Goal: Communication & Community: Connect with others

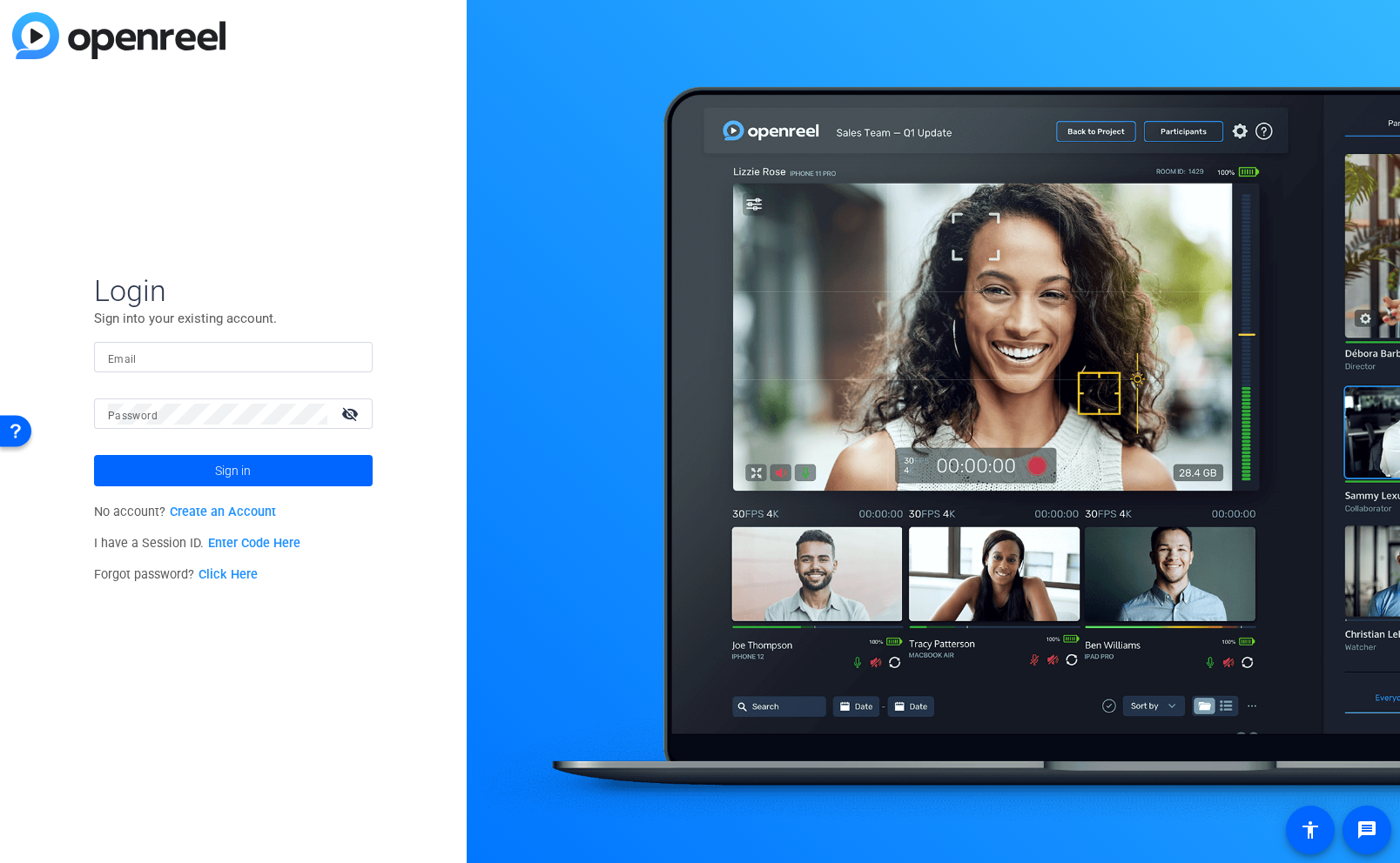
click at [130, 358] on mat-label "Email" at bounding box center [122, 359] width 29 height 12
click at [130, 358] on input "Email" at bounding box center [233, 358] width 251 height 21
click at [124, 414] on mat-label "Password" at bounding box center [132, 415] width 50 height 12
click at [151, 475] on span at bounding box center [233, 470] width 278 height 41
click at [119, 360] on mat-label "Email" at bounding box center [122, 359] width 29 height 12
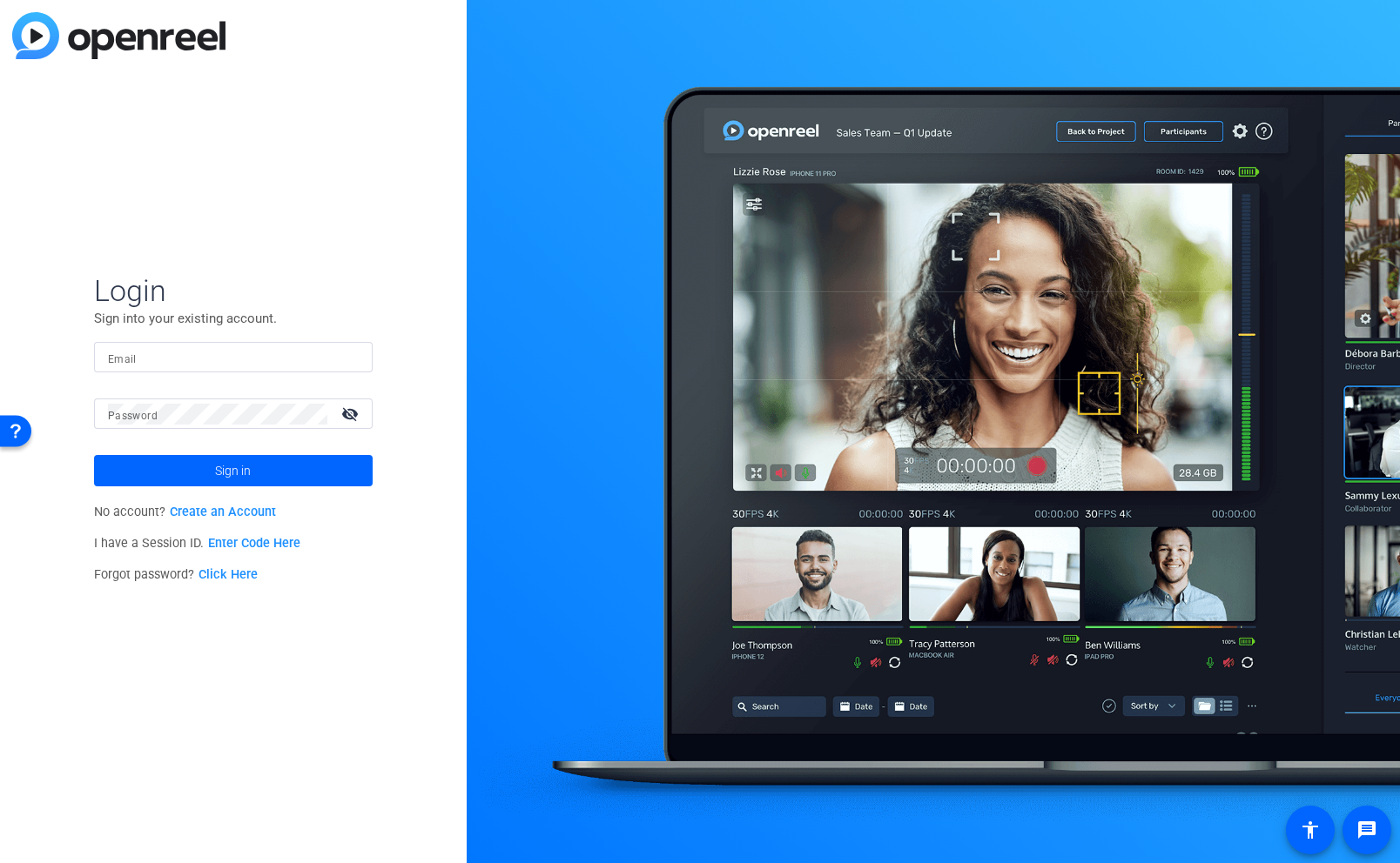
click at [119, 360] on input "Email" at bounding box center [233, 358] width 251 height 21
type input "[EMAIL_ADDRESS][DOMAIN_NAME]"
click at [117, 418] on mat-label "Password" at bounding box center [132, 415] width 50 height 12
click at [353, 416] on mat-icon "visibility_off" at bounding box center [351, 413] width 41 height 25
click at [210, 472] on span at bounding box center [233, 470] width 278 height 41
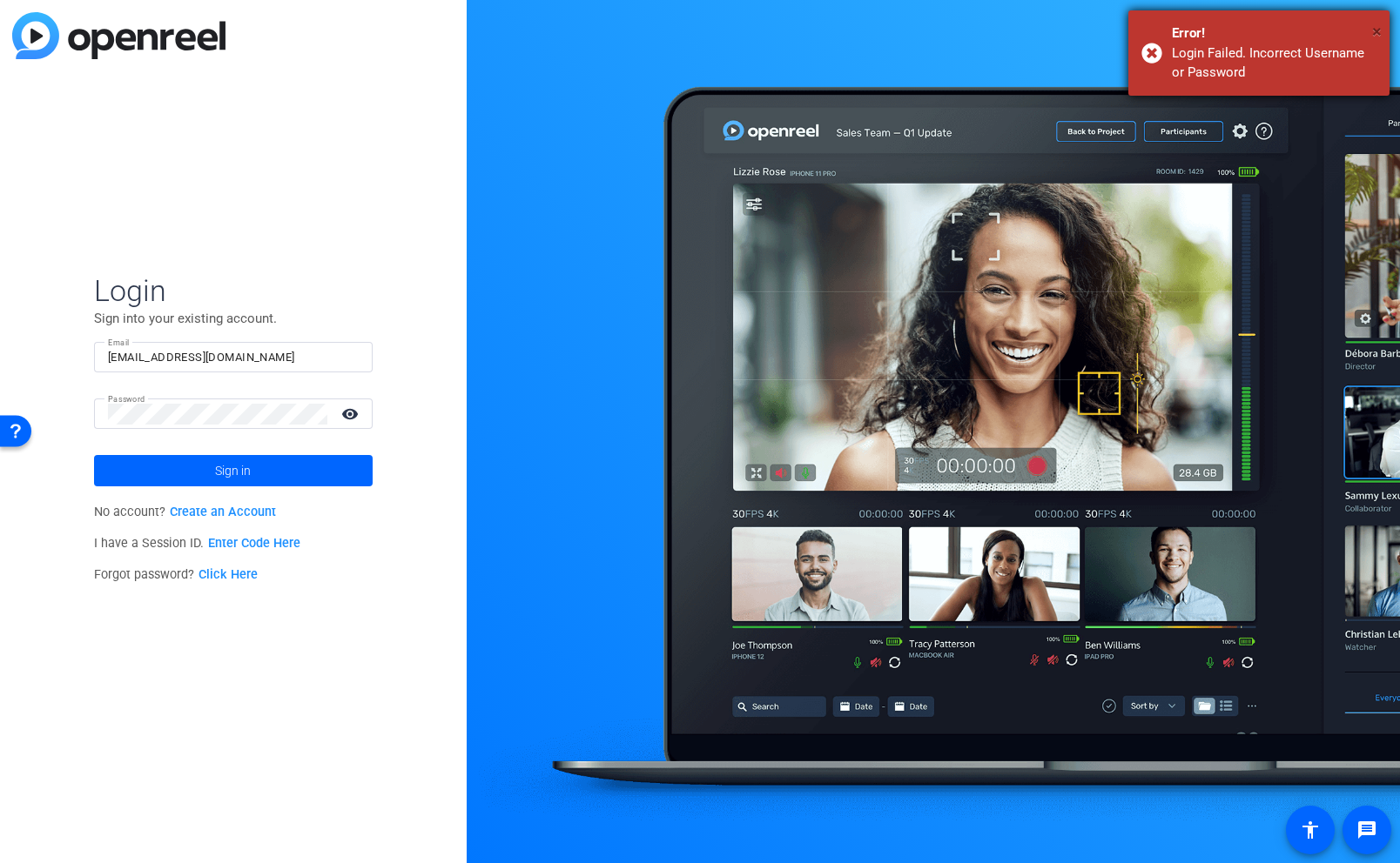
click at [1380, 31] on span "×" at bounding box center [1377, 31] width 9 height 21
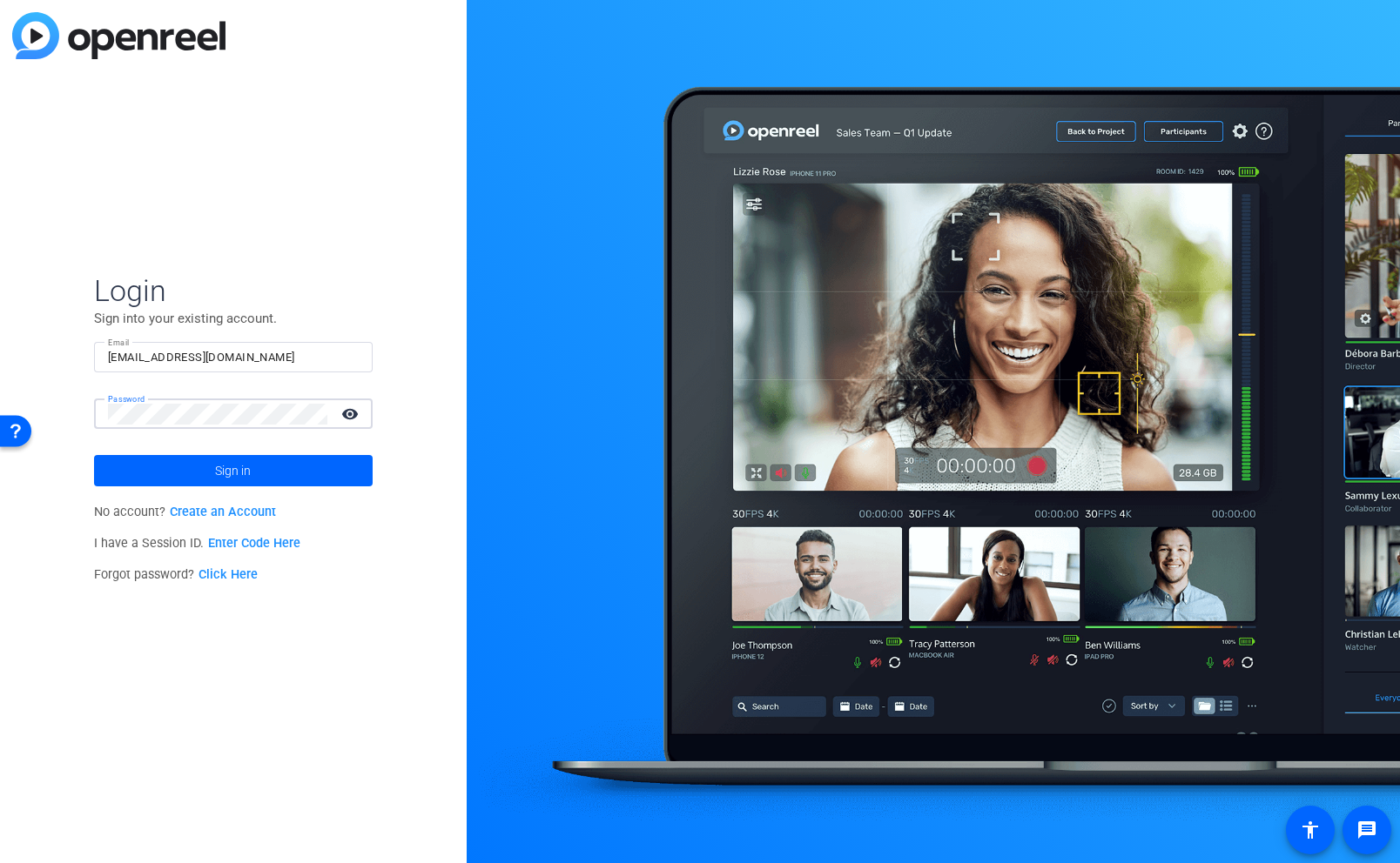
click at [101, 408] on div "Password visibility" at bounding box center [233, 413] width 278 height 30
click at [211, 469] on span at bounding box center [233, 470] width 278 height 41
click at [189, 470] on span at bounding box center [233, 470] width 278 height 41
click at [97, 412] on div "Password visibility" at bounding box center [233, 413] width 278 height 30
click at [236, 468] on span "Sign in" at bounding box center [233, 470] width 36 height 43
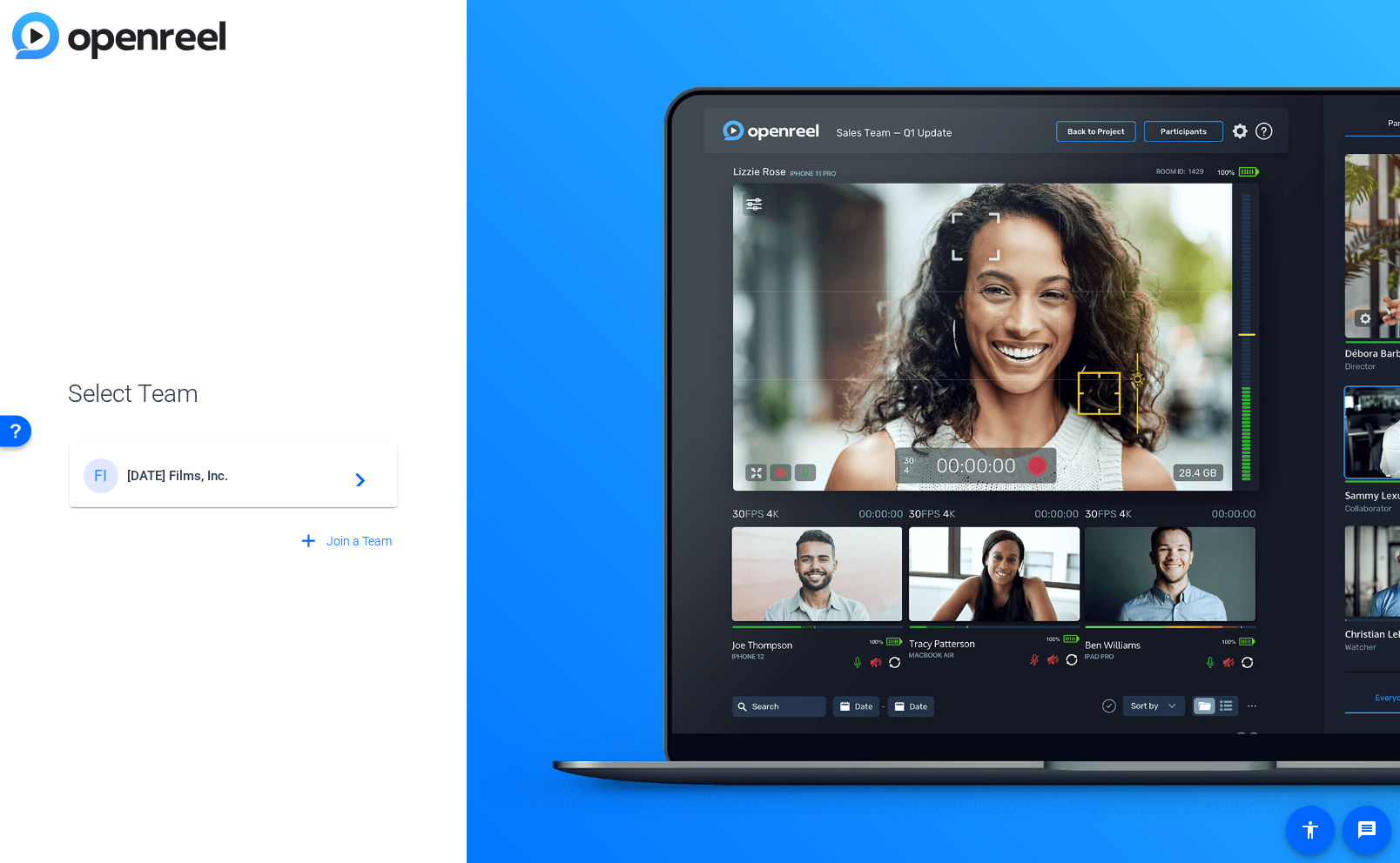
click at [313, 466] on div "FI Friday's Films, Inc. navigate_next" at bounding box center [233, 475] width 300 height 35
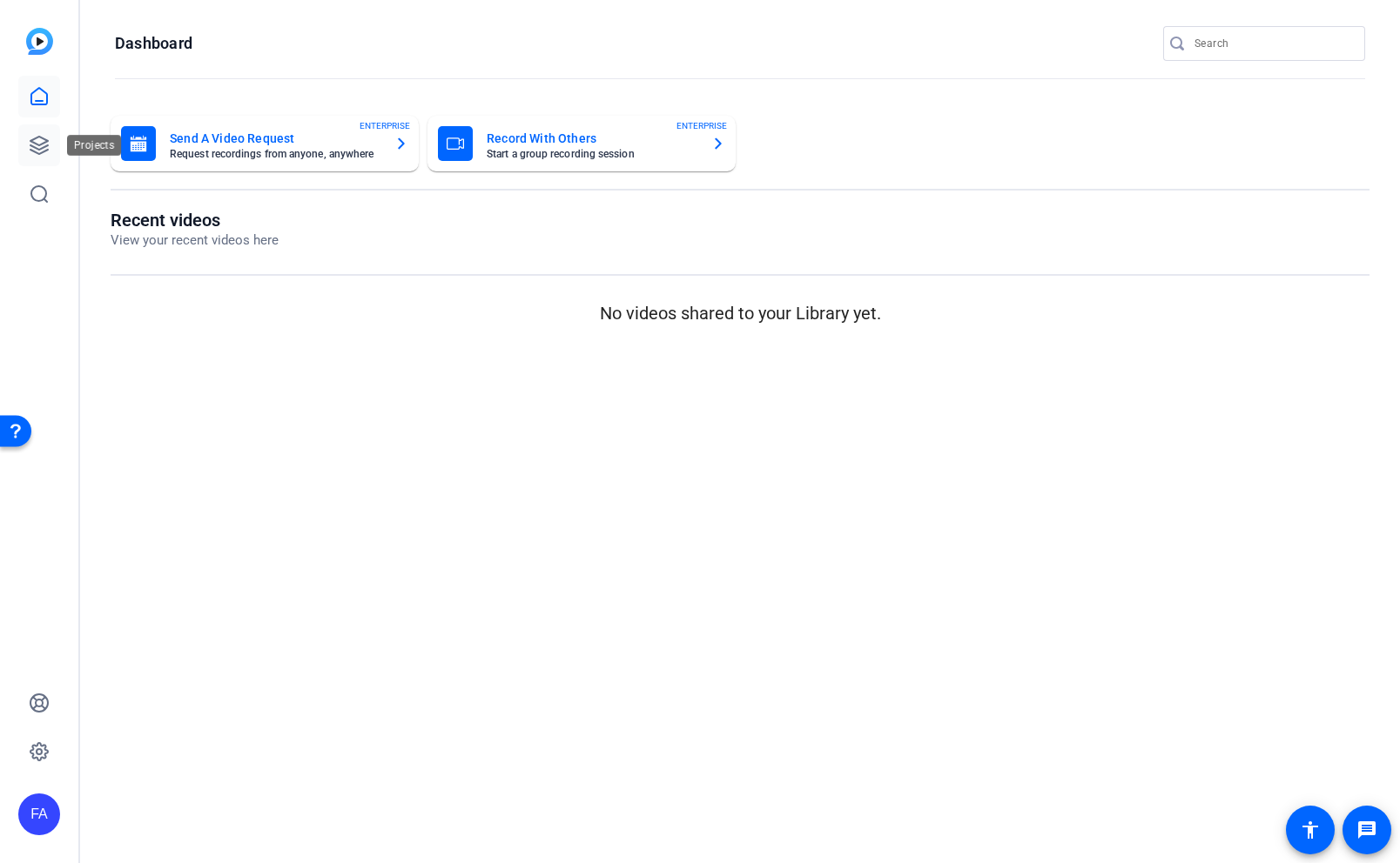
click at [42, 136] on icon at bounding box center [39, 146] width 21 height 21
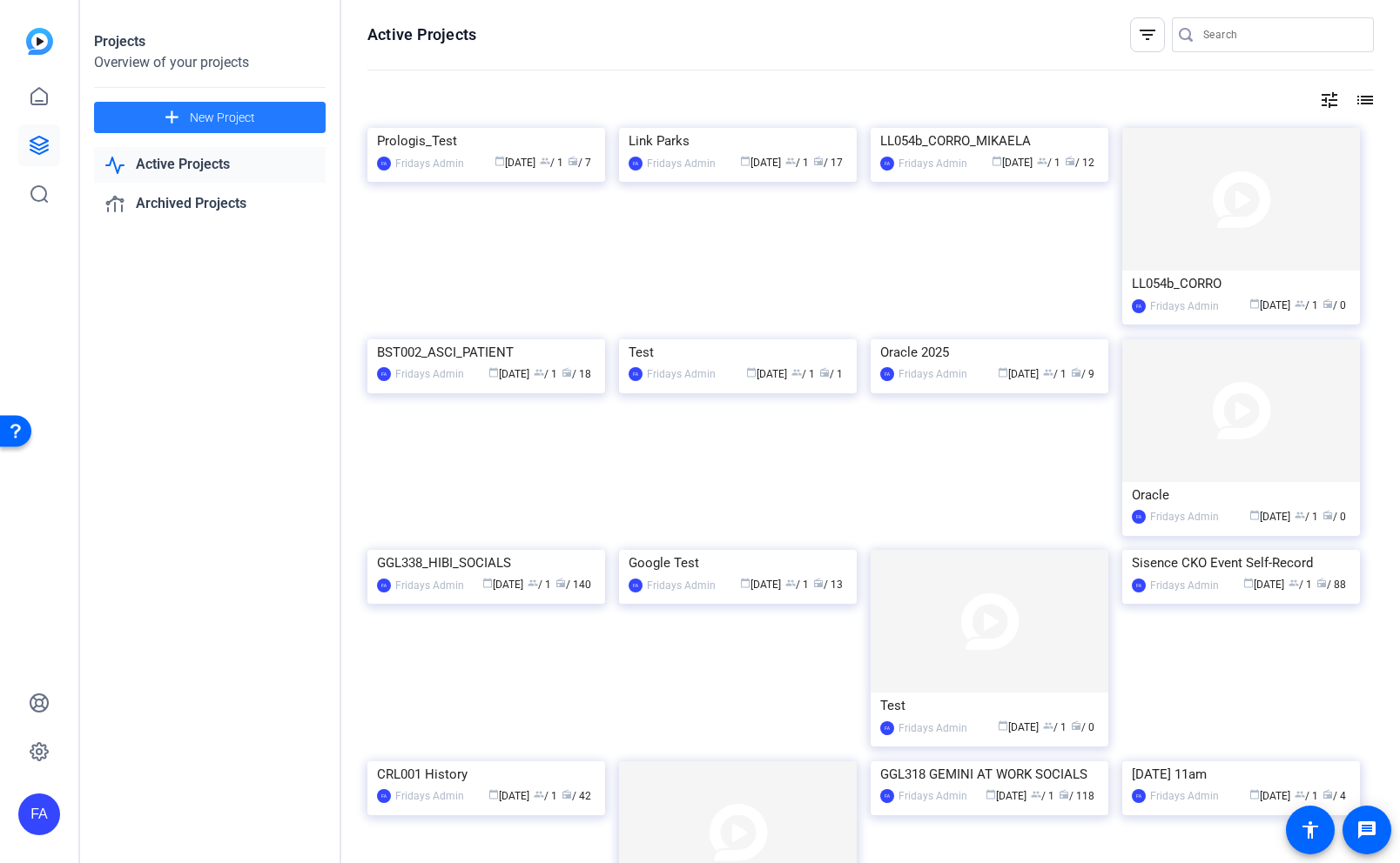
click at [190, 121] on span "New Project" at bounding box center [222, 117] width 65 height 18
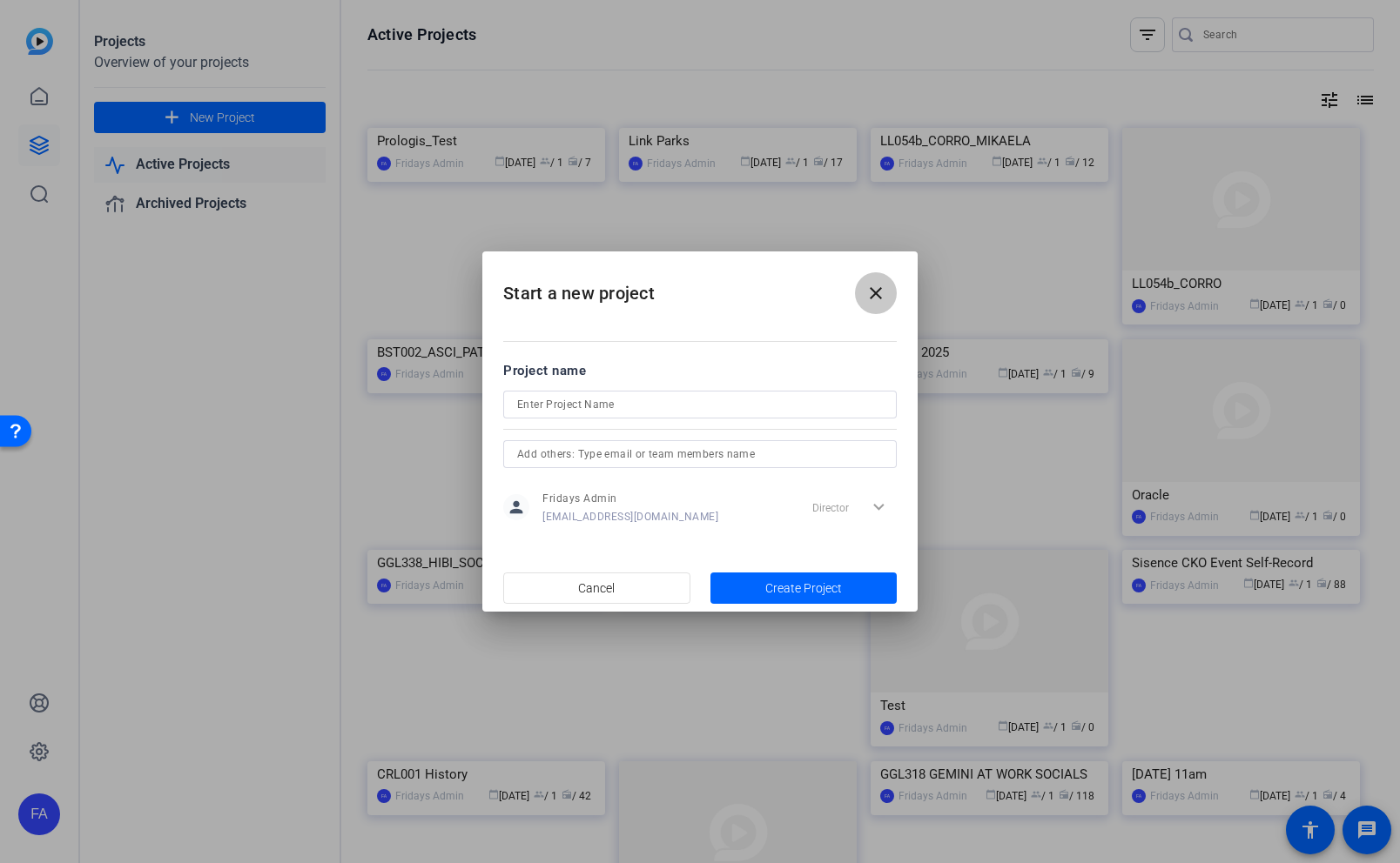
click at [875, 300] on mat-icon "close" at bounding box center [876, 293] width 21 height 21
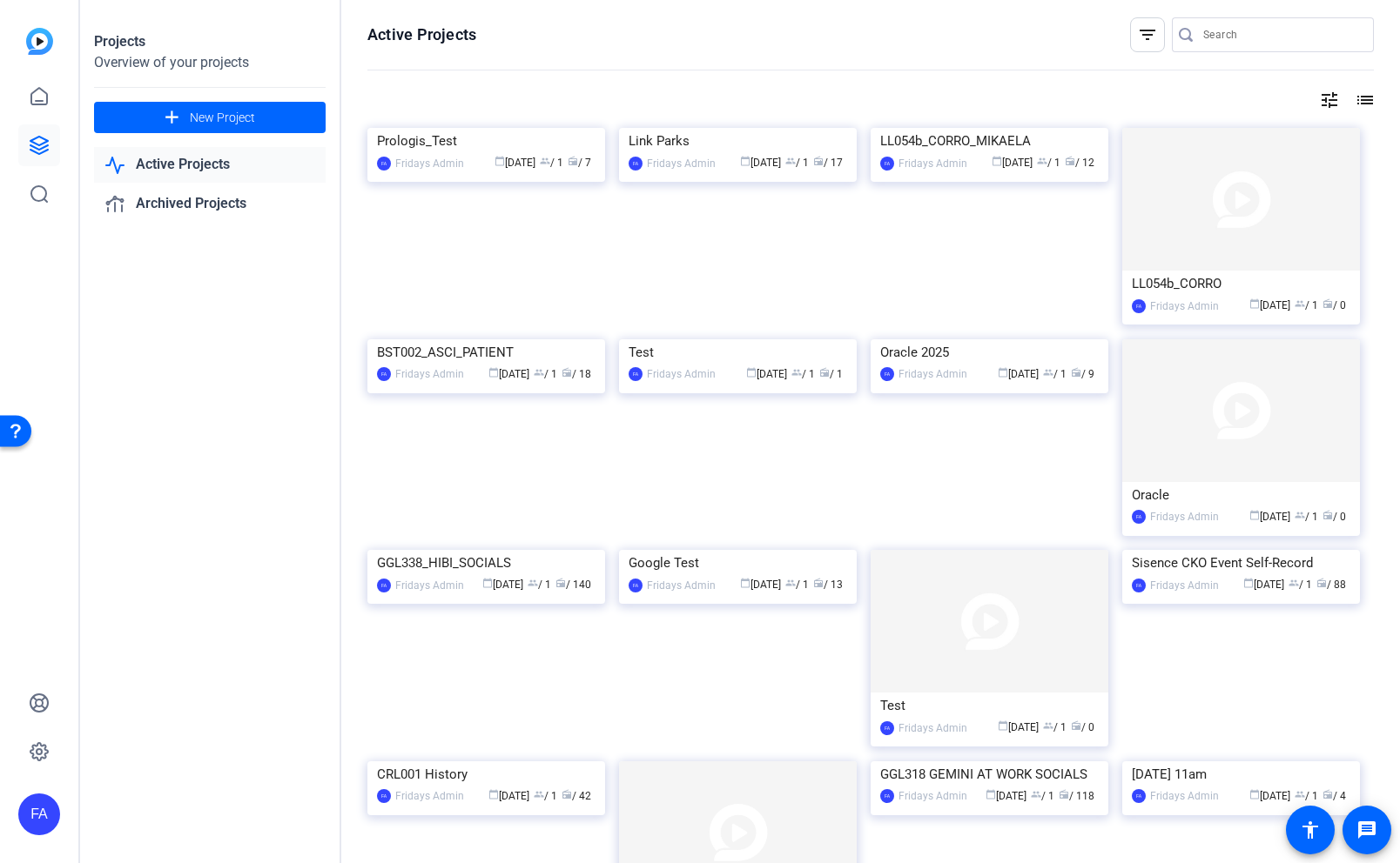
click at [205, 158] on link "Active Projects" at bounding box center [210, 165] width 231 height 36
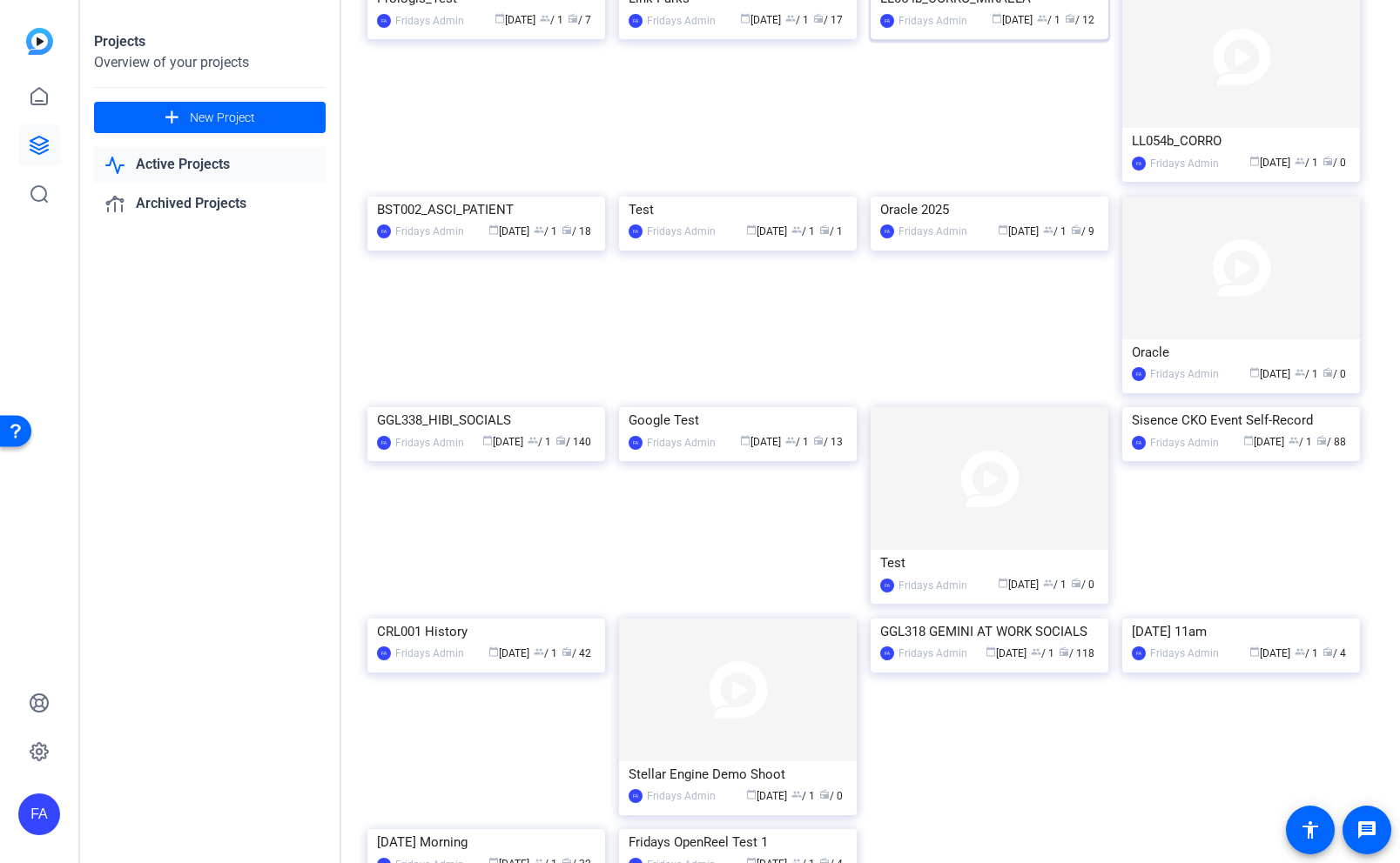
scroll to position [145, 0]
click at [468, 432] on div "GGL338_HIBI_SOCIALS" at bounding box center [486, 419] width 219 height 26
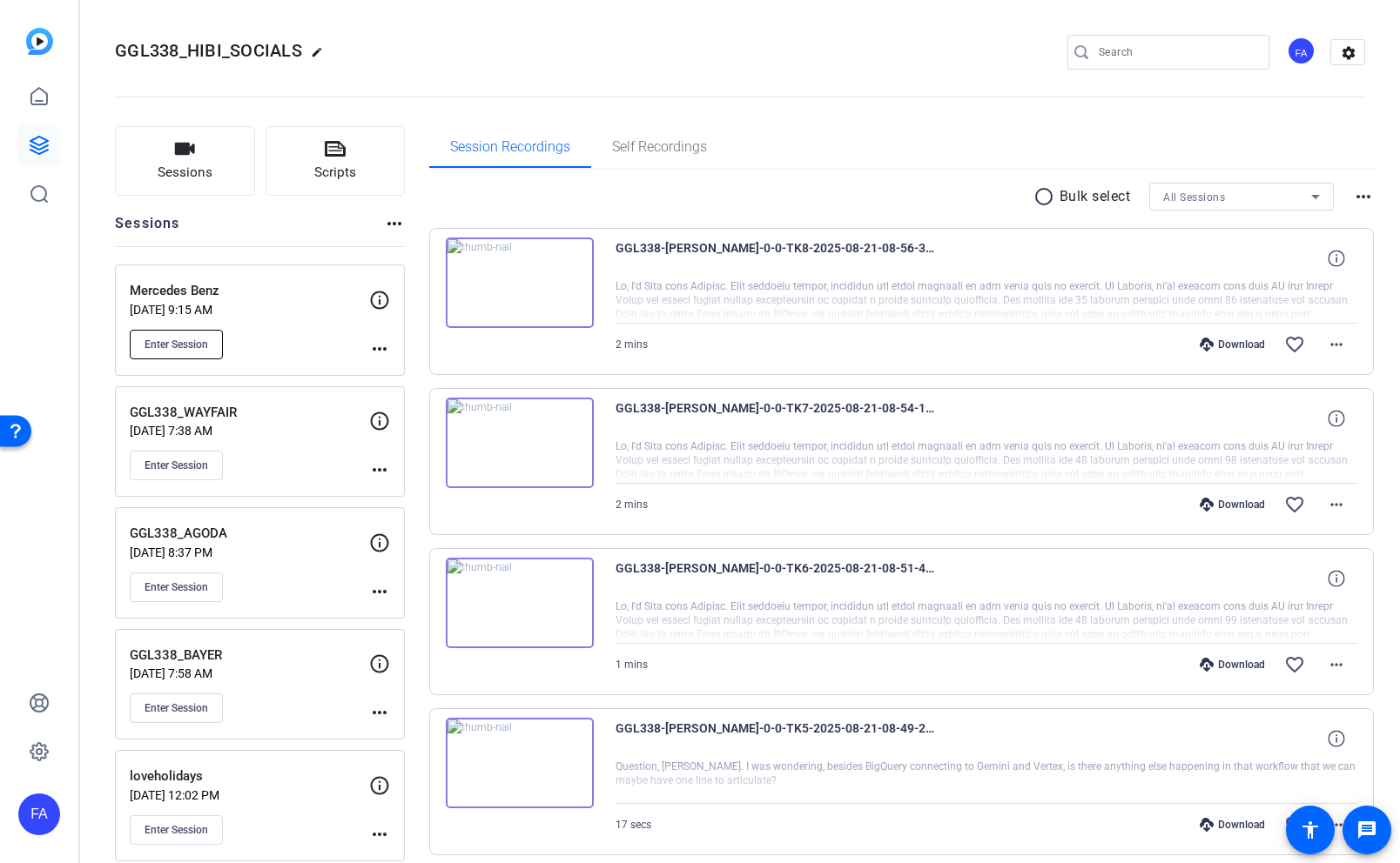
click at [168, 341] on span "Enter Session" at bounding box center [177, 345] width 64 height 14
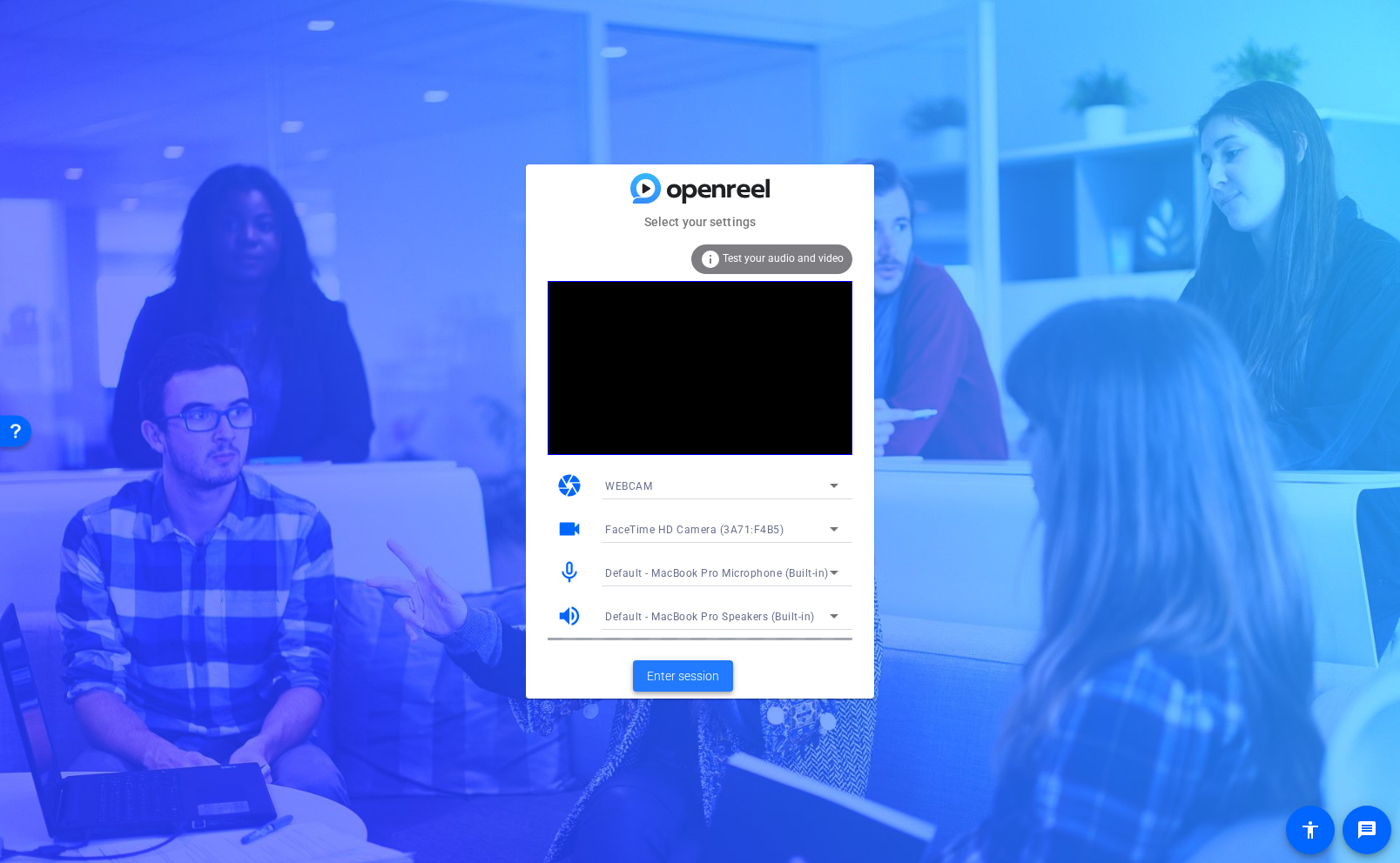
click at [687, 681] on span "Enter session" at bounding box center [682, 676] width 72 height 18
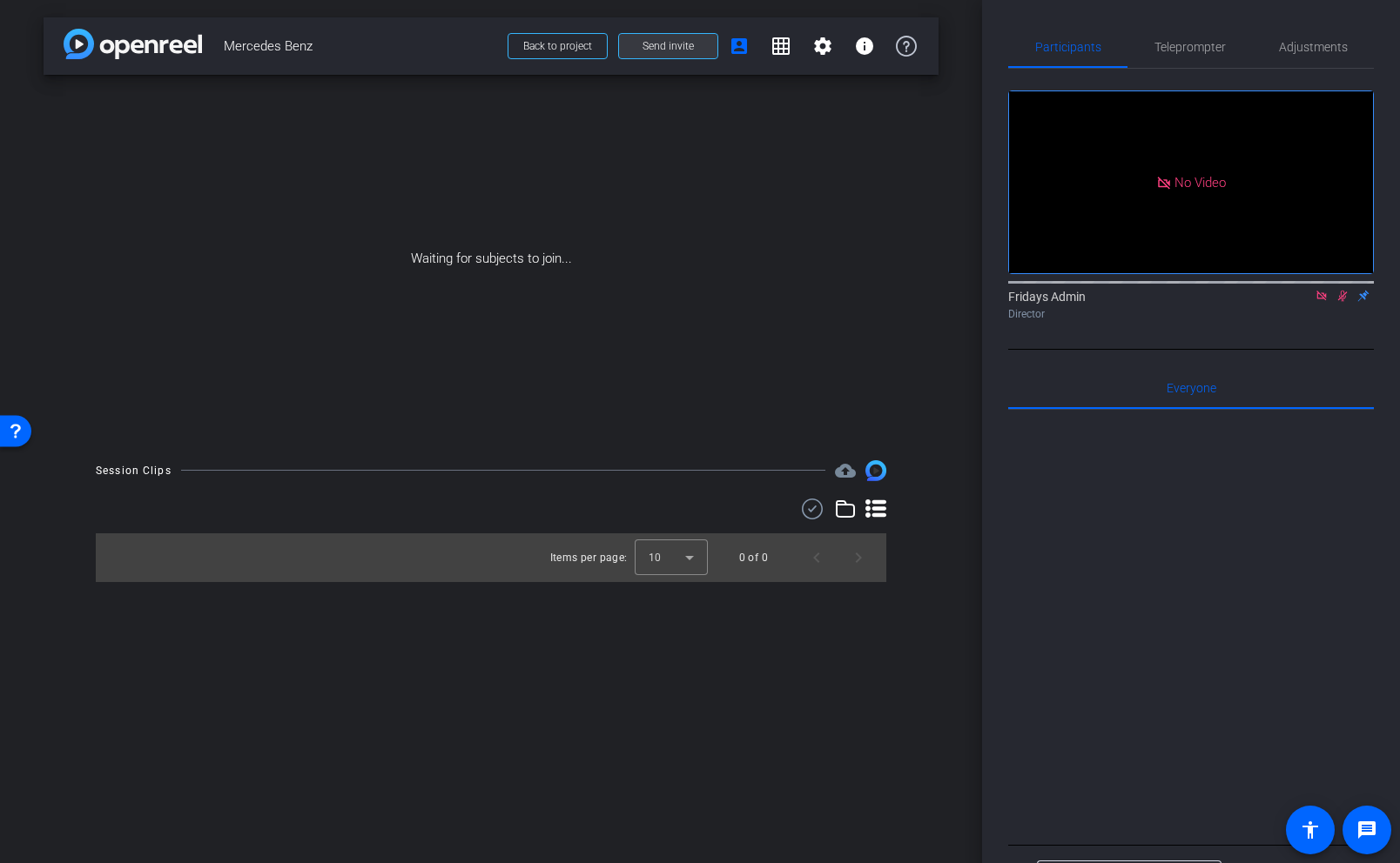
click at [691, 51] on span "Send invite" at bounding box center [668, 46] width 52 height 14
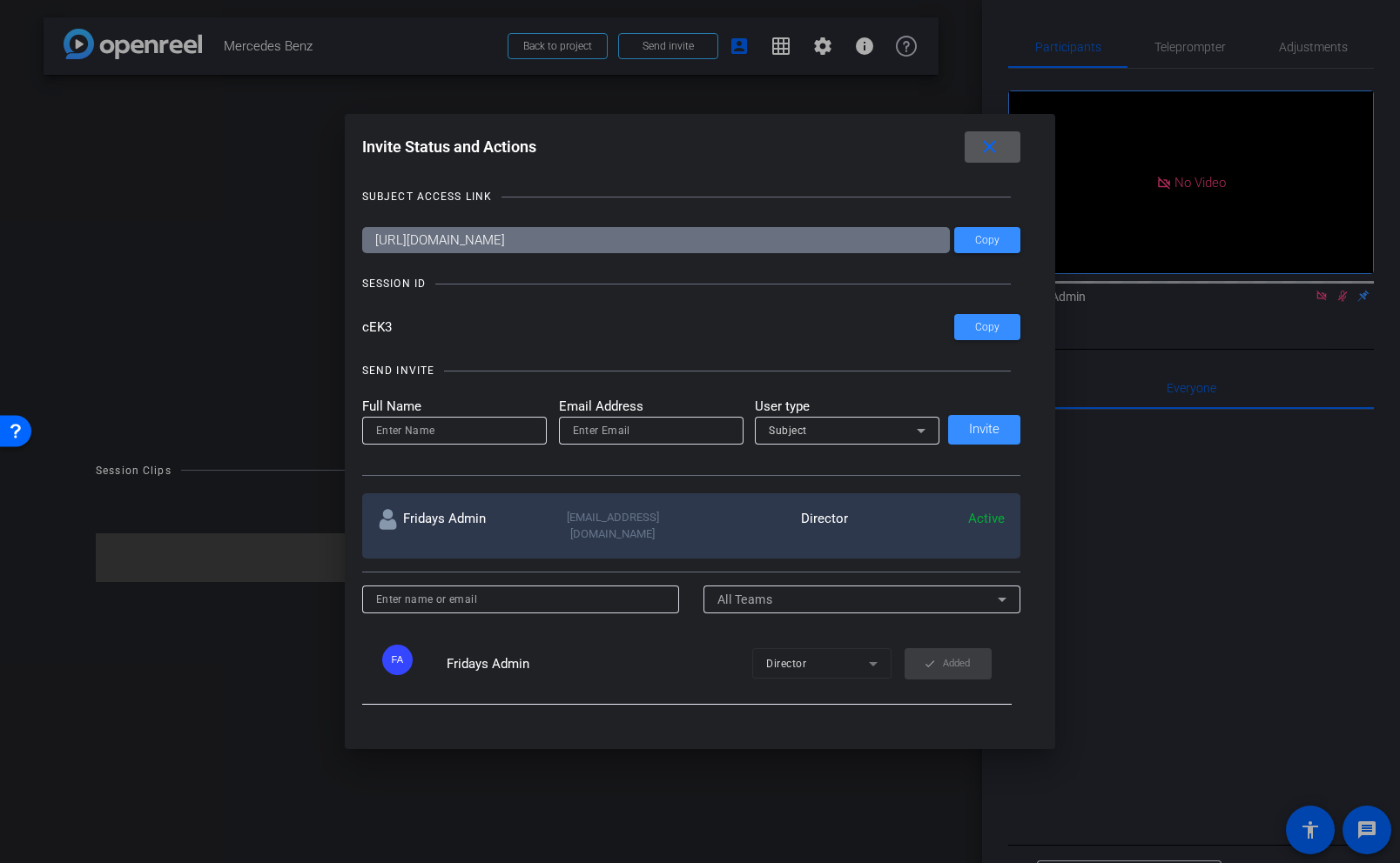
click at [444, 436] on input at bounding box center [454, 431] width 157 height 21
type input "[PERSON_NAME]"
click at [600, 424] on input "email" at bounding box center [651, 431] width 157 height 21
click at [583, 431] on input "email" at bounding box center [651, 431] width 157 height 21
type input "[EMAIL_ADDRESS][DOMAIN_NAME]"
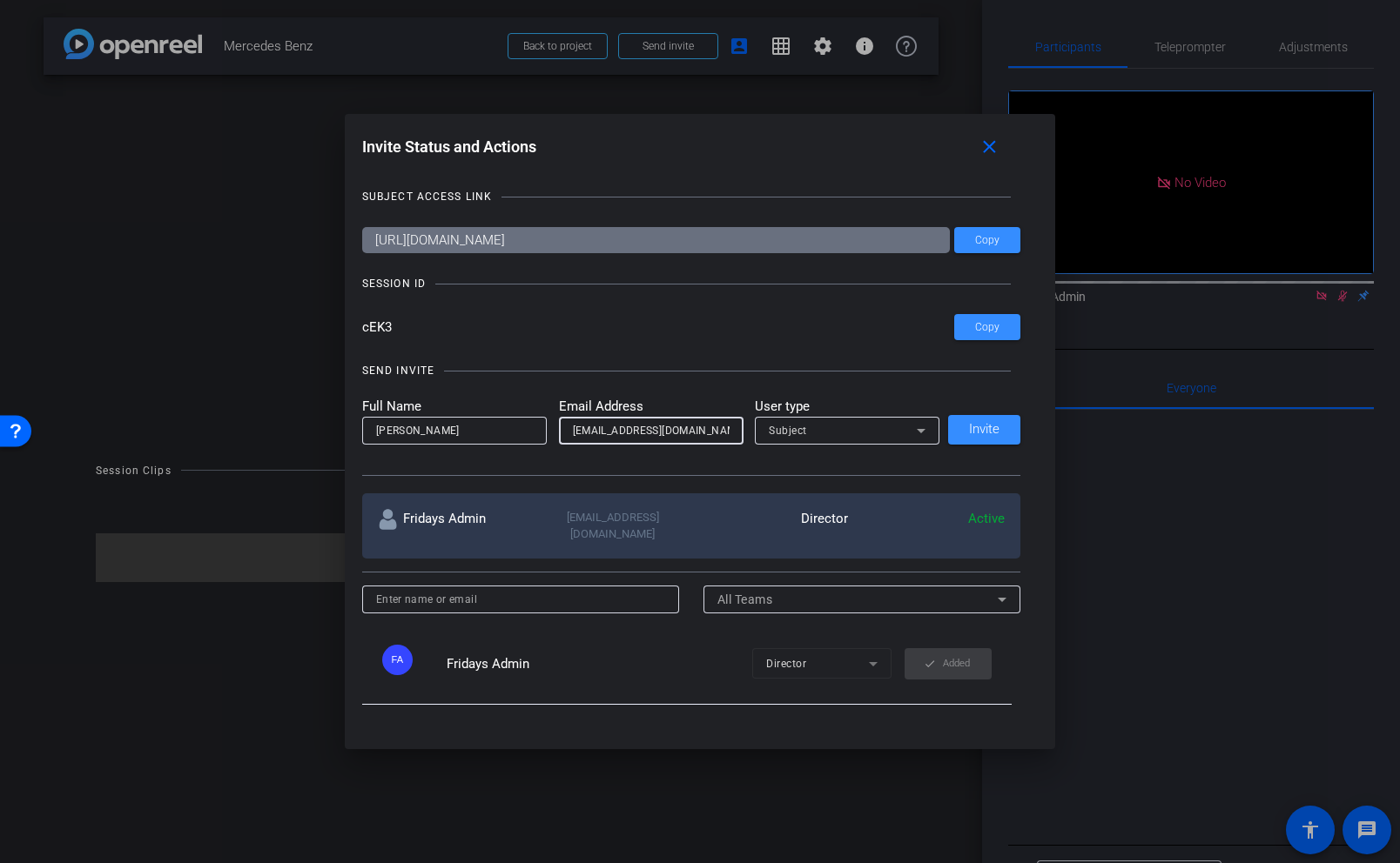
click at [792, 433] on span "Subject" at bounding box center [787, 430] width 39 height 12
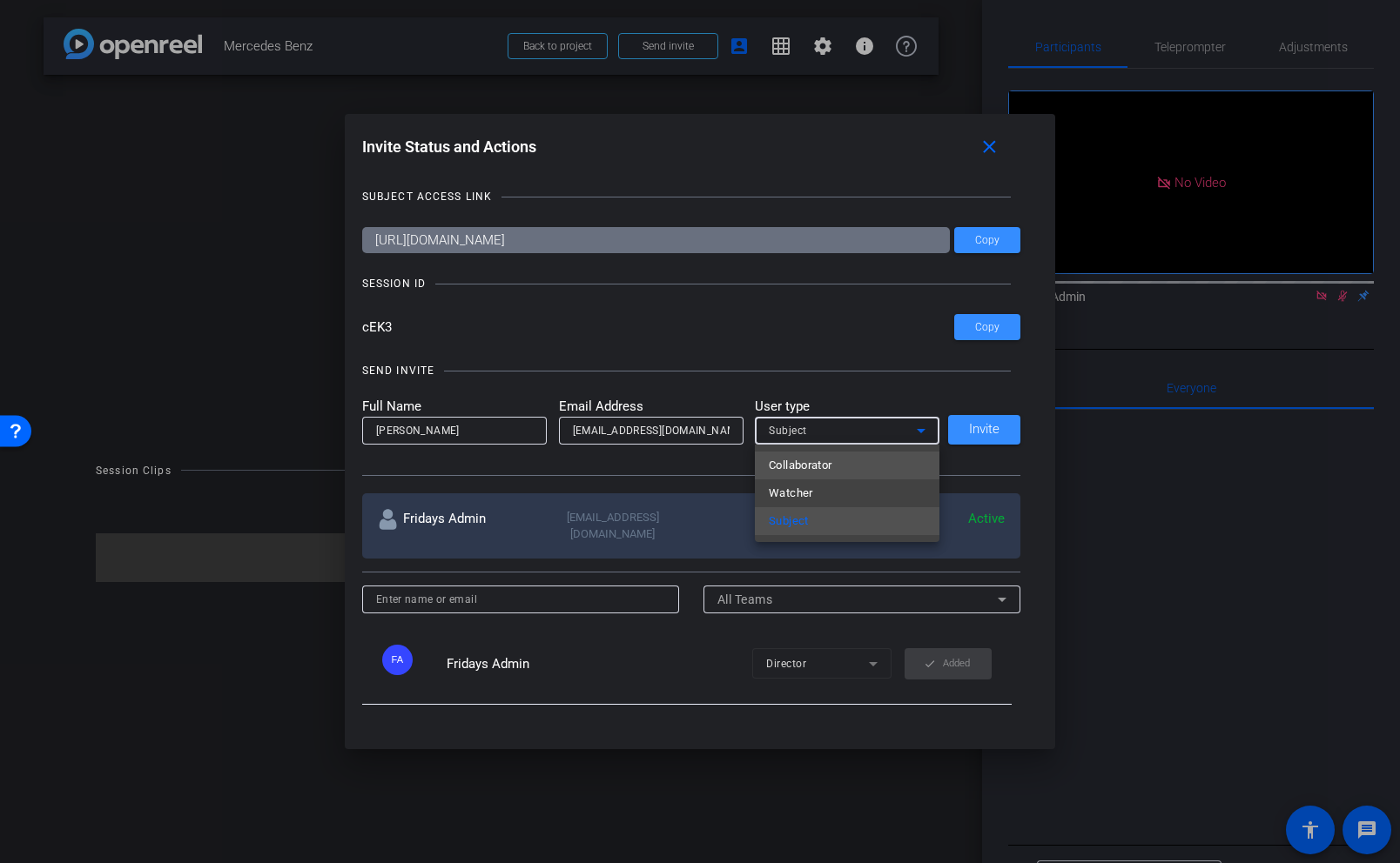
click at [801, 470] on span "Collaborator" at bounding box center [801, 466] width 64 height 21
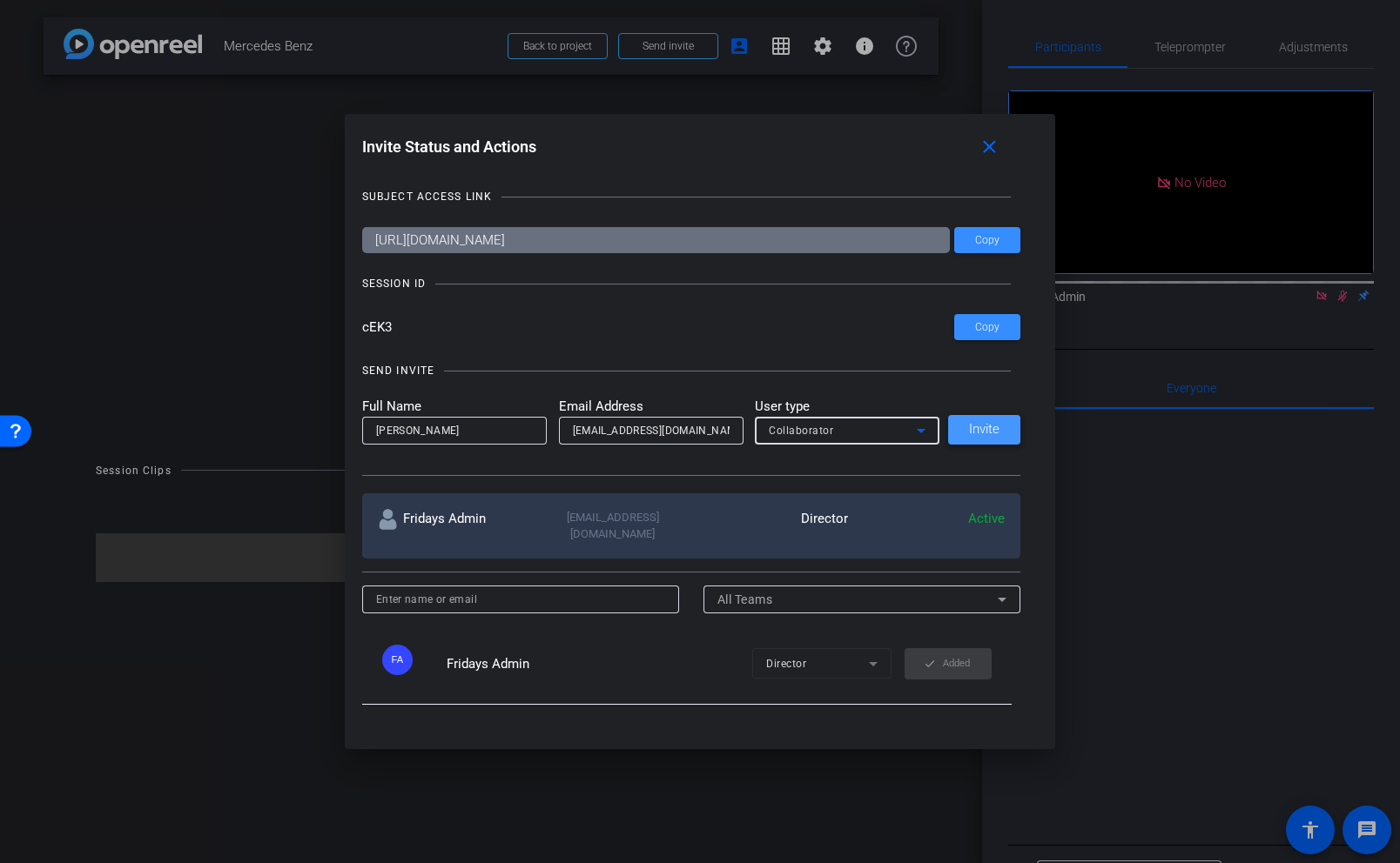
click at [979, 431] on span "Invite" at bounding box center [984, 429] width 30 height 13
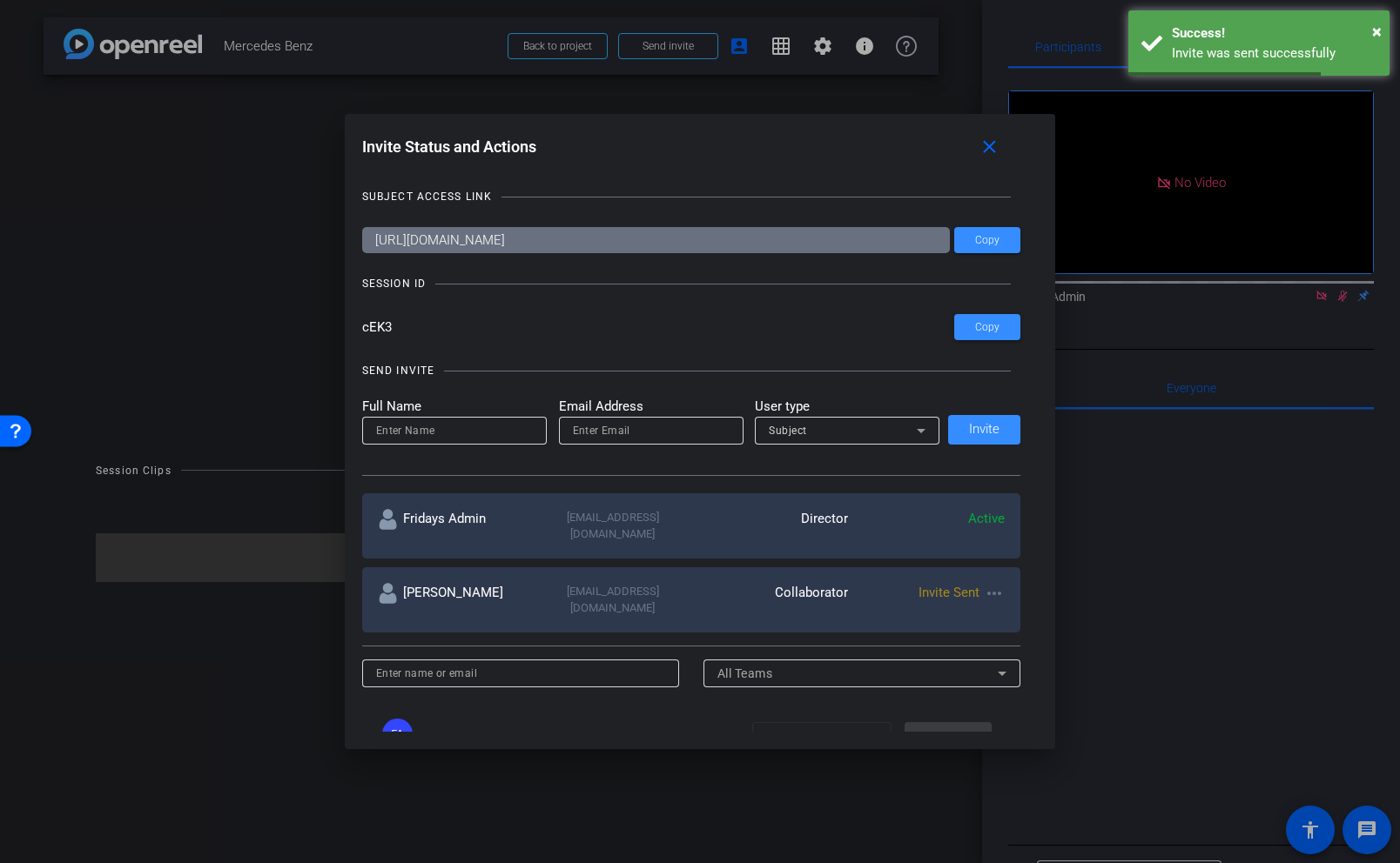
click at [409, 425] on input at bounding box center [454, 431] width 157 height 21
type input "[PERSON_NAME]"
click at [584, 436] on input "email" at bounding box center [651, 431] width 157 height 21
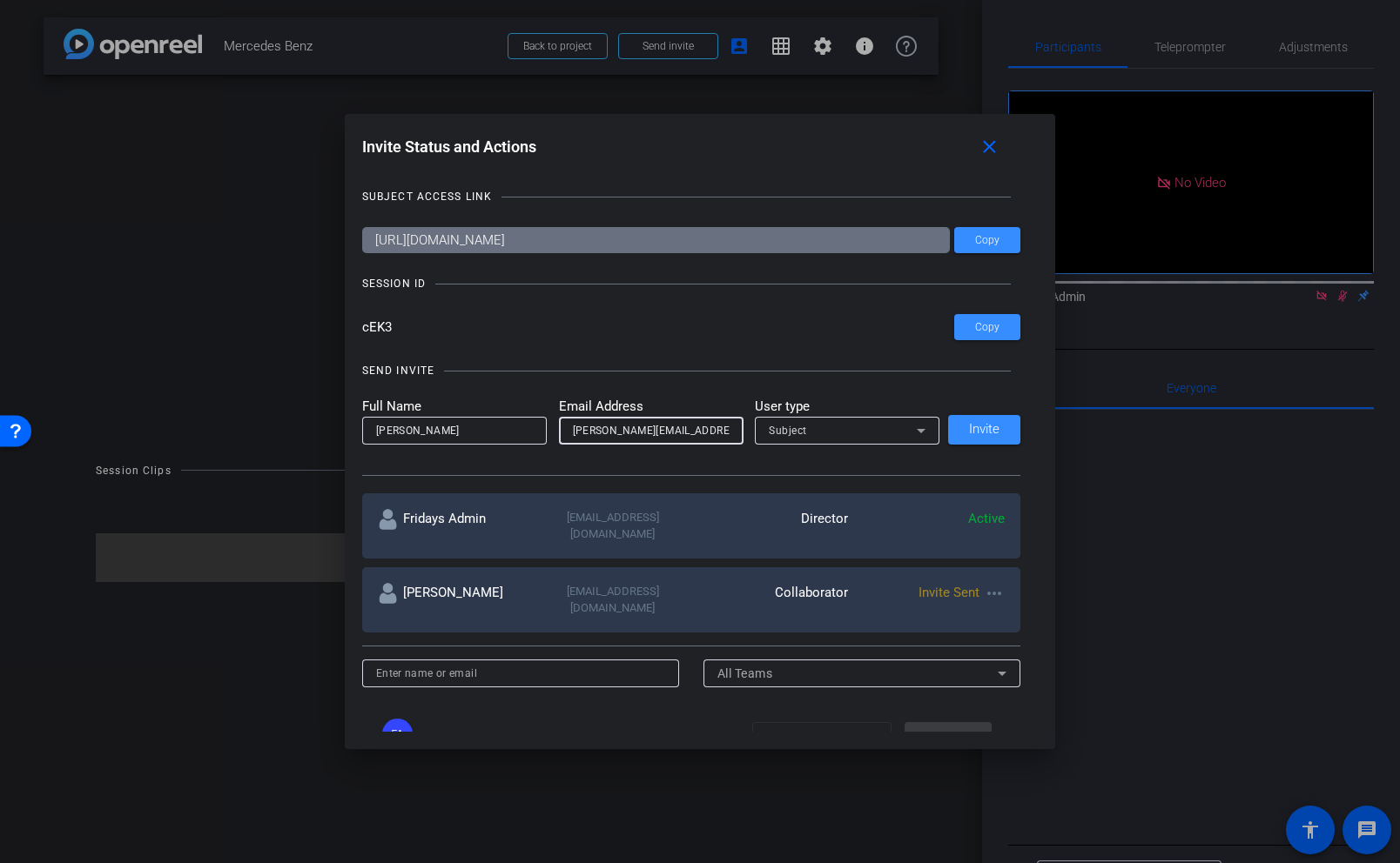
type input "[PERSON_NAME][EMAIL_ADDRESS][DOMAIN_NAME]"
click at [804, 432] on span "Subject" at bounding box center [787, 430] width 39 height 12
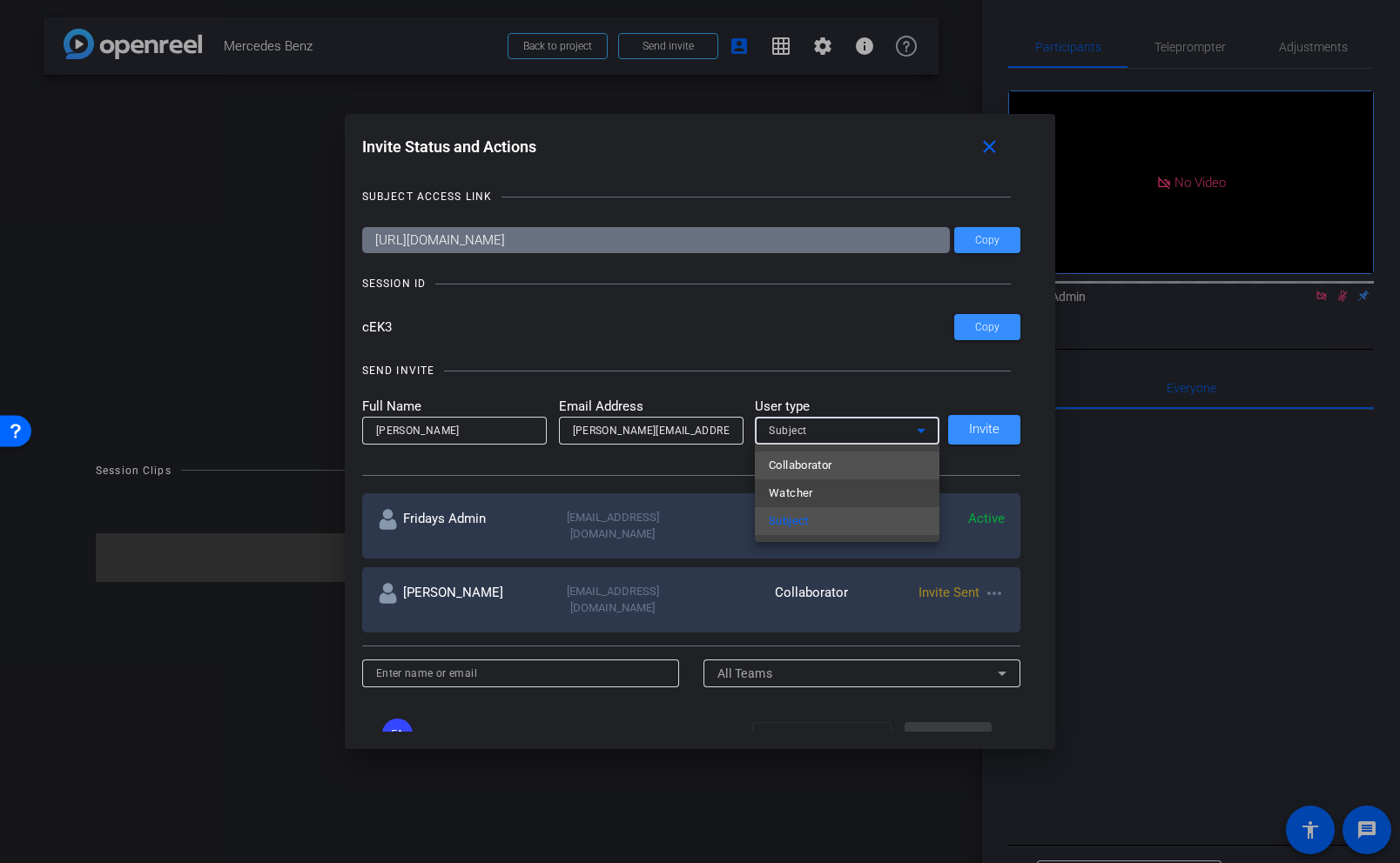
click at [810, 456] on span "Collaborator" at bounding box center [801, 466] width 64 height 21
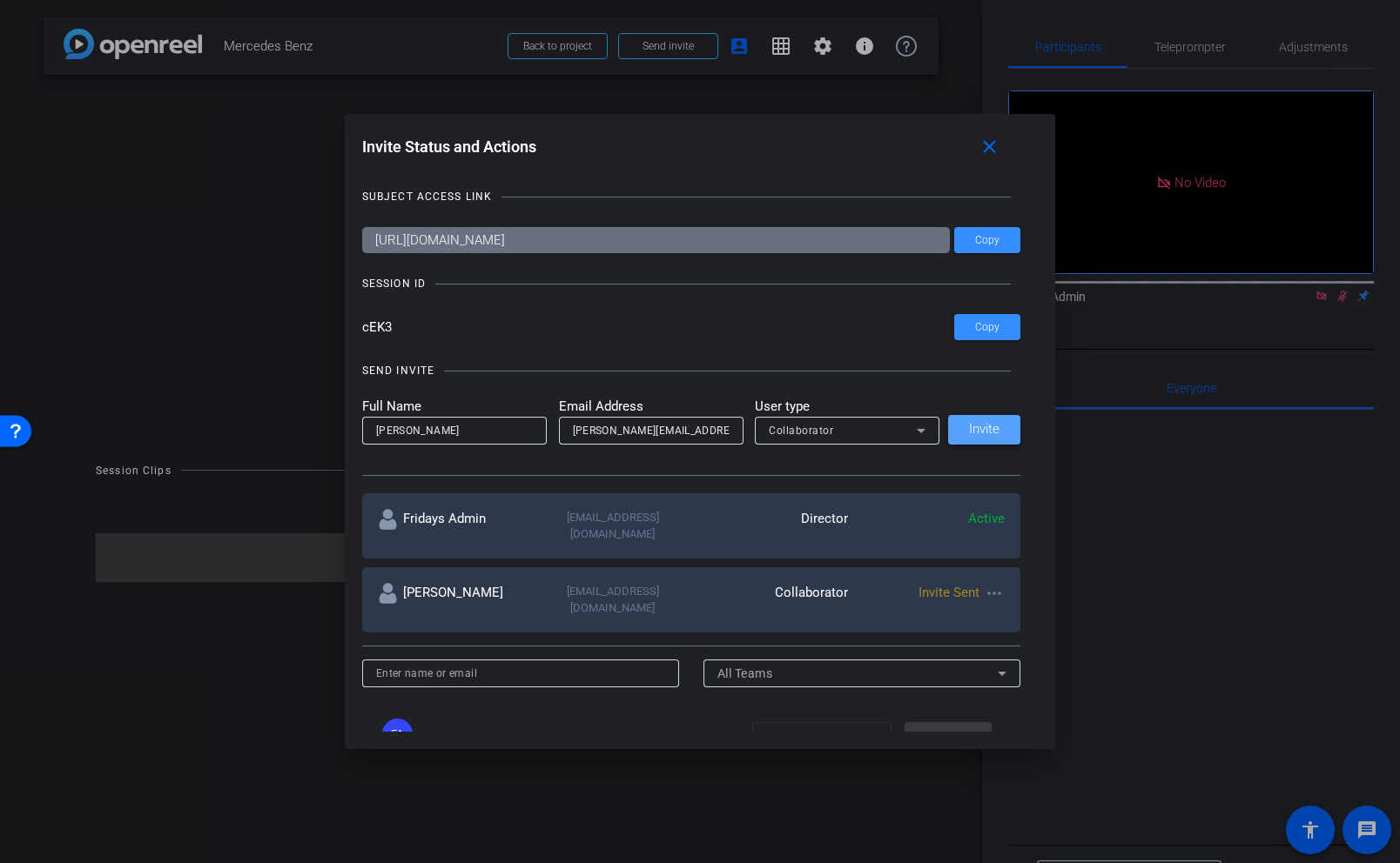
click at [973, 423] on span "Invite" at bounding box center [984, 429] width 30 height 13
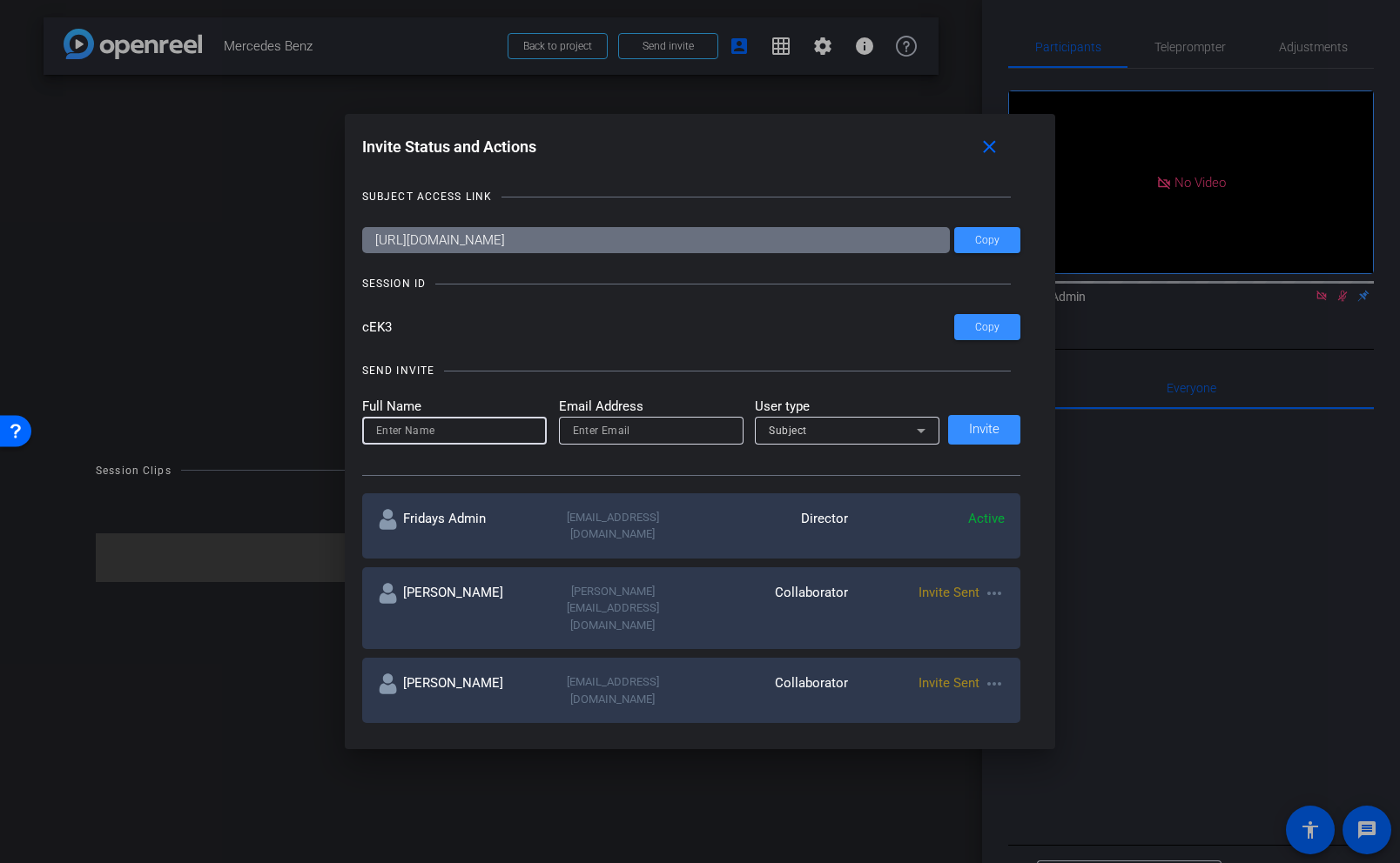
click at [397, 433] on input at bounding box center [454, 431] width 157 height 21
type input "[PERSON_NAME]"
drag, startPoint x: 404, startPoint y: 436, endPoint x: 333, endPoint y: 421, distance: 72.6
click at [333, 421] on div "Invite Status and Actions close SUBJECT ACCESS LINK [URL][DOMAIN_NAME] Copy SES…" at bounding box center [700, 431] width 1400 height 863
click at [995, 144] on mat-icon "close" at bounding box center [988, 146] width 22 height 22
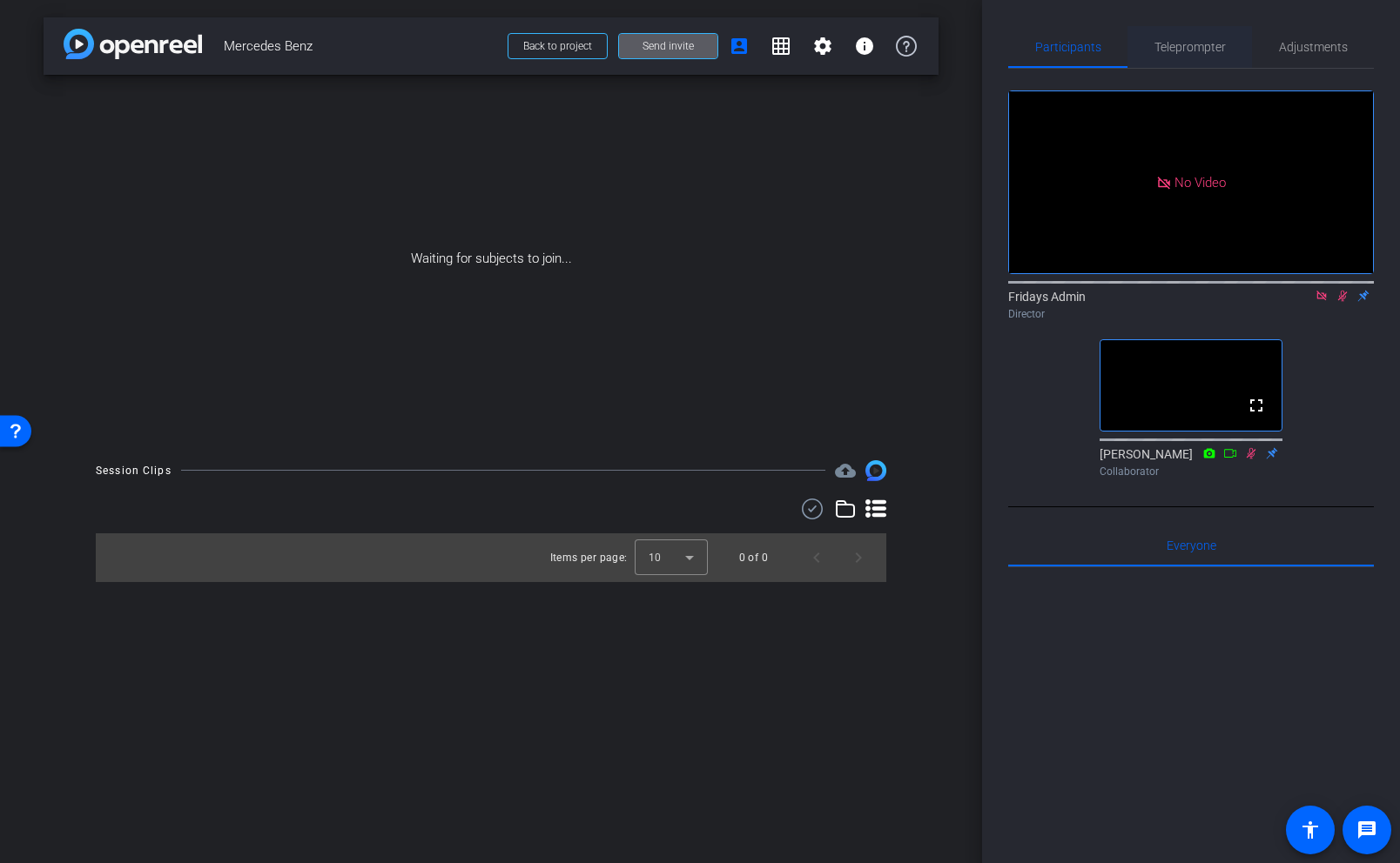
click at [1207, 48] on span "Teleprompter" at bounding box center [1190, 47] width 71 height 12
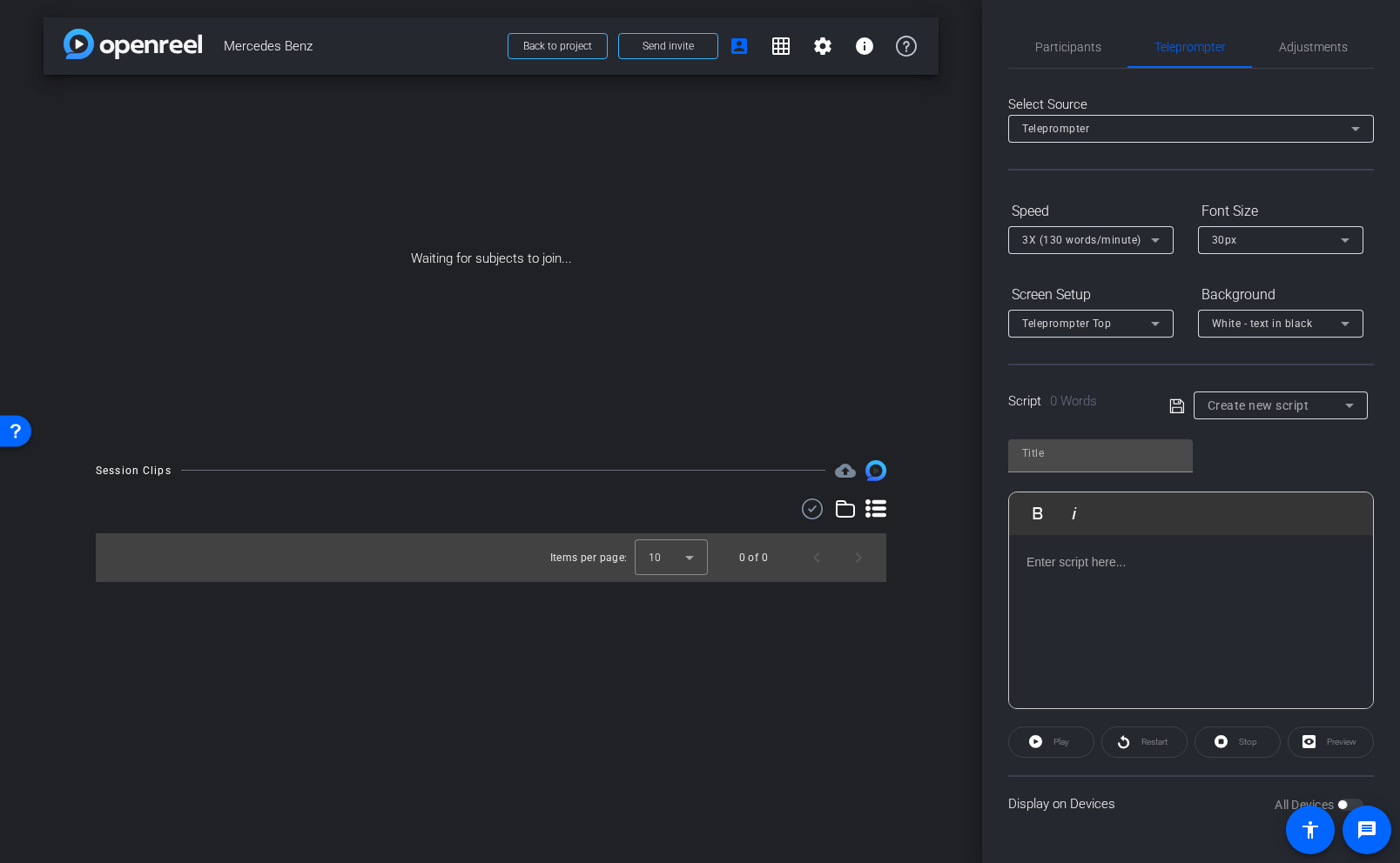
click at [1031, 569] on p at bounding box center [1190, 562] width 329 height 19
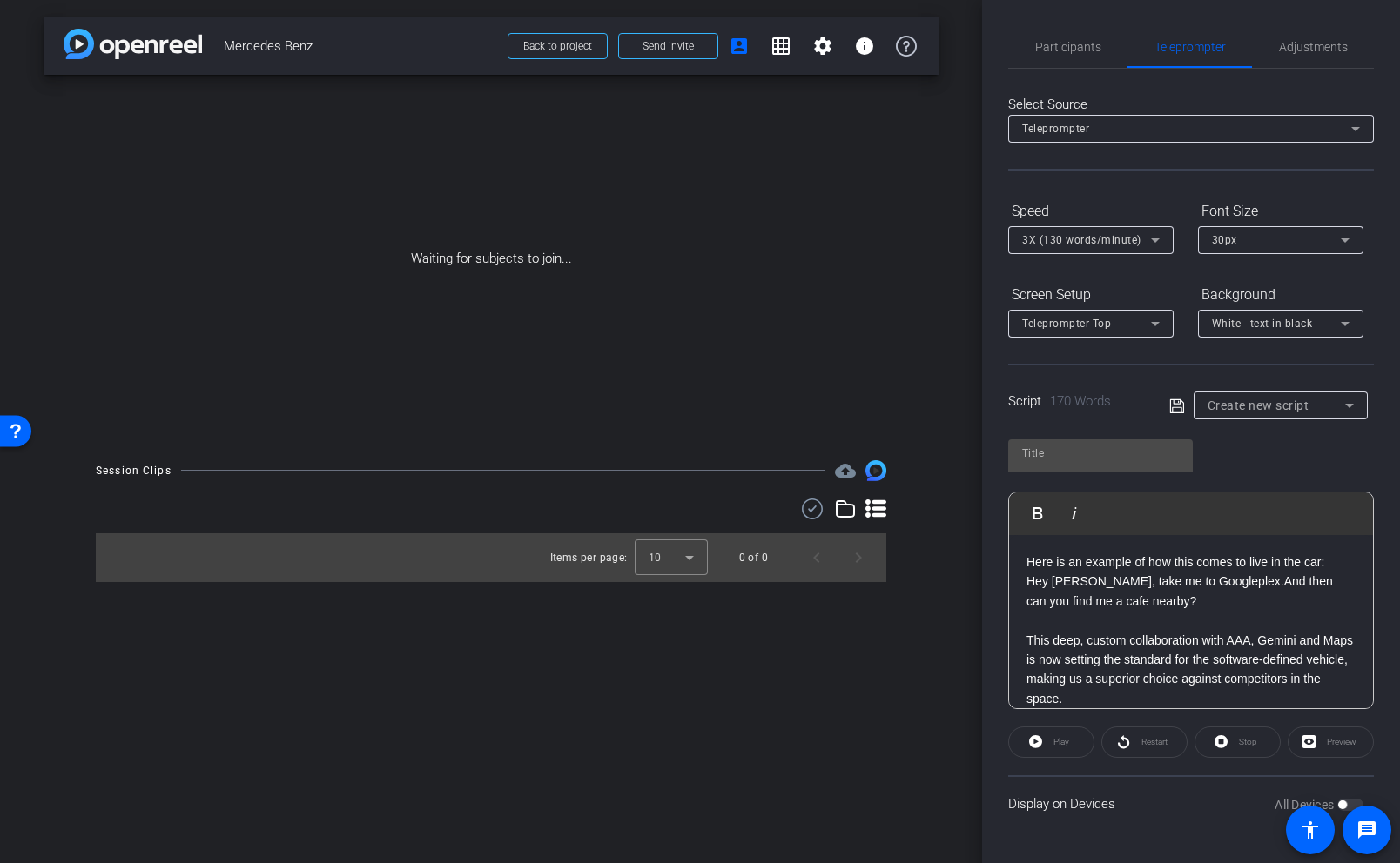
click at [1159, 806] on div "Display on Devices All Devices" at bounding box center [1190, 804] width 366 height 56
click at [1064, 449] on input "text" at bounding box center [1100, 454] width 157 height 21
type input "Mercedez Benz"
click at [1267, 466] on div "Mercedez Benz Play Play from this location Play Selected Play and display the s…" at bounding box center [1190, 567] width 366 height 283
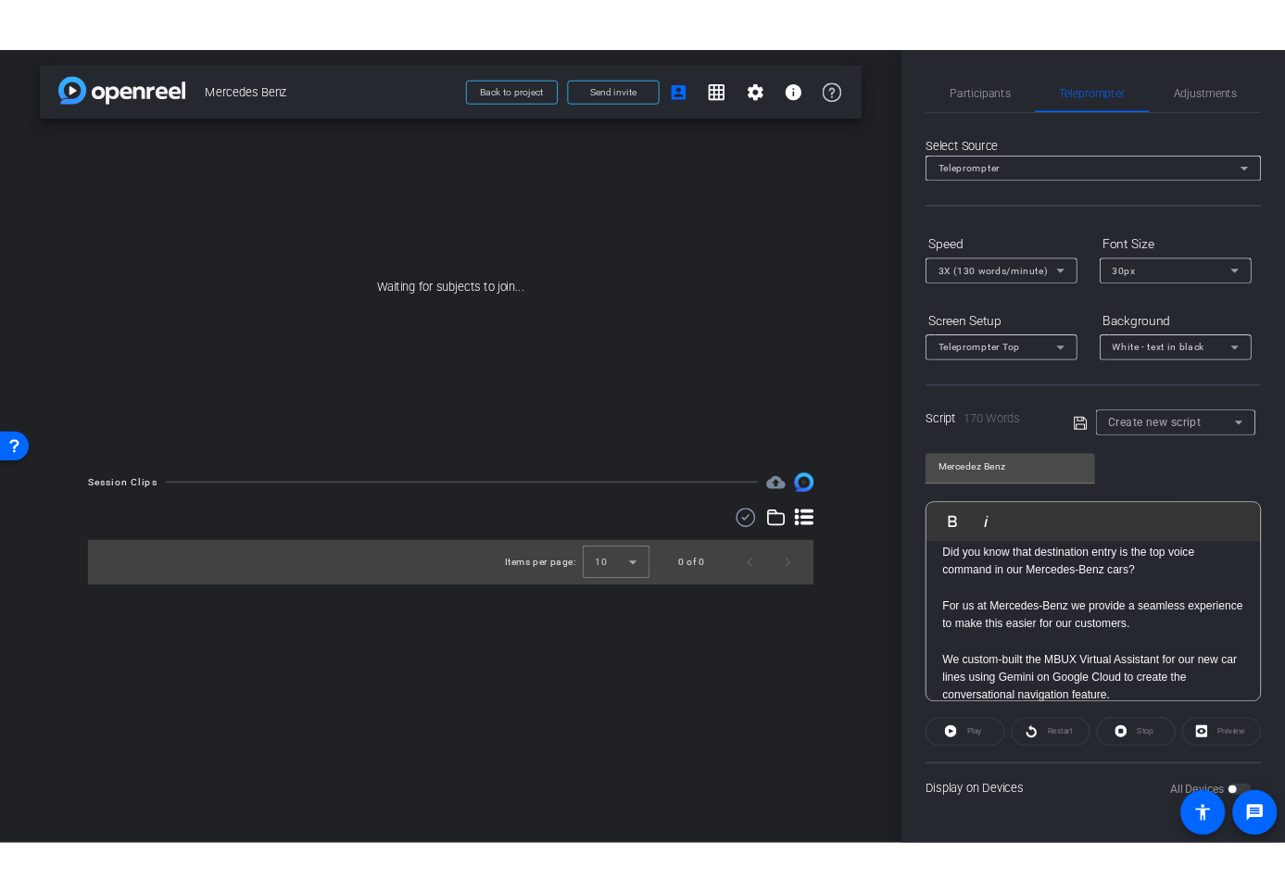
scroll to position [0, 0]
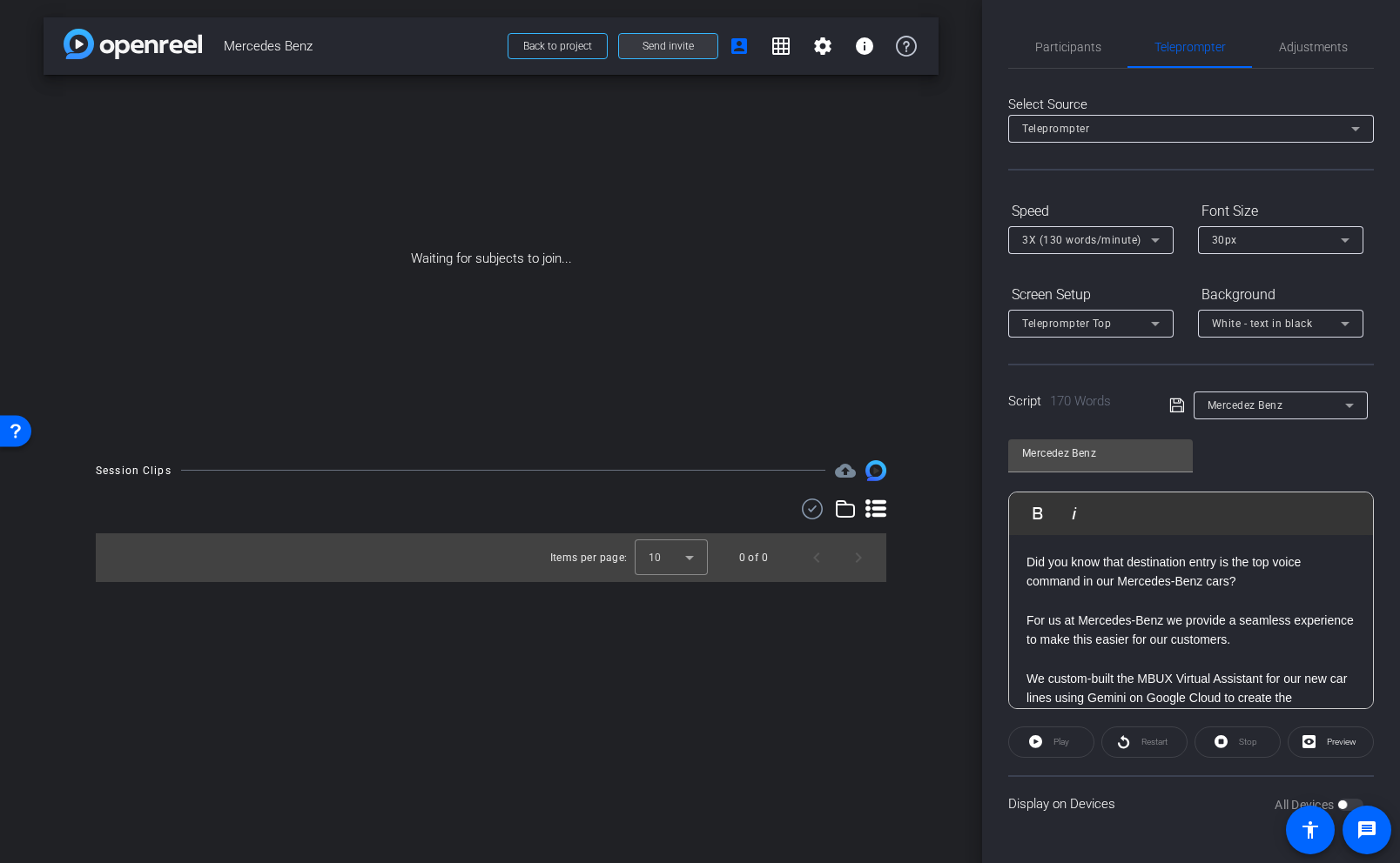
click at [676, 54] on span at bounding box center [668, 46] width 99 height 41
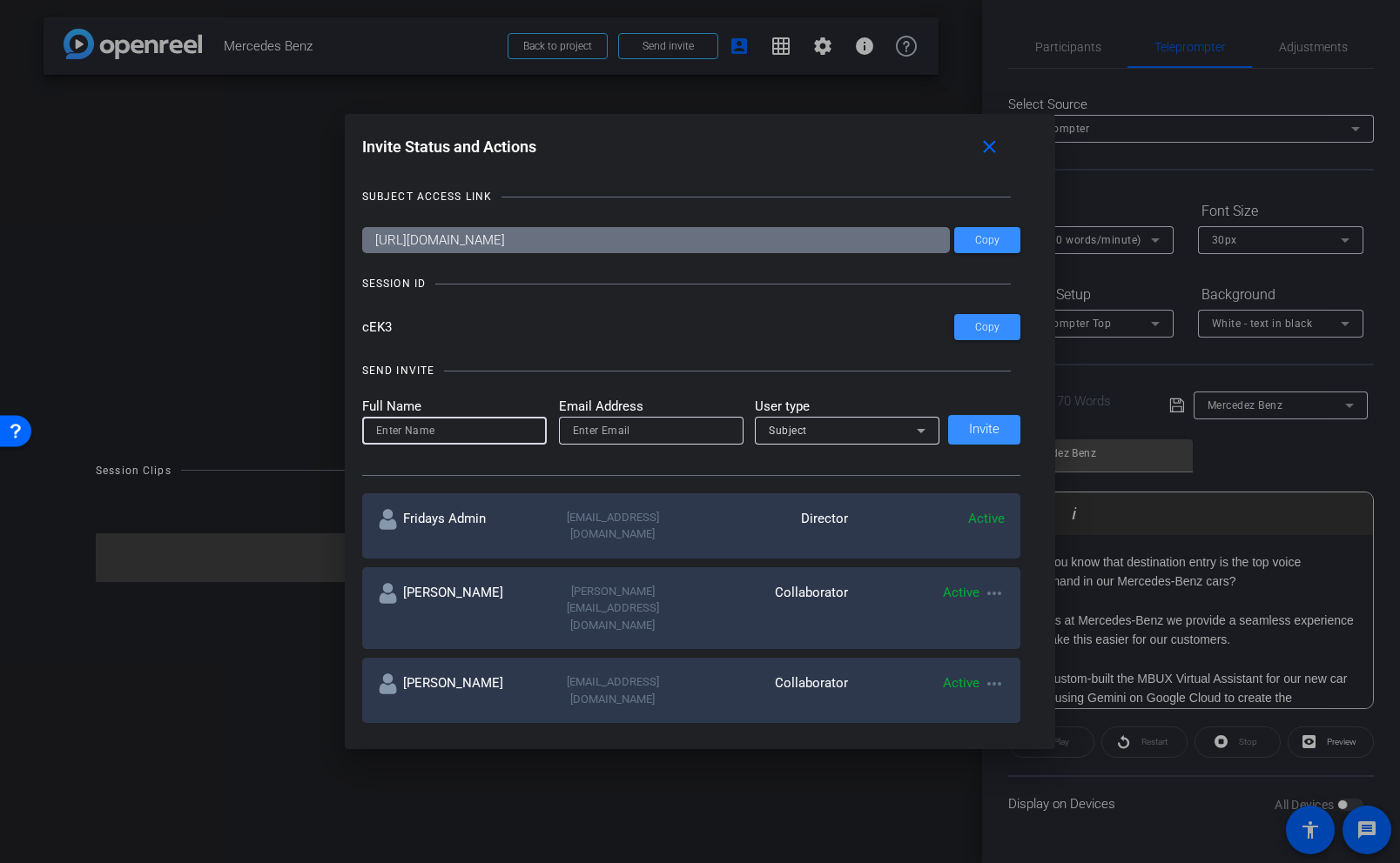
click at [390, 424] on input at bounding box center [454, 431] width 157 height 21
type input "t"
type input "[PERSON_NAME]"
click at [594, 431] on input "email" at bounding box center [651, 431] width 157 height 21
type input "[PERSON_NAME][EMAIL_ADDRESS][DOMAIN_NAME]"
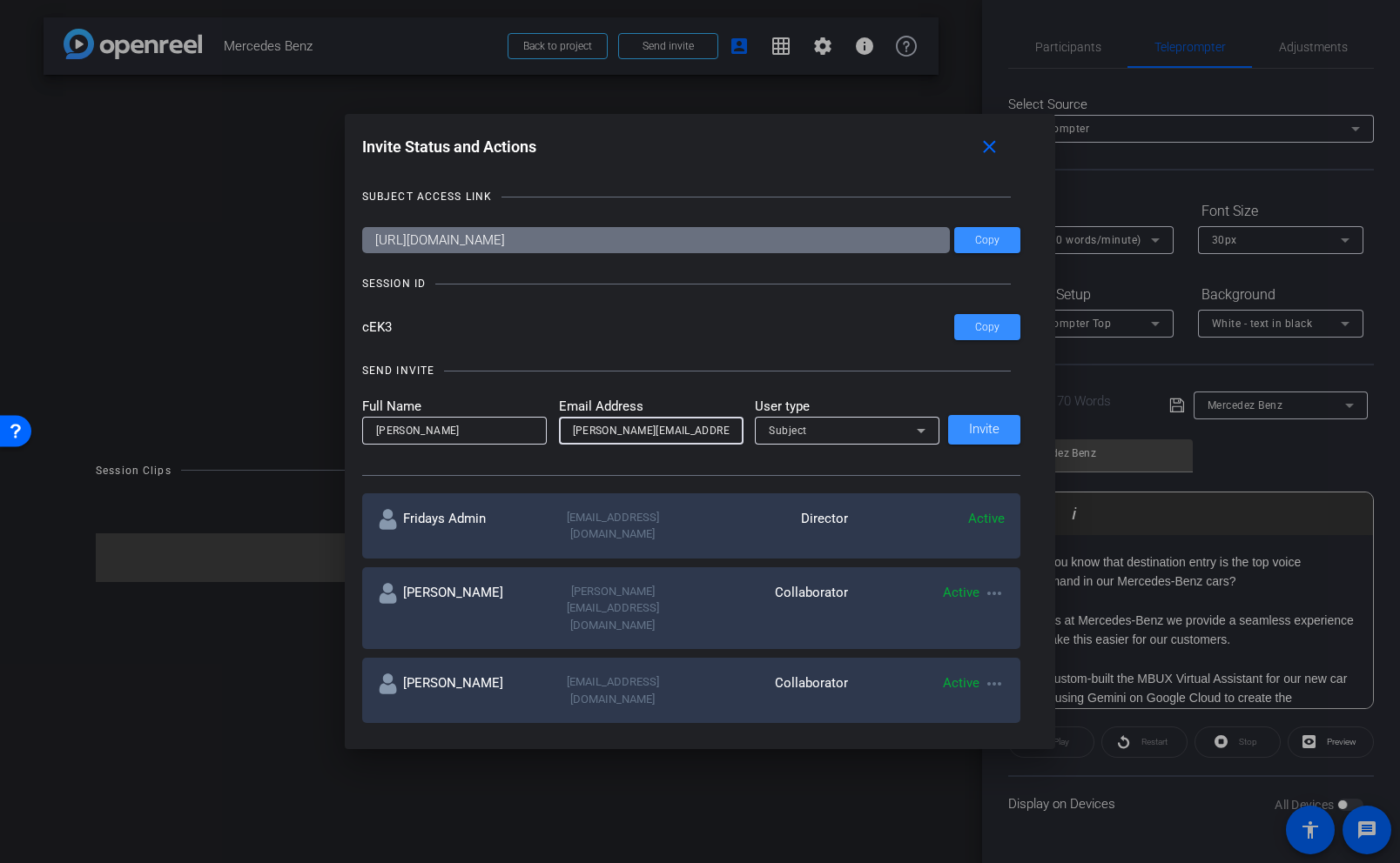
click at [815, 428] on div "Subject" at bounding box center [843, 430] width 148 height 22
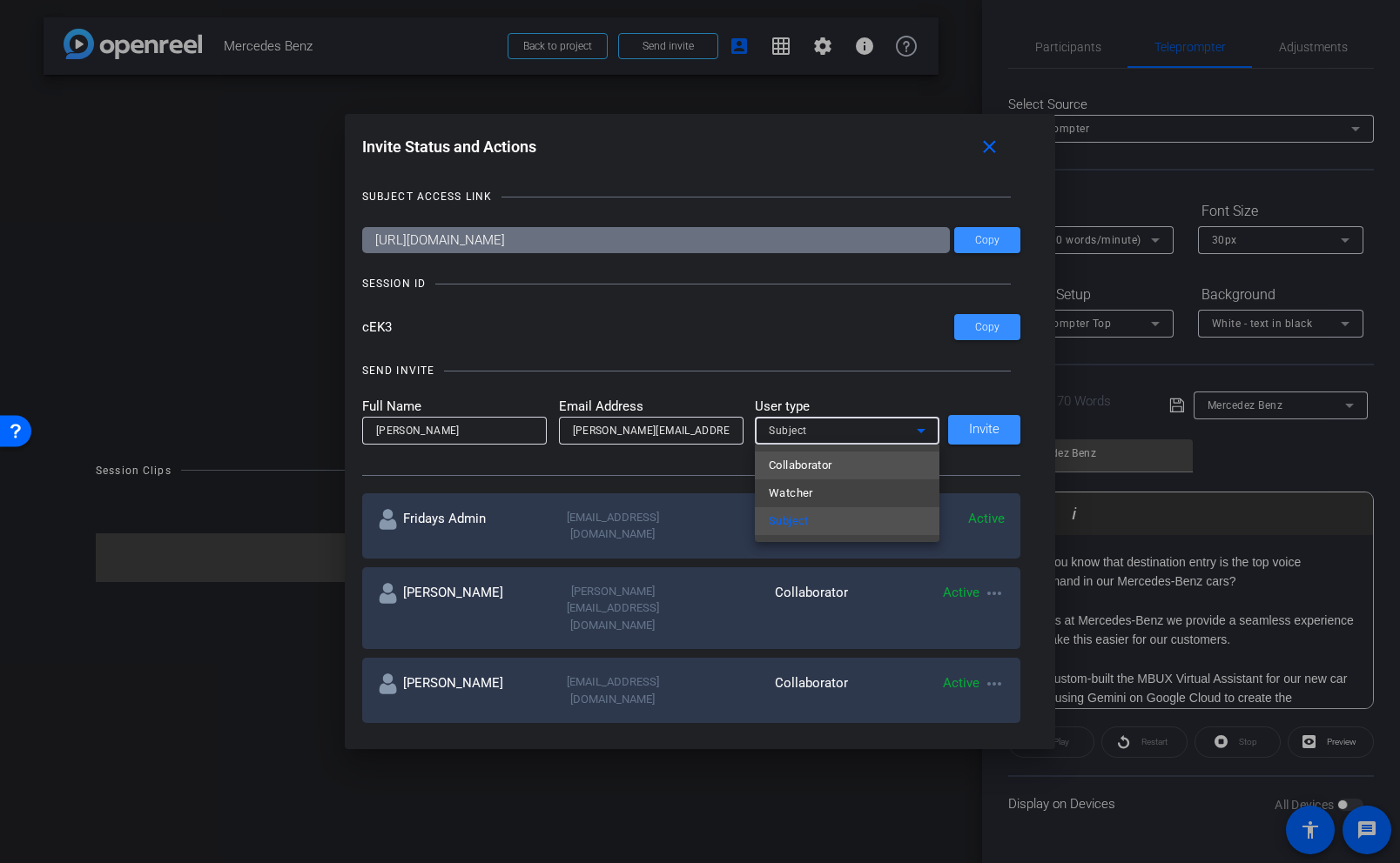
click at [815, 458] on span "Collaborator" at bounding box center [801, 466] width 64 height 21
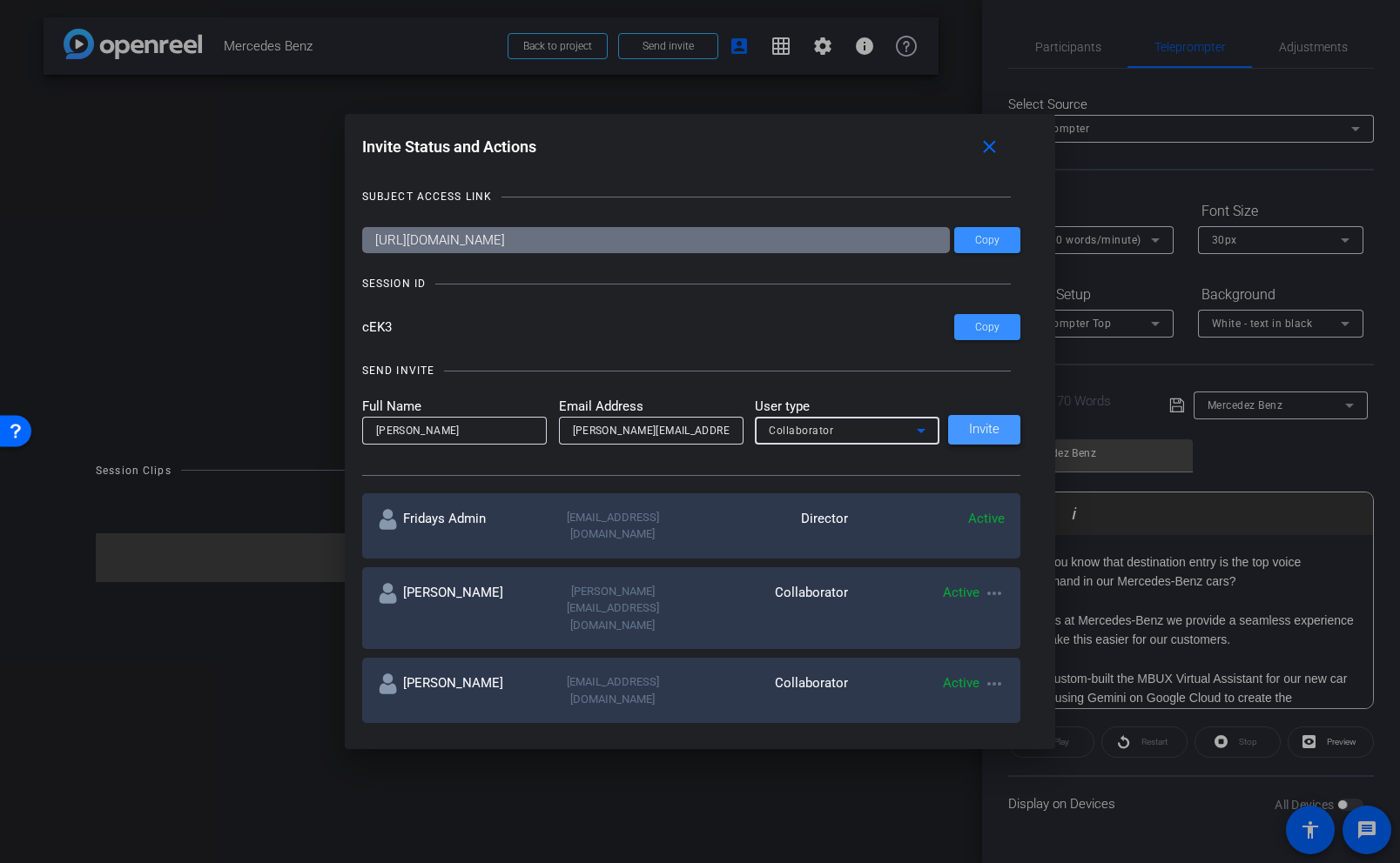
click at [1002, 424] on span at bounding box center [984, 429] width 72 height 41
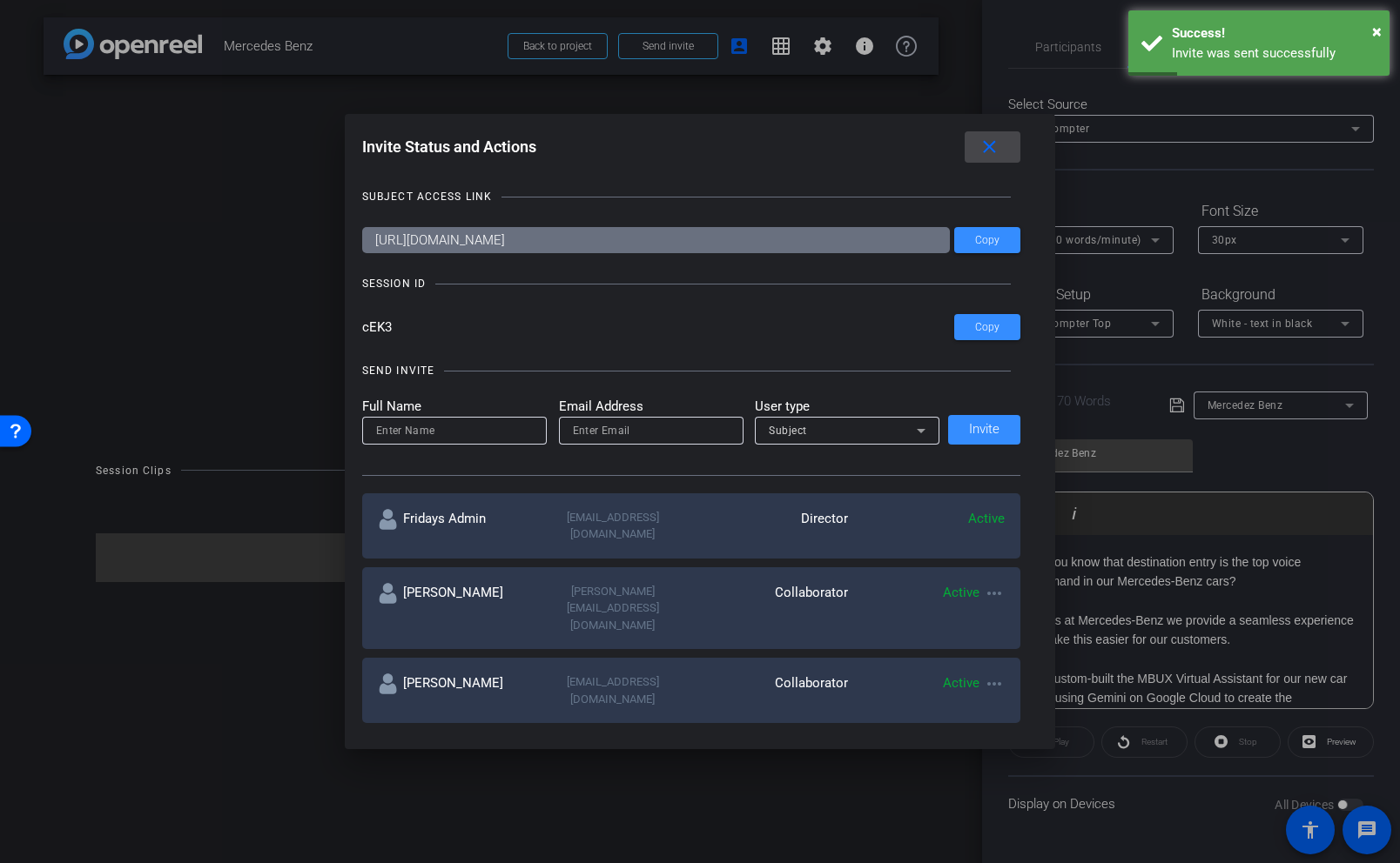
click at [989, 146] on mat-icon "close" at bounding box center [988, 146] width 22 height 22
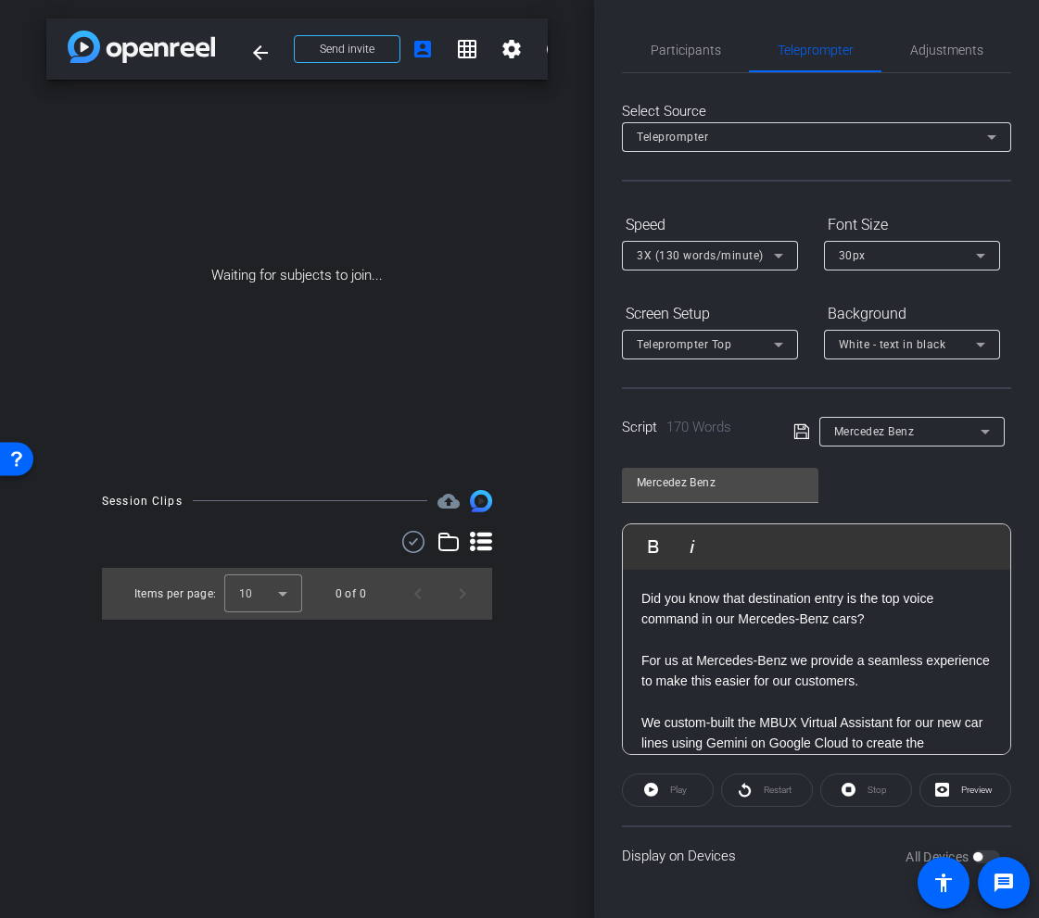
click at [529, 225] on div "Waiting for subjects to join..." at bounding box center [296, 276] width 501 height 392
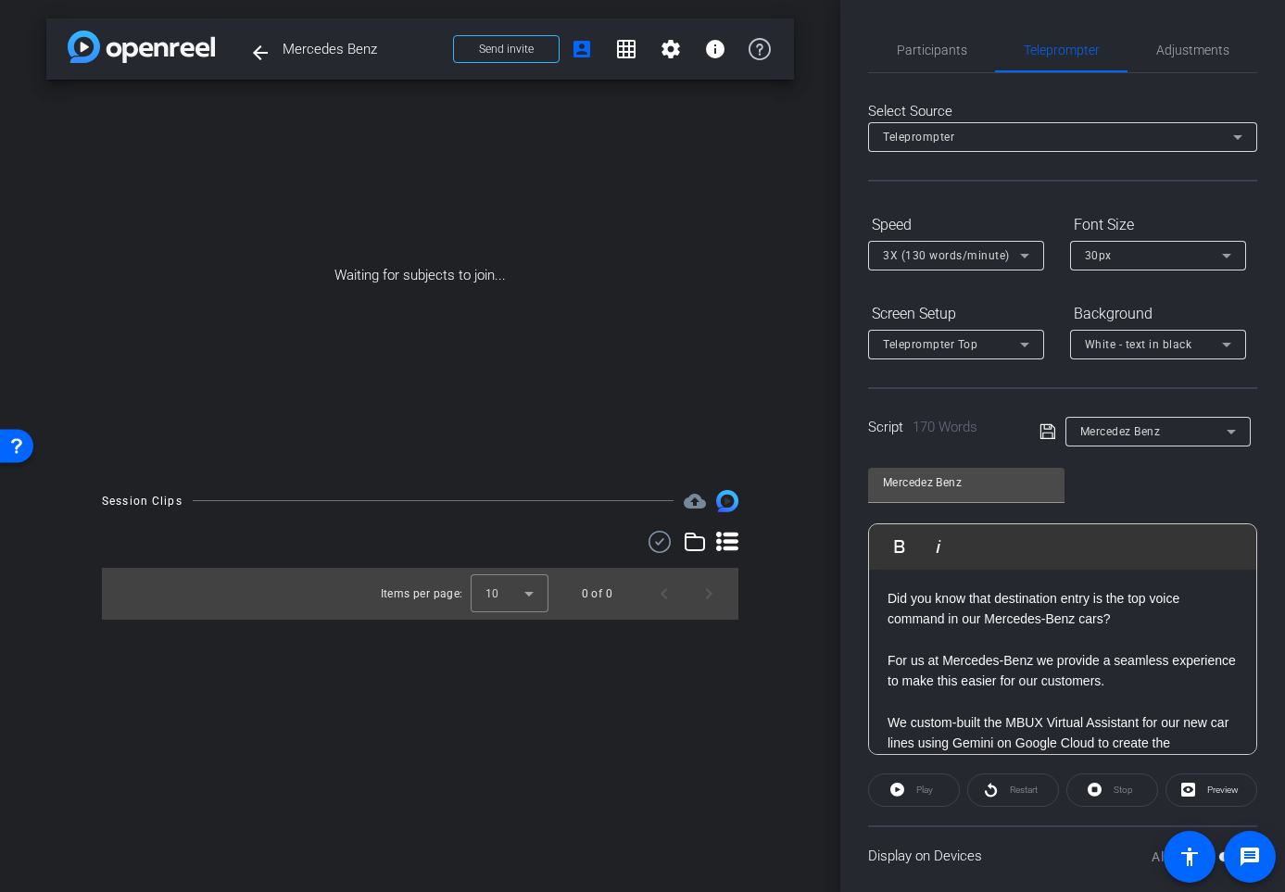
click at [551, 267] on div "Waiting for subjects to join..." at bounding box center [420, 276] width 748 height 392
click at [693, 170] on div "Waiting for subjects to join..." at bounding box center [420, 276] width 748 height 392
click at [939, 44] on span "Participants" at bounding box center [932, 50] width 70 height 13
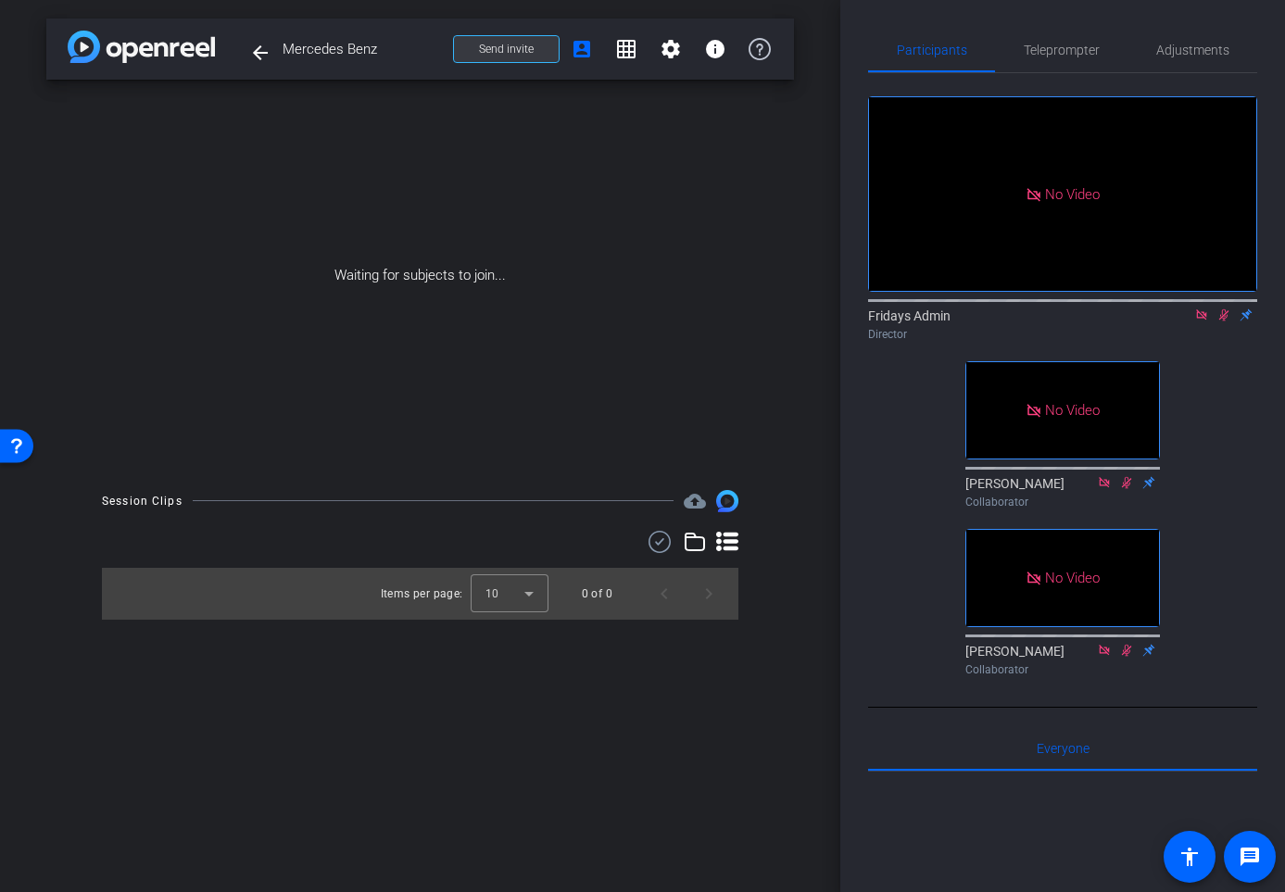
click at [530, 57] on span at bounding box center [506, 49] width 105 height 44
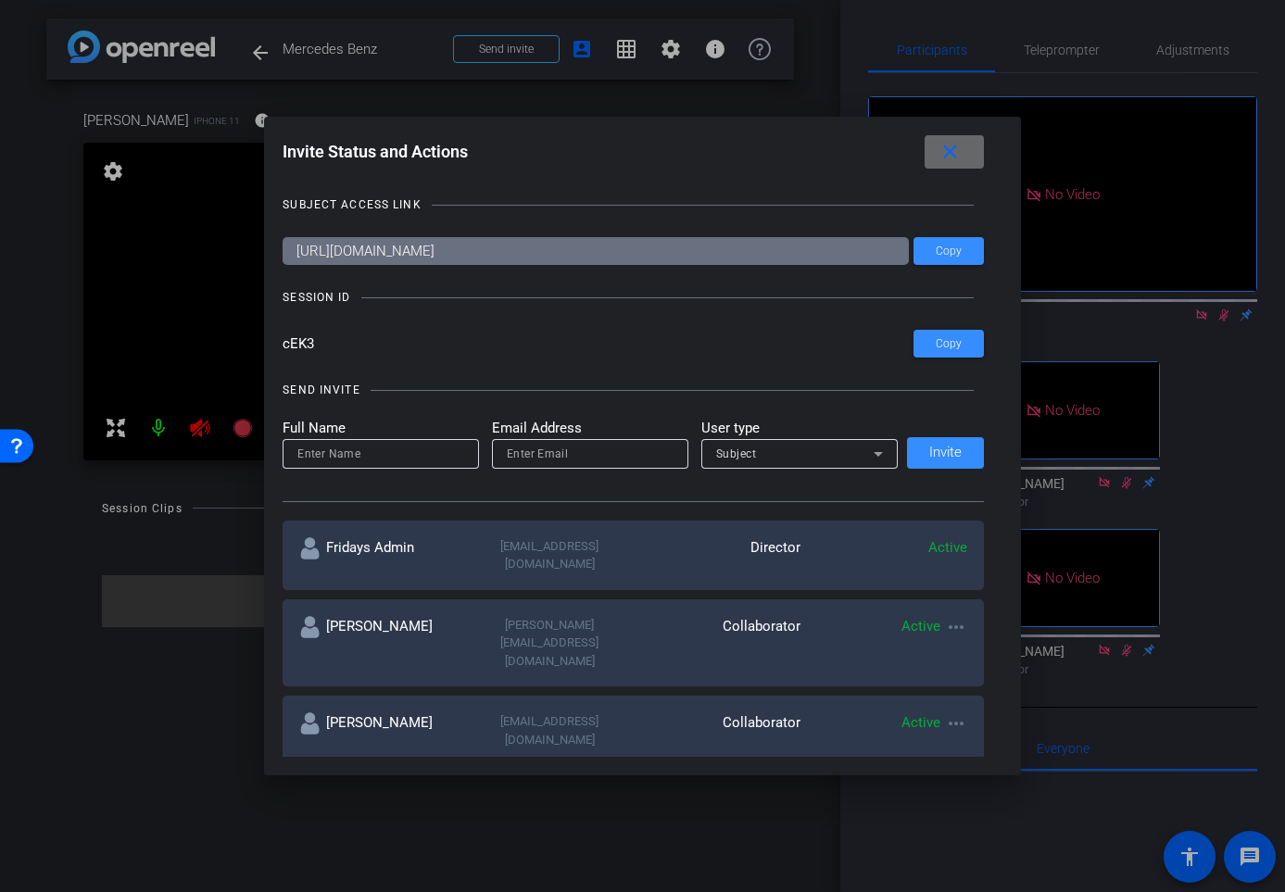
click at [936, 153] on span at bounding box center [954, 152] width 59 height 44
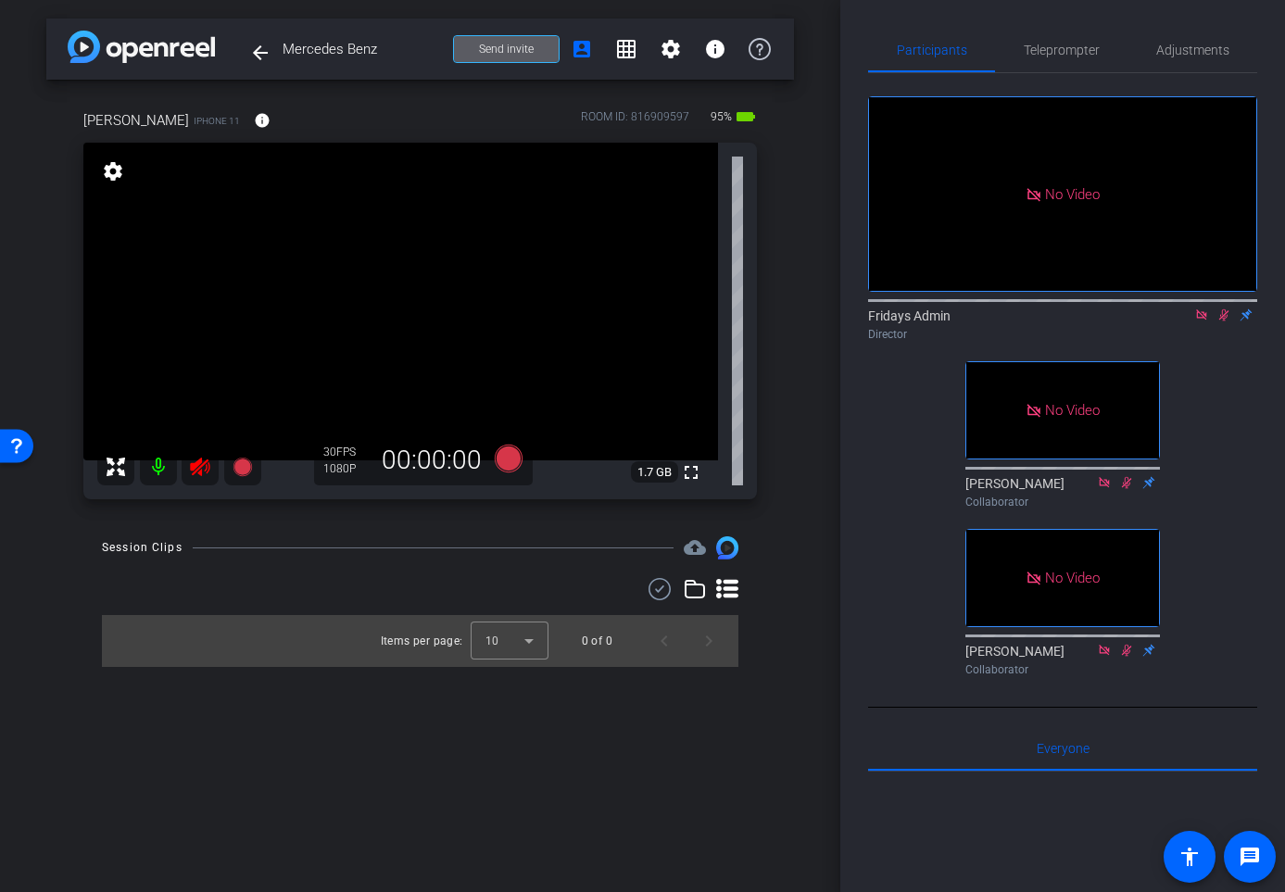
click at [161, 469] on mat-icon at bounding box center [158, 466] width 37 height 37
click at [517, 51] on span "Send invite" at bounding box center [506, 49] width 55 height 15
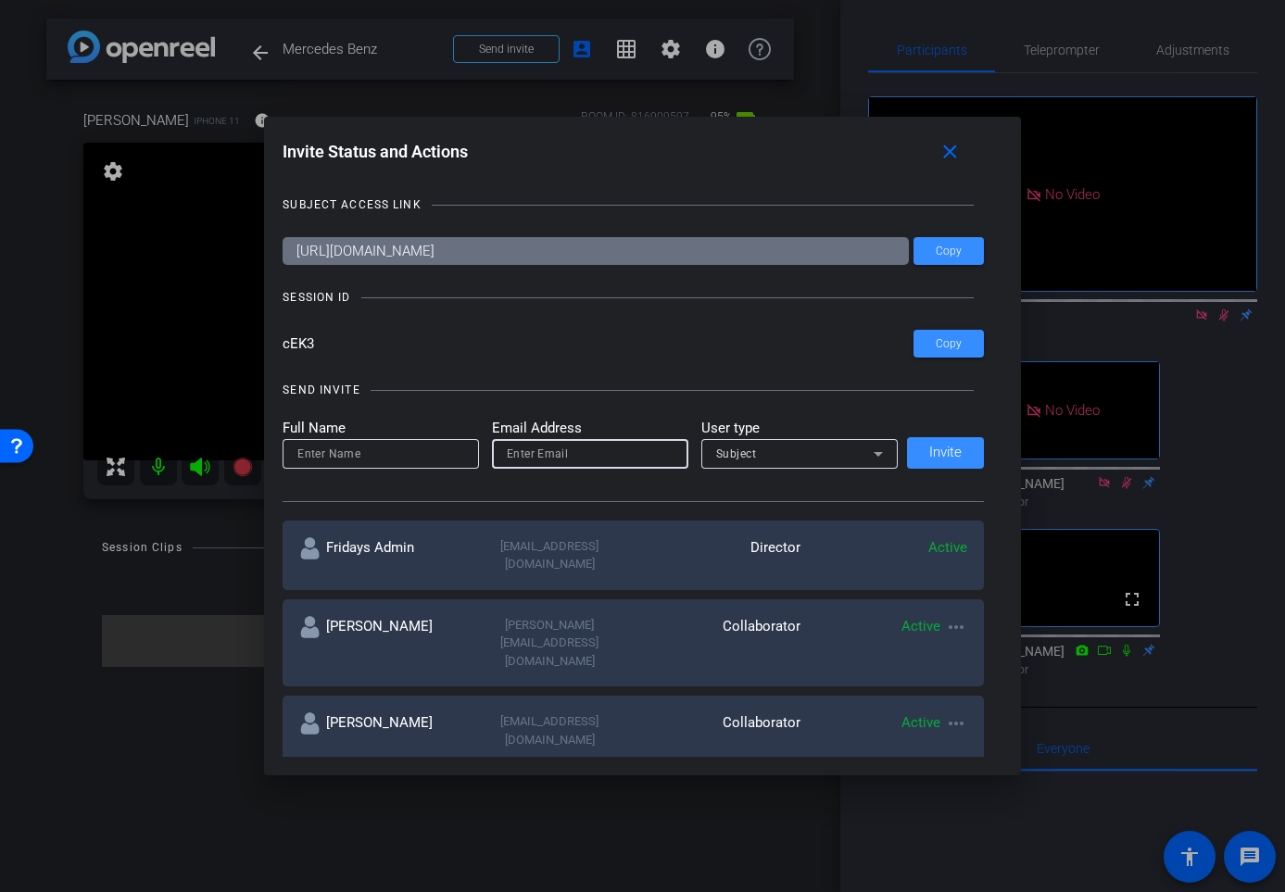
click at [522, 454] on input "email" at bounding box center [590, 454] width 167 height 22
paste input "[EMAIL_ADDRESS][DOMAIN_NAME]"
type input "[EMAIL_ADDRESS][DOMAIN_NAME]"
click at [355, 450] on input at bounding box center [380, 454] width 167 height 22
type input "[PERSON_NAME]"
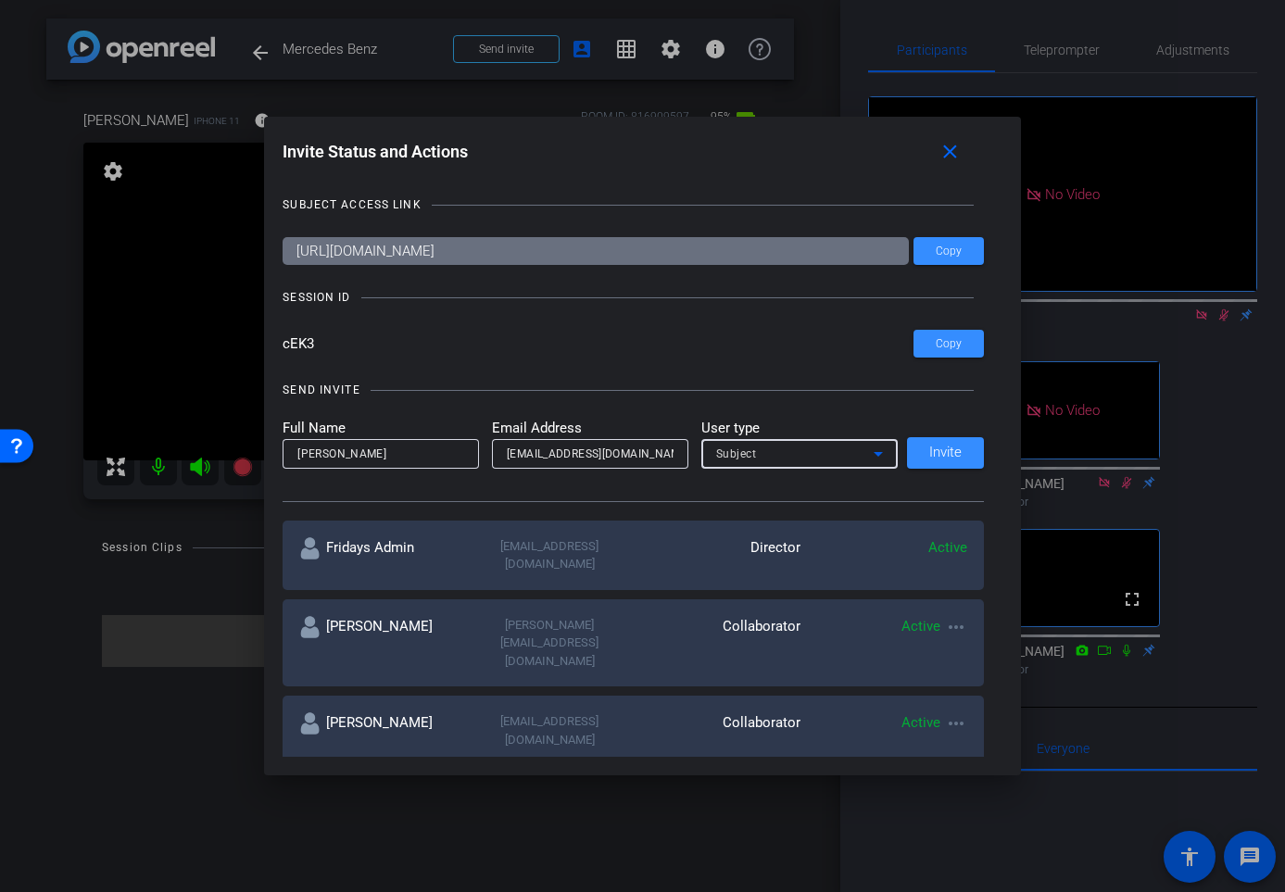
click at [813, 460] on div "Subject" at bounding box center [795, 453] width 158 height 23
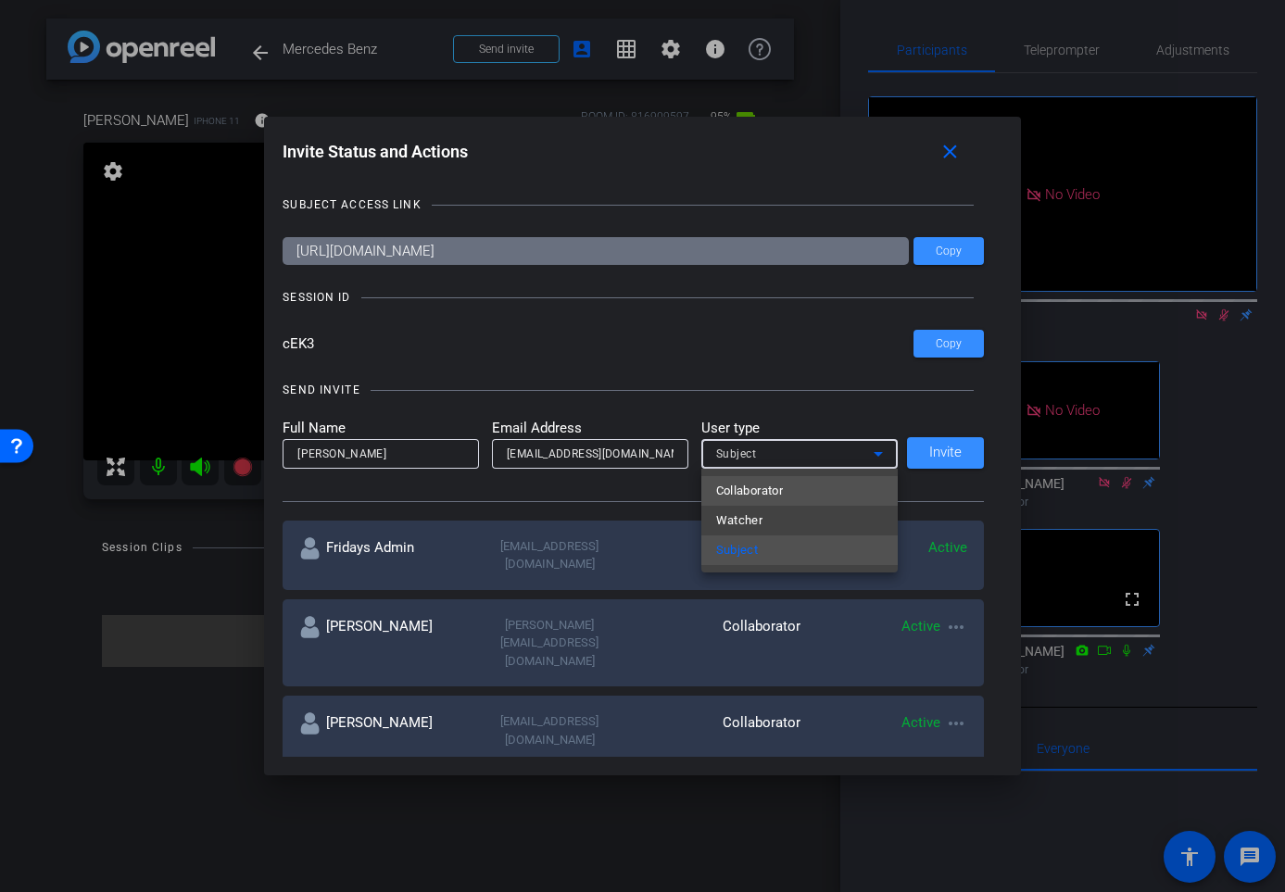
click at [778, 494] on span "Collaborator" at bounding box center [750, 491] width 68 height 22
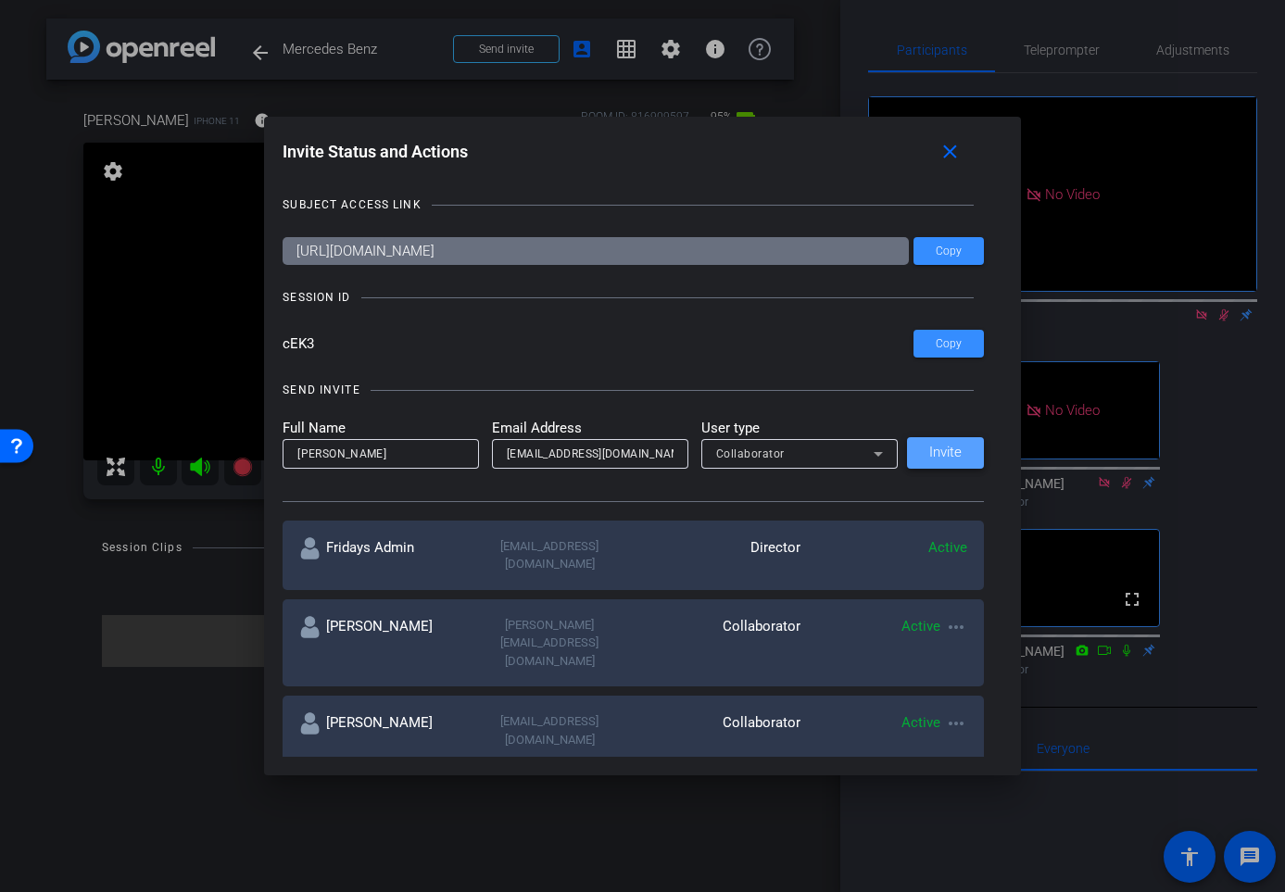
click at [952, 450] on span "Invite" at bounding box center [945, 453] width 32 height 14
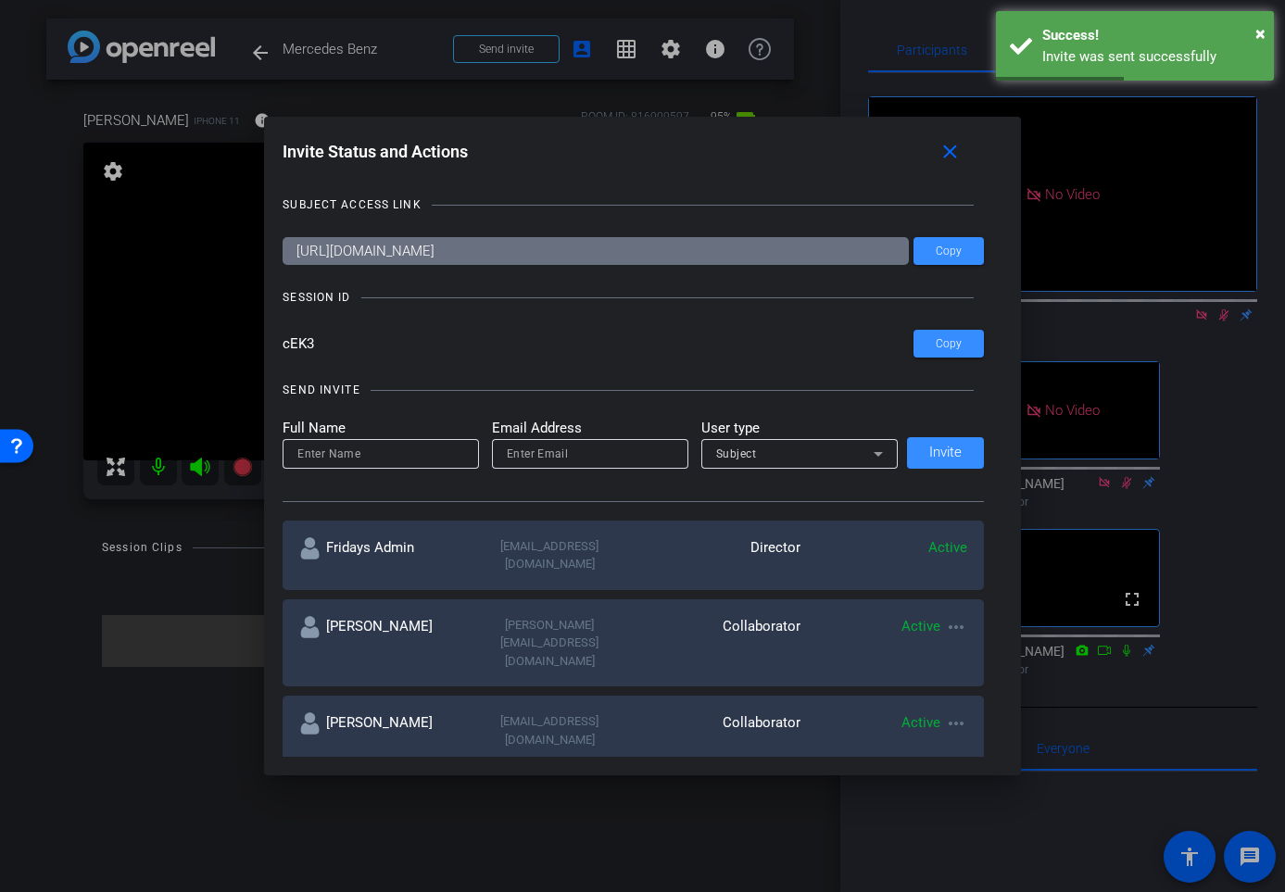
click at [149, 745] on div at bounding box center [642, 446] width 1285 height 892
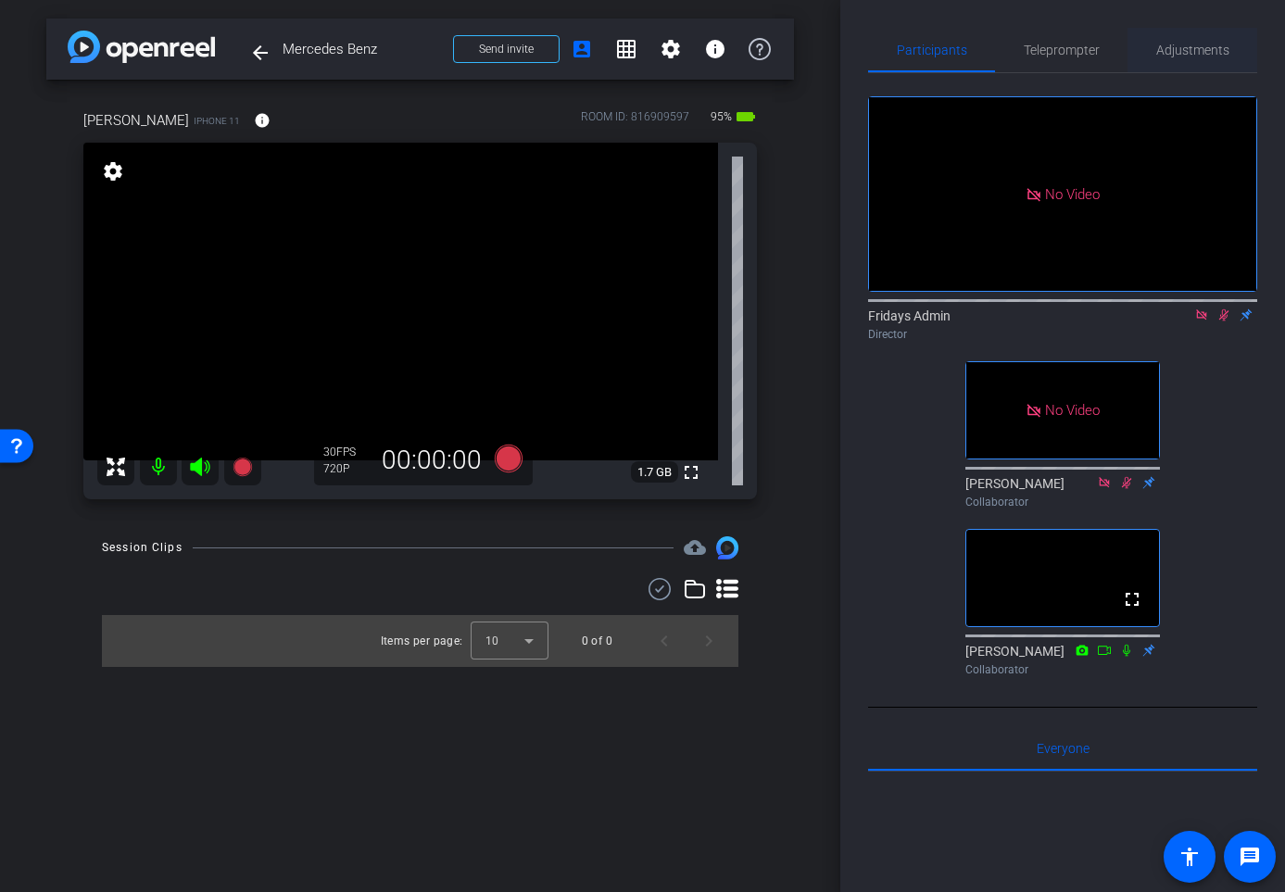
click at [1190, 47] on span "Adjustments" at bounding box center [1192, 50] width 73 height 13
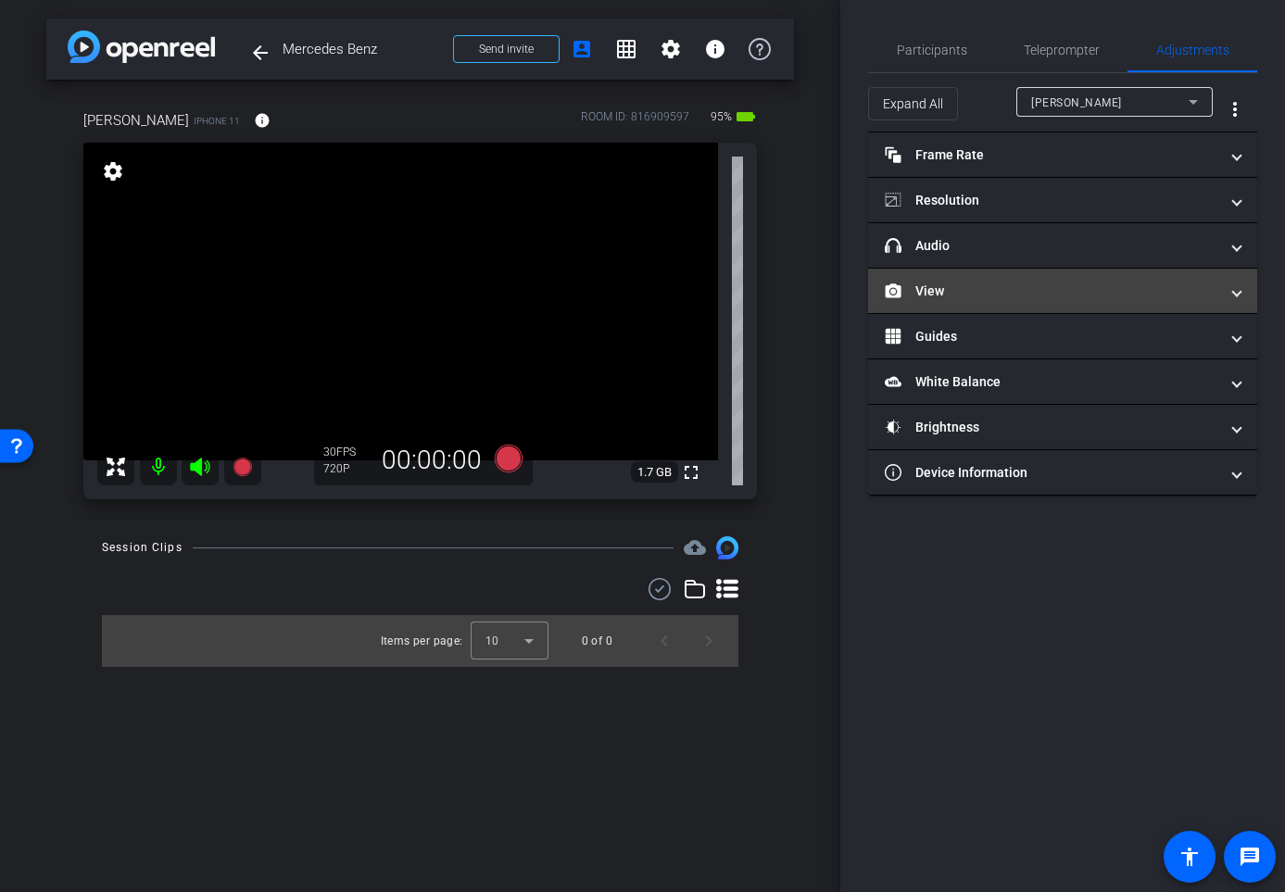
click at [935, 296] on mat-panel-title "View" at bounding box center [1052, 291] width 334 height 19
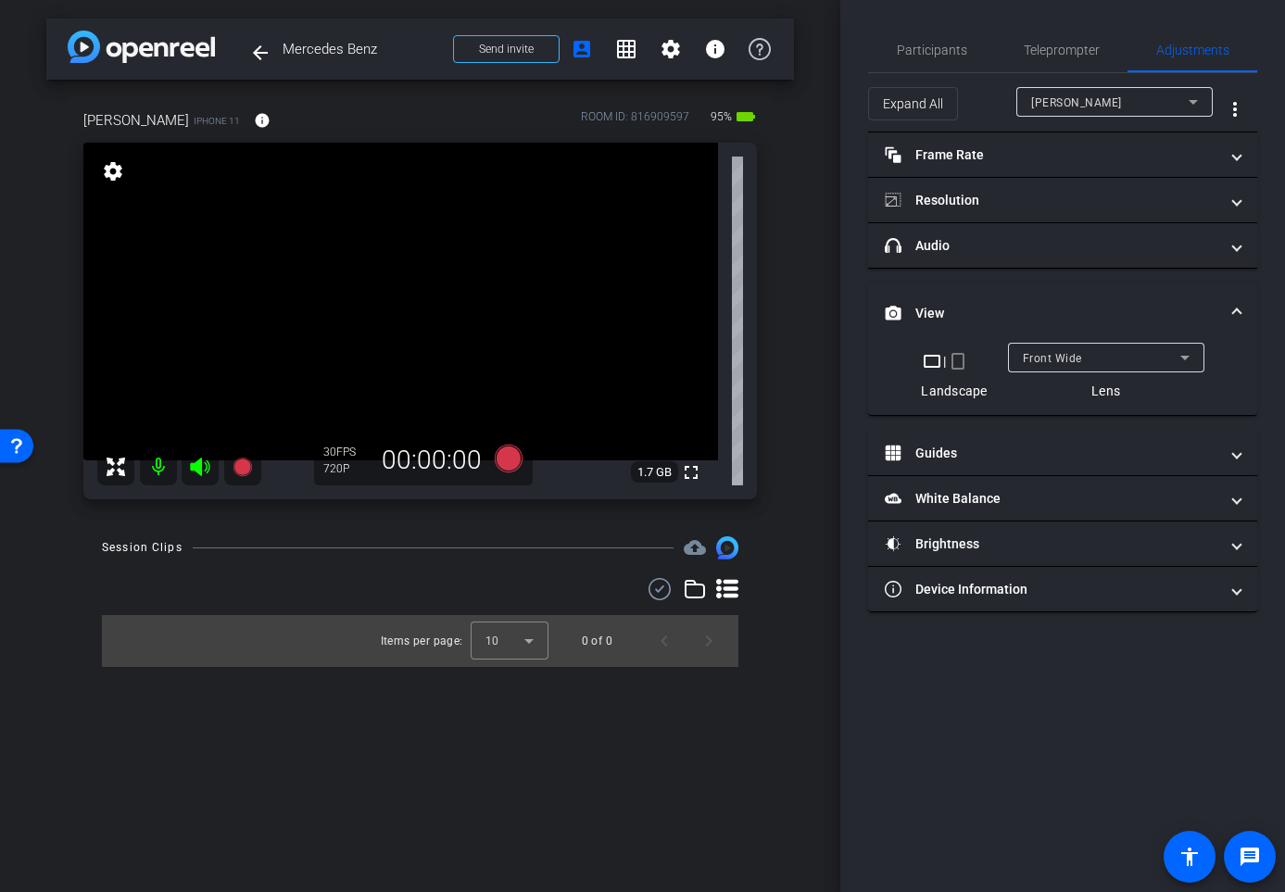
click at [959, 367] on mat-icon "crop_portrait" at bounding box center [958, 361] width 22 height 22
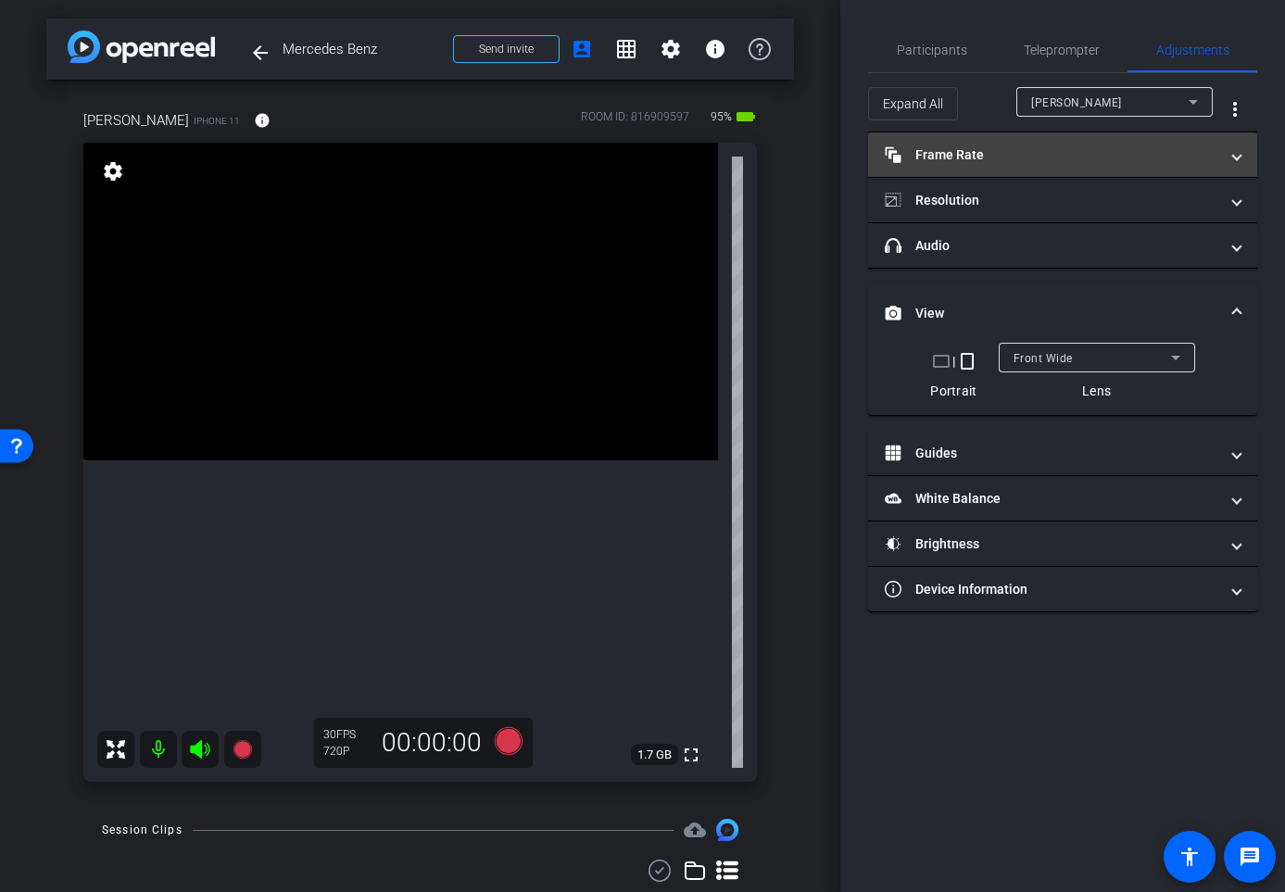
click at [1092, 166] on mat-expansion-panel-header "Frame Rate Frame Rate" at bounding box center [1062, 154] width 389 height 44
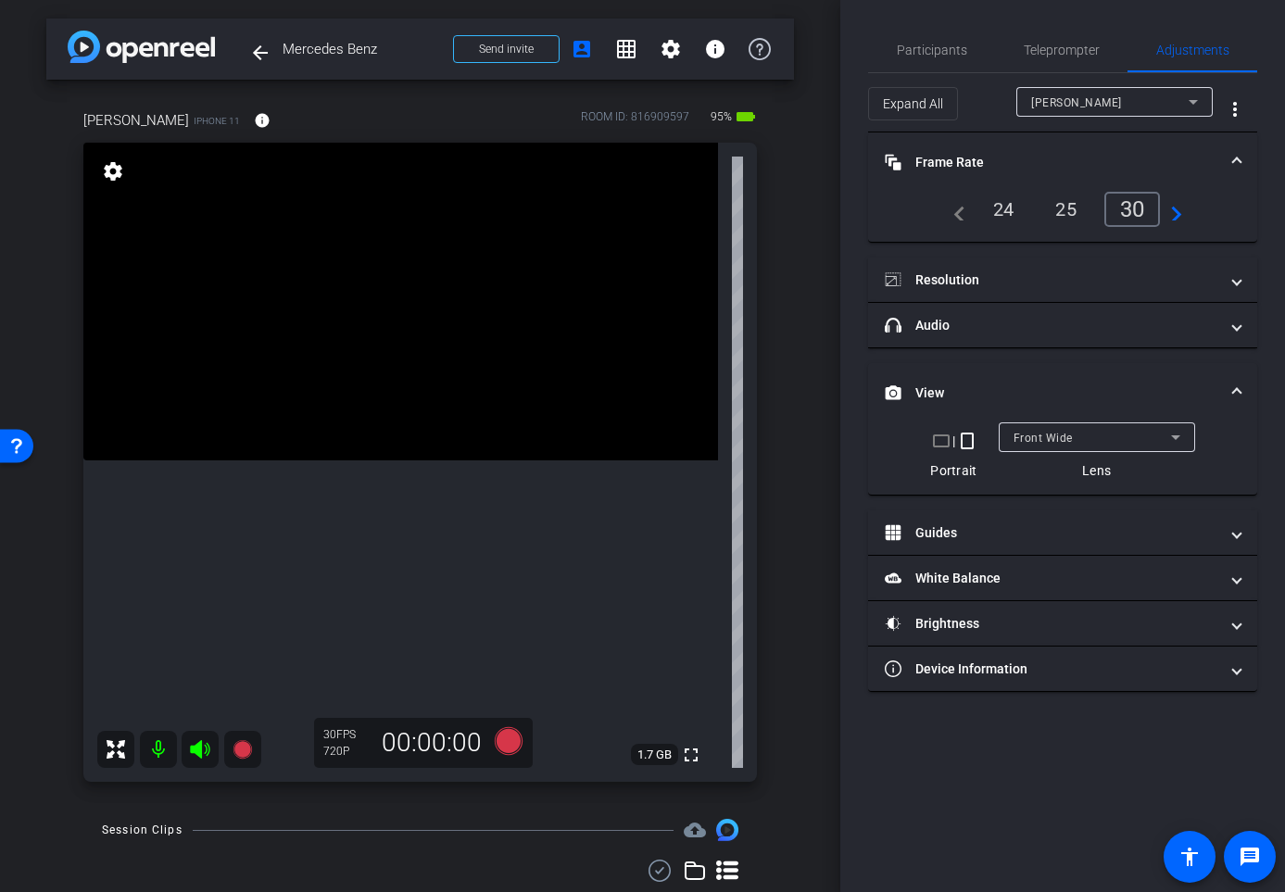
click at [1000, 206] on div "24" at bounding box center [1003, 210] width 49 height 32
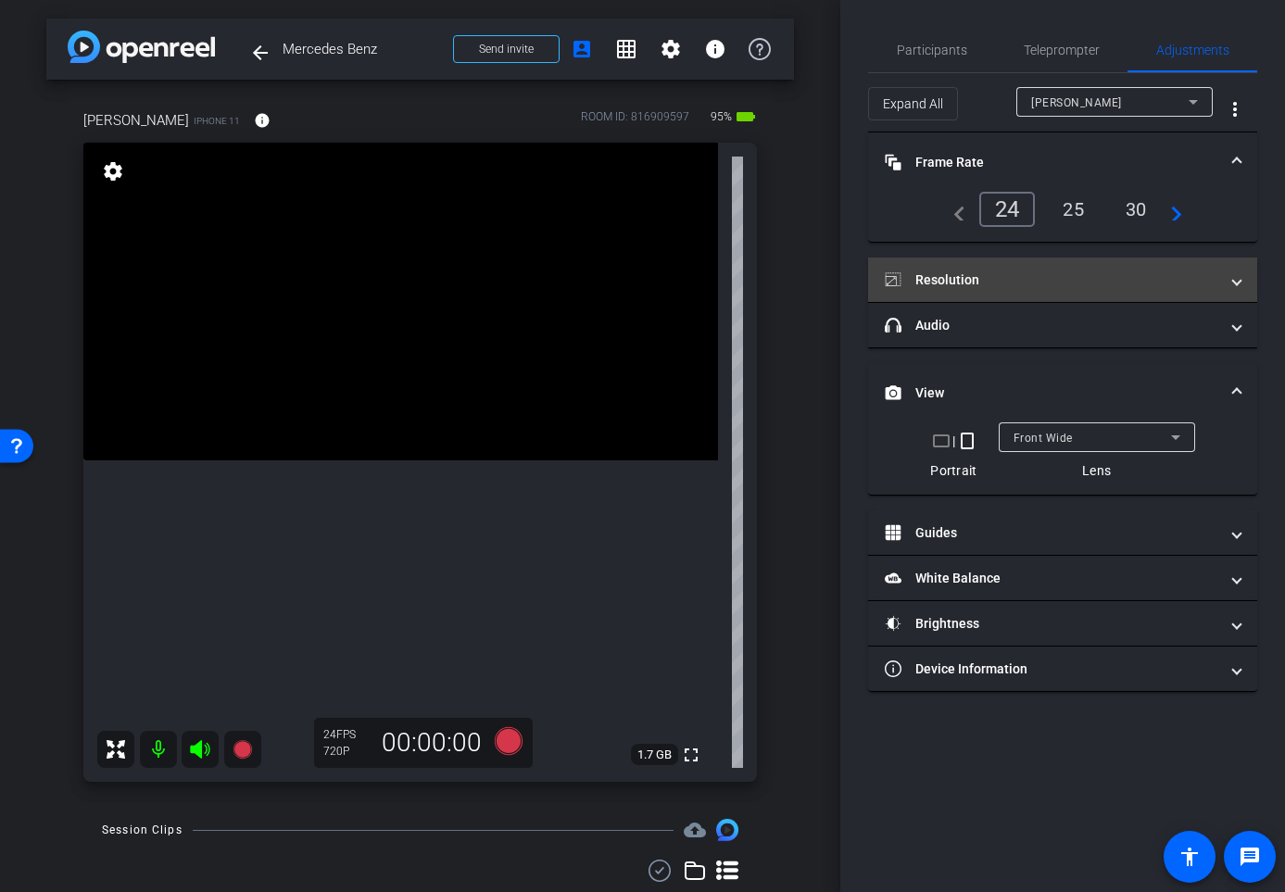
click at [1041, 283] on mat-panel-title "Resolution" at bounding box center [1052, 280] width 334 height 19
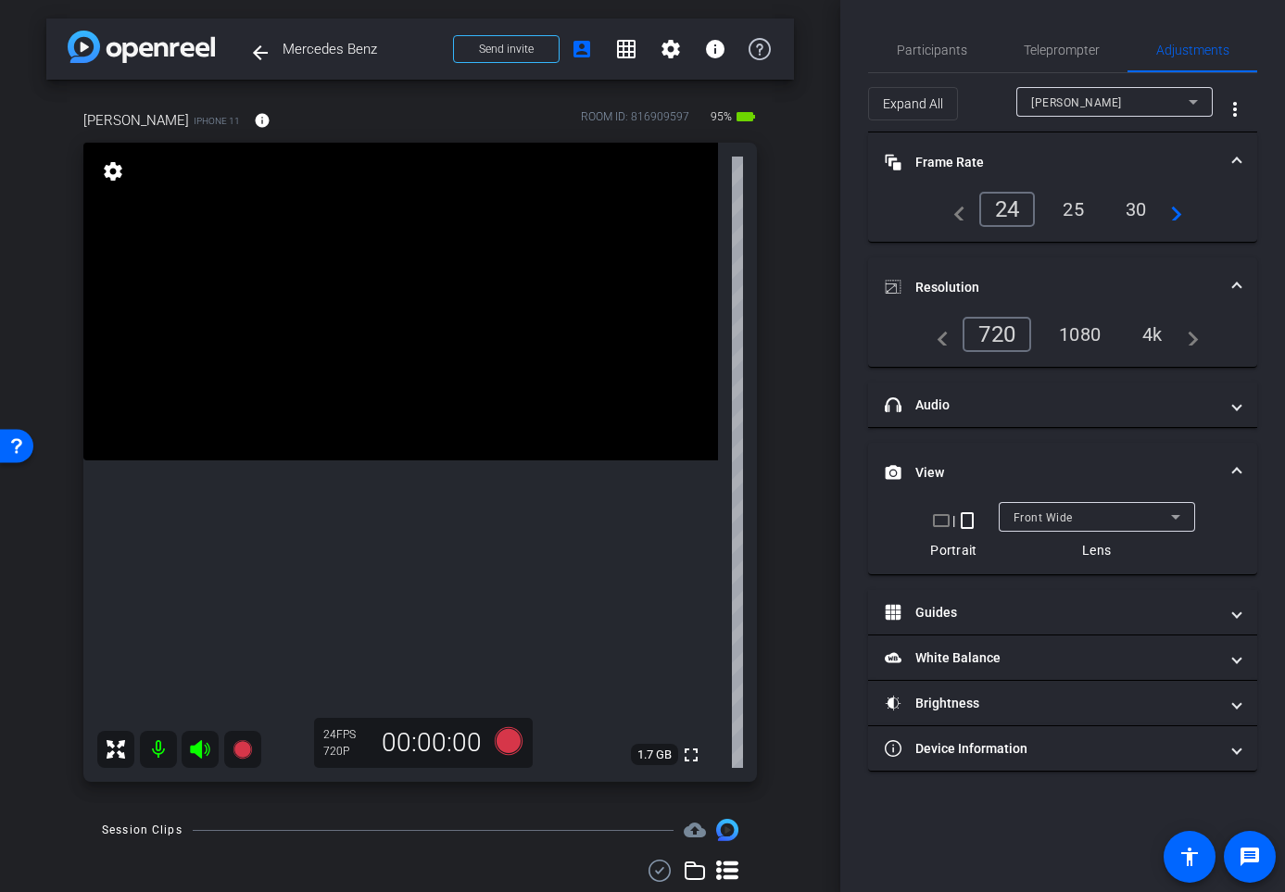
click at [1166, 334] on div "4k" at bounding box center [1153, 335] width 48 height 32
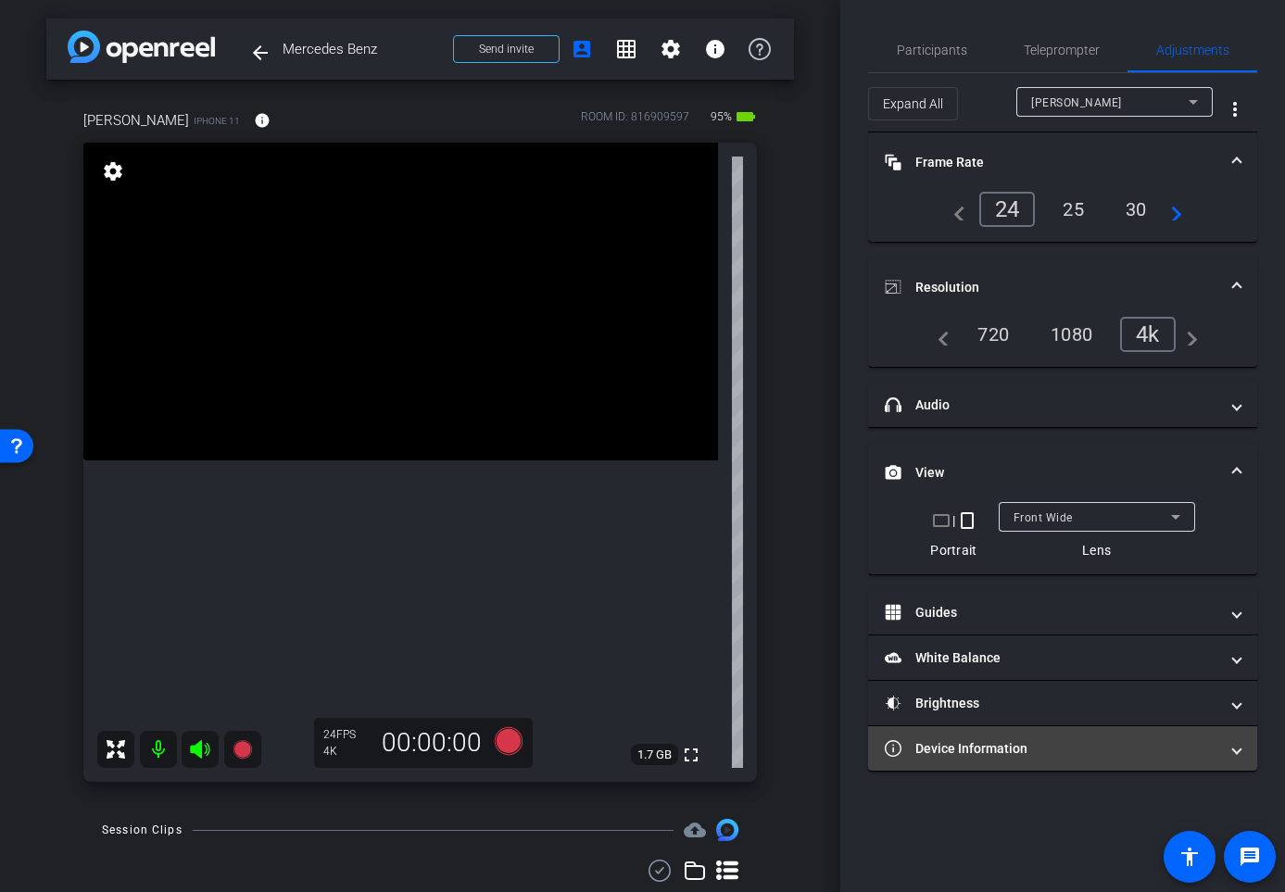
click at [989, 749] on mat-panel-title "Device Information" at bounding box center [1052, 748] width 334 height 19
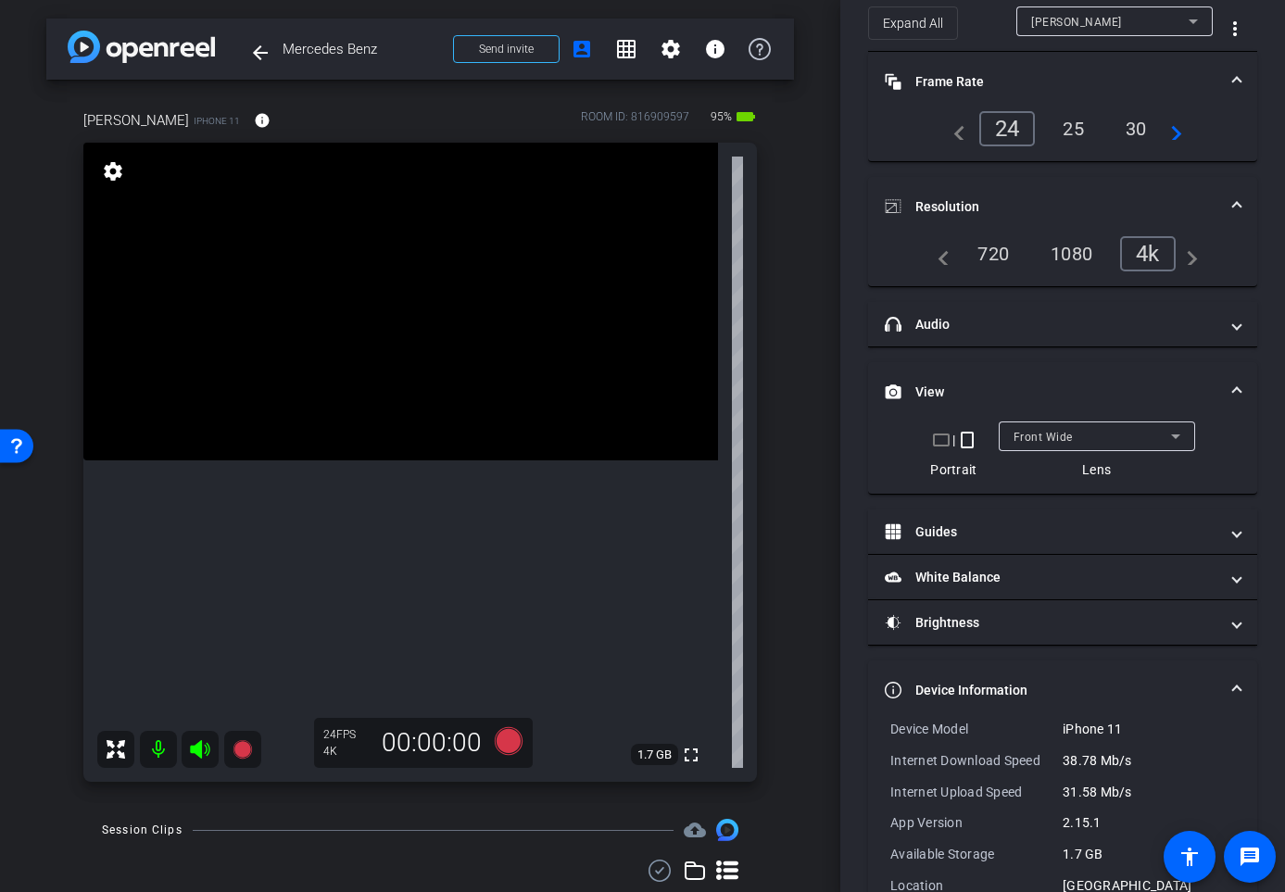
scroll to position [127, 0]
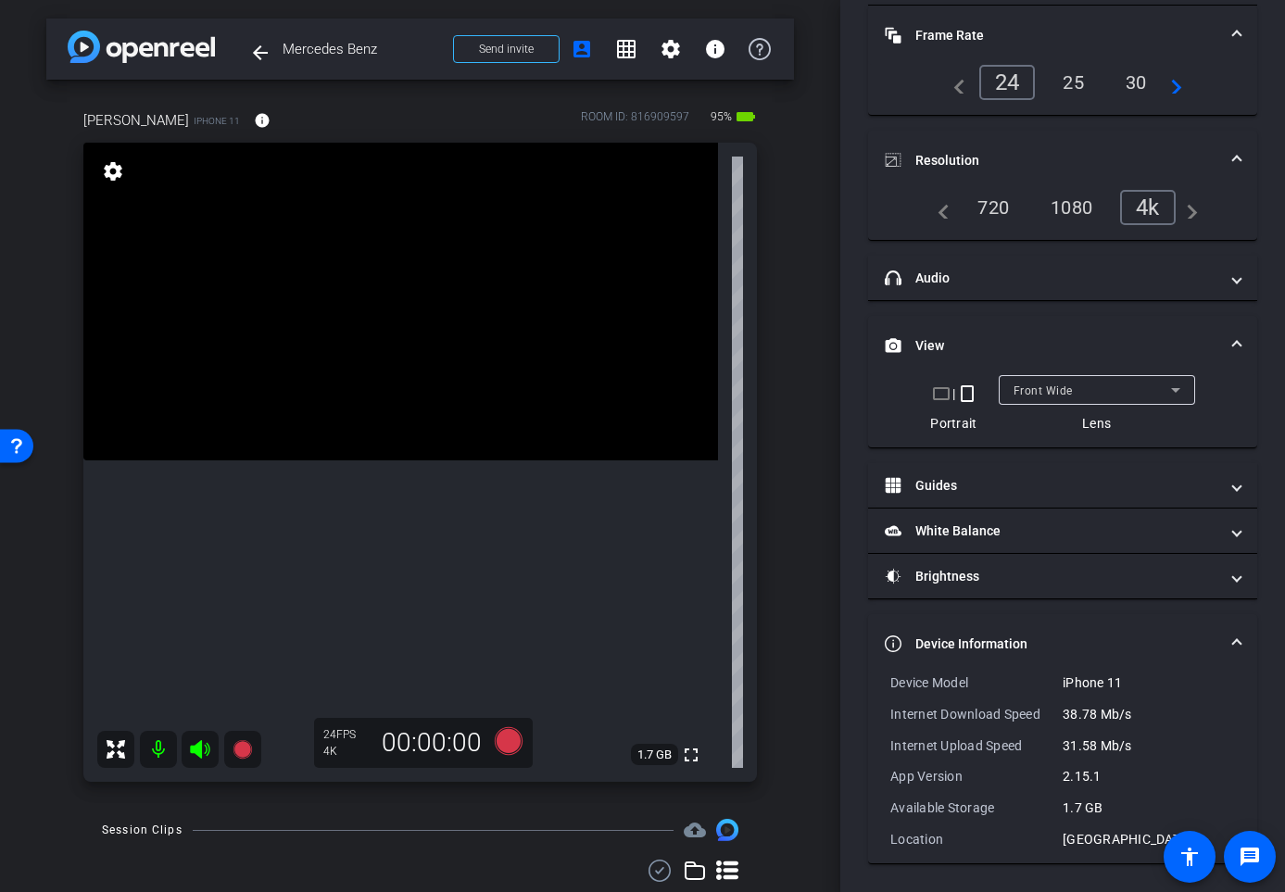
click at [801, 170] on div "arrow_back Mercedes Benz Back to project Send invite account_box grid_on settin…" at bounding box center [420, 446] width 840 height 892
click at [810, 105] on div "arrow_back Mercedes Benz Back to project Send invite account_box grid_on settin…" at bounding box center [420, 446] width 840 height 892
click at [1236, 31] on span at bounding box center [1236, 35] width 7 height 19
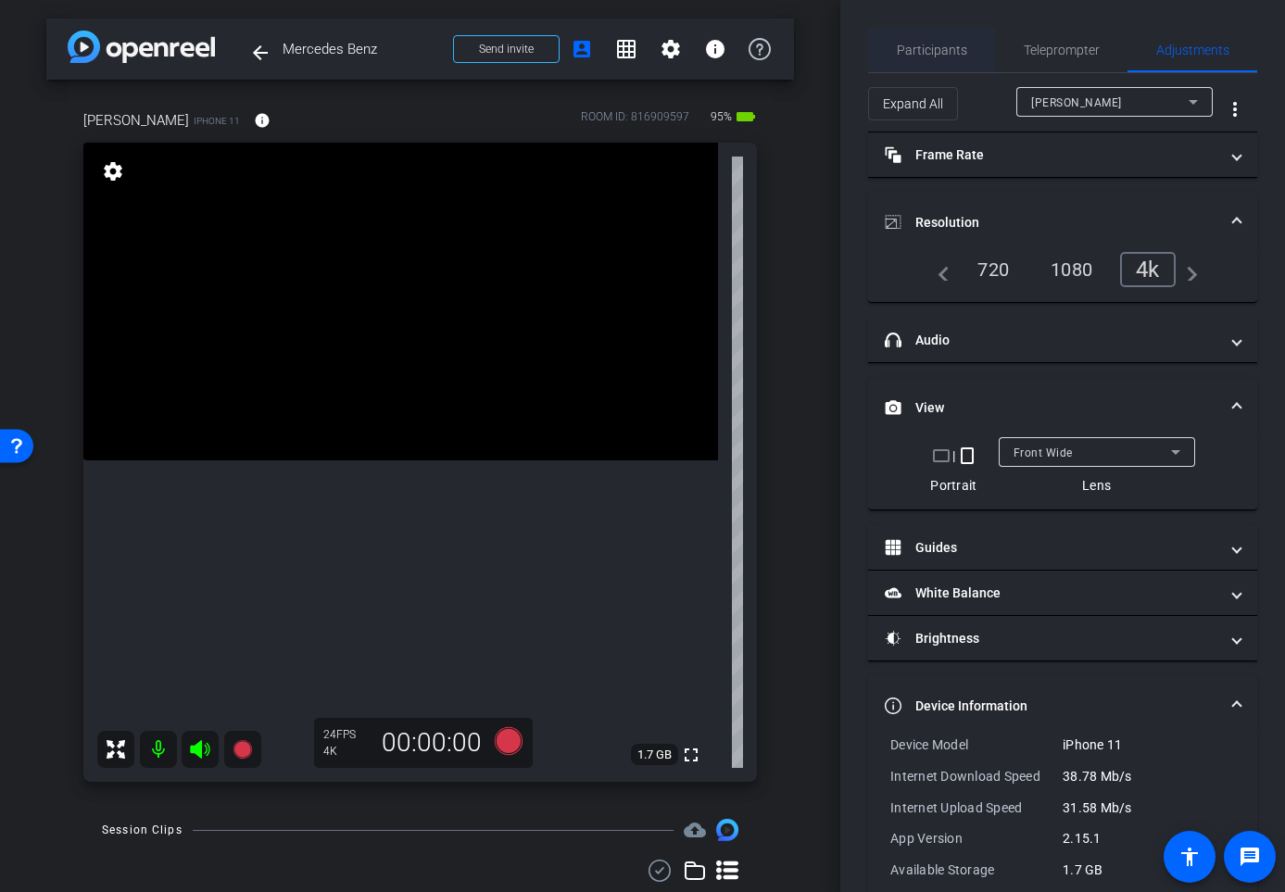
click at [920, 50] on span "Participants" at bounding box center [932, 50] width 70 height 13
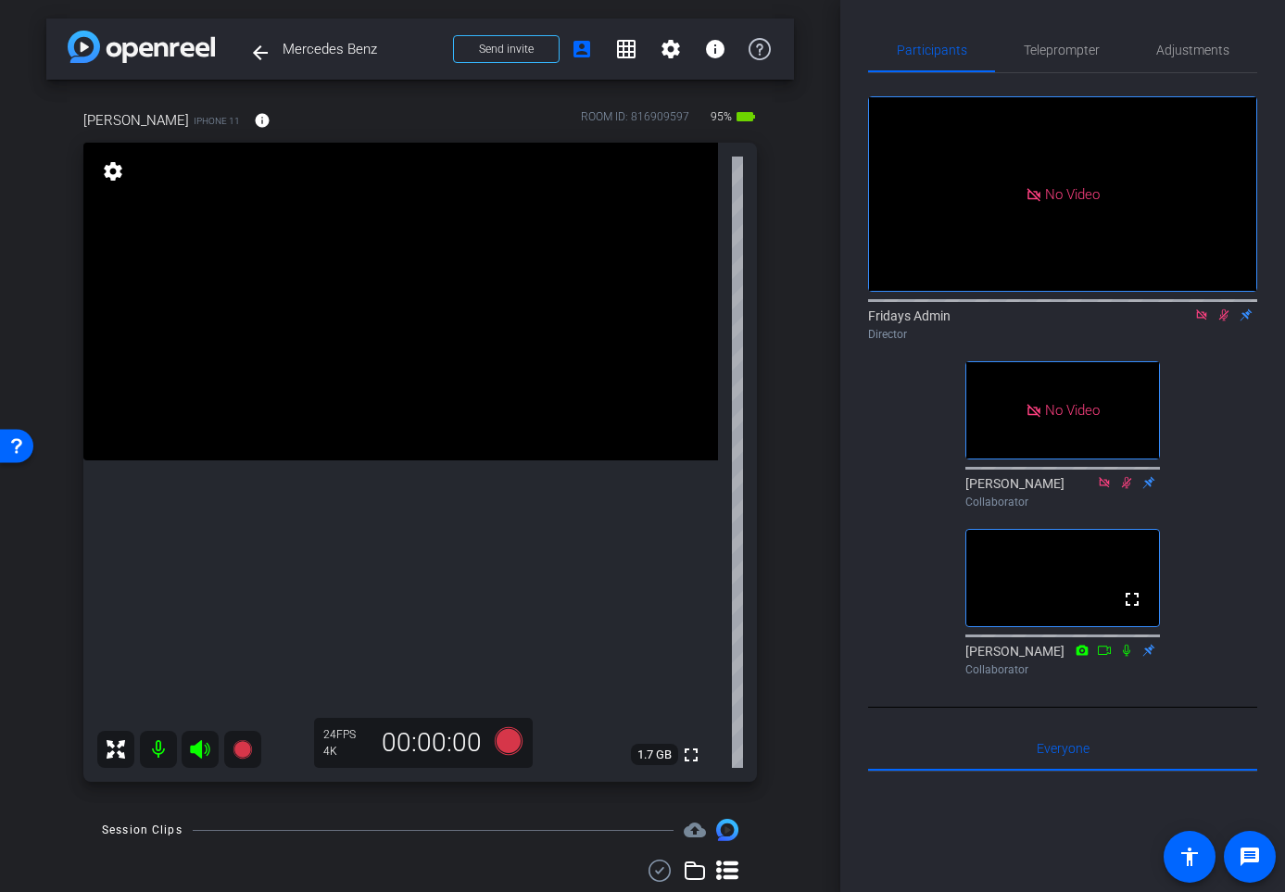
click at [1226, 309] on icon at bounding box center [1224, 315] width 10 height 12
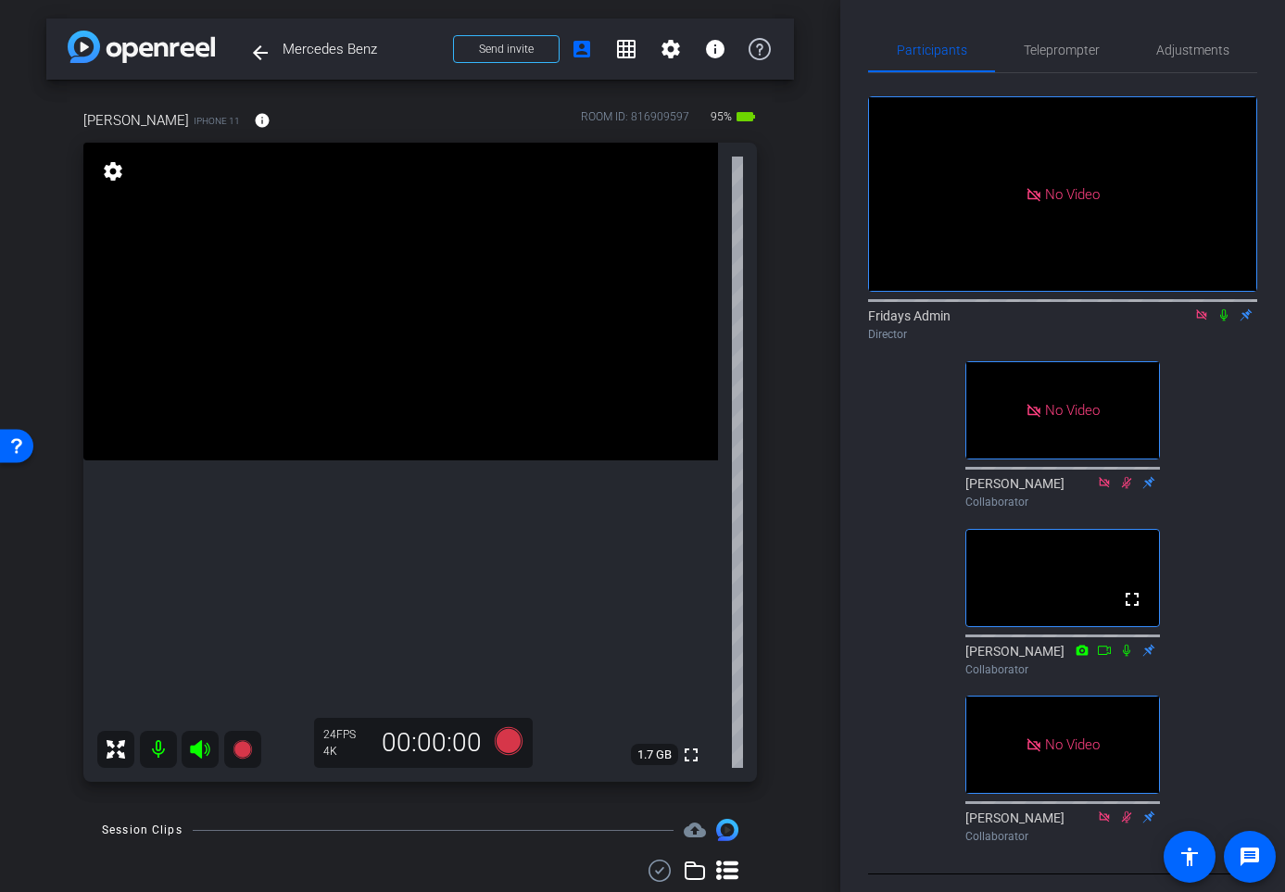
click at [1222, 309] on icon at bounding box center [1224, 315] width 15 height 13
click at [511, 43] on span "Send invite" at bounding box center [506, 49] width 55 height 15
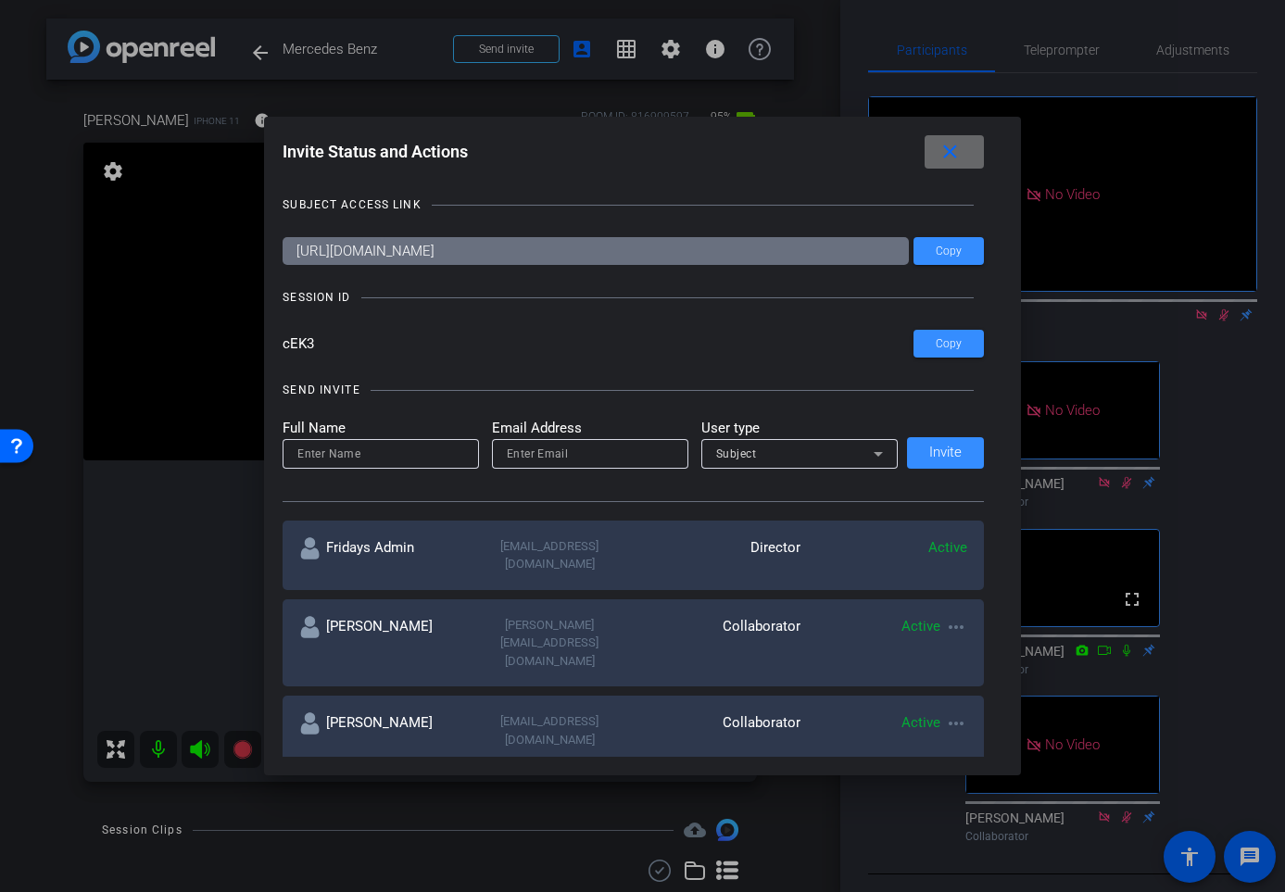
click at [948, 141] on mat-icon "close" at bounding box center [950, 152] width 23 height 23
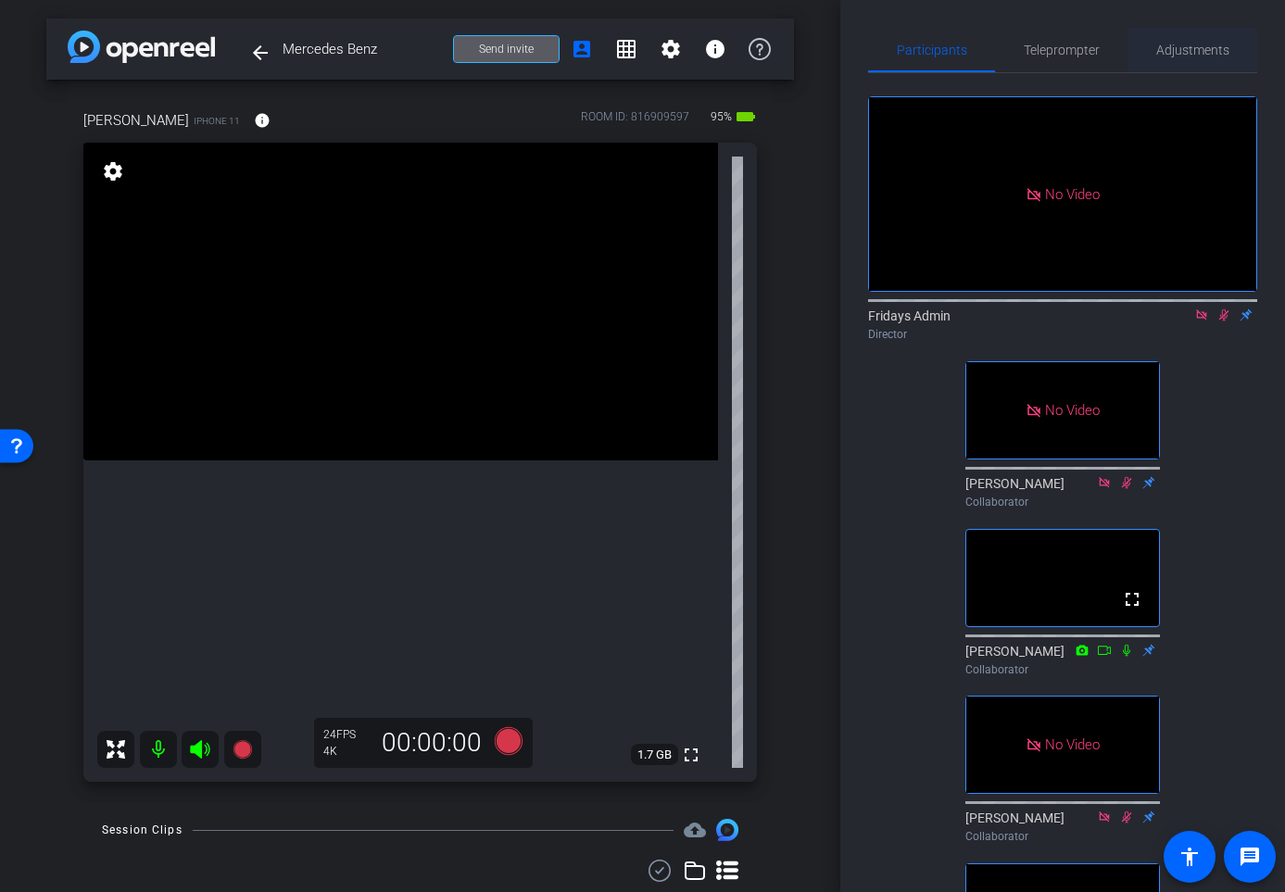
click at [1195, 44] on span "Adjustments" at bounding box center [1192, 50] width 73 height 13
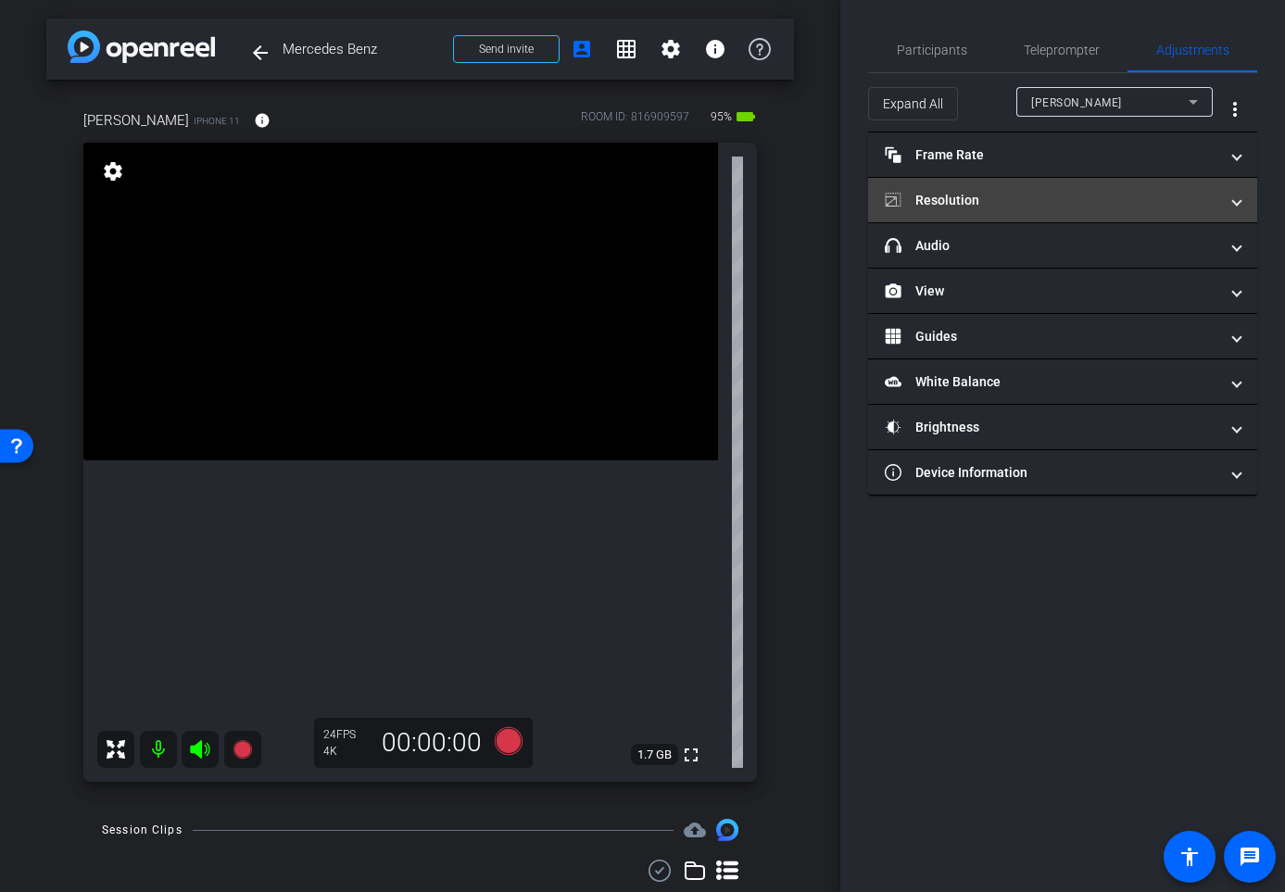
click at [991, 209] on mat-panel-title "Resolution" at bounding box center [1052, 200] width 334 height 19
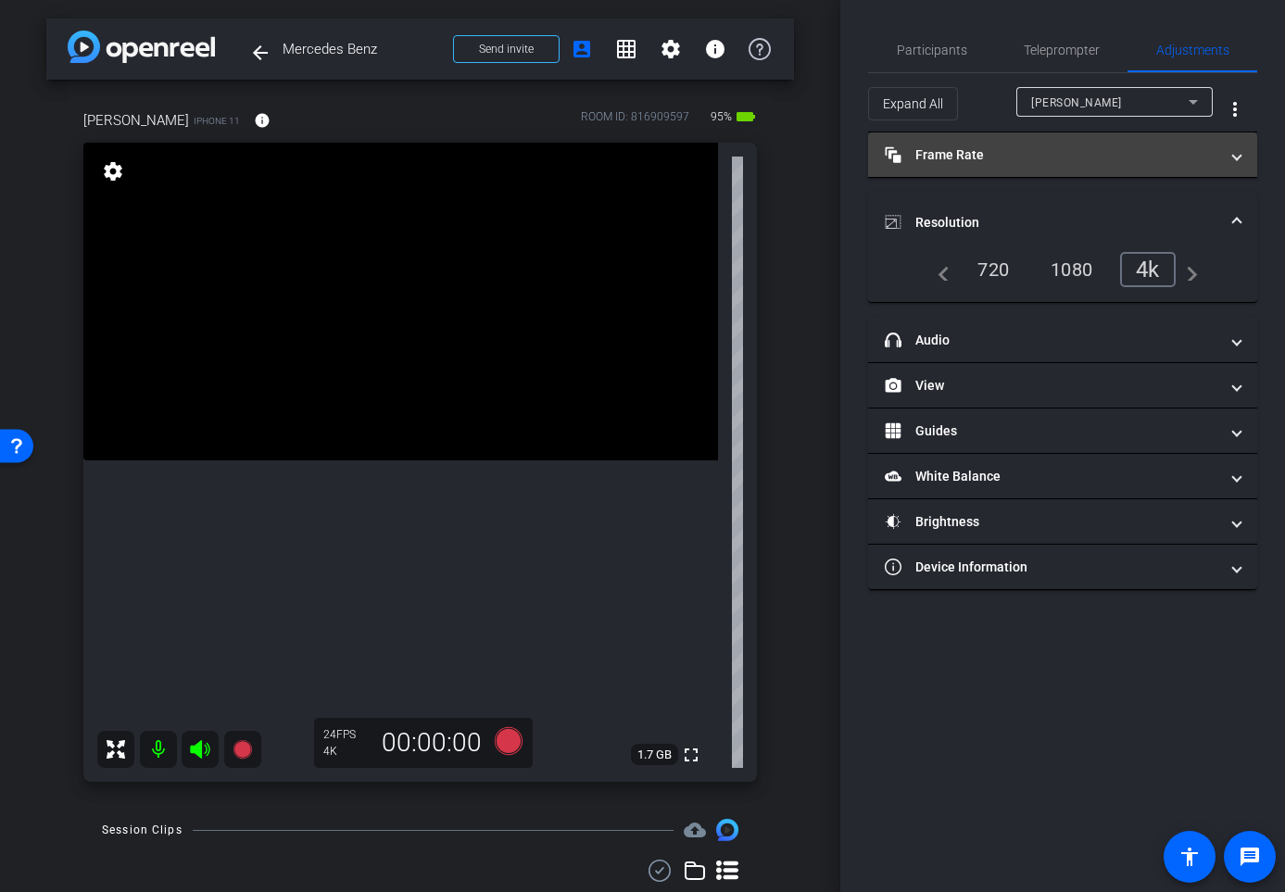
click at [968, 152] on mat-panel-title "Frame Rate Frame Rate" at bounding box center [1052, 154] width 334 height 19
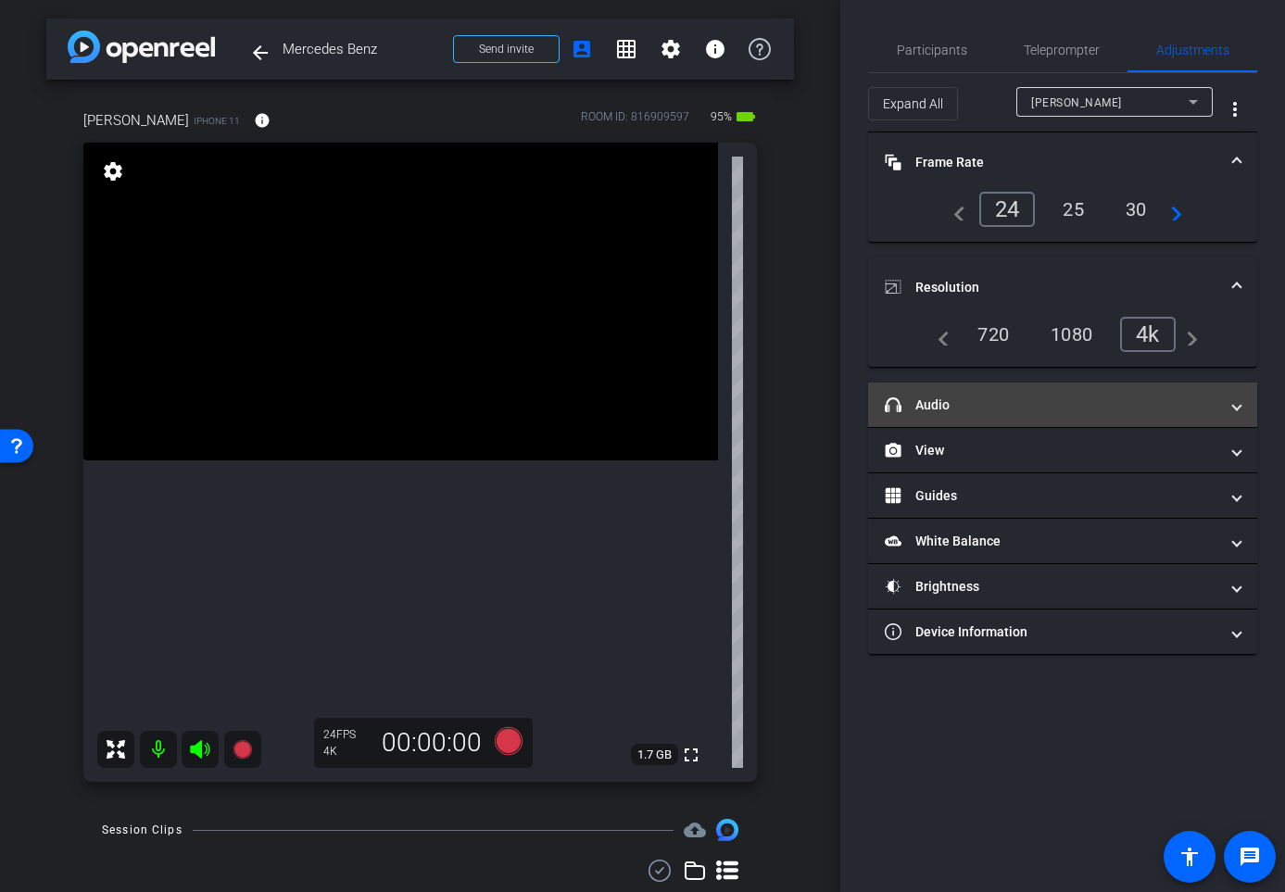
click at [939, 407] on mat-panel-title "headphone icon Audio" at bounding box center [1052, 405] width 334 height 19
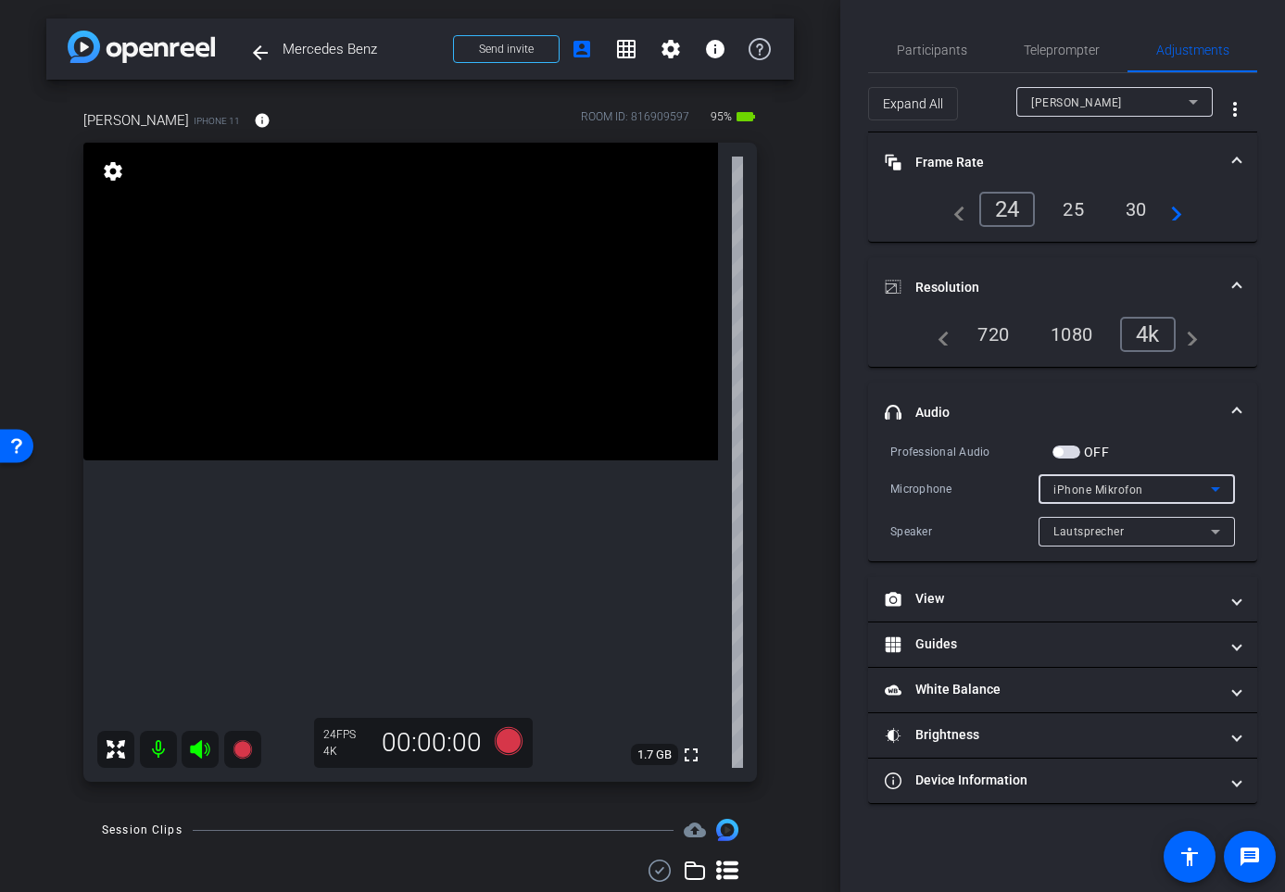
click at [1176, 491] on div "iPhone Mikrofon" at bounding box center [1132, 489] width 158 height 23
click at [1176, 491] on div at bounding box center [642, 446] width 1285 height 892
click at [1077, 453] on span "button" at bounding box center [1067, 452] width 28 height 13
click at [1113, 486] on span "iPhone Mikrofon" at bounding box center [1098, 490] width 90 height 13
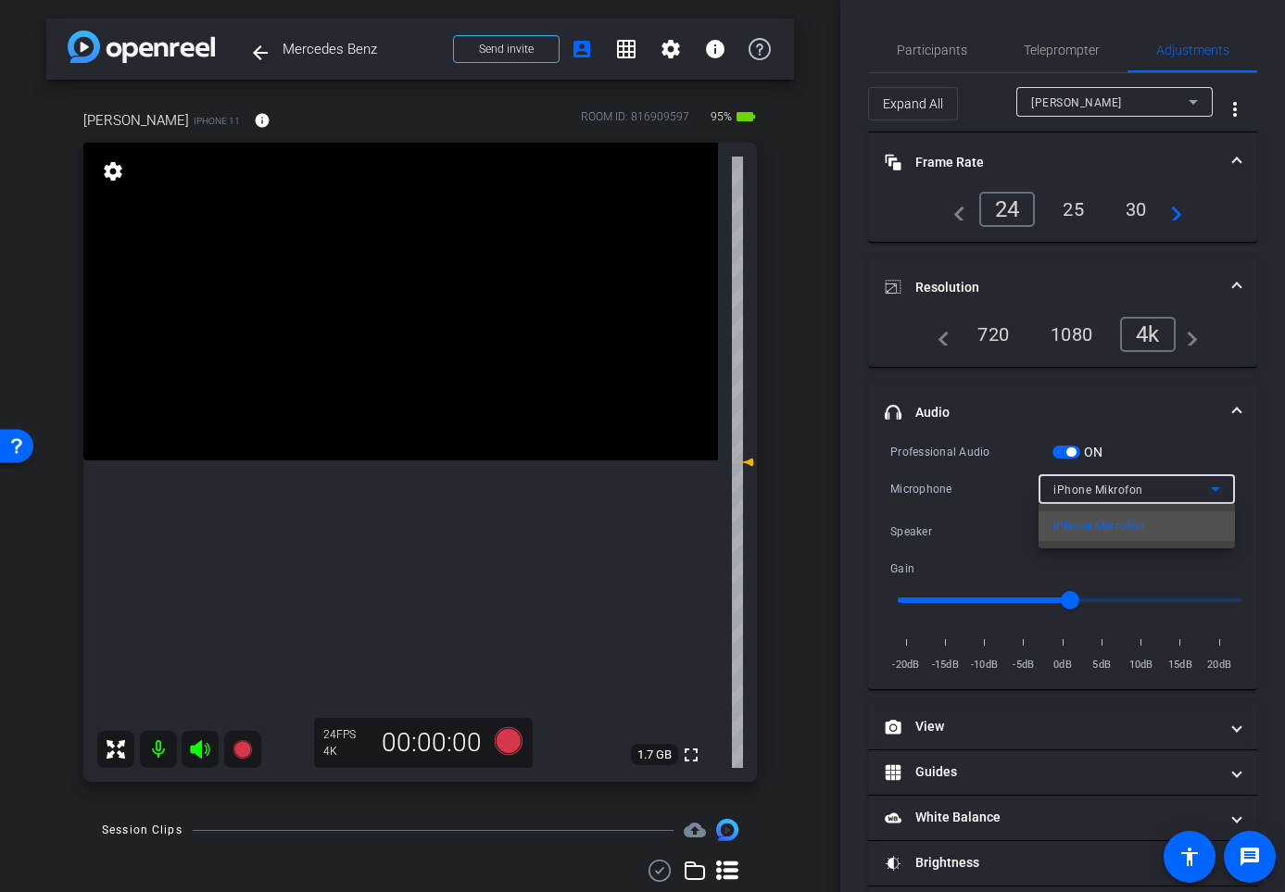
click at [1153, 435] on div at bounding box center [642, 446] width 1285 height 892
click at [1053, 459] on div "ON" at bounding box center [1078, 452] width 51 height 19
click at [1065, 449] on span "button" at bounding box center [1067, 452] width 28 height 13
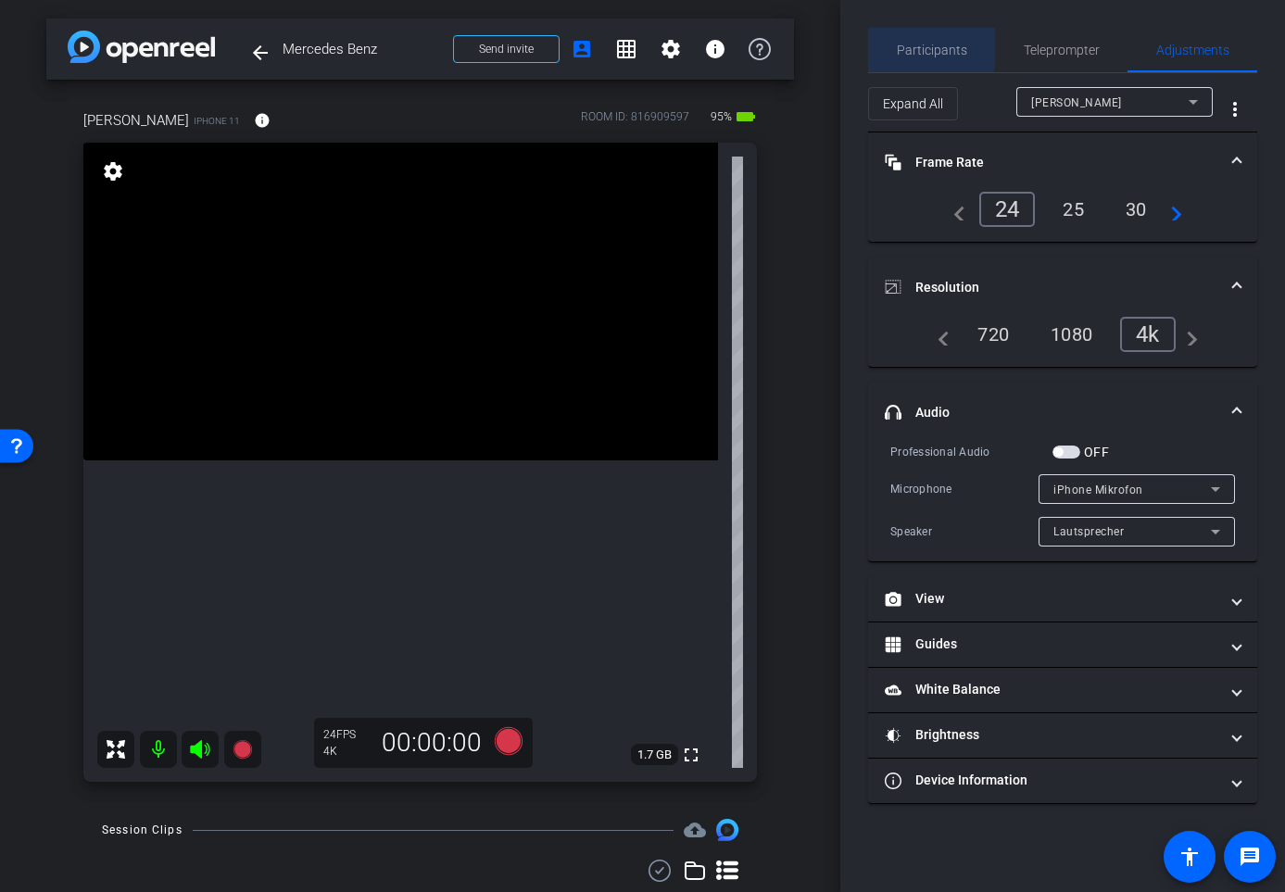
click at [918, 46] on span "Participants" at bounding box center [932, 50] width 70 height 13
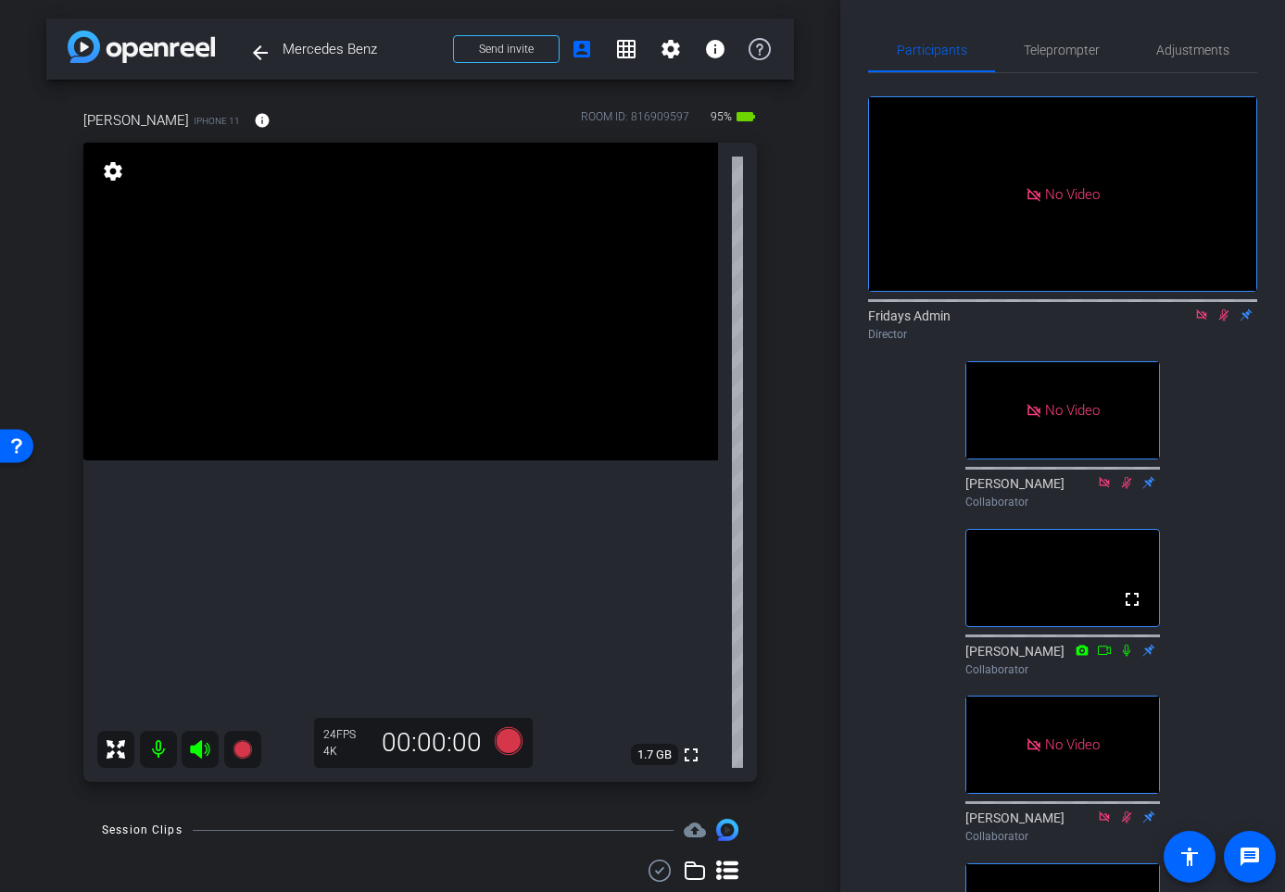
click at [1223, 309] on icon at bounding box center [1224, 315] width 15 height 13
click at [1199, 46] on span "Adjustments" at bounding box center [1192, 50] width 73 height 13
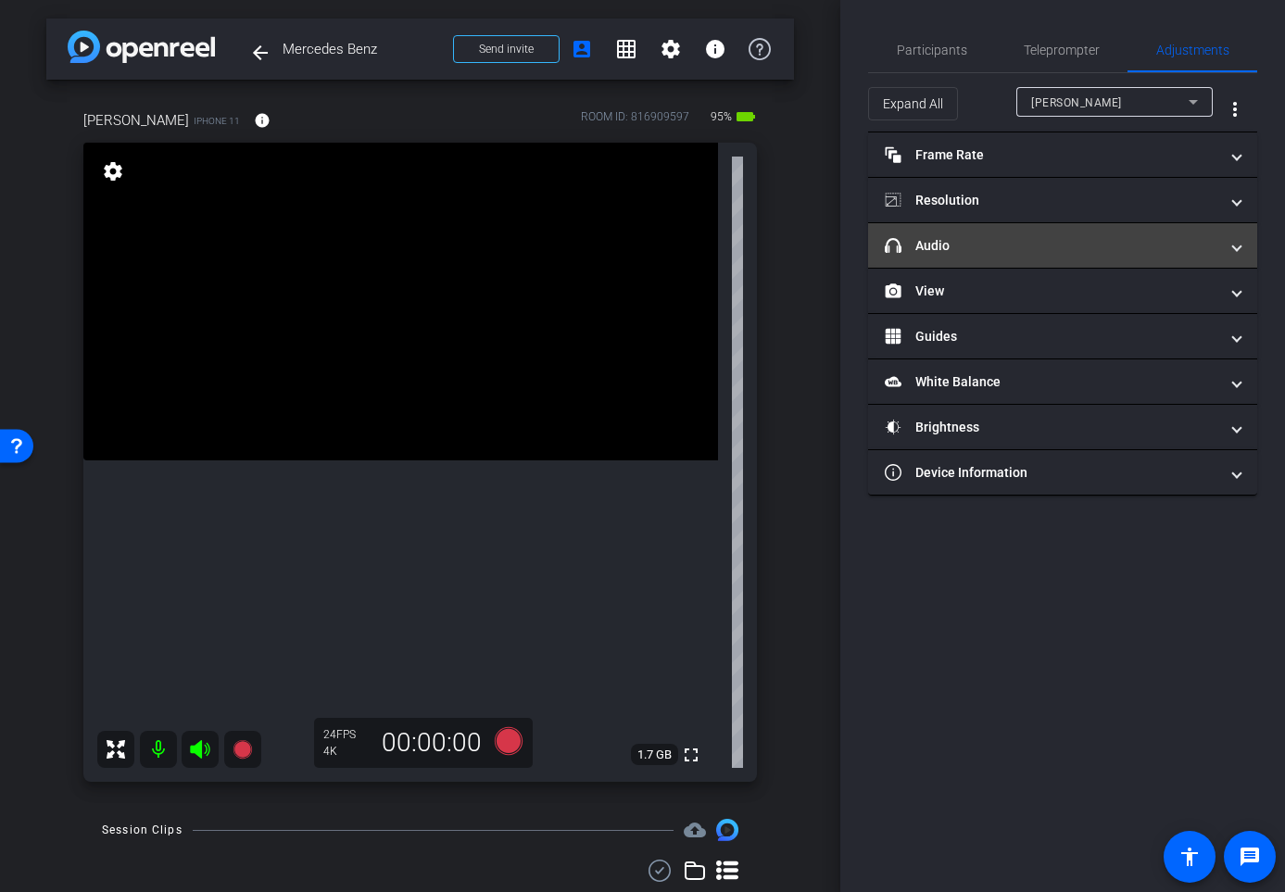
click at [963, 242] on mat-panel-title "headphone icon Audio" at bounding box center [1052, 245] width 334 height 19
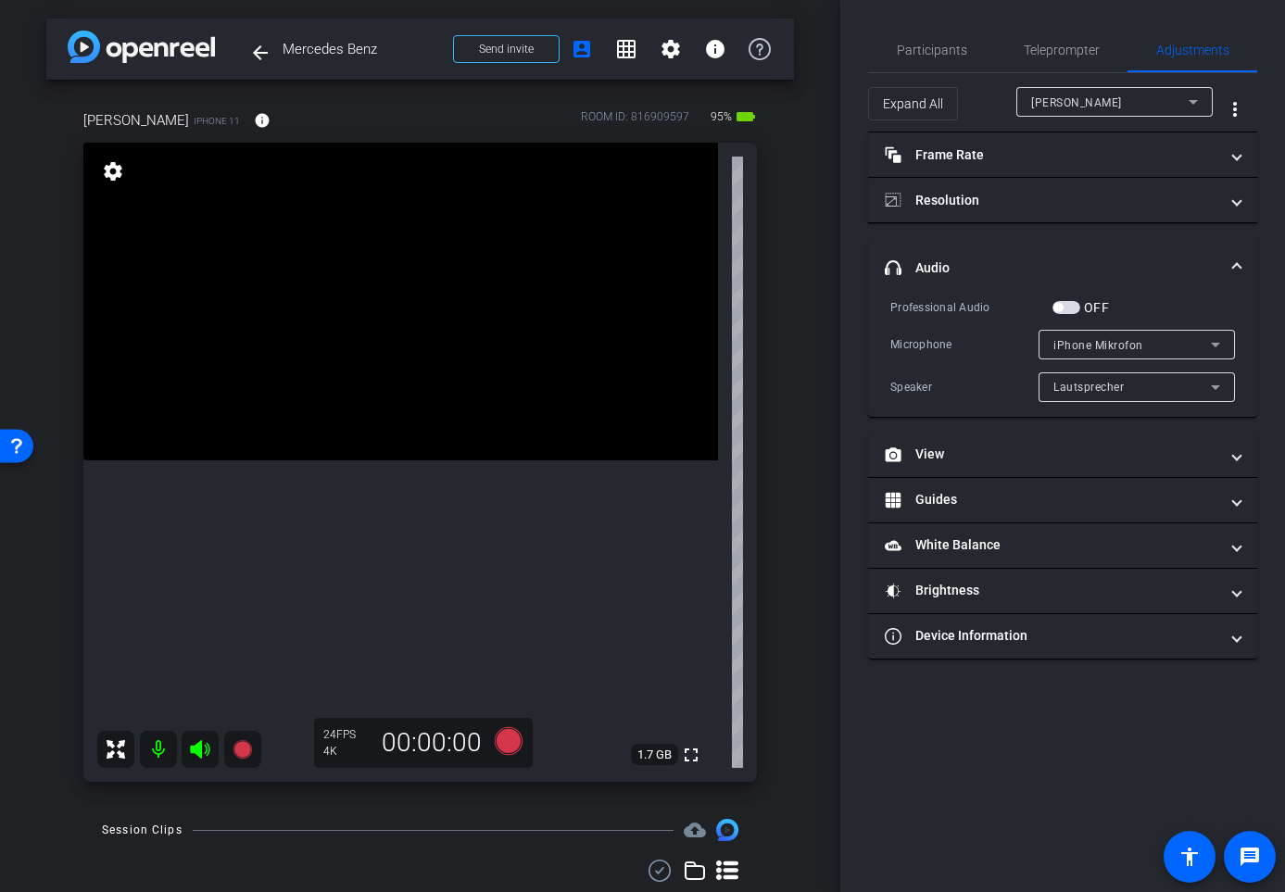
click at [1071, 308] on span "button" at bounding box center [1067, 307] width 28 height 13
click at [1106, 345] on span "iPhone Mikrofon" at bounding box center [1098, 345] width 90 height 13
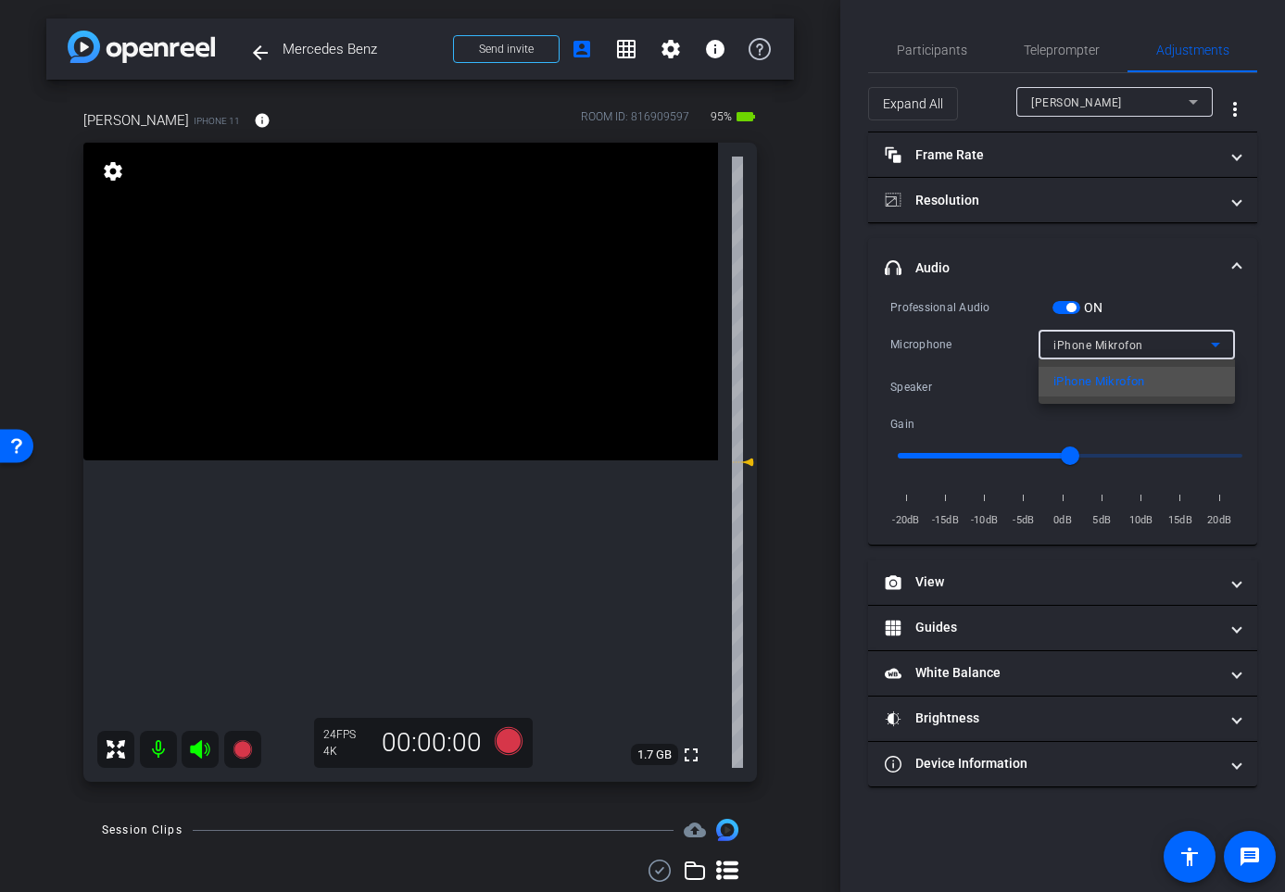
click at [1196, 347] on div at bounding box center [642, 446] width 1285 height 892
click at [1196, 347] on div "iPhone Mikrofon" at bounding box center [1132, 345] width 158 height 23
click at [1182, 343] on div at bounding box center [642, 446] width 1285 height 892
click at [1173, 343] on div "iPhone Mikrofon" at bounding box center [1132, 345] width 158 height 23
click at [1145, 240] on div at bounding box center [642, 446] width 1285 height 892
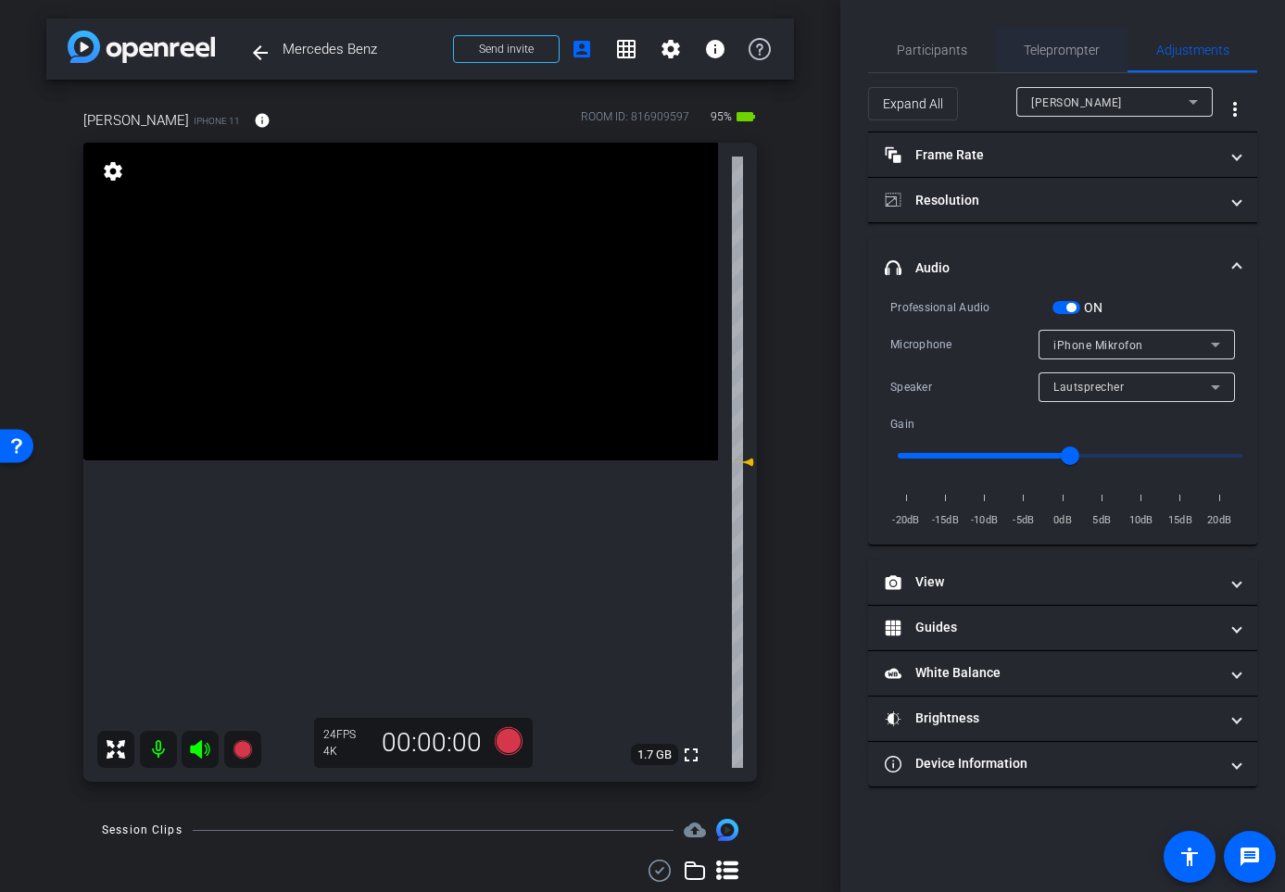
click at [1090, 45] on span "Teleprompter" at bounding box center [1062, 50] width 76 height 13
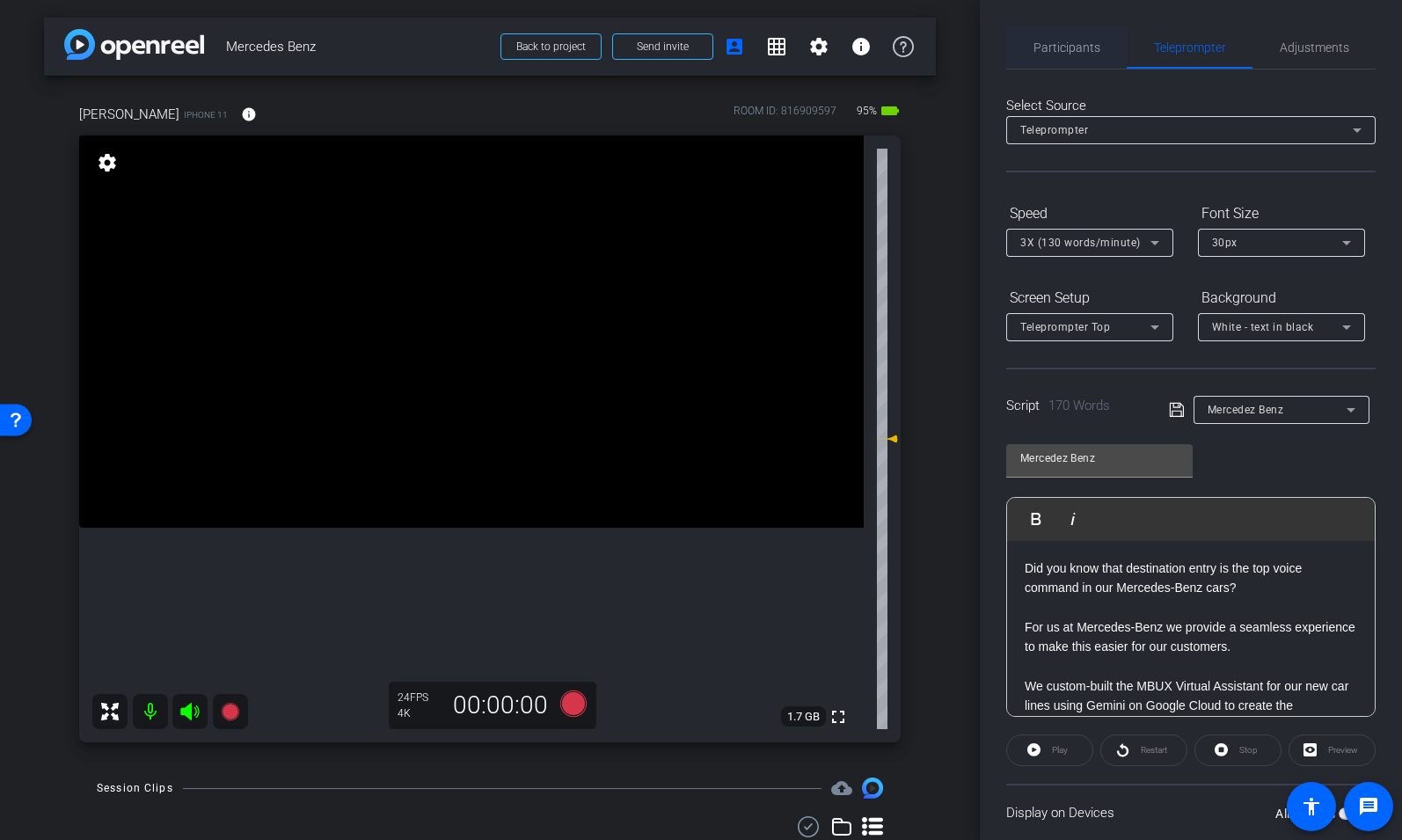
click at [1043, 46] on span "Participants" at bounding box center [1067, 47] width 66 height 12
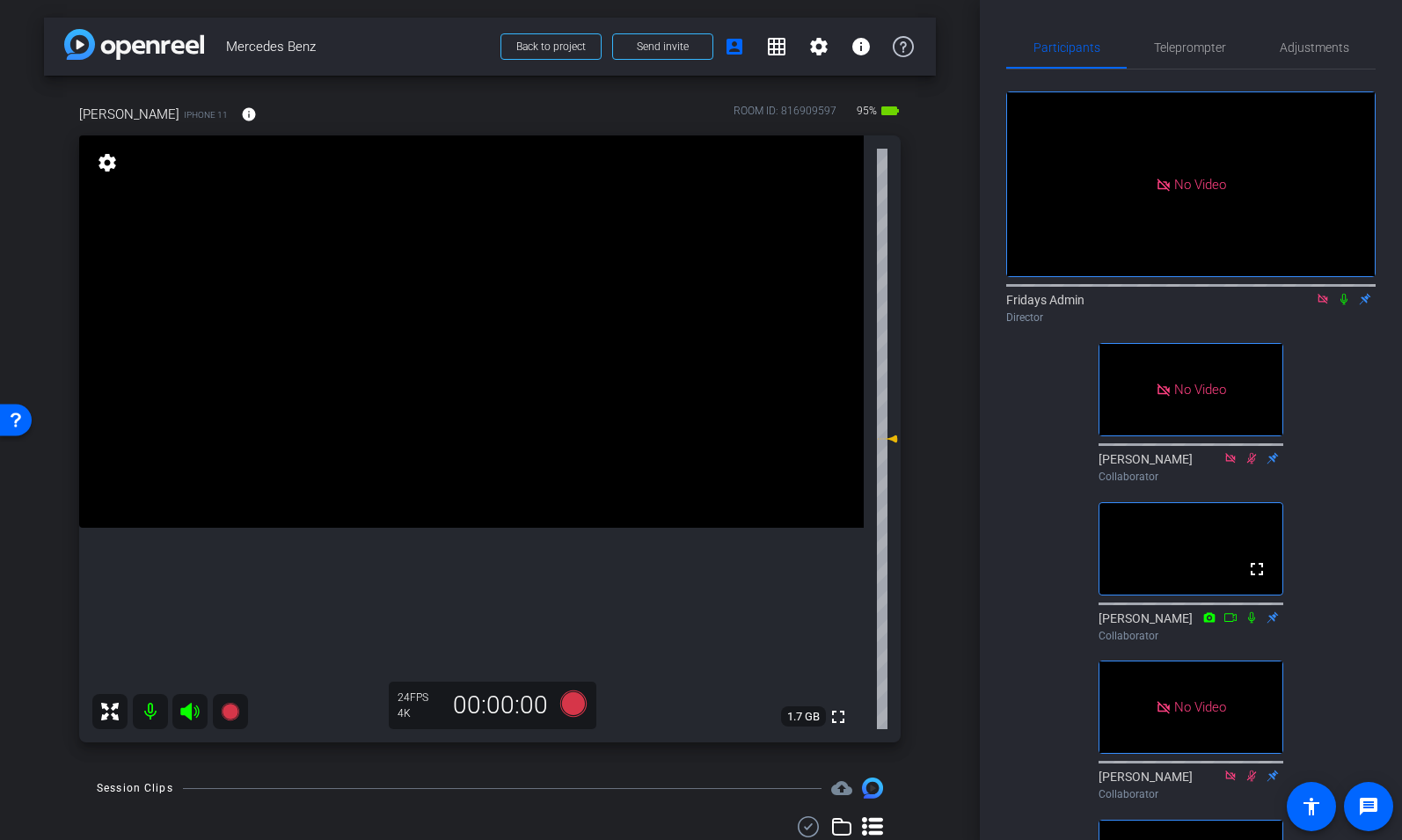
click at [1340, 293] on icon at bounding box center [1343, 299] width 7 height 11
click at [1180, 42] on span "Teleprompter" at bounding box center [1190, 47] width 72 height 12
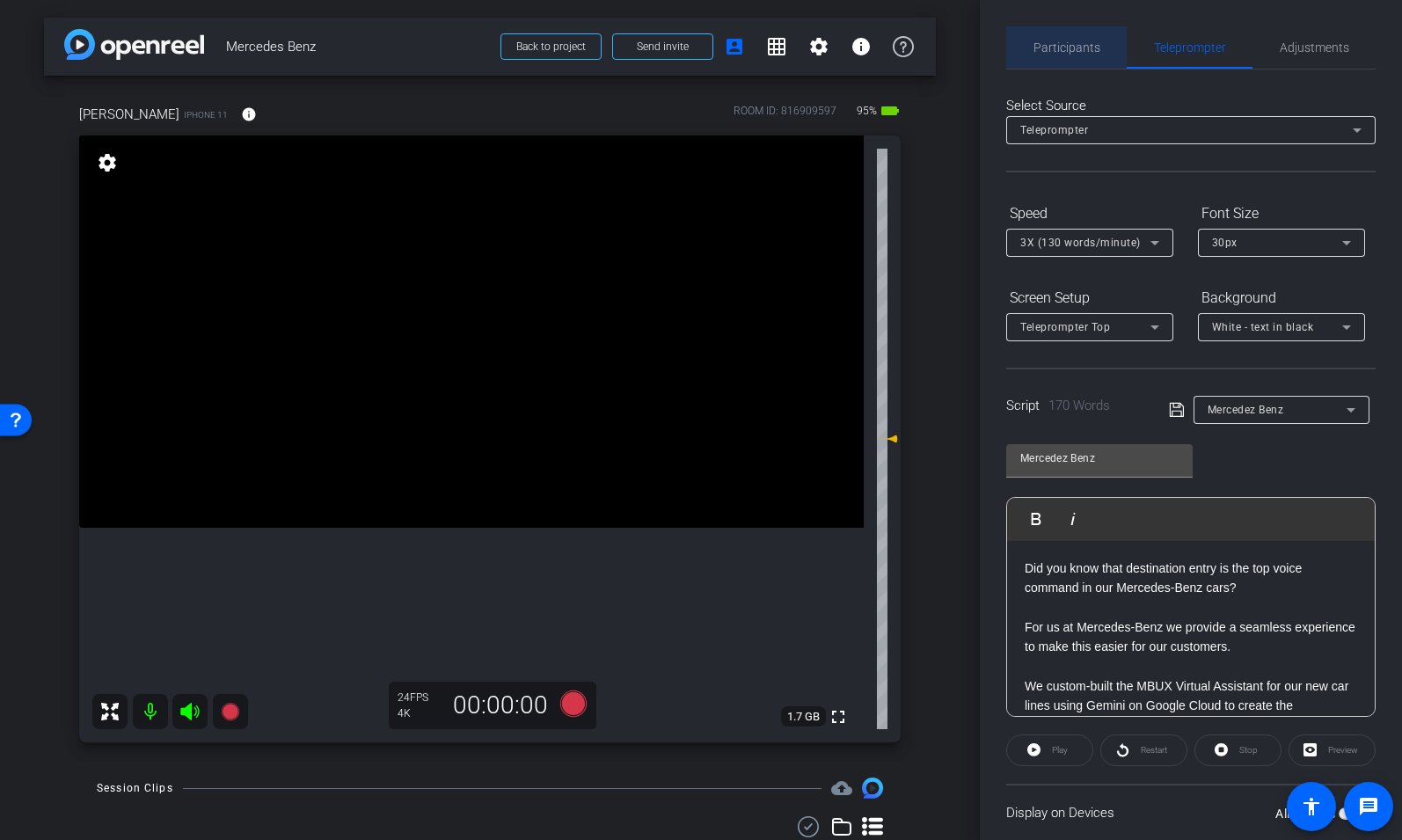
click at [1068, 45] on span "Participants" at bounding box center [1067, 47] width 66 height 12
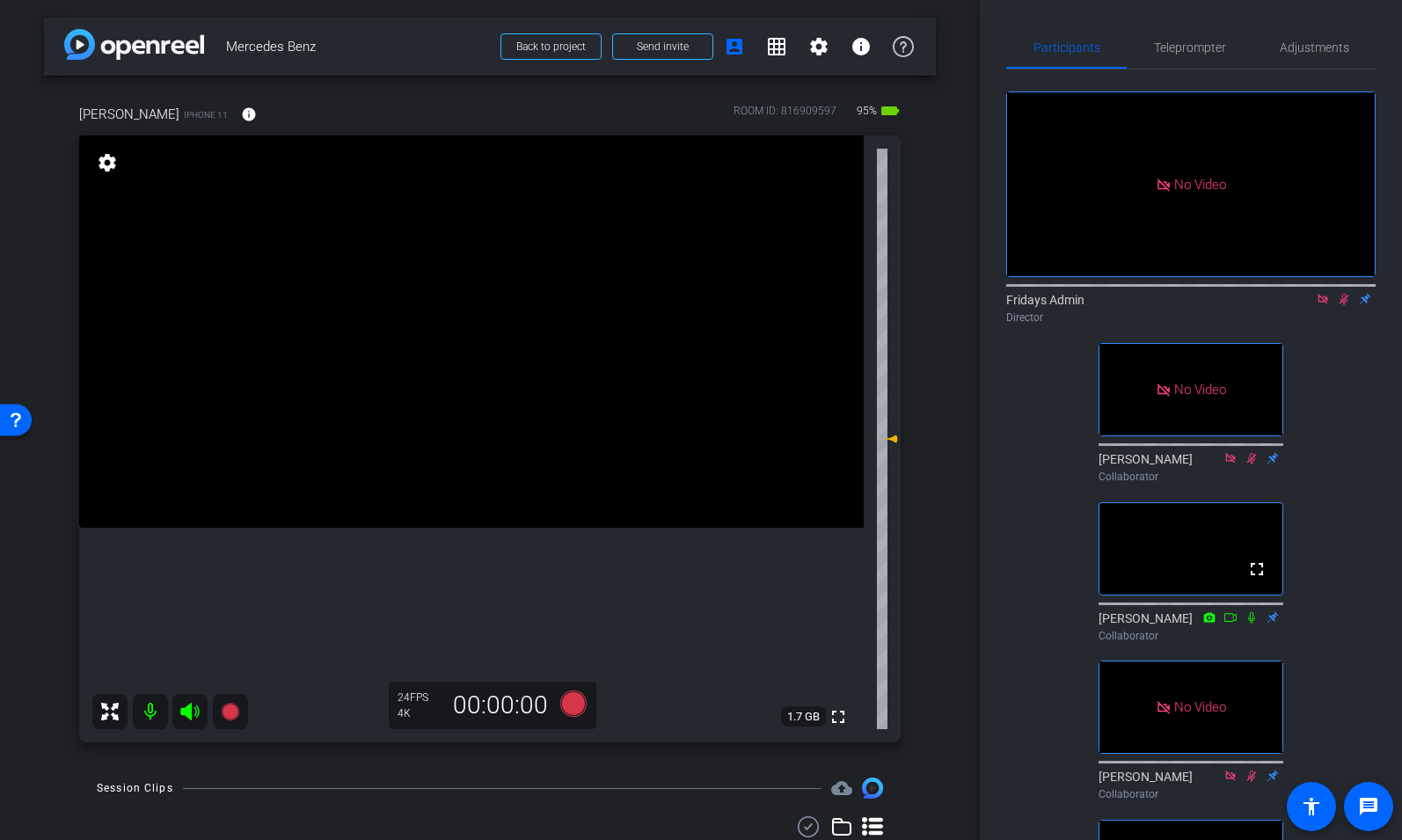
click at [1343, 293] on icon at bounding box center [1343, 299] width 14 height 12
click at [580, 701] on icon at bounding box center [573, 703] width 27 height 27
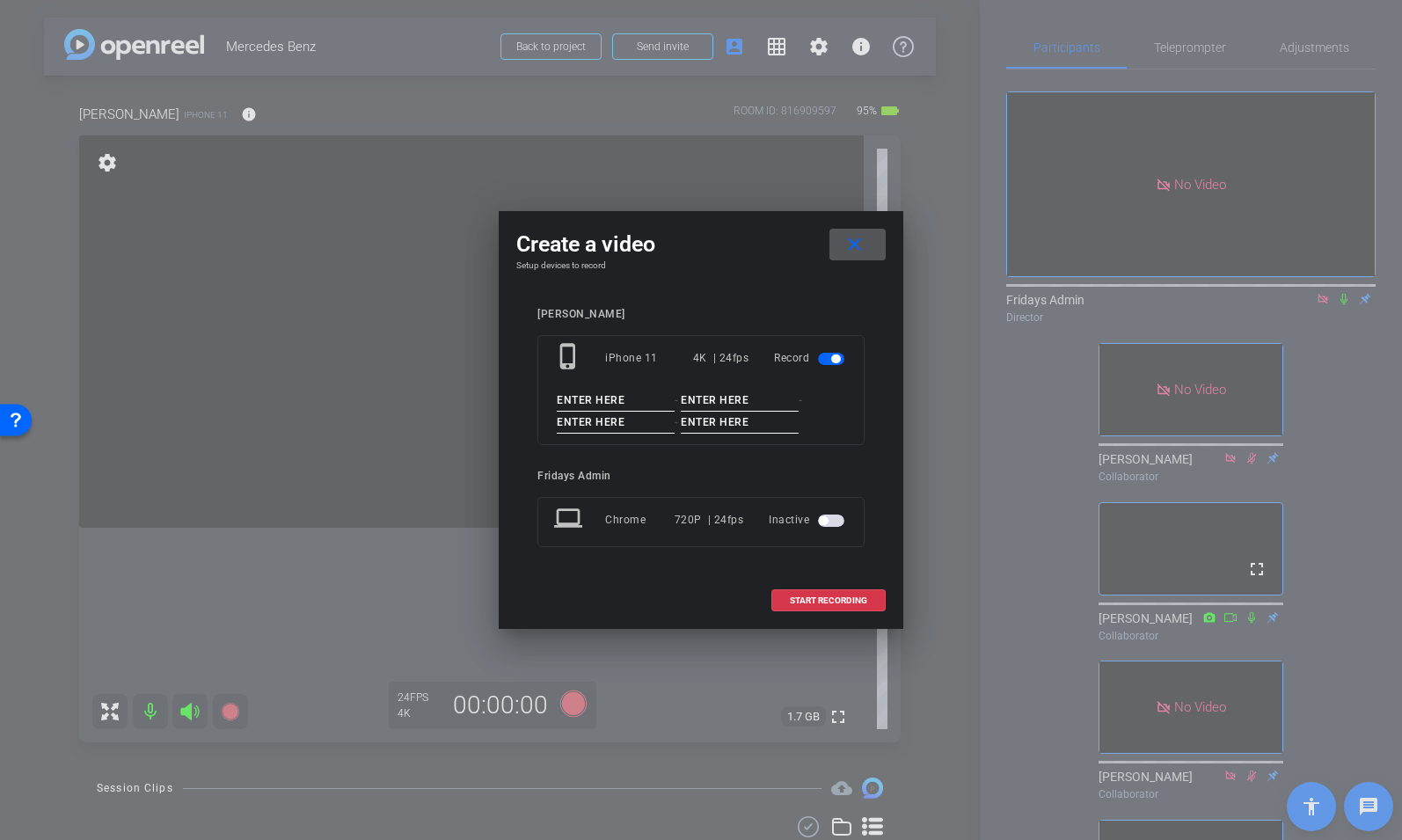
click at [581, 399] on input at bounding box center [616, 400] width 118 height 22
type input "Mecedez"
click at [695, 400] on input at bounding box center [739, 400] width 118 height 22
type input "tk"
click at [610, 425] on input at bounding box center [616, 422] width 118 height 22
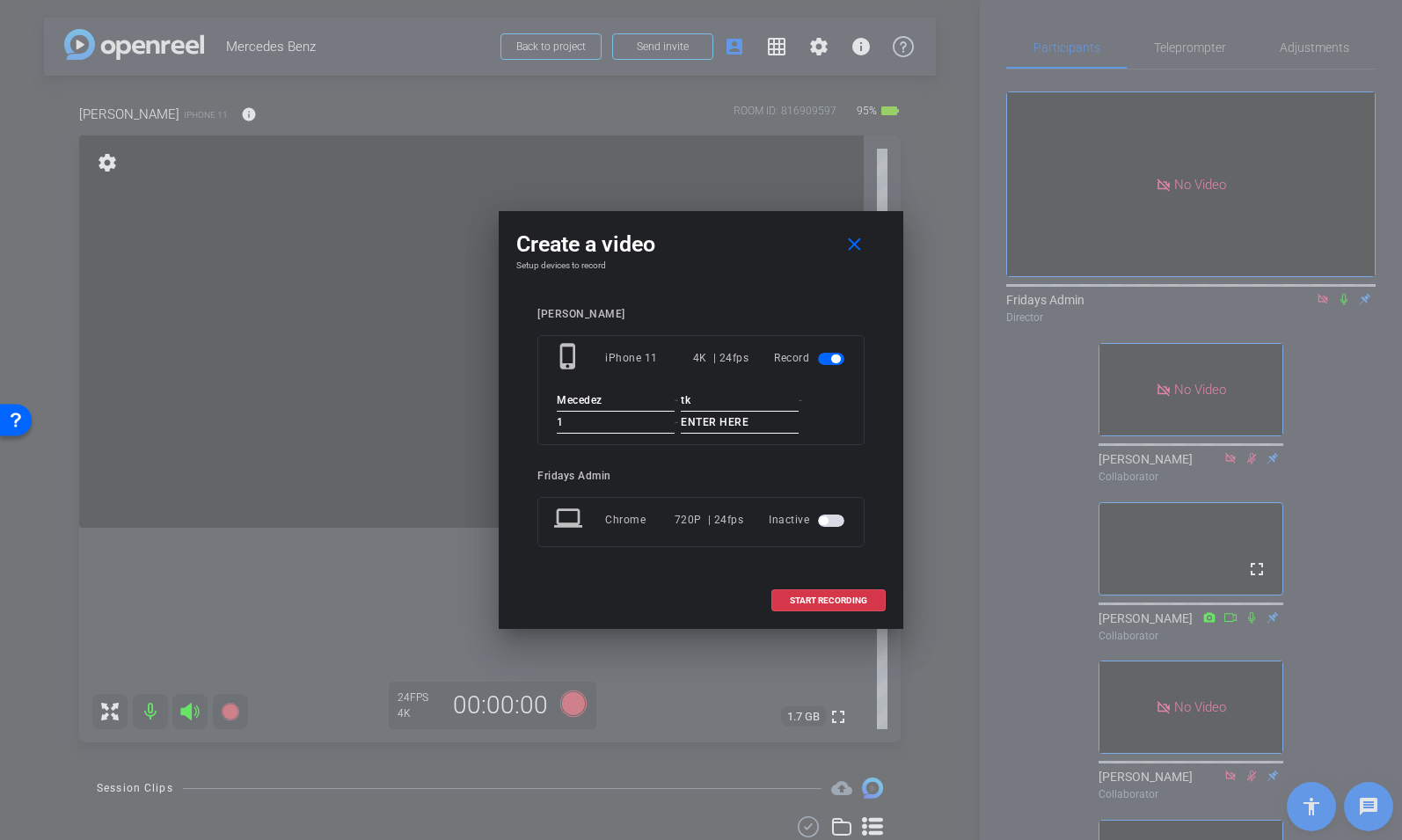
type input "1"
click at [713, 421] on input at bounding box center [739, 422] width 118 height 22
type input "1"
click at [571, 402] on input "Mecedez" at bounding box center [616, 400] width 118 height 22
drag, startPoint x: 613, startPoint y: 400, endPoint x: 527, endPoint y: 390, distance: 86.6
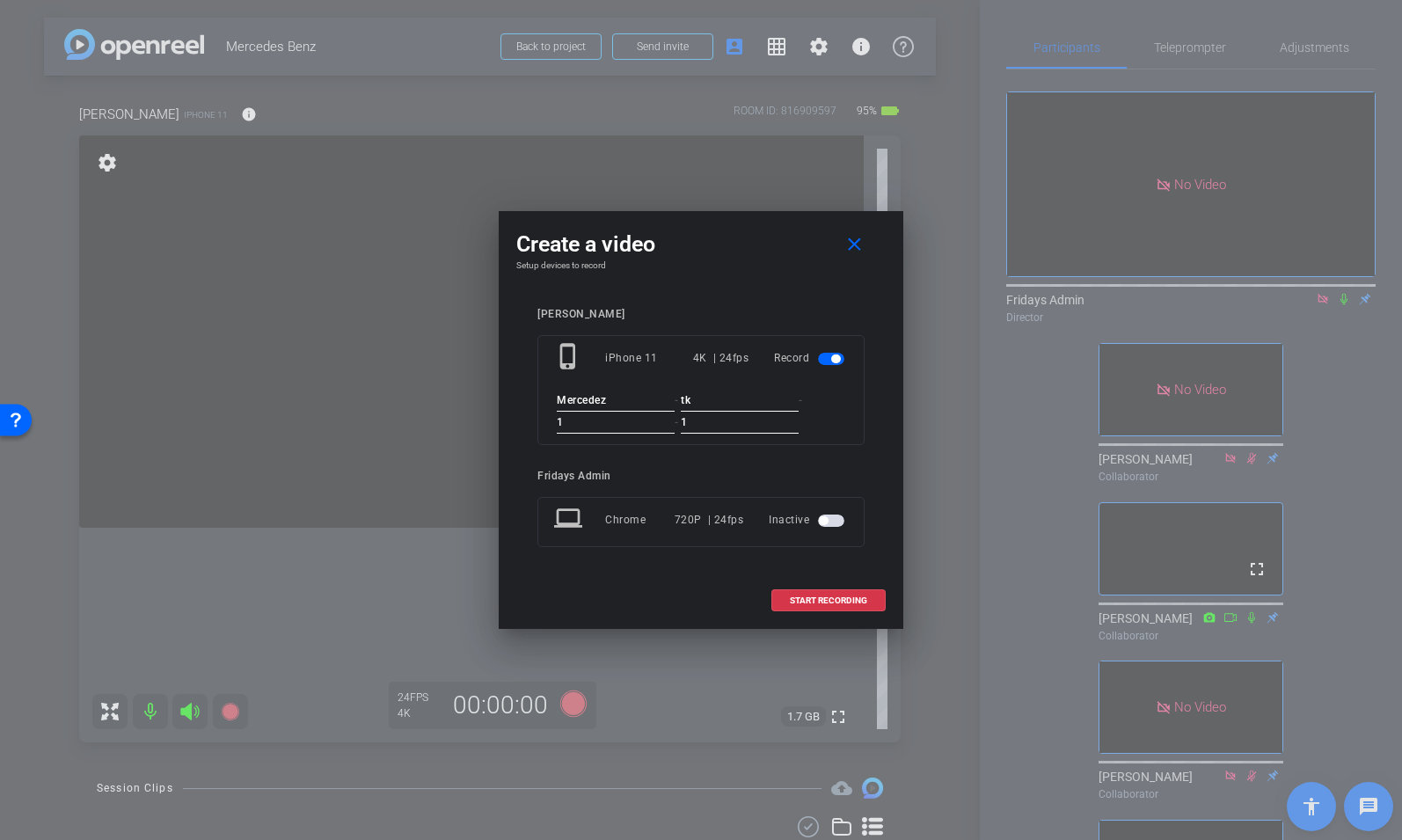
click at [527, 390] on div "Alex phone_iphone iPhone 11 4K | 24fps Record Mercedez - tk - 1 - 1 Fridays Adm…" at bounding box center [701, 439] width 369 height 299
type input "[PERSON_NAME]"
click at [822, 598] on span "START RECORDING" at bounding box center [829, 600] width 78 height 9
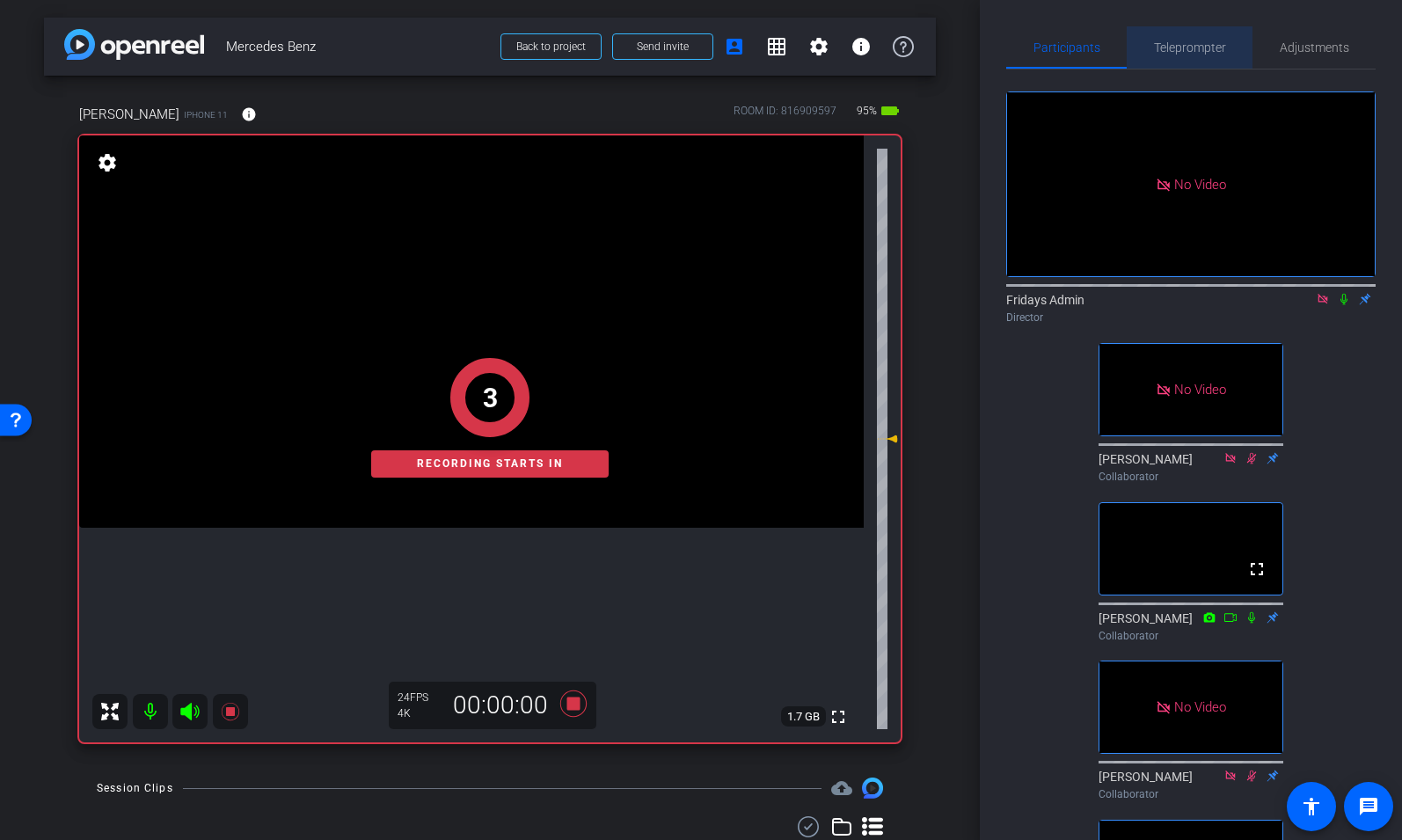
click at [1199, 45] on span "Teleprompter" at bounding box center [1190, 47] width 72 height 12
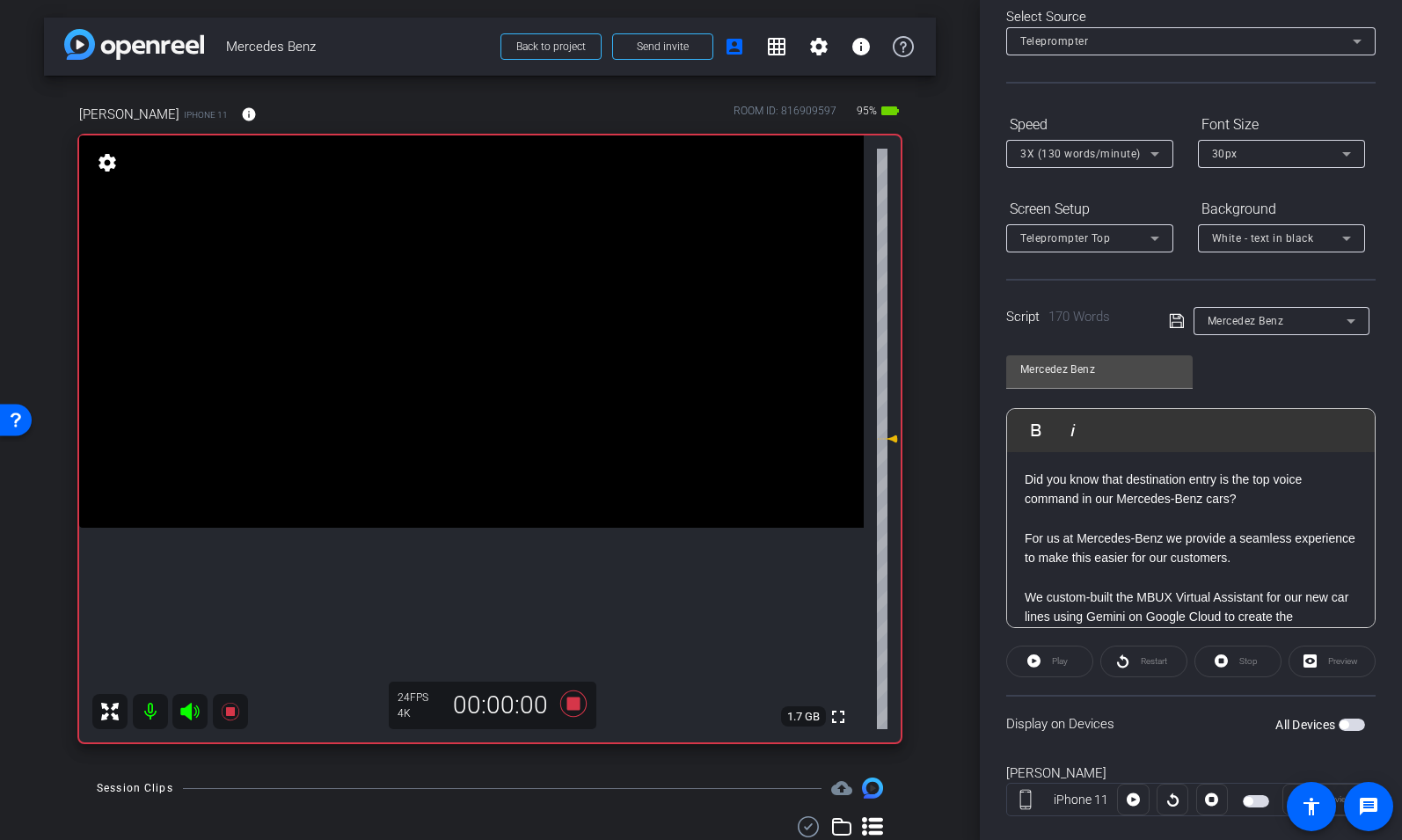
scroll to position [121, 0]
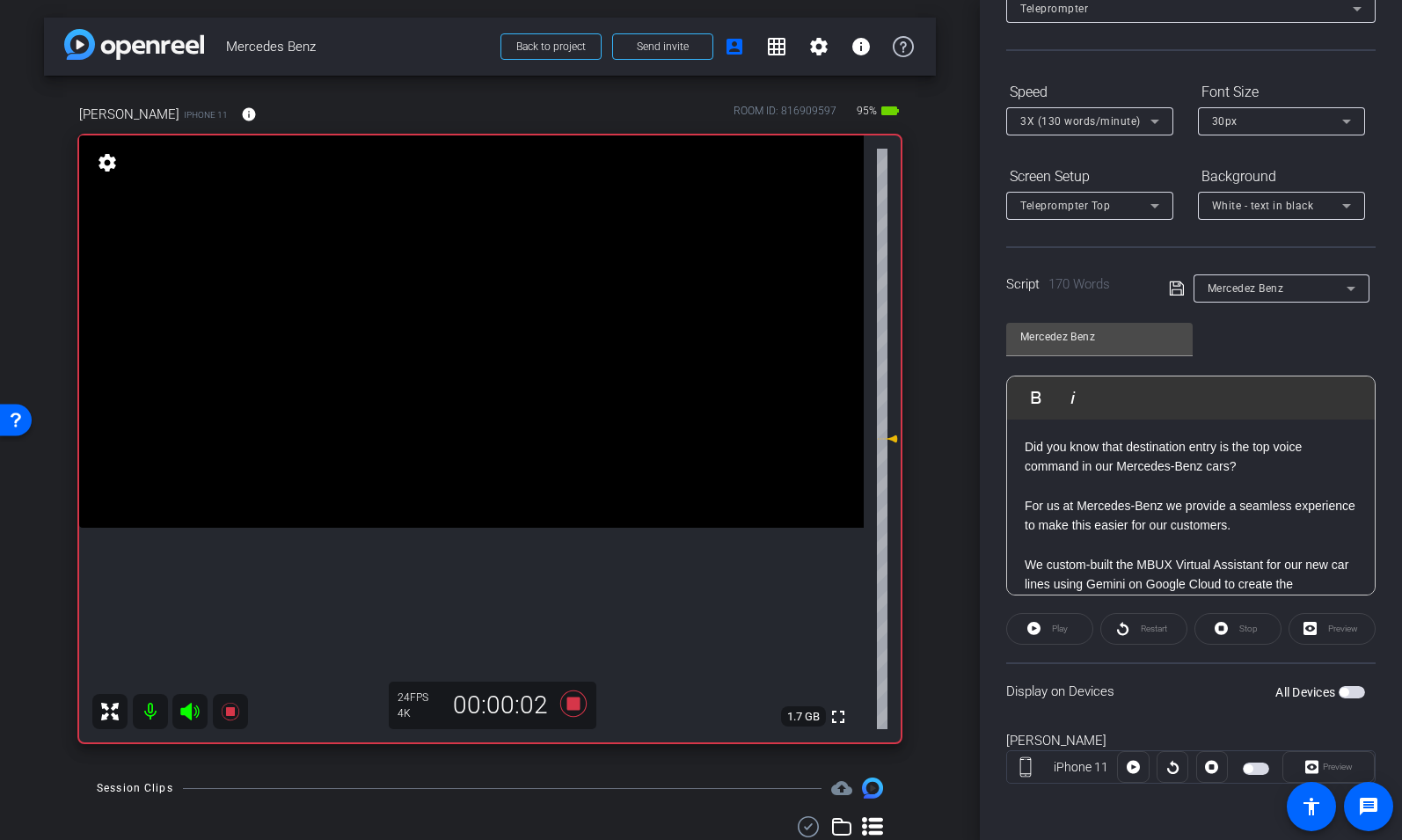
click at [1261, 768] on span "button" at bounding box center [1256, 768] width 27 height 12
click at [1061, 628] on span "Play" at bounding box center [1059, 628] width 16 height 9
click at [1329, 629] on div "Preview" at bounding box center [1332, 628] width 87 height 31
click at [1316, 629] on div "Preview" at bounding box center [1332, 628] width 87 height 31
click at [1321, 763] on span "Preview" at bounding box center [1336, 767] width 34 height 25
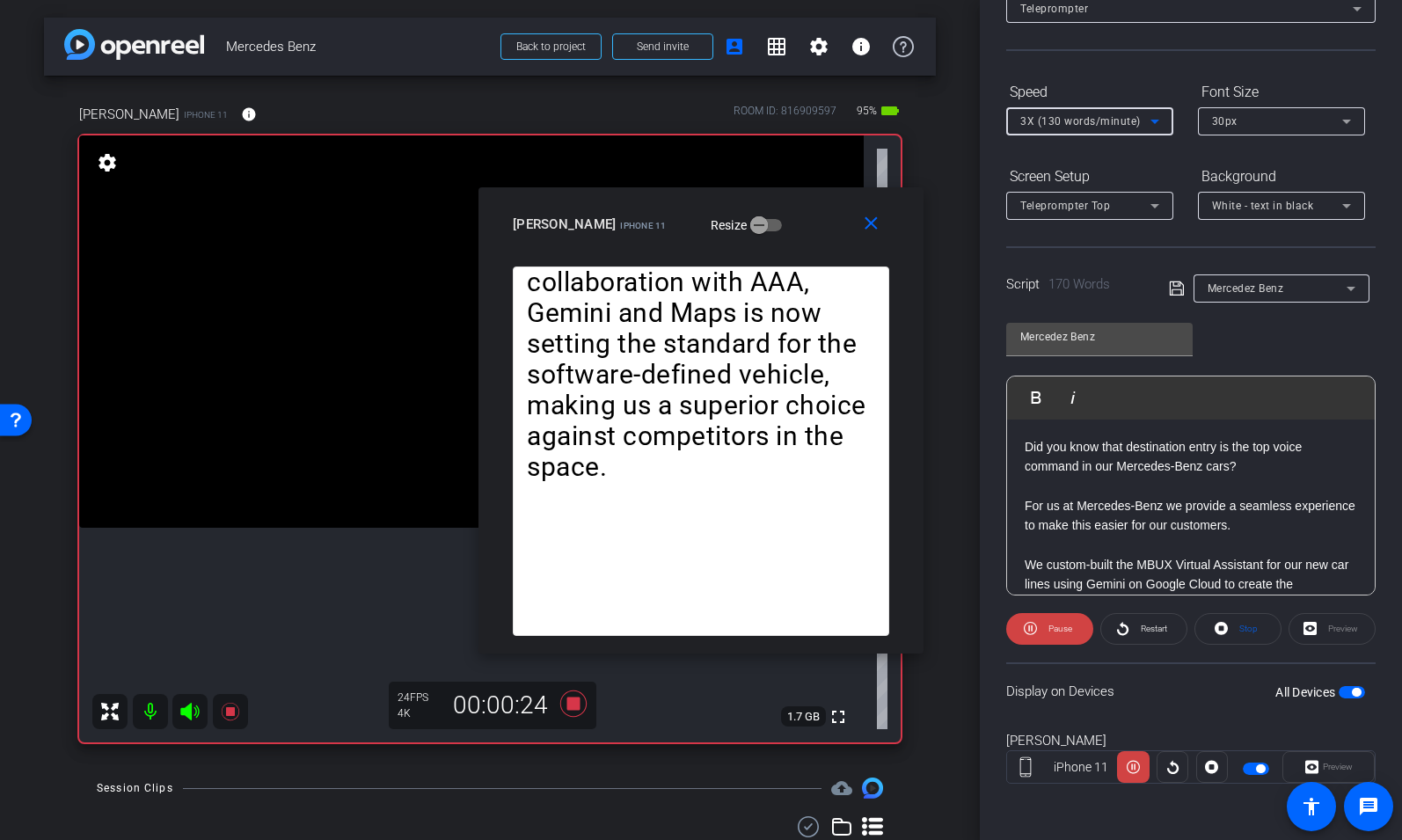
click at [1103, 126] on span "3X (130 words/minute)" at bounding box center [1080, 121] width 121 height 12
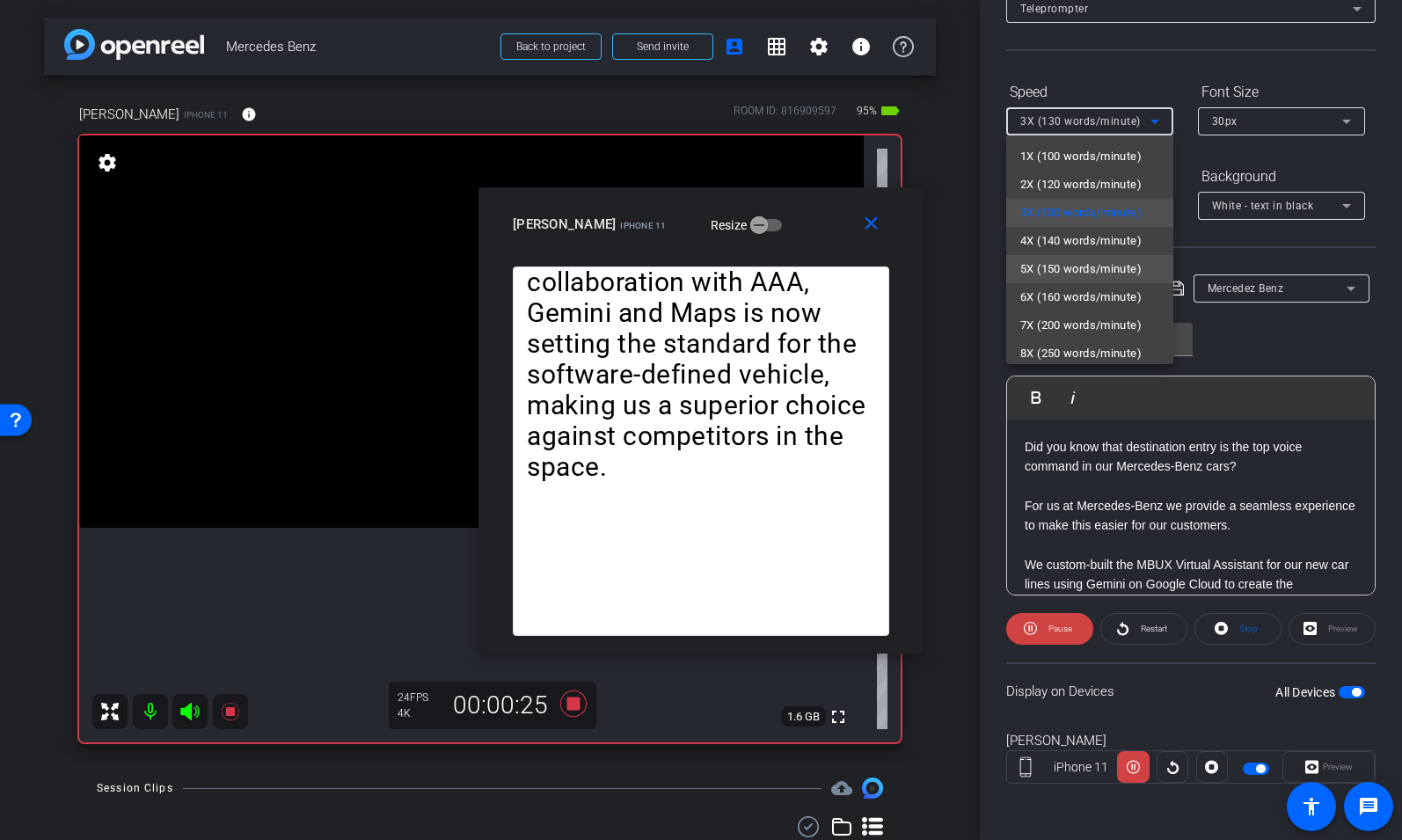
click at [1084, 258] on span "5X (150 words/minute)" at bounding box center [1081, 269] width 122 height 21
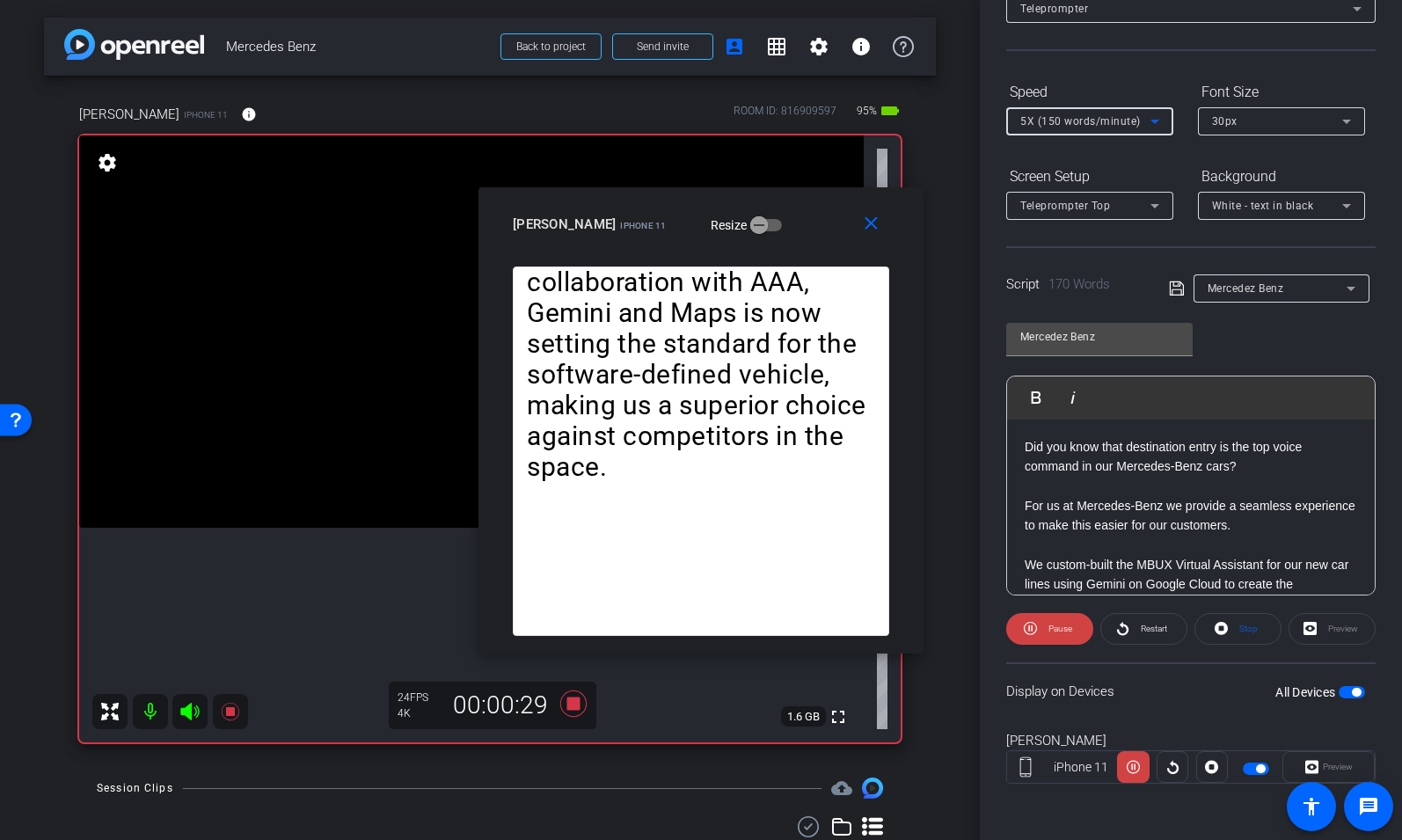
click at [1100, 118] on span "5X (150 words/minute)" at bounding box center [1080, 121] width 121 height 12
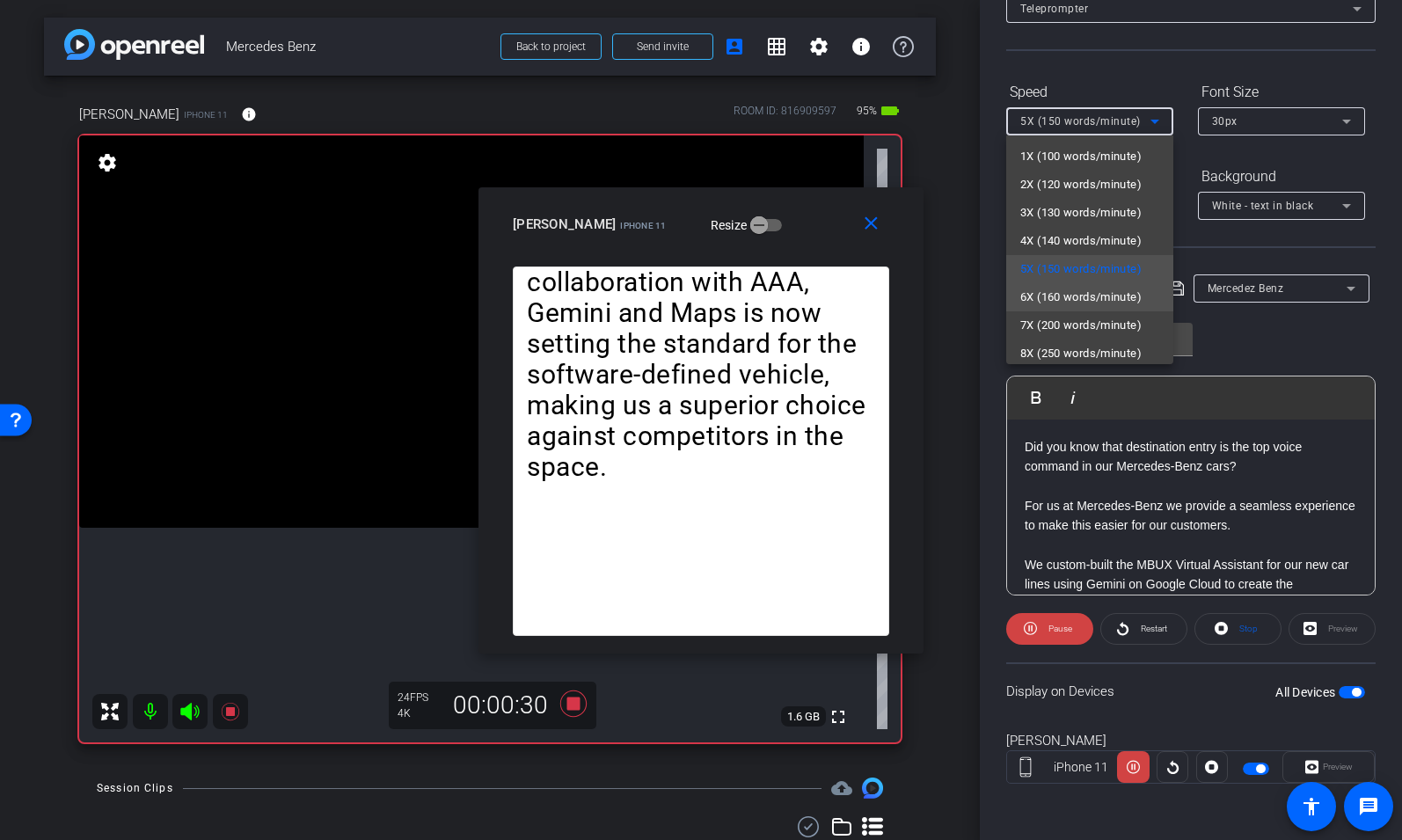
click at [1095, 295] on span "6X (160 words/minute)" at bounding box center [1081, 297] width 122 height 21
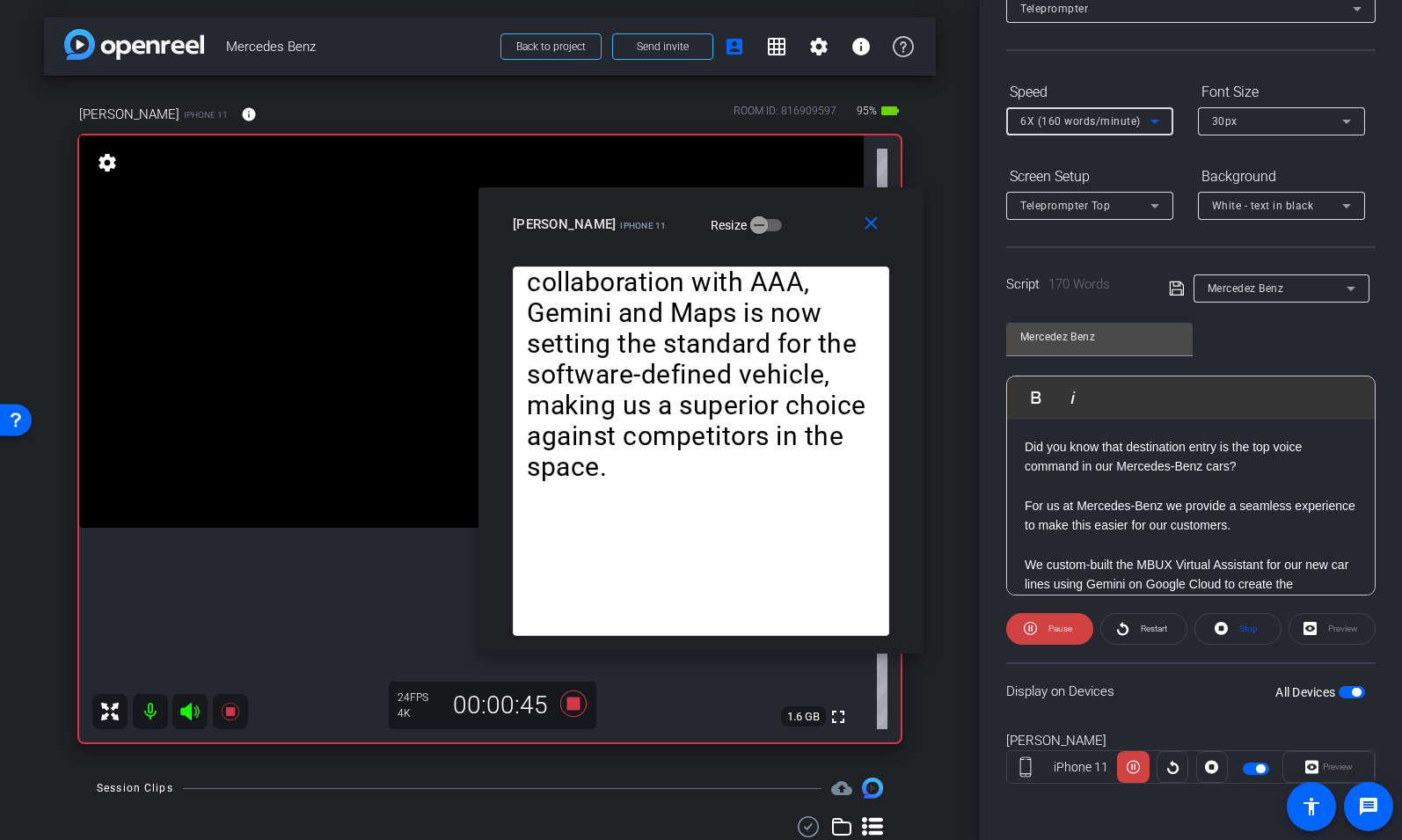
click at [1116, 123] on span "6X (160 words/minute)" at bounding box center [1080, 121] width 121 height 12
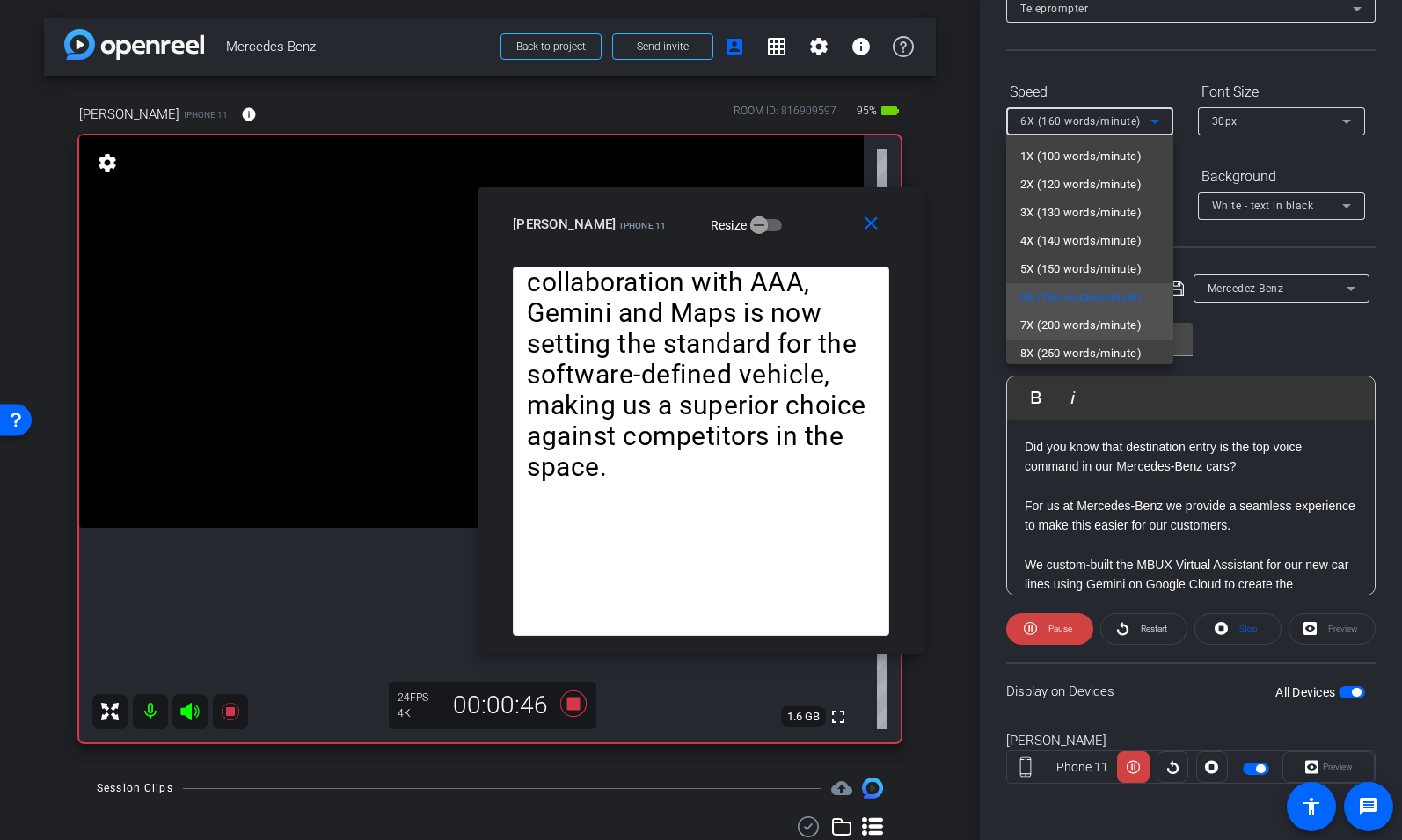
click at [1095, 327] on span "7X (200 words/minute)" at bounding box center [1081, 326] width 122 height 21
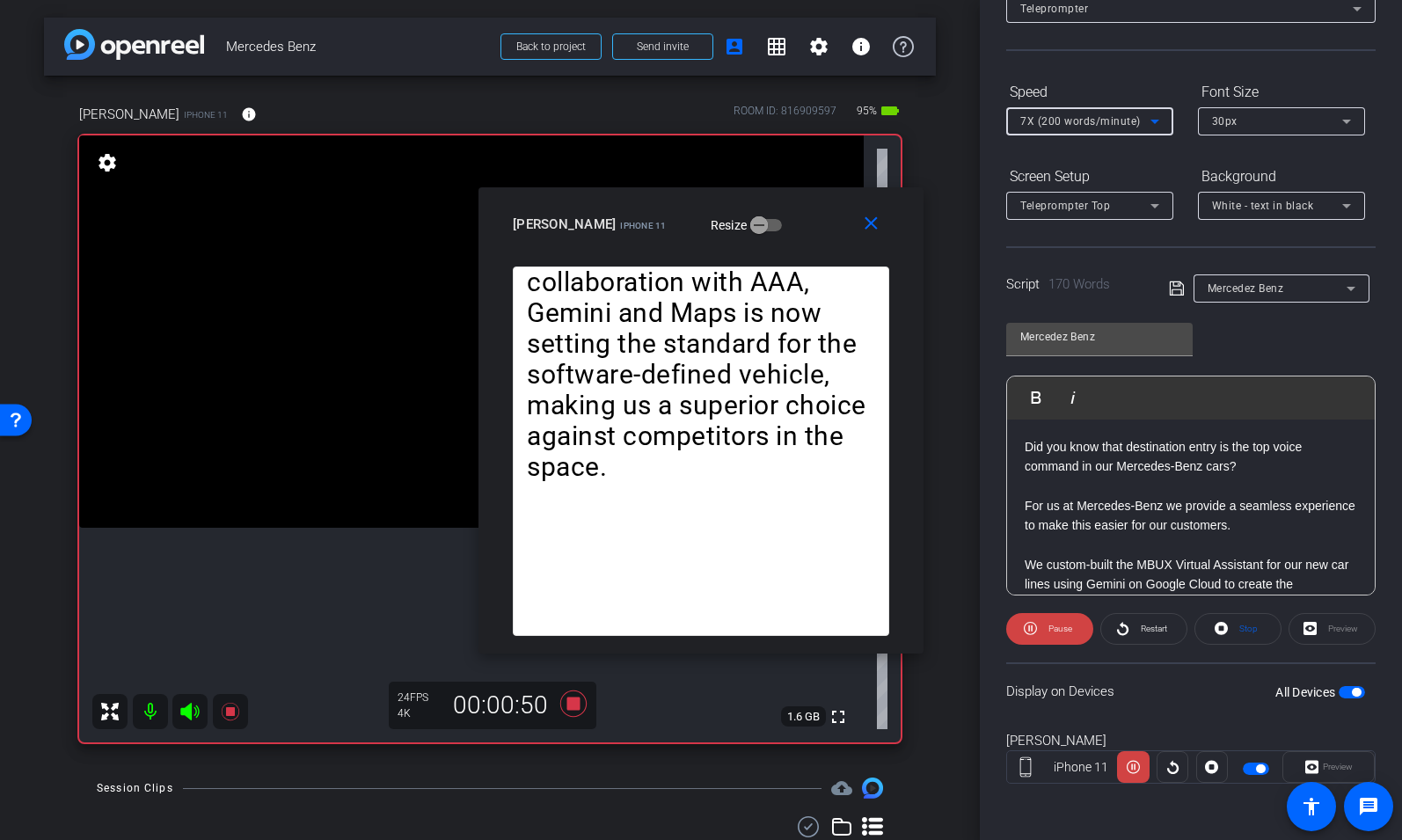
click at [1102, 120] on span "7X (200 words/minute)" at bounding box center [1080, 121] width 121 height 12
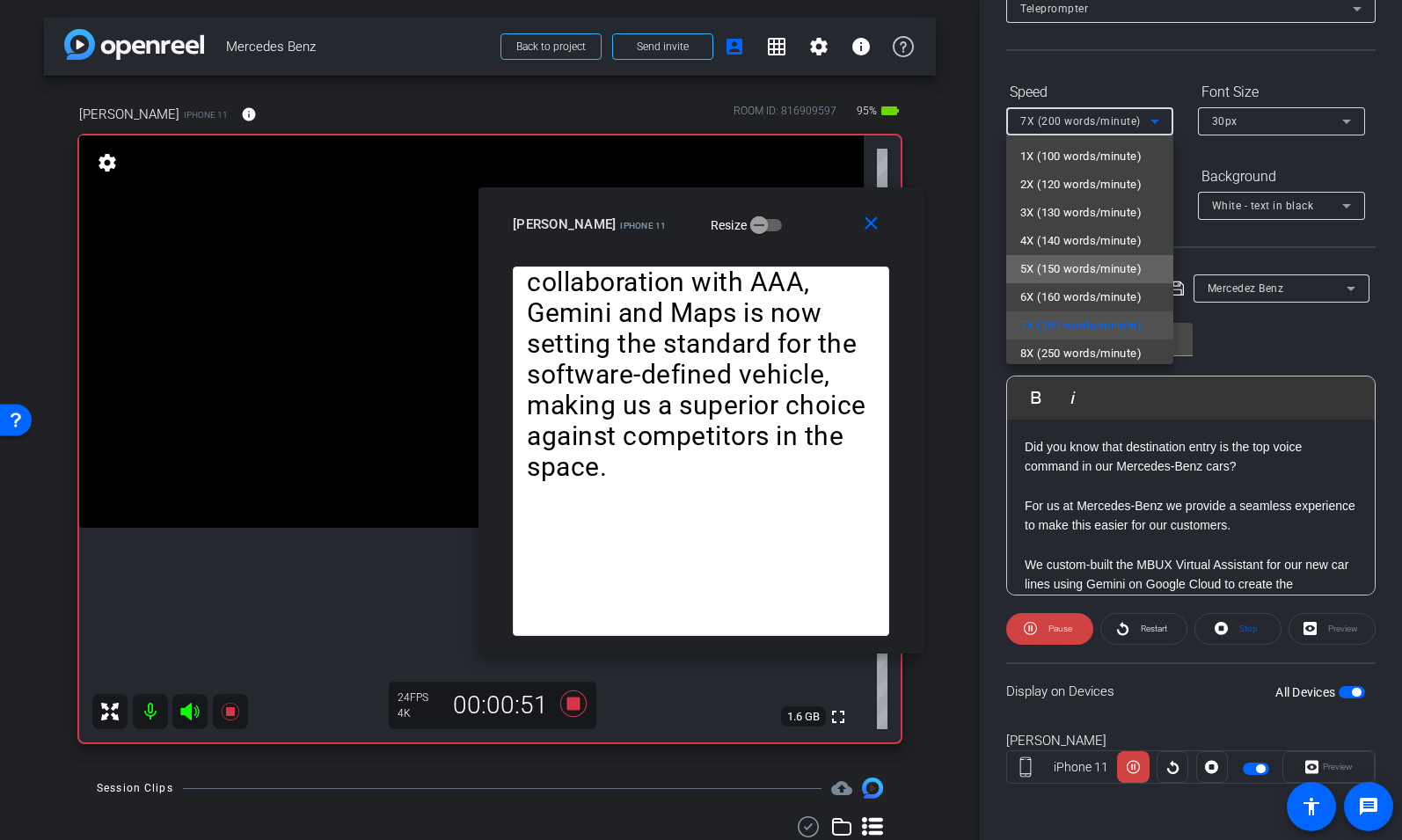
click at [1075, 259] on span "5X (150 words/minute)" at bounding box center [1081, 269] width 122 height 21
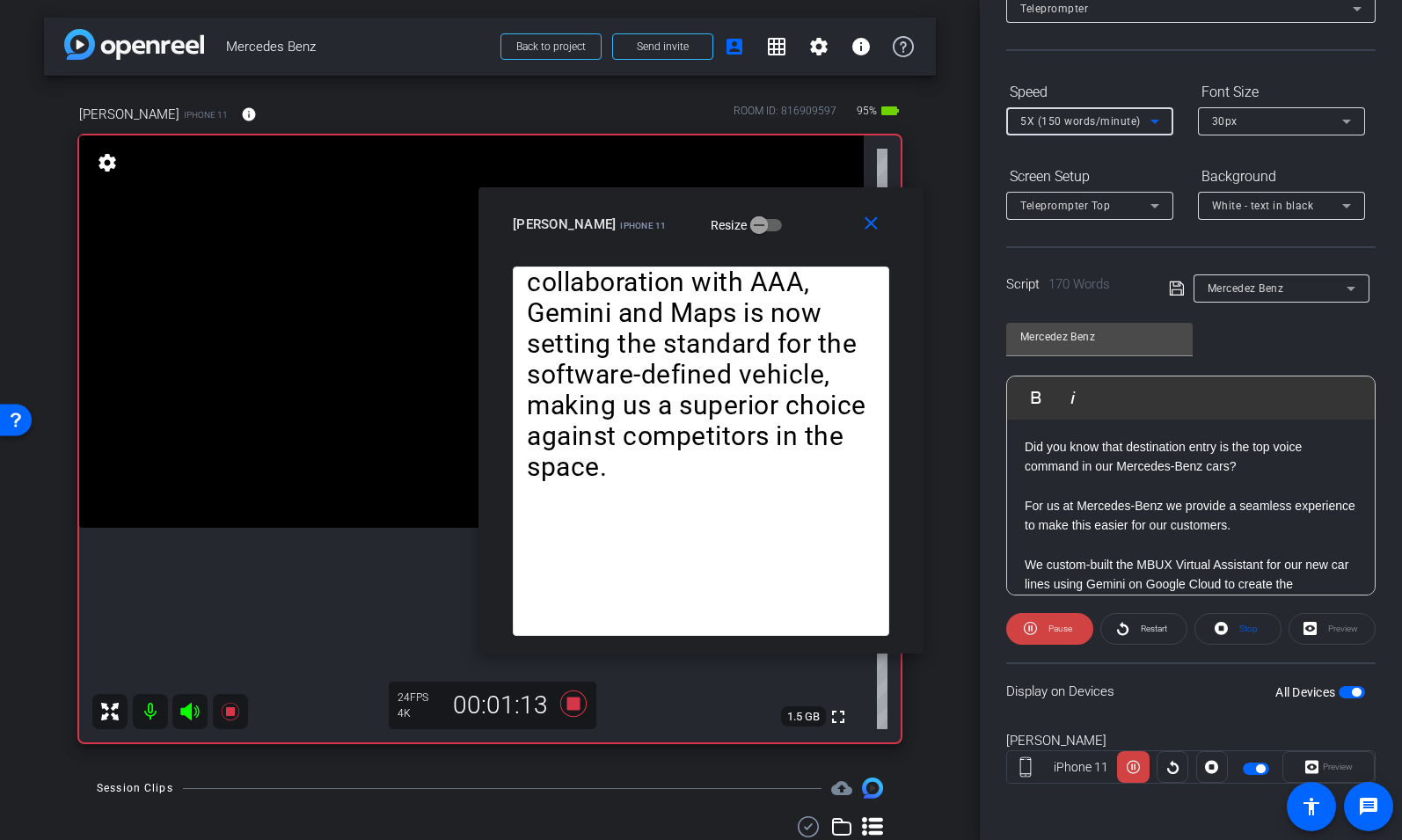
click at [1097, 129] on div "5X (150 words/minute)" at bounding box center [1085, 121] width 130 height 22
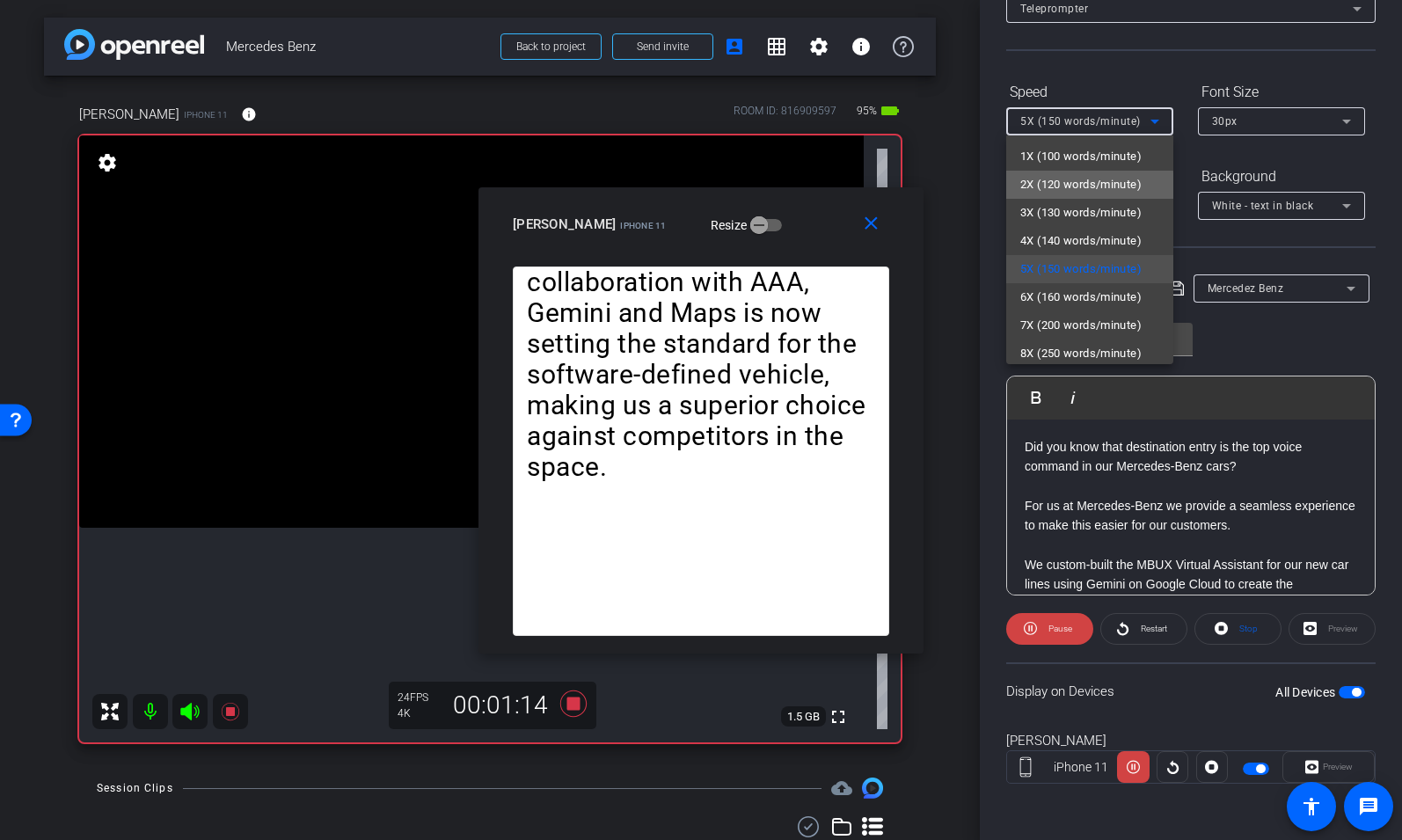
click at [1073, 186] on span "2X (120 words/minute)" at bounding box center [1081, 184] width 122 height 21
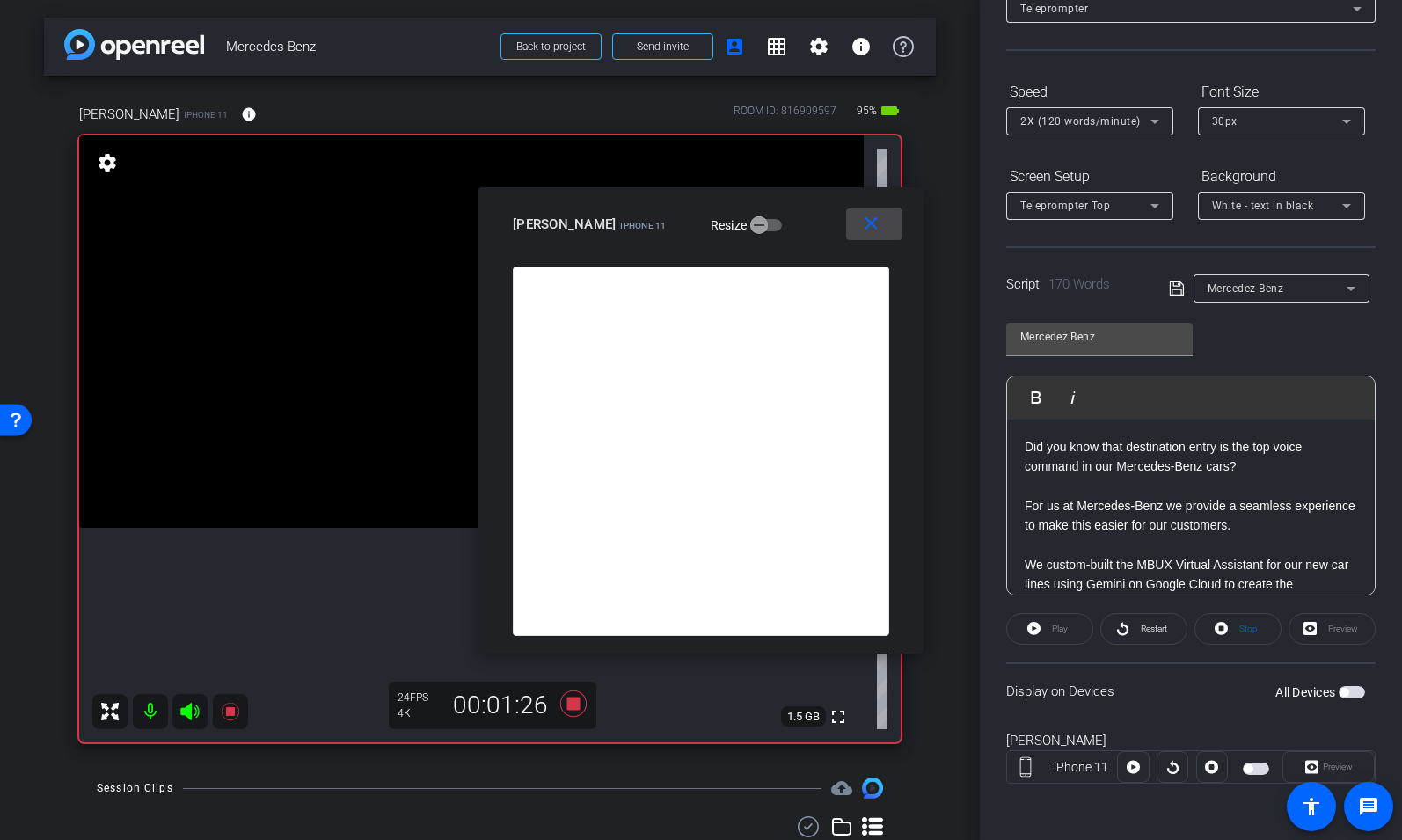
click at [871, 223] on mat-icon "close" at bounding box center [870, 223] width 22 height 22
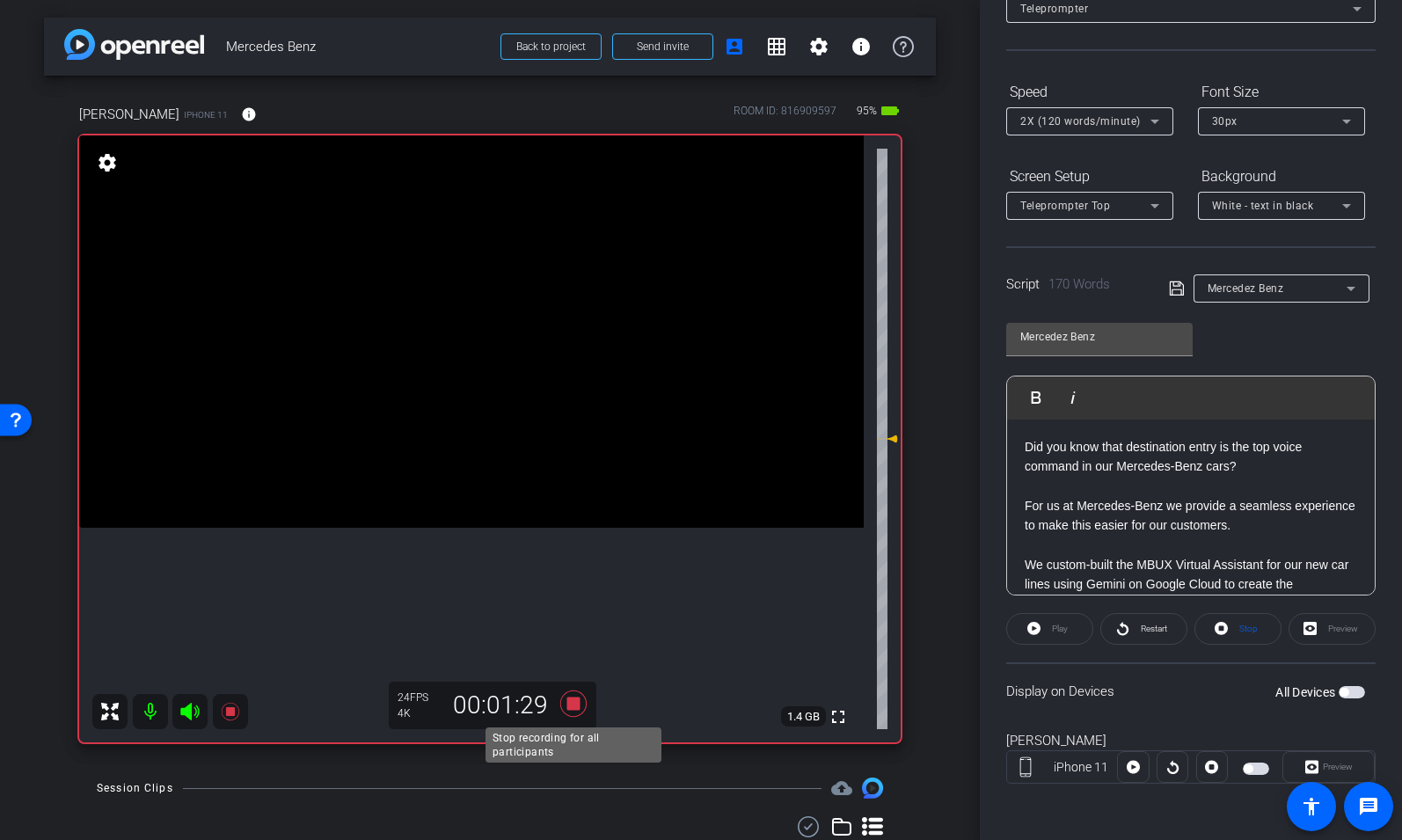
click at [571, 700] on icon at bounding box center [573, 703] width 27 height 27
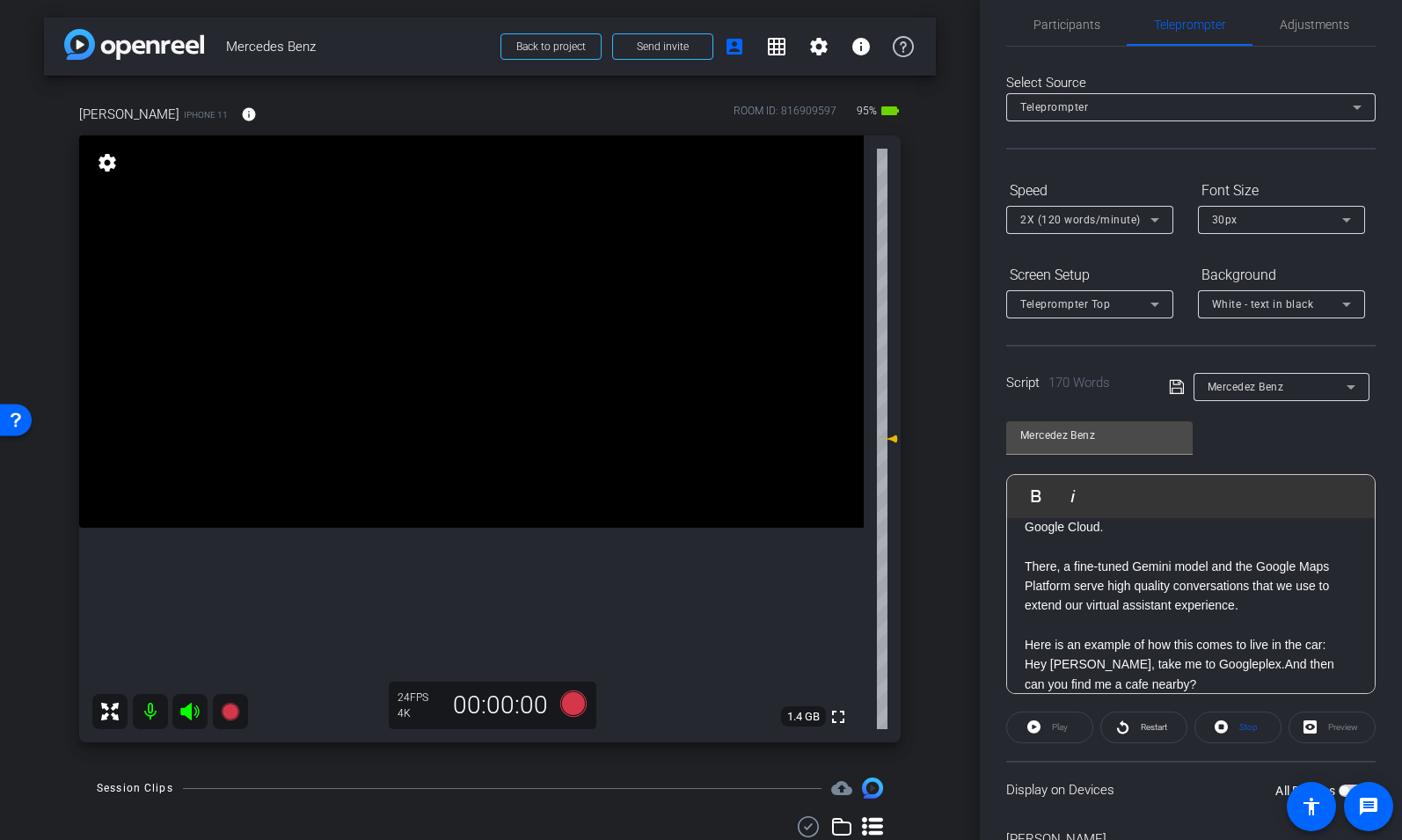
scroll to position [0, 0]
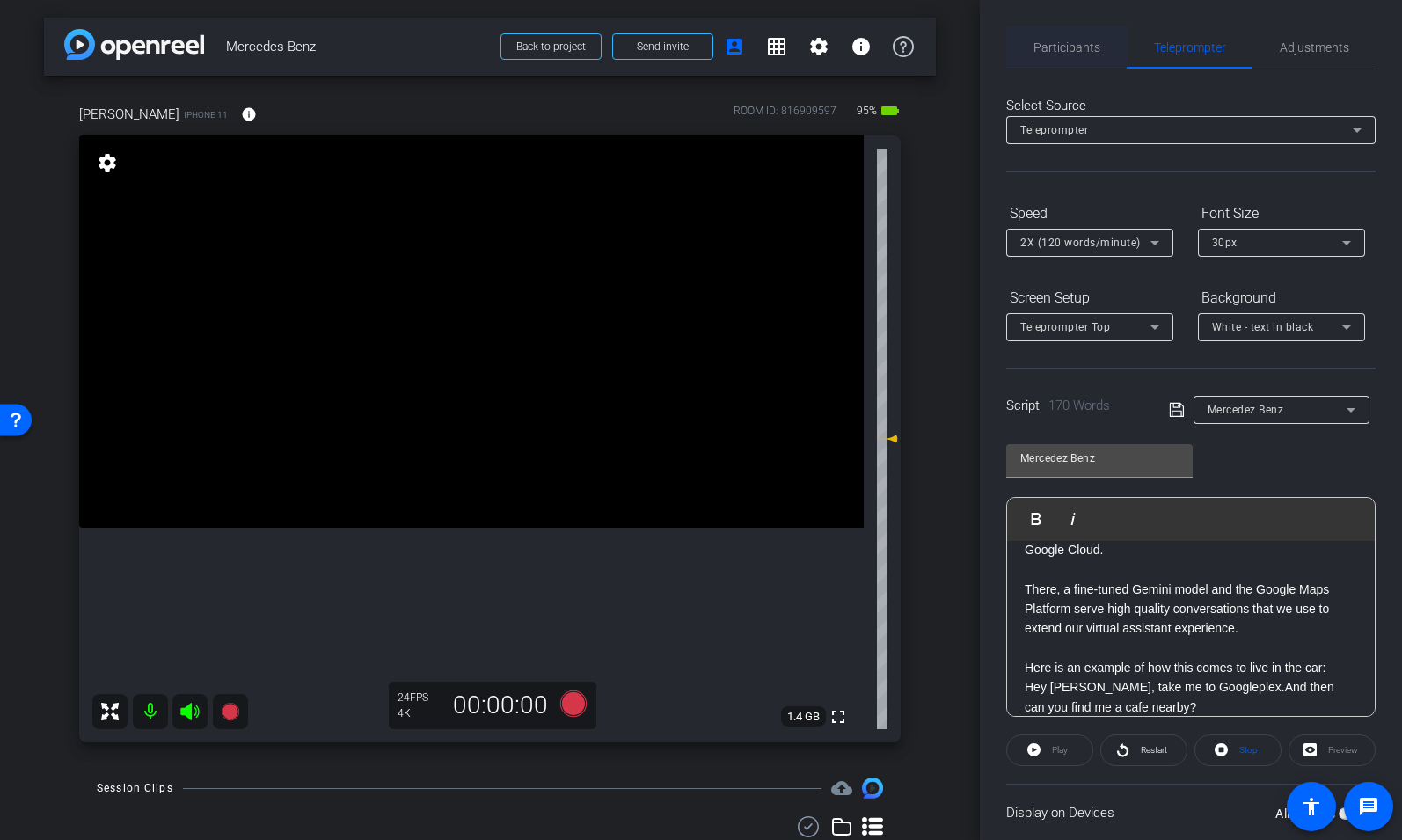
click at [1044, 60] on span "Participants" at bounding box center [1067, 47] width 66 height 42
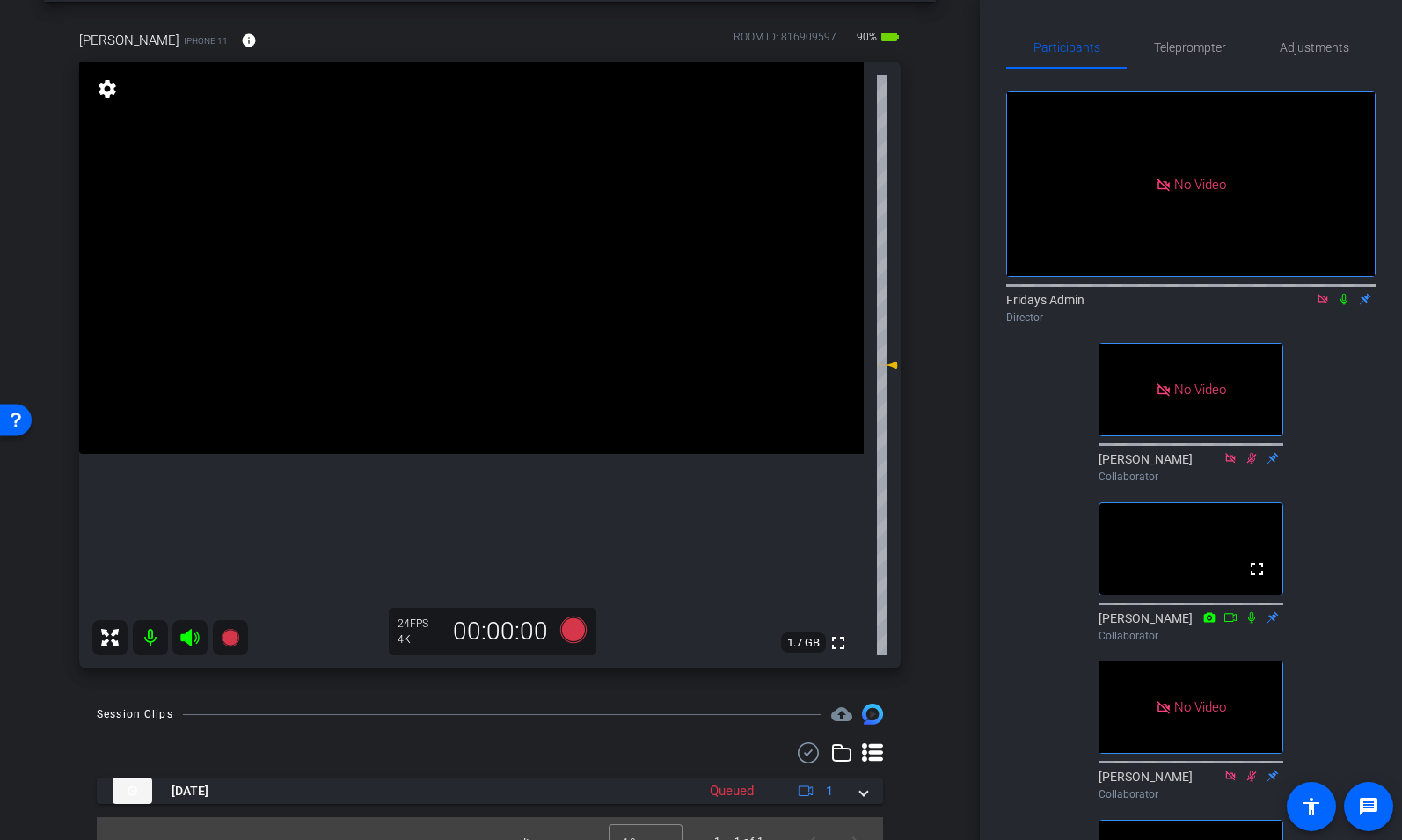
scroll to position [101, 0]
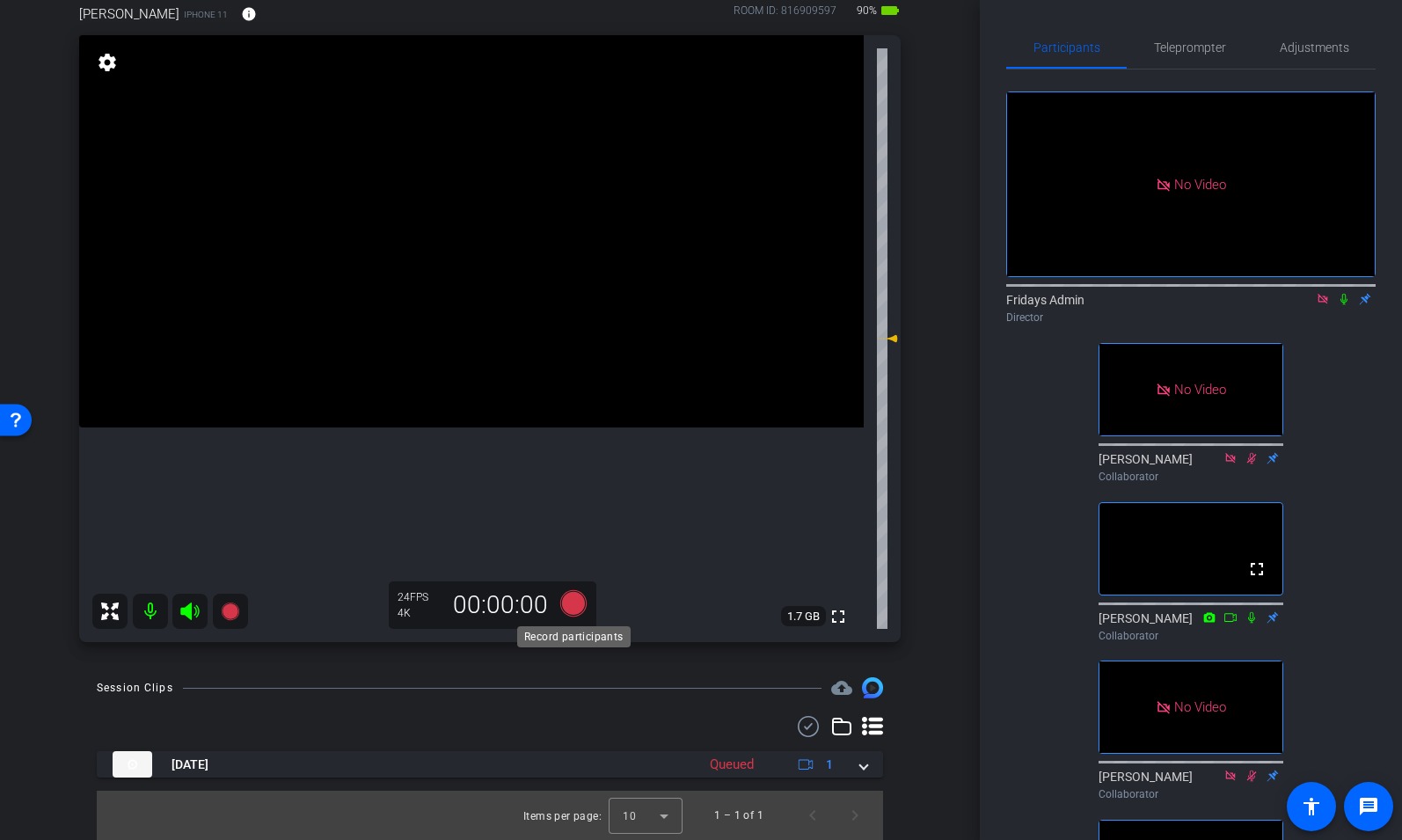
click at [585, 601] on icon at bounding box center [573, 603] width 42 height 31
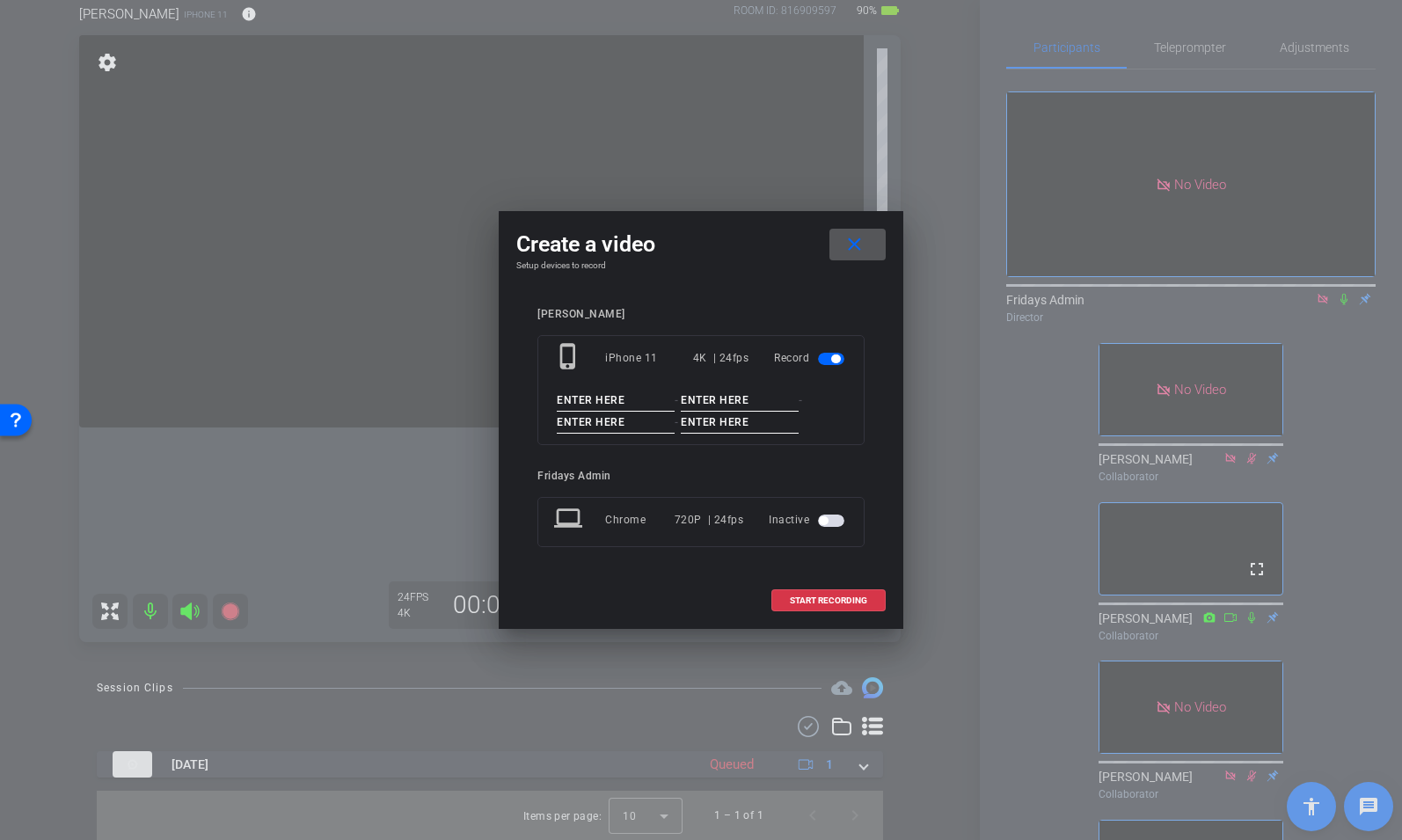
click at [577, 394] on input at bounding box center [616, 400] width 118 height 22
type input "[PERSON_NAME]"
click at [716, 389] on input at bounding box center [739, 400] width 118 height 22
type input "Mercedez"
click at [592, 427] on input at bounding box center [616, 422] width 118 height 22
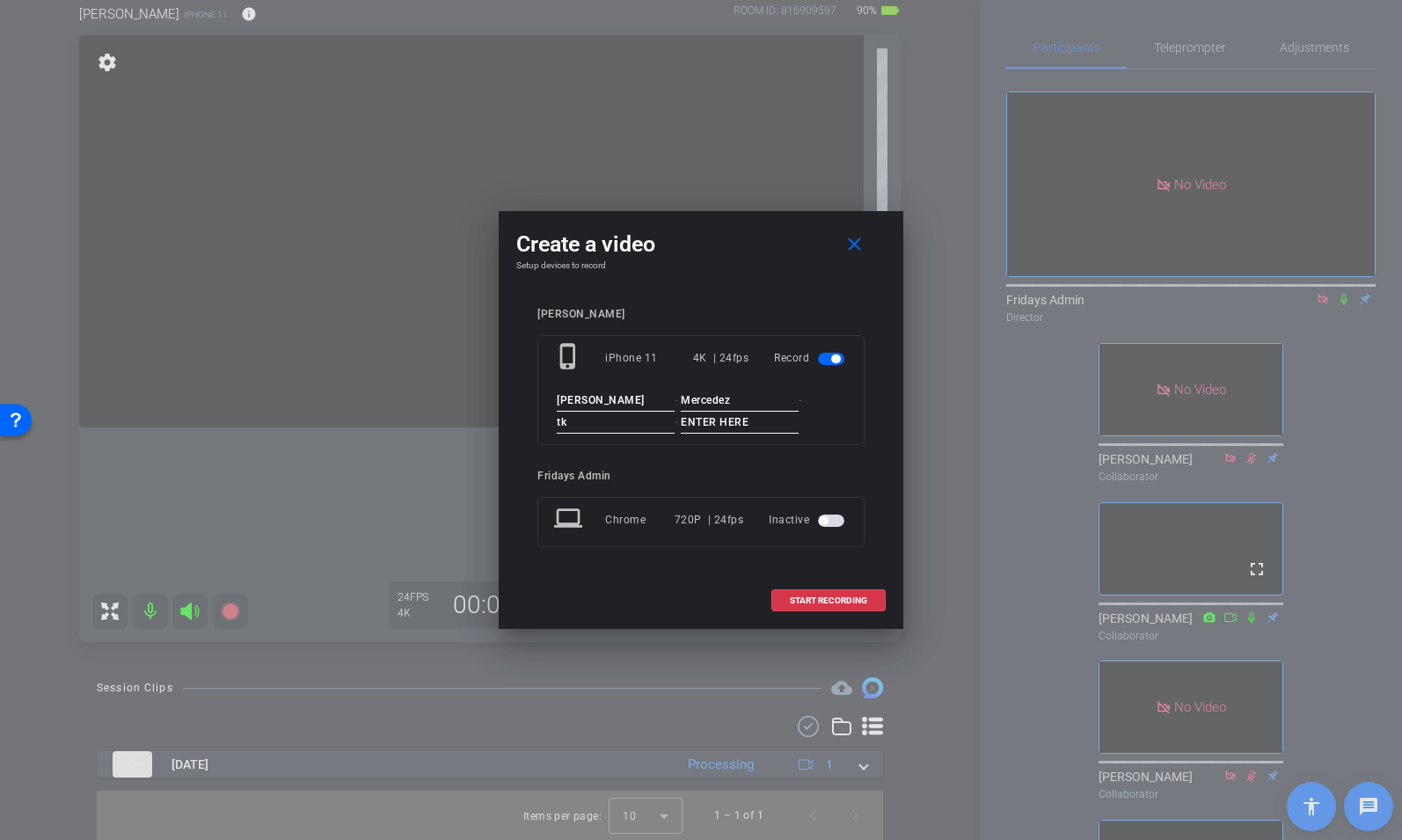
type input "tk"
click at [712, 420] on input at bounding box center [739, 422] width 118 height 22
type input "2"
click at [1243, 252] on div at bounding box center [701, 420] width 1402 height 840
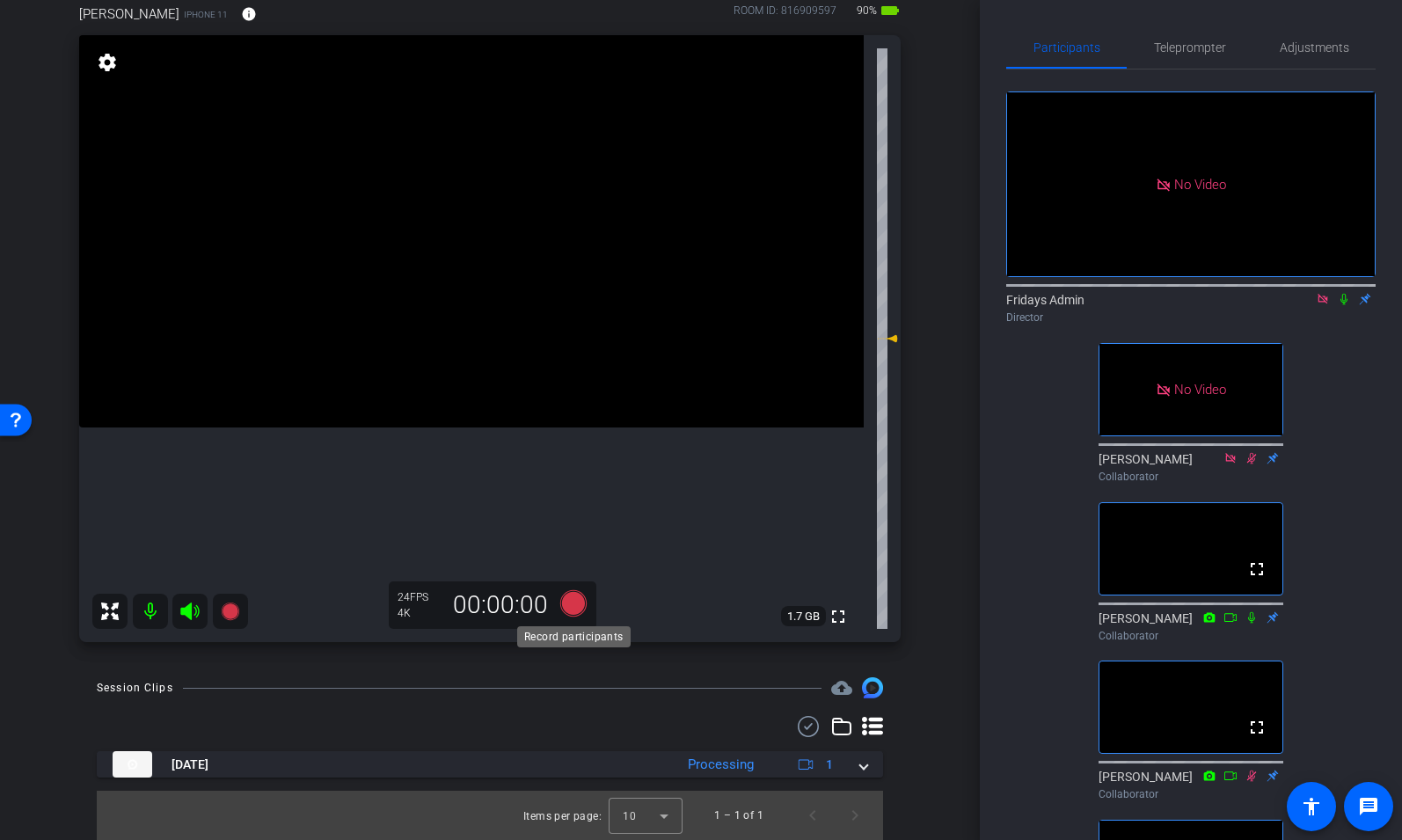
click at [577, 596] on icon at bounding box center [573, 604] width 27 height 27
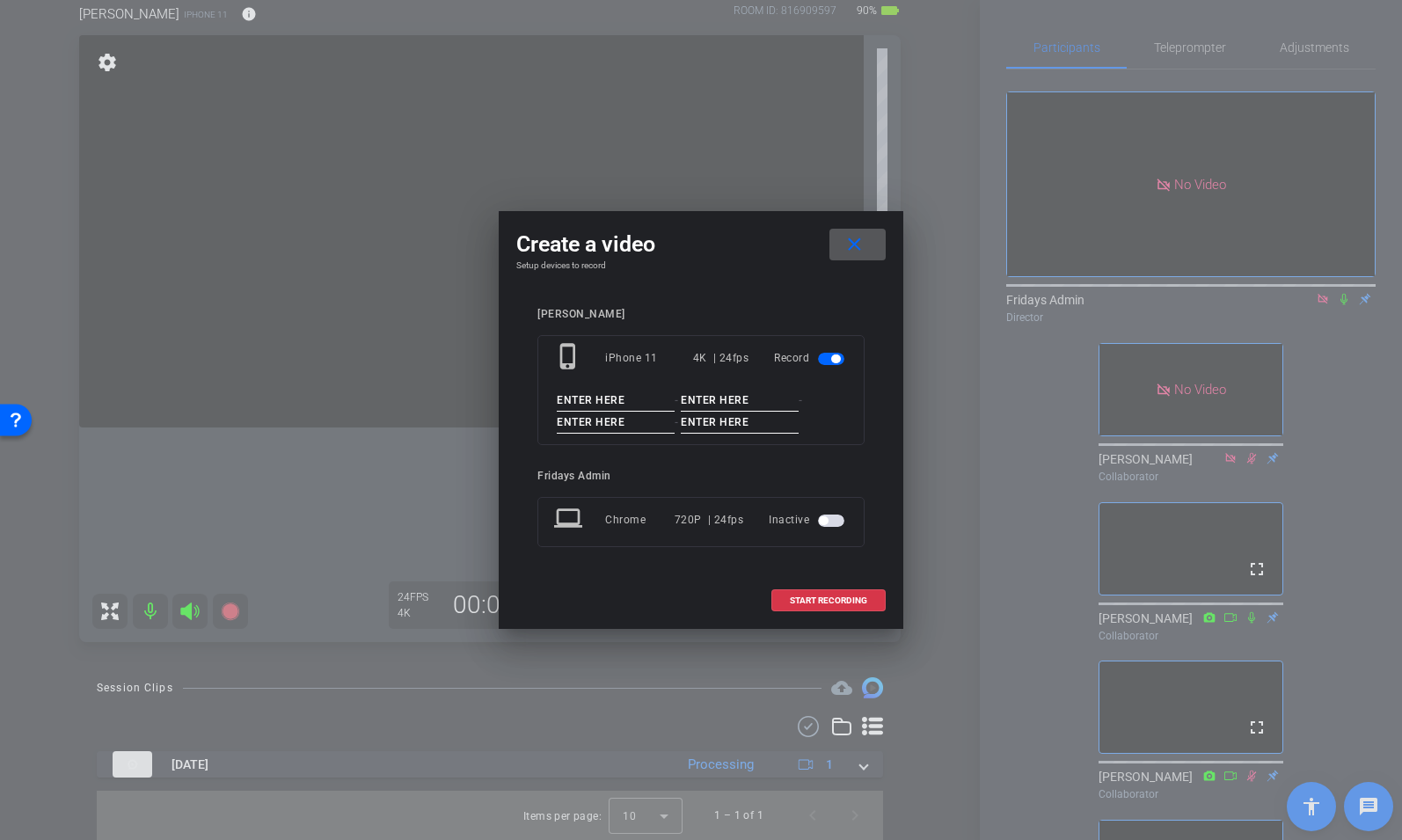
click at [581, 401] on input at bounding box center [616, 400] width 118 height 22
type input "[PERSON_NAME]"
click at [720, 408] on input at bounding box center [739, 400] width 118 height 22
type input "Mercedez"
click at [605, 422] on input at bounding box center [616, 422] width 118 height 22
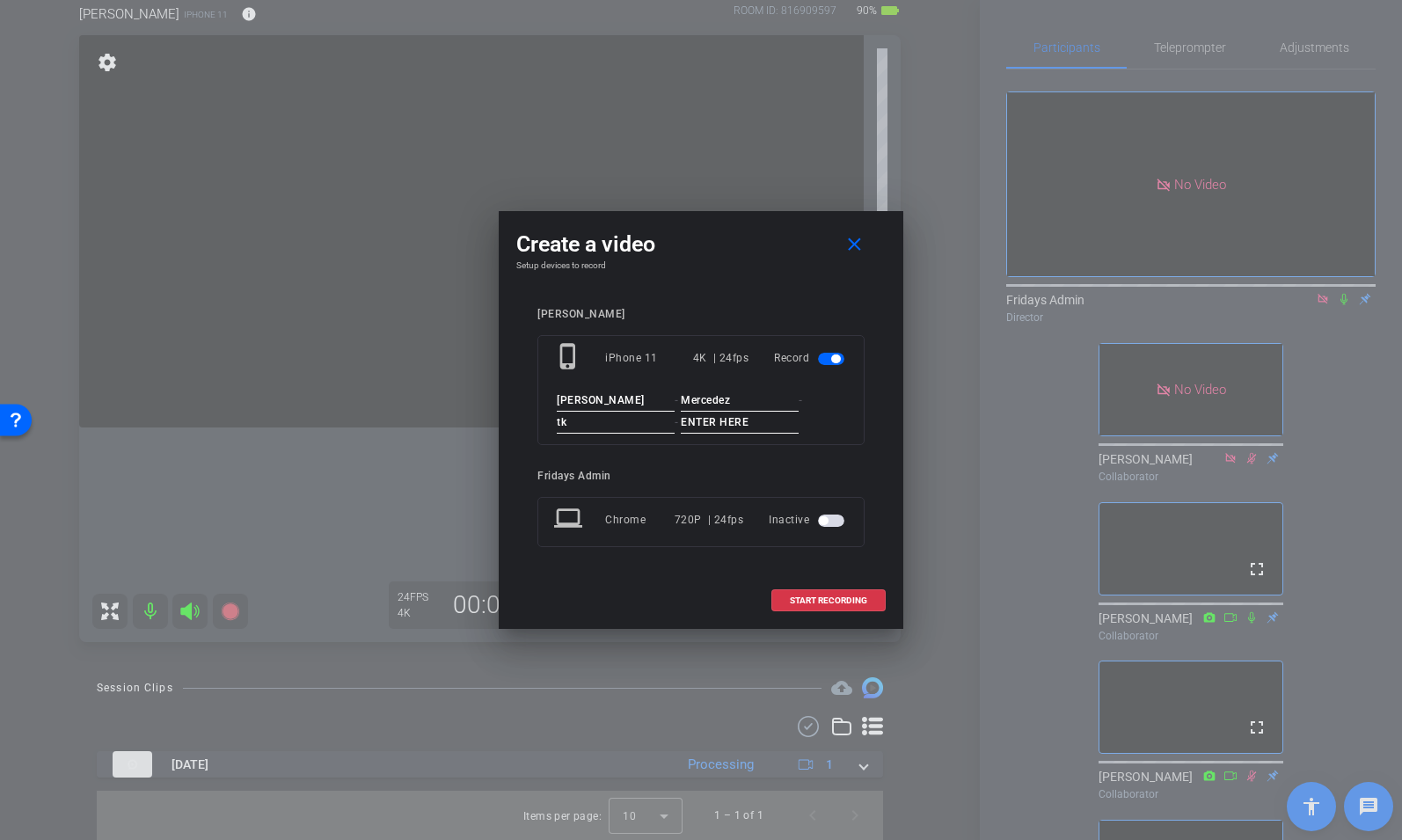
type input "tk"
click at [710, 424] on input at bounding box center [739, 422] width 118 height 22
type input "2"
drag, startPoint x: 731, startPoint y: 225, endPoint x: 767, endPoint y: 222, distance: 36.1
click at [767, 222] on div "Create a video close Setup devices to record [PERSON_NAME] phone_iphone iPhone …" at bounding box center [701, 420] width 404 height 418
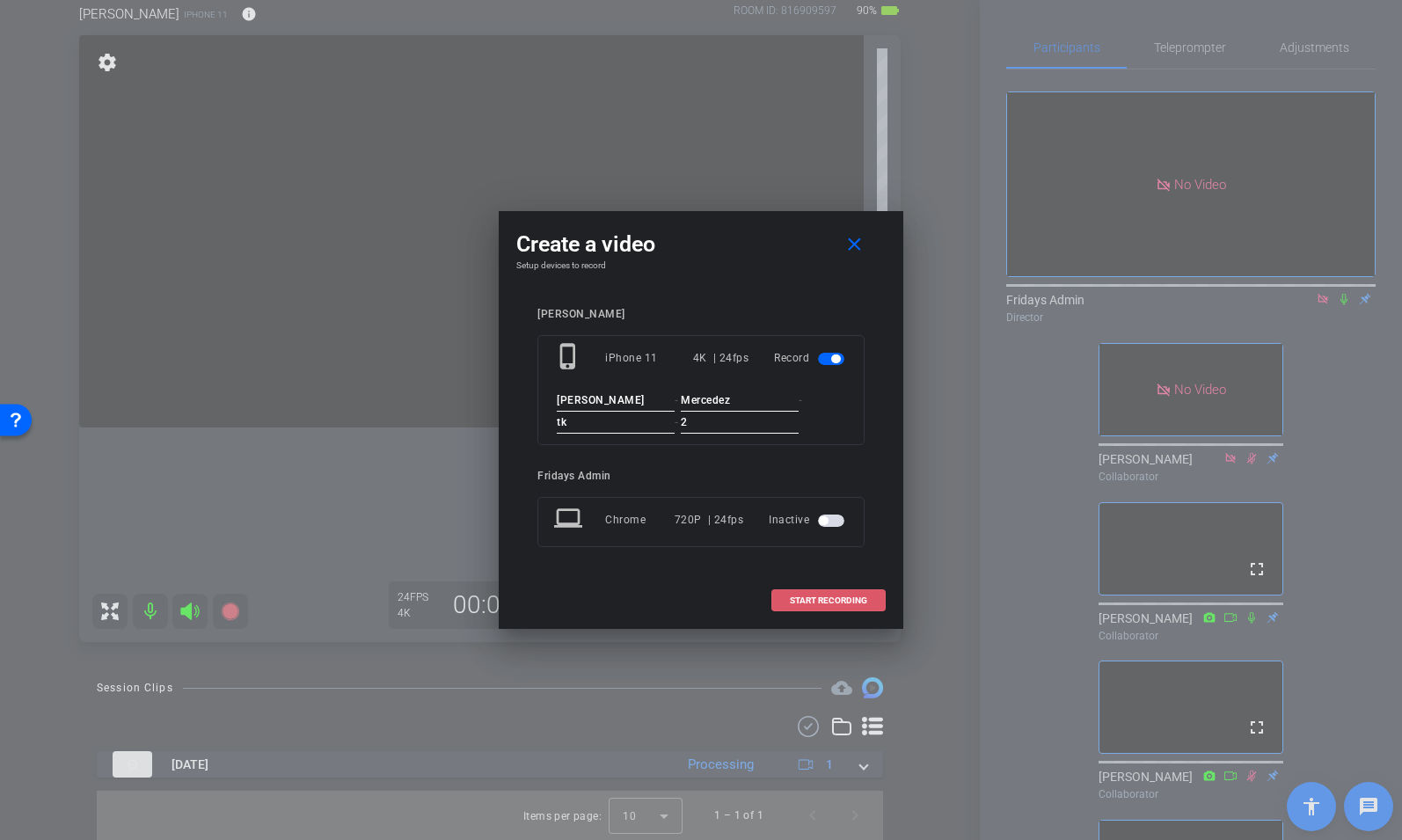
click at [832, 596] on span "START RECORDING" at bounding box center [829, 600] width 78 height 9
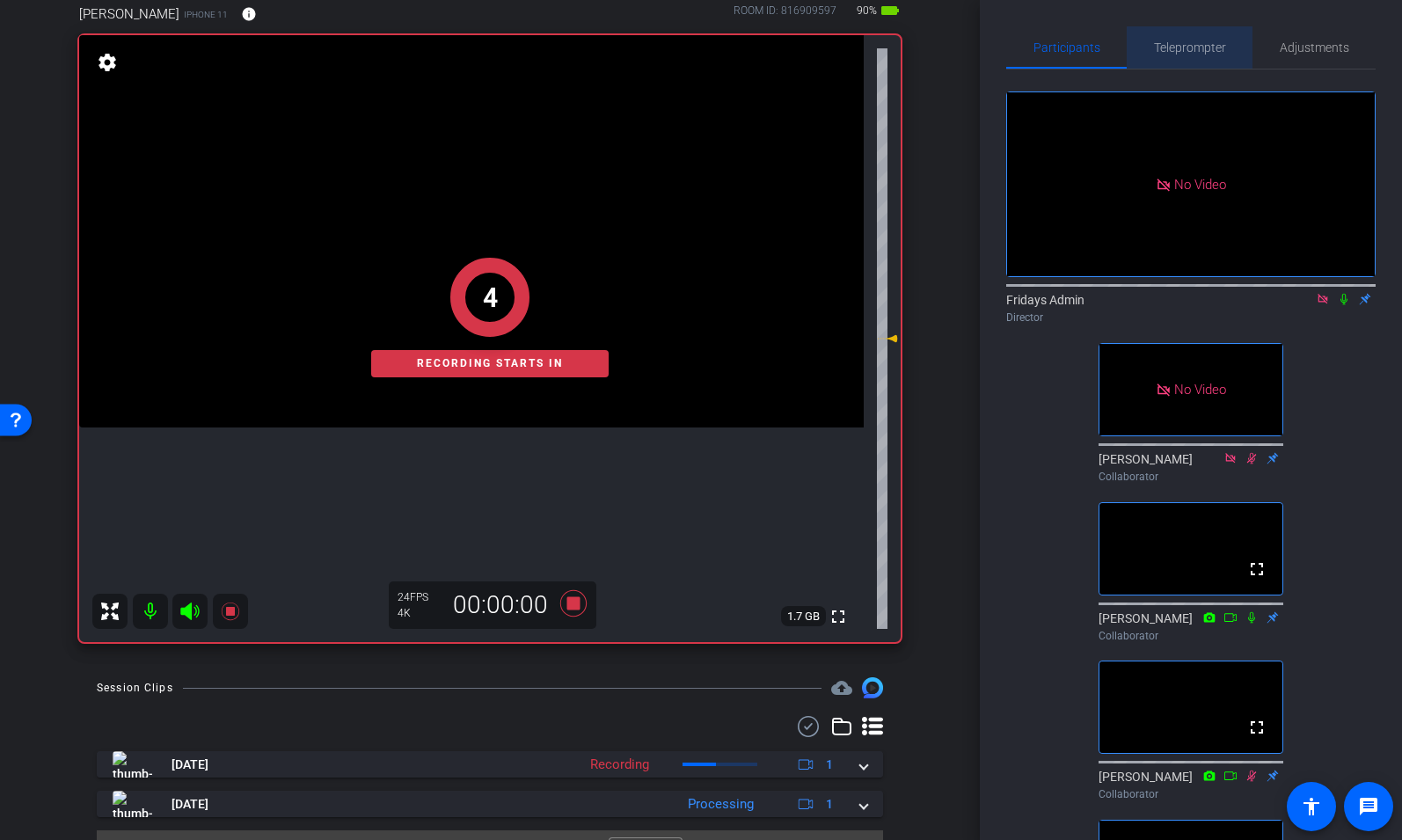
click at [1214, 38] on span "Teleprompter" at bounding box center [1190, 47] width 72 height 42
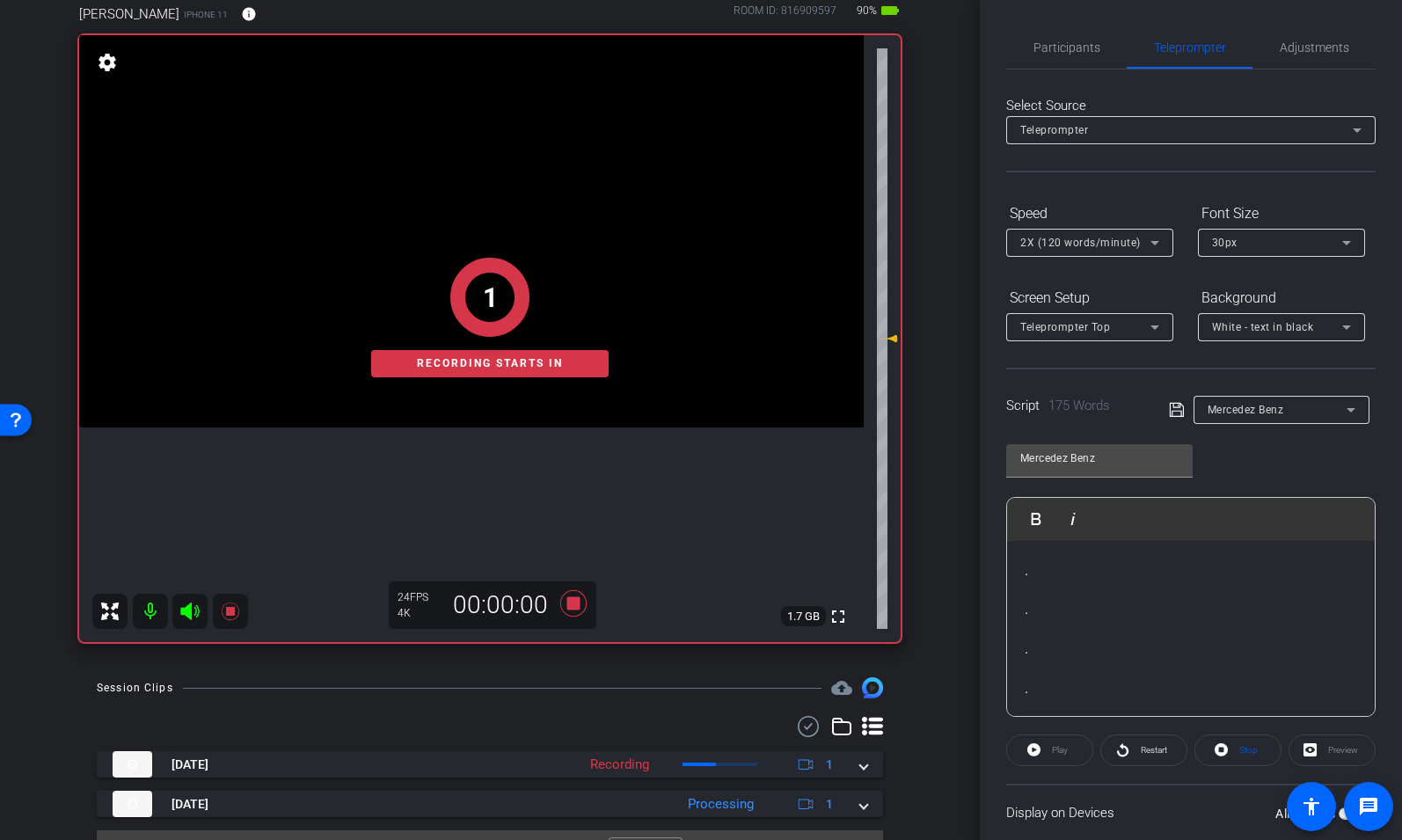
scroll to position [121, 0]
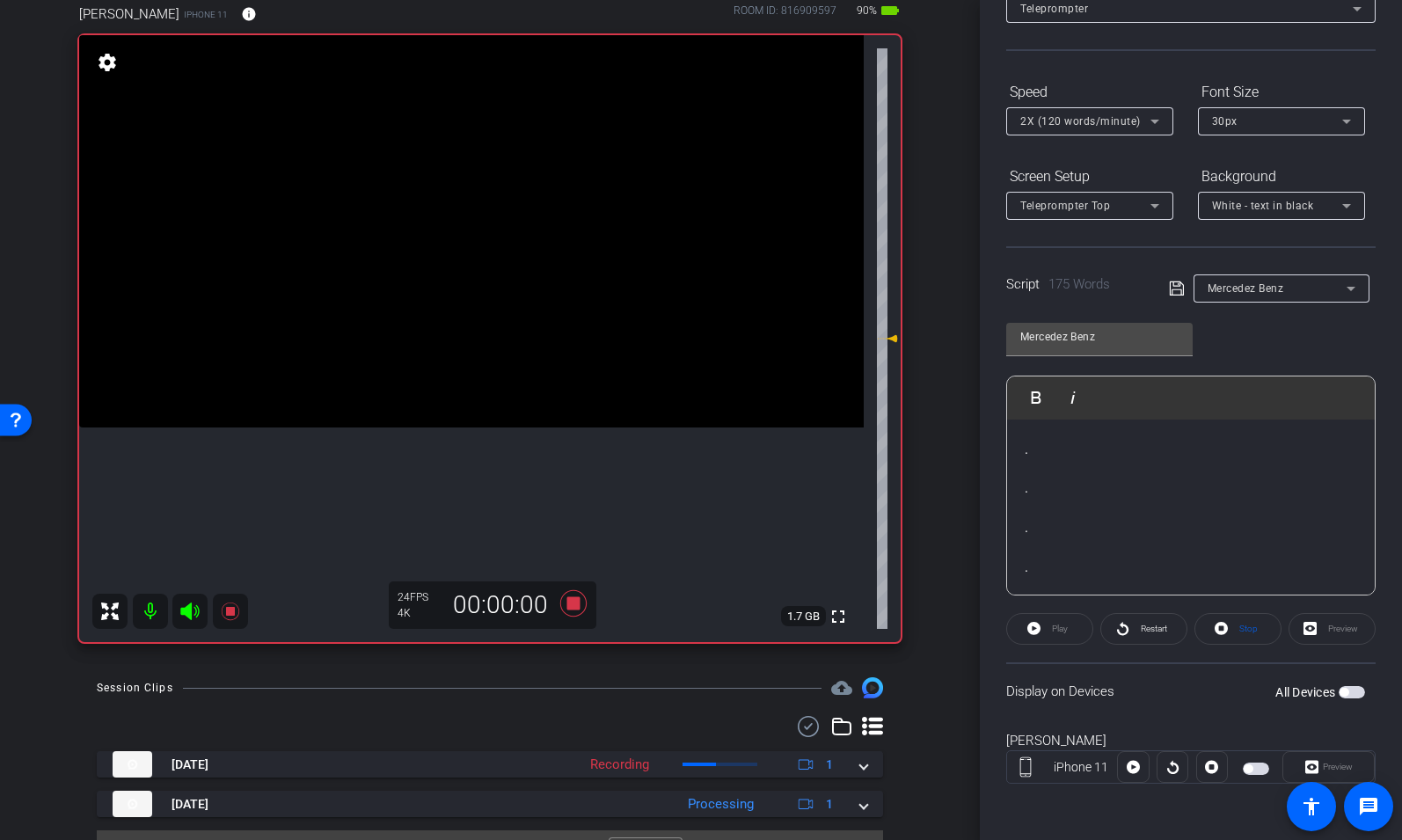
click at [1364, 694] on span "button" at bounding box center [1352, 692] width 27 height 12
click at [1056, 634] on span "Play" at bounding box center [1057, 629] width 20 height 25
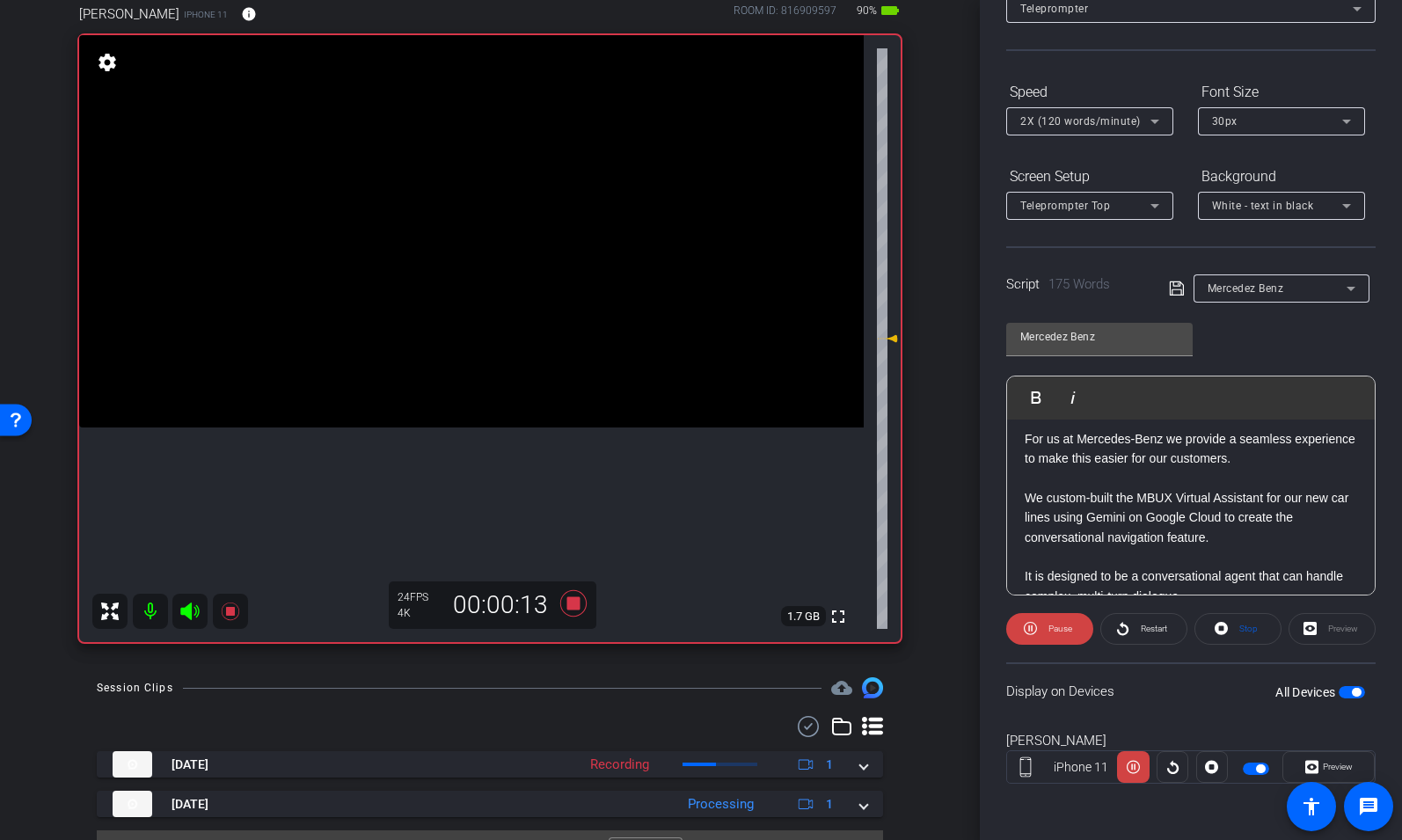
scroll to position [0, 0]
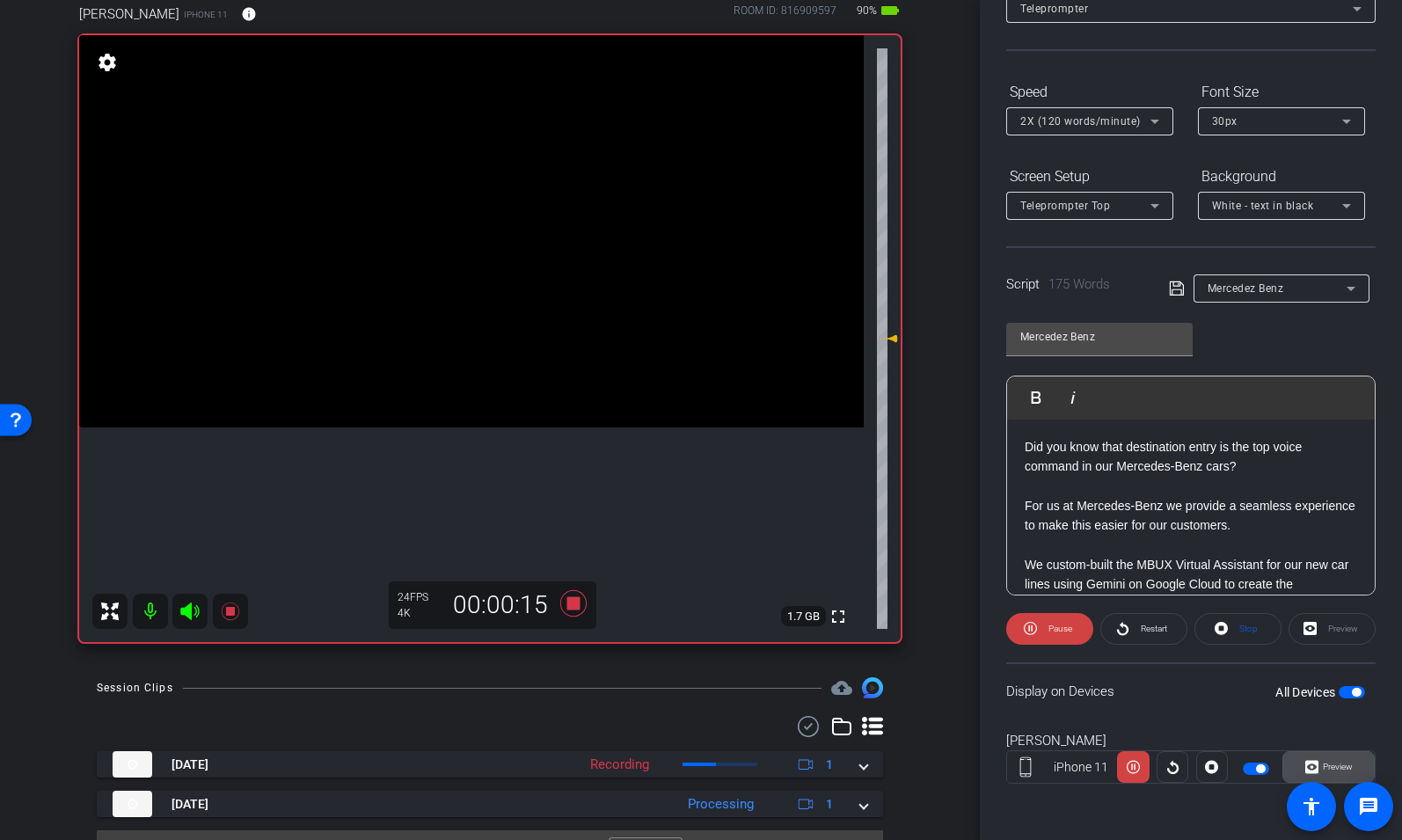
click at [1336, 763] on span "Preview" at bounding box center [1338, 766] width 30 height 9
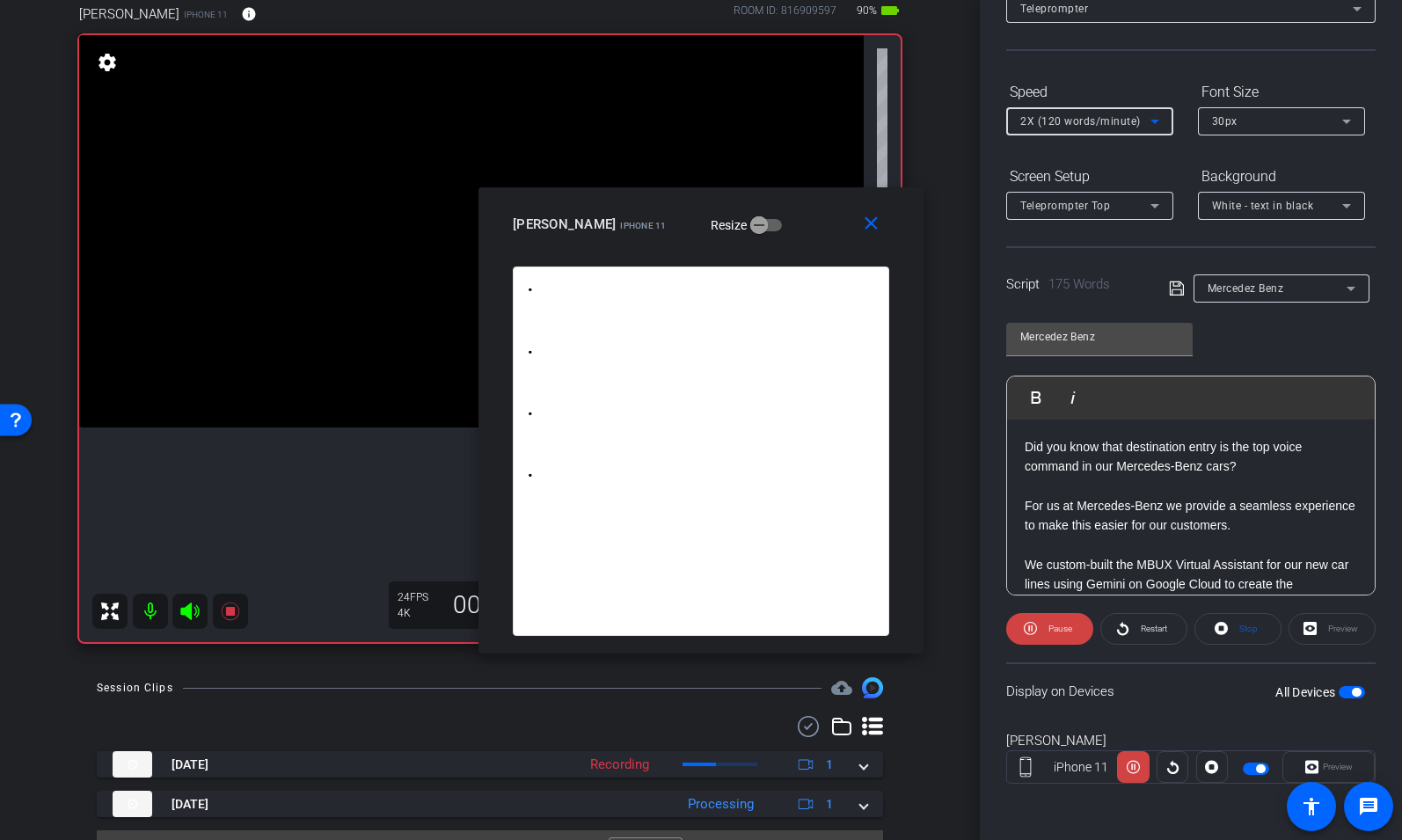
click at [1094, 122] on span "2X (120 words/minute)" at bounding box center [1080, 121] width 121 height 12
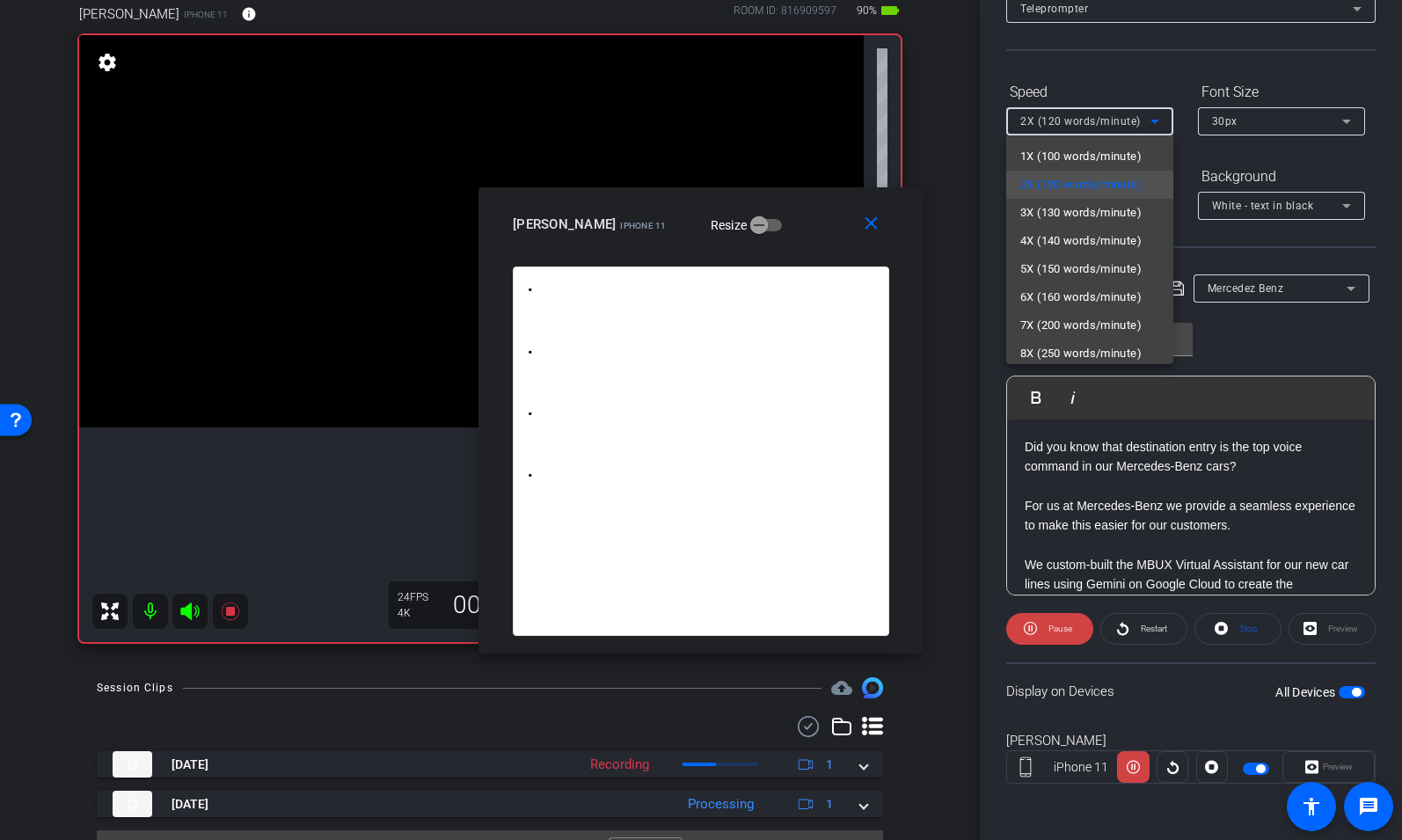
click at [1159, 627] on div at bounding box center [701, 420] width 1402 height 840
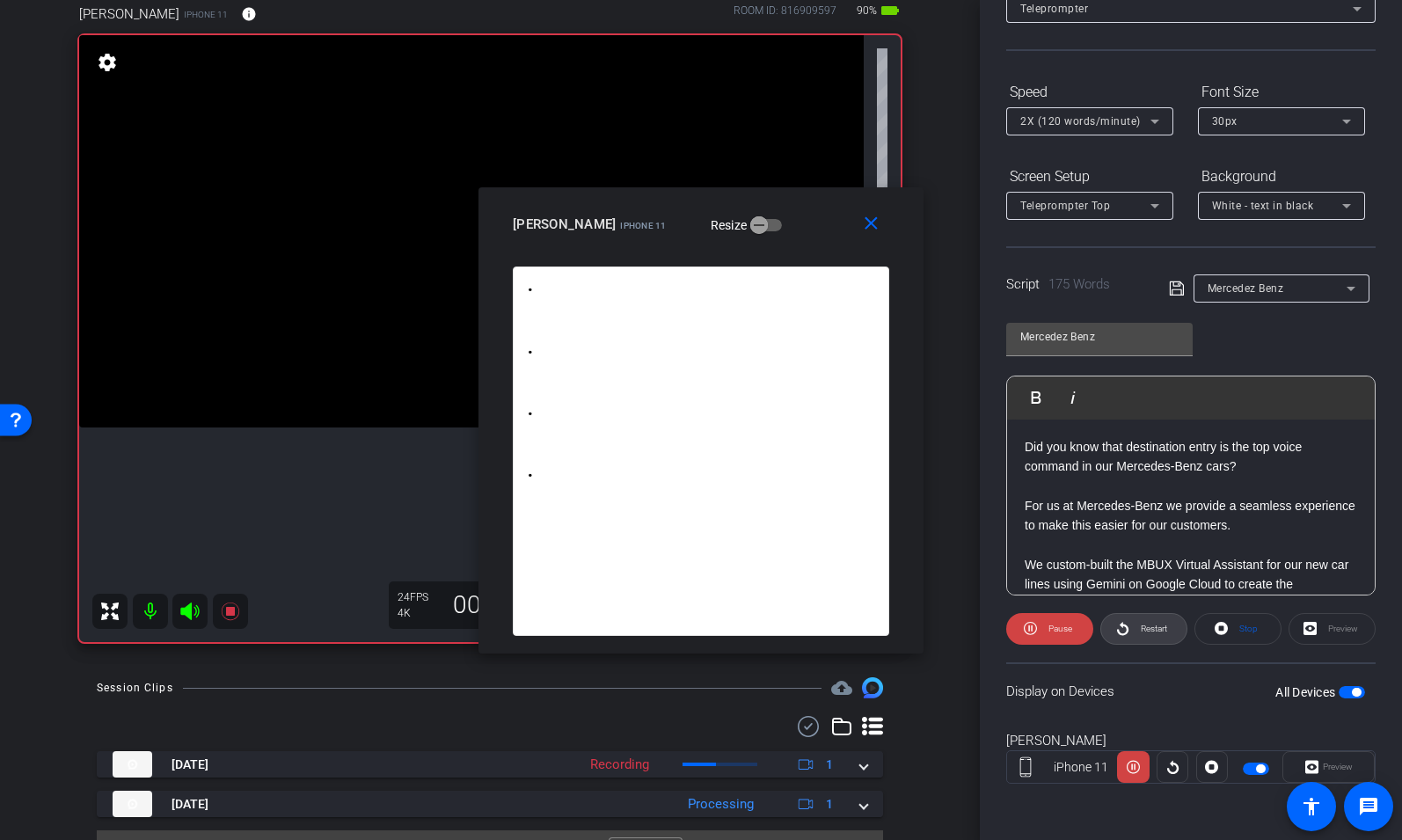
click at [1159, 627] on span "Restart" at bounding box center [1154, 628] width 27 height 9
click at [1130, 119] on span "2X (120 words/minute)" at bounding box center [1080, 121] width 121 height 12
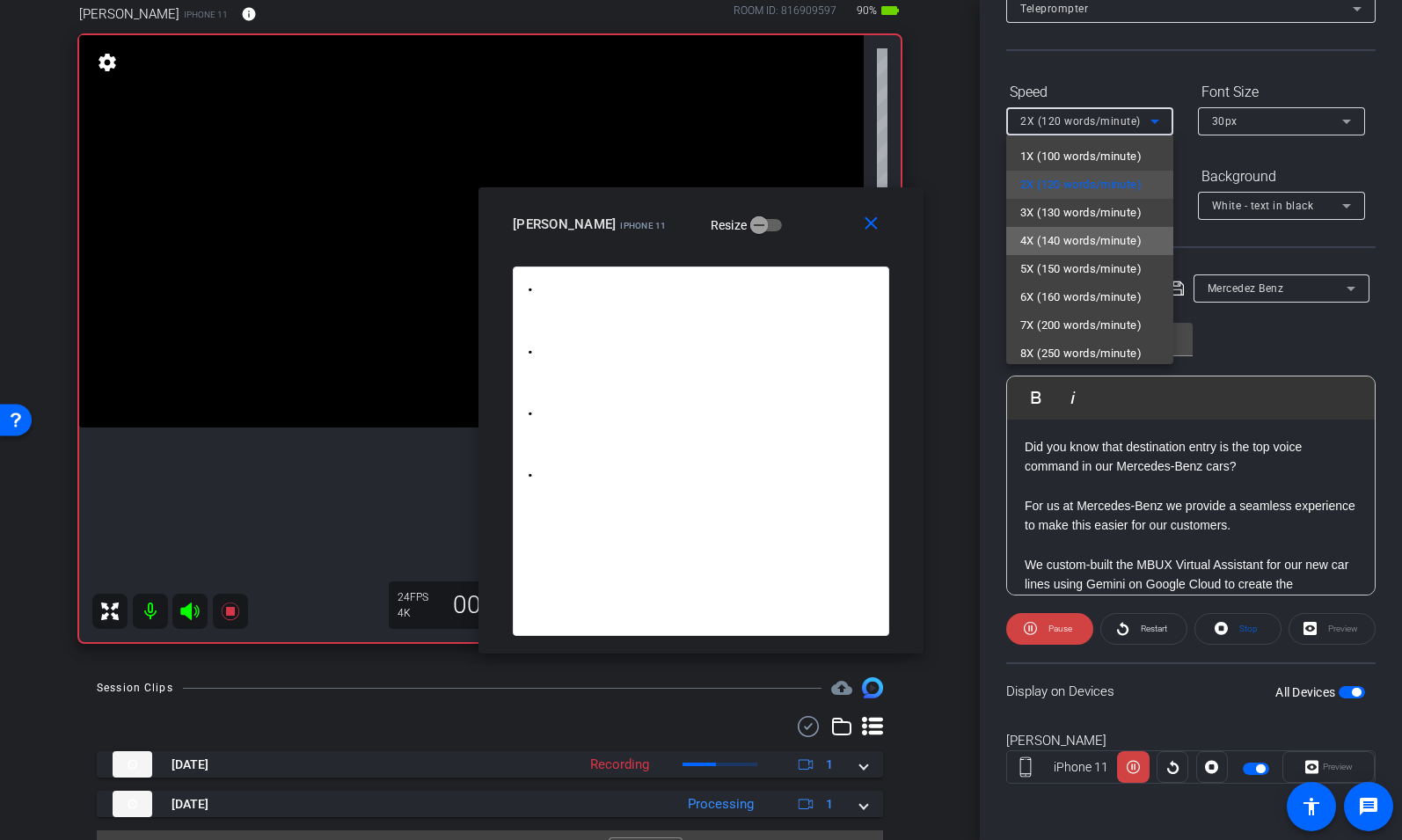
click at [1088, 238] on span "4X (140 words/minute)" at bounding box center [1081, 241] width 122 height 21
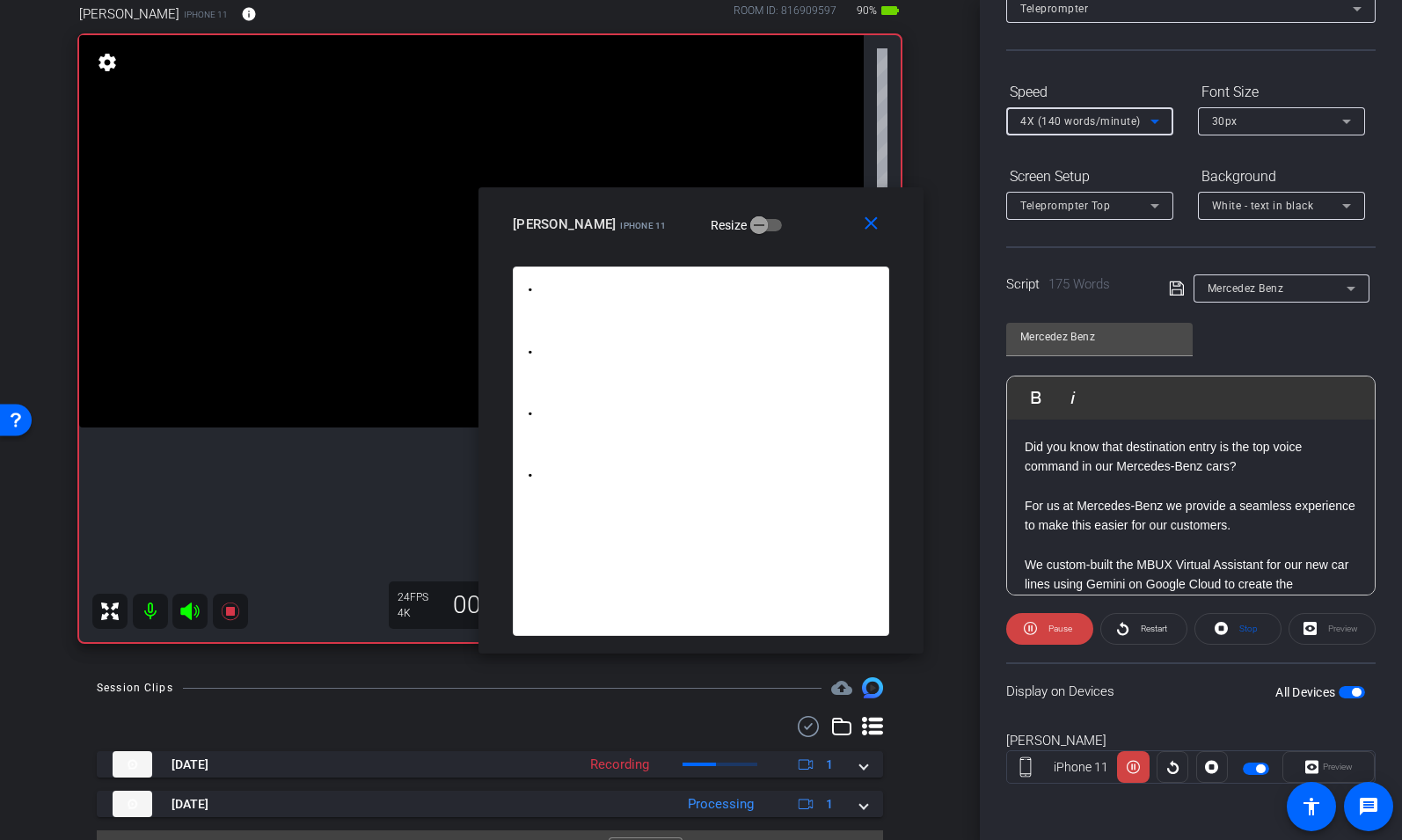
click at [1082, 115] on span "4X (140 words/minute)" at bounding box center [1080, 121] width 121 height 12
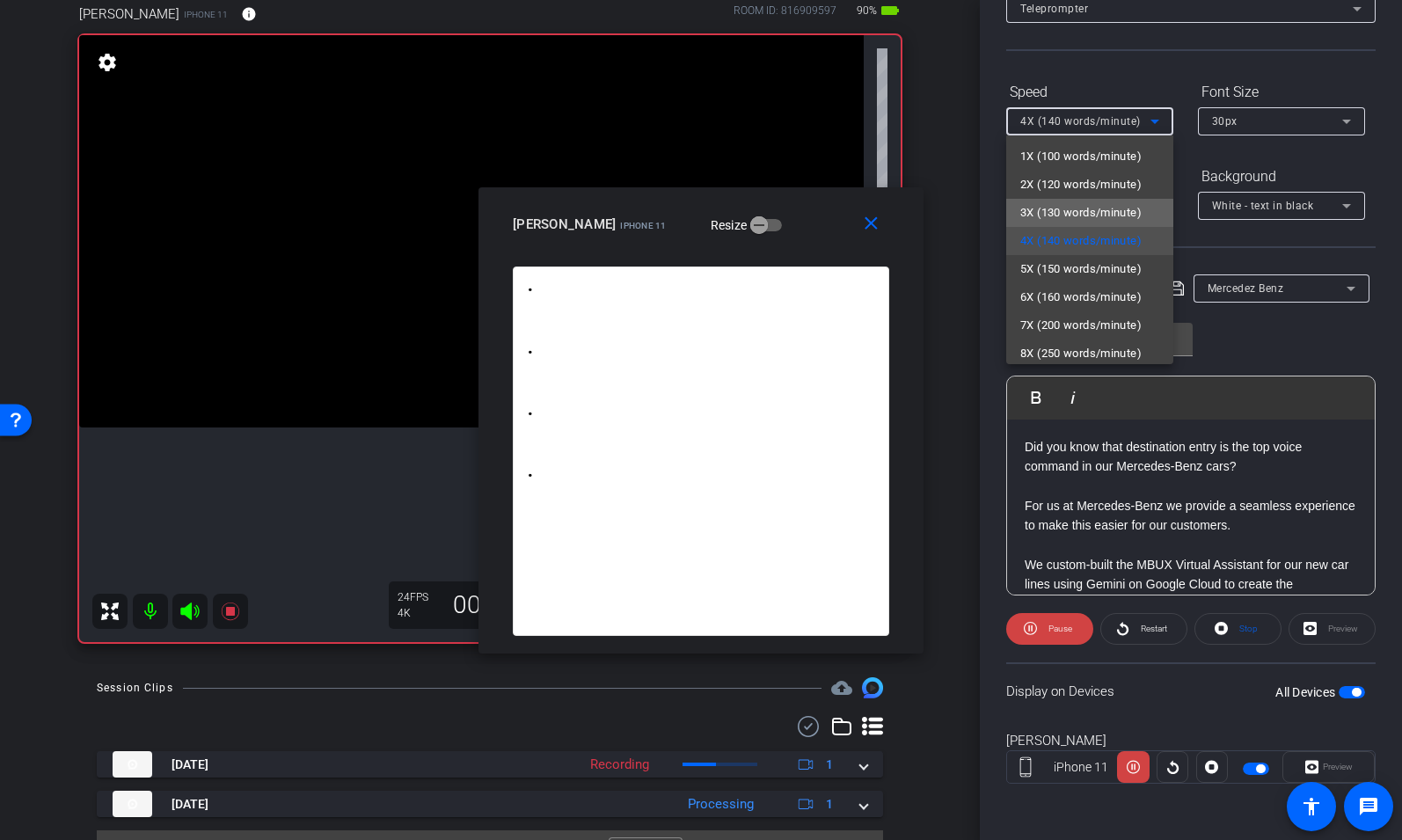
click at [1054, 202] on span "3X (130 words/minute)" at bounding box center [1081, 213] width 122 height 21
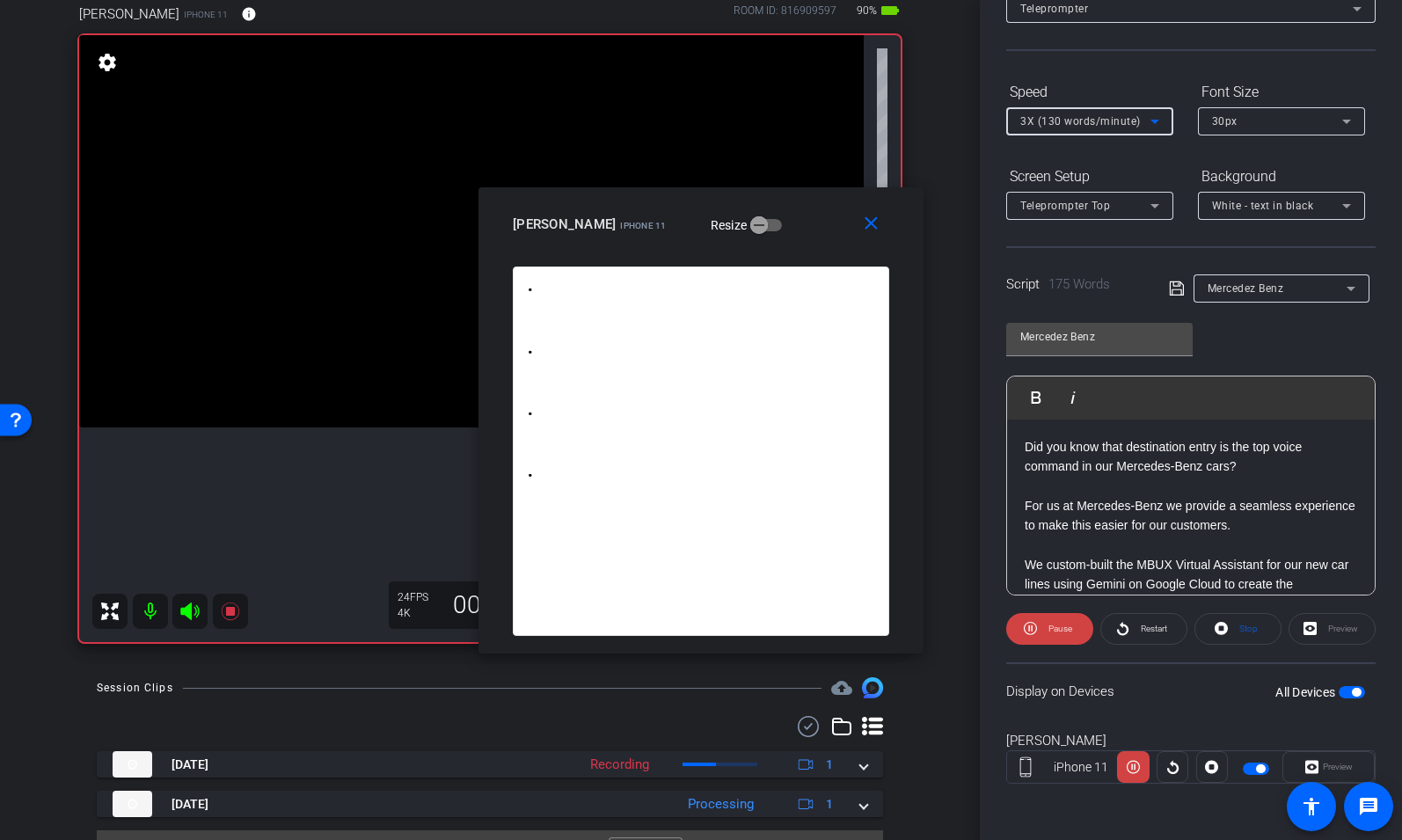
click at [1065, 116] on span "3X (130 words/minute)" at bounding box center [1080, 121] width 121 height 12
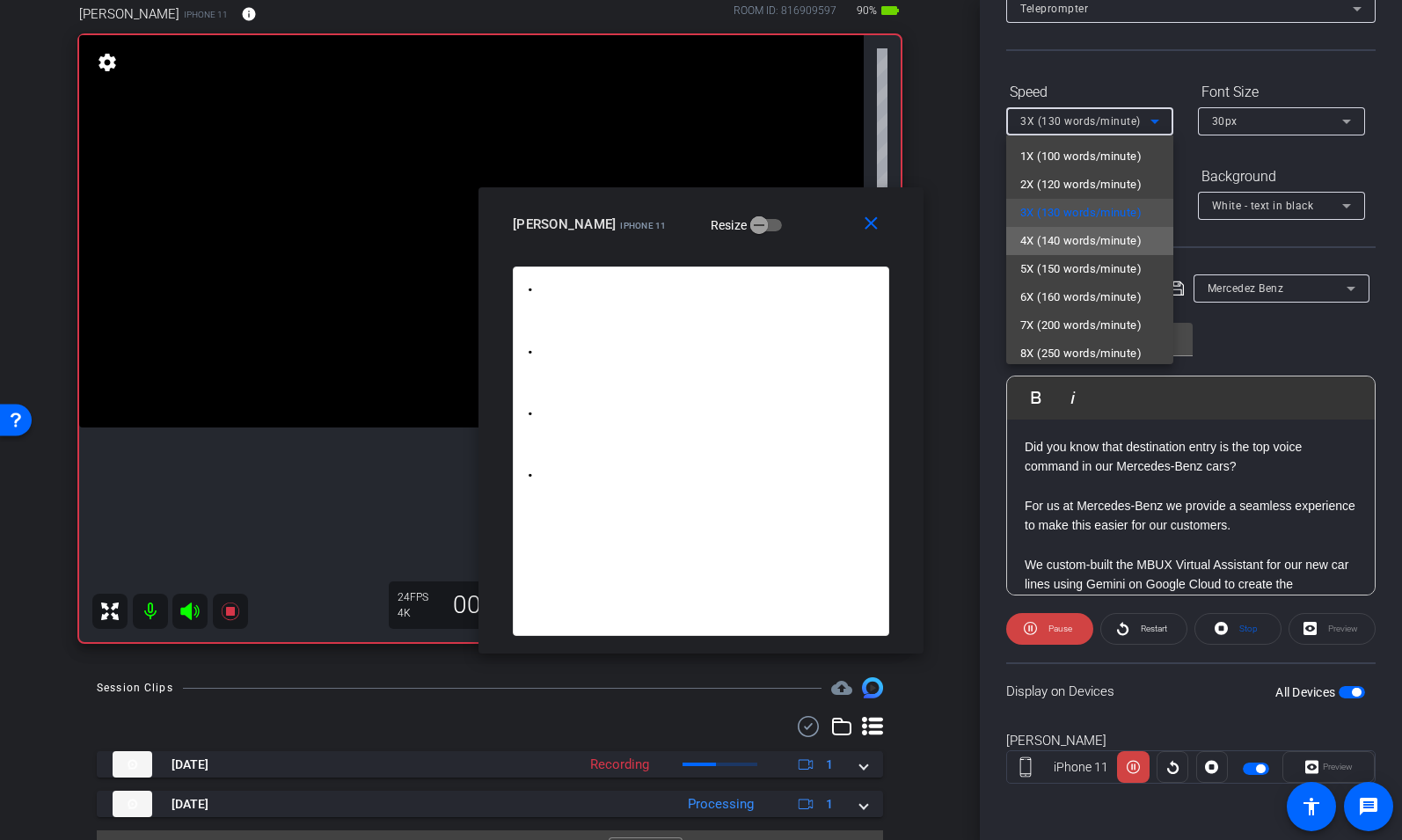
click at [1051, 232] on span "4X (140 words/minute)" at bounding box center [1081, 241] width 122 height 21
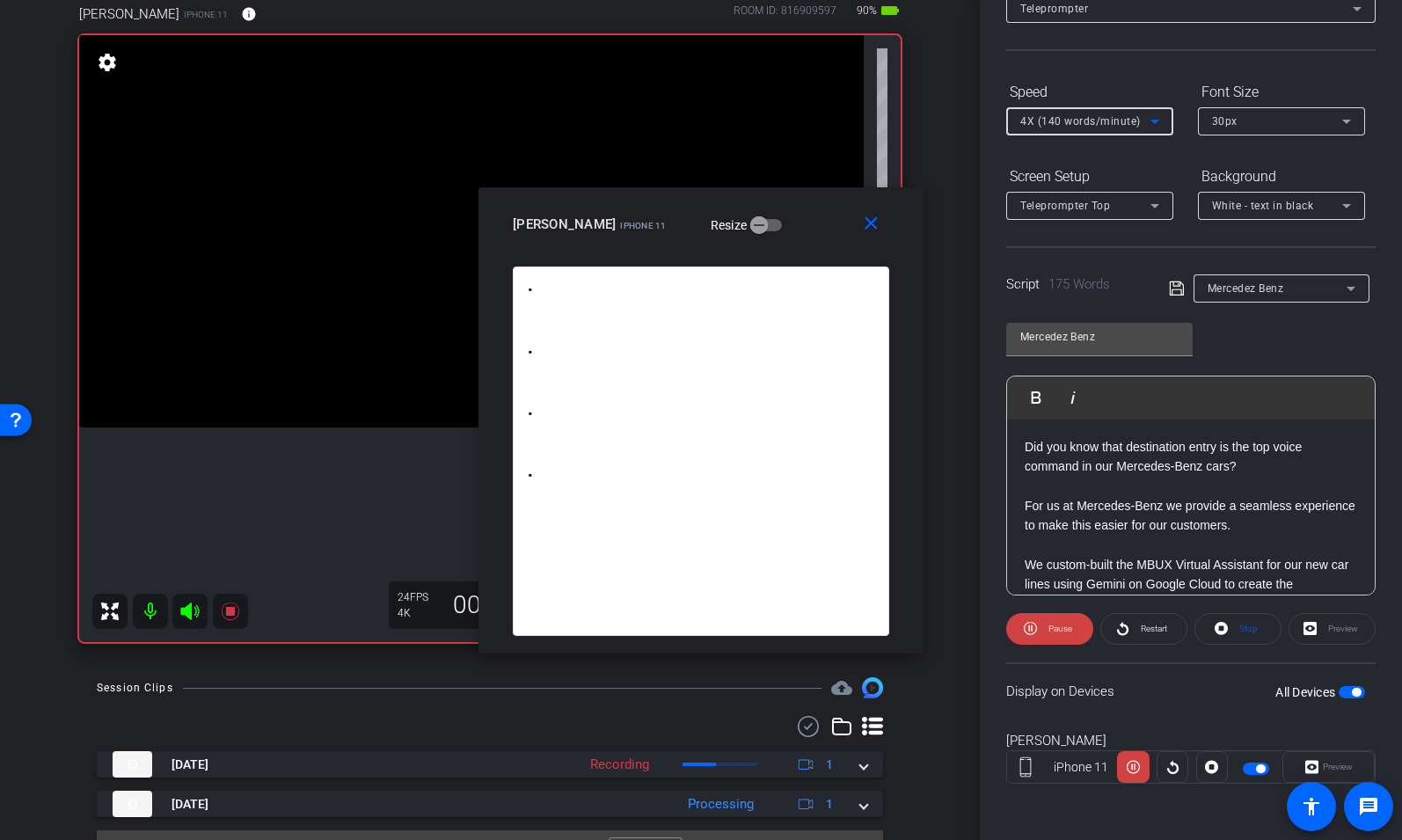
click at [1060, 128] on div "4X (140 words/minute)" at bounding box center [1085, 121] width 130 height 22
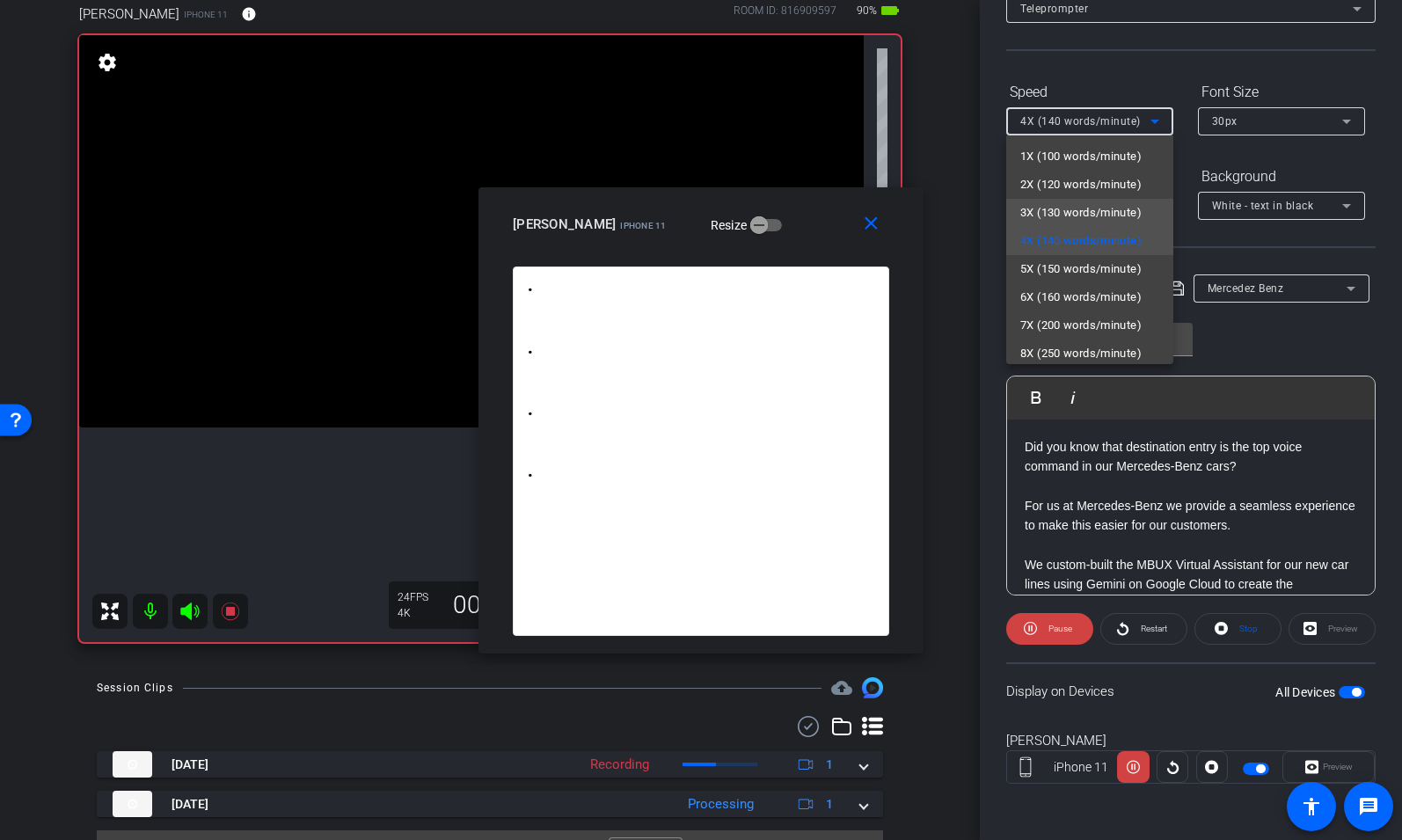
click at [1056, 210] on span "3X (130 words/minute)" at bounding box center [1081, 213] width 122 height 21
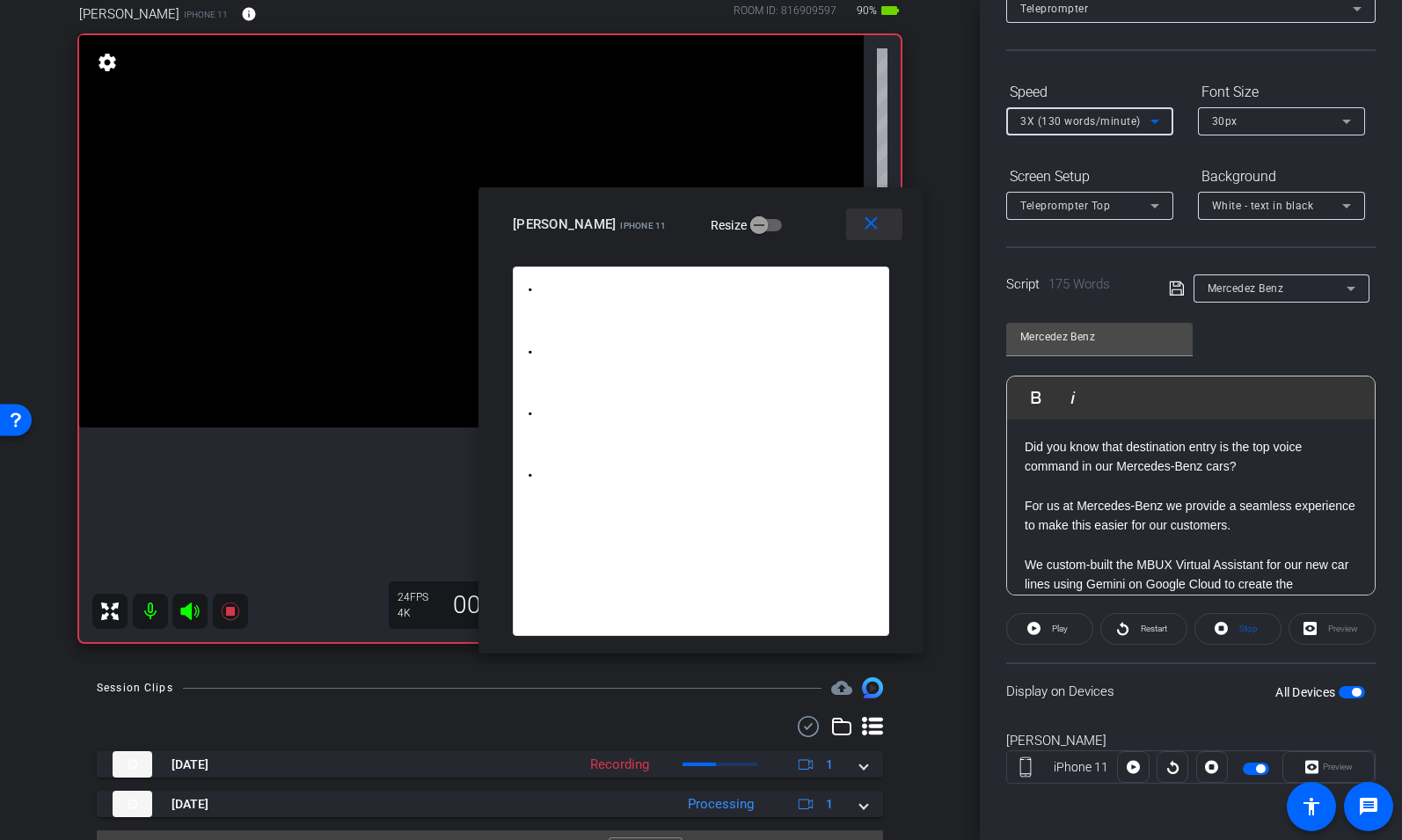
click at [873, 222] on mat-icon "close" at bounding box center [870, 223] width 22 height 22
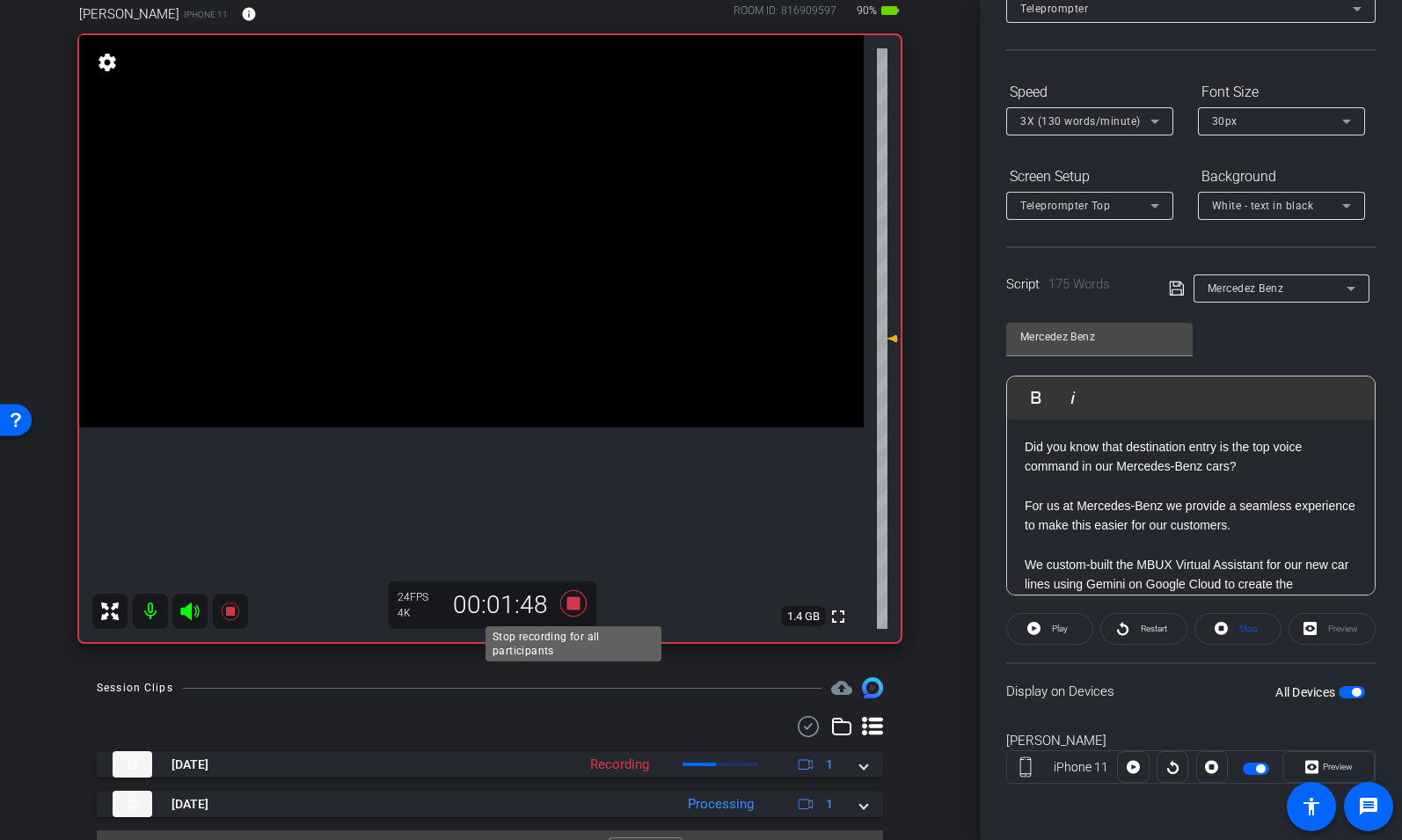
click at [577, 606] on icon at bounding box center [573, 604] width 27 height 27
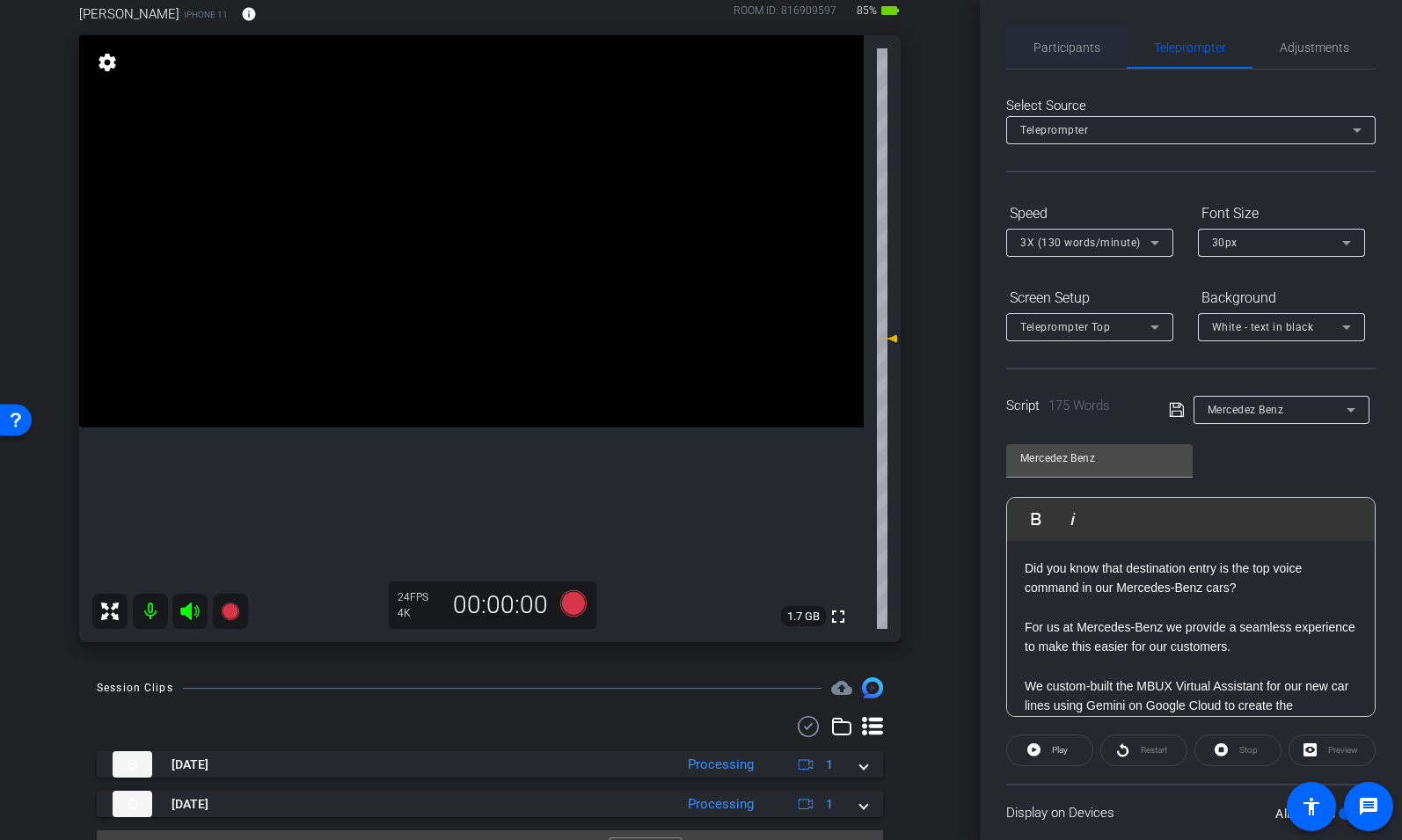
click at [1048, 43] on span "Participants" at bounding box center [1067, 47] width 66 height 12
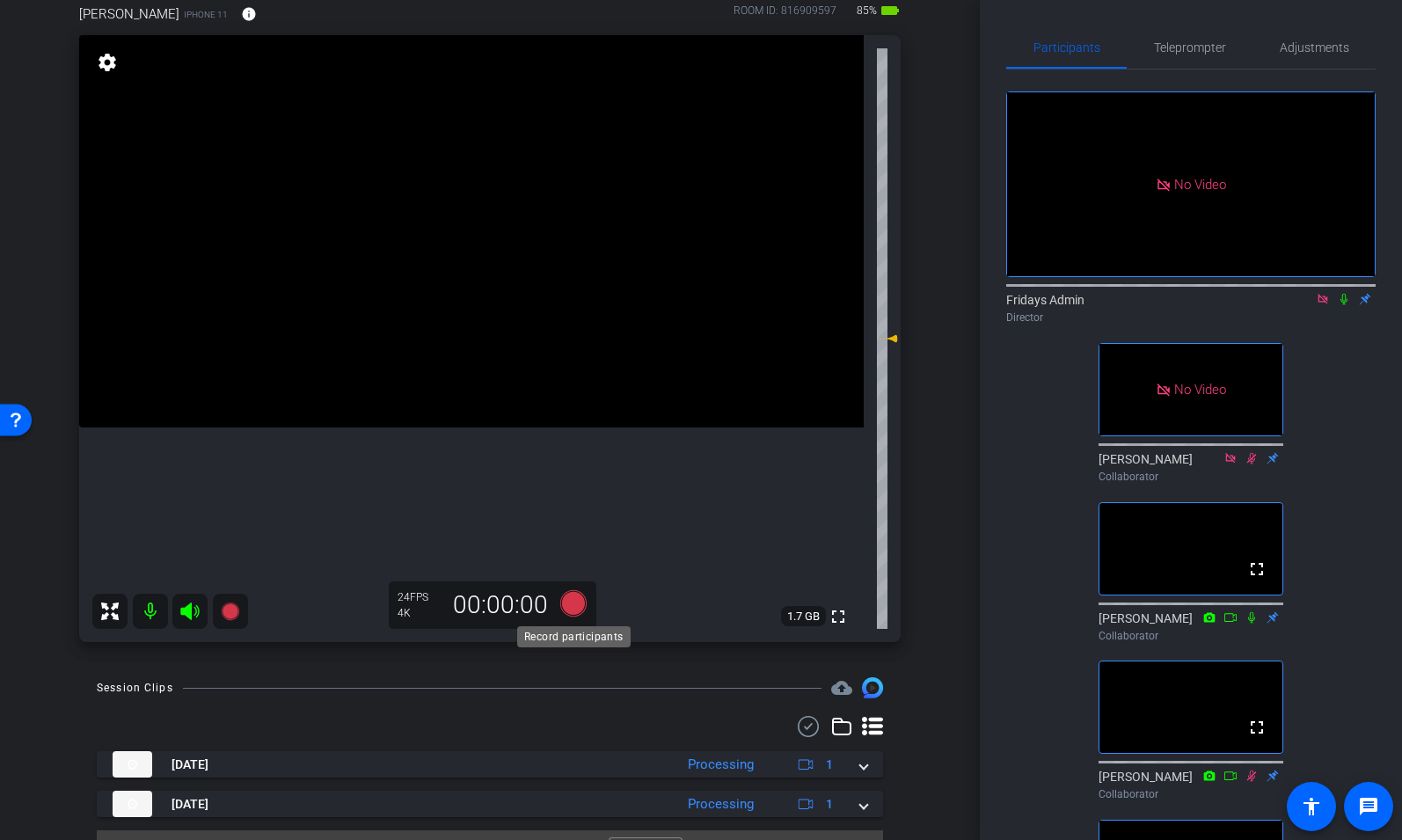
click at [576, 597] on icon at bounding box center [573, 604] width 27 height 27
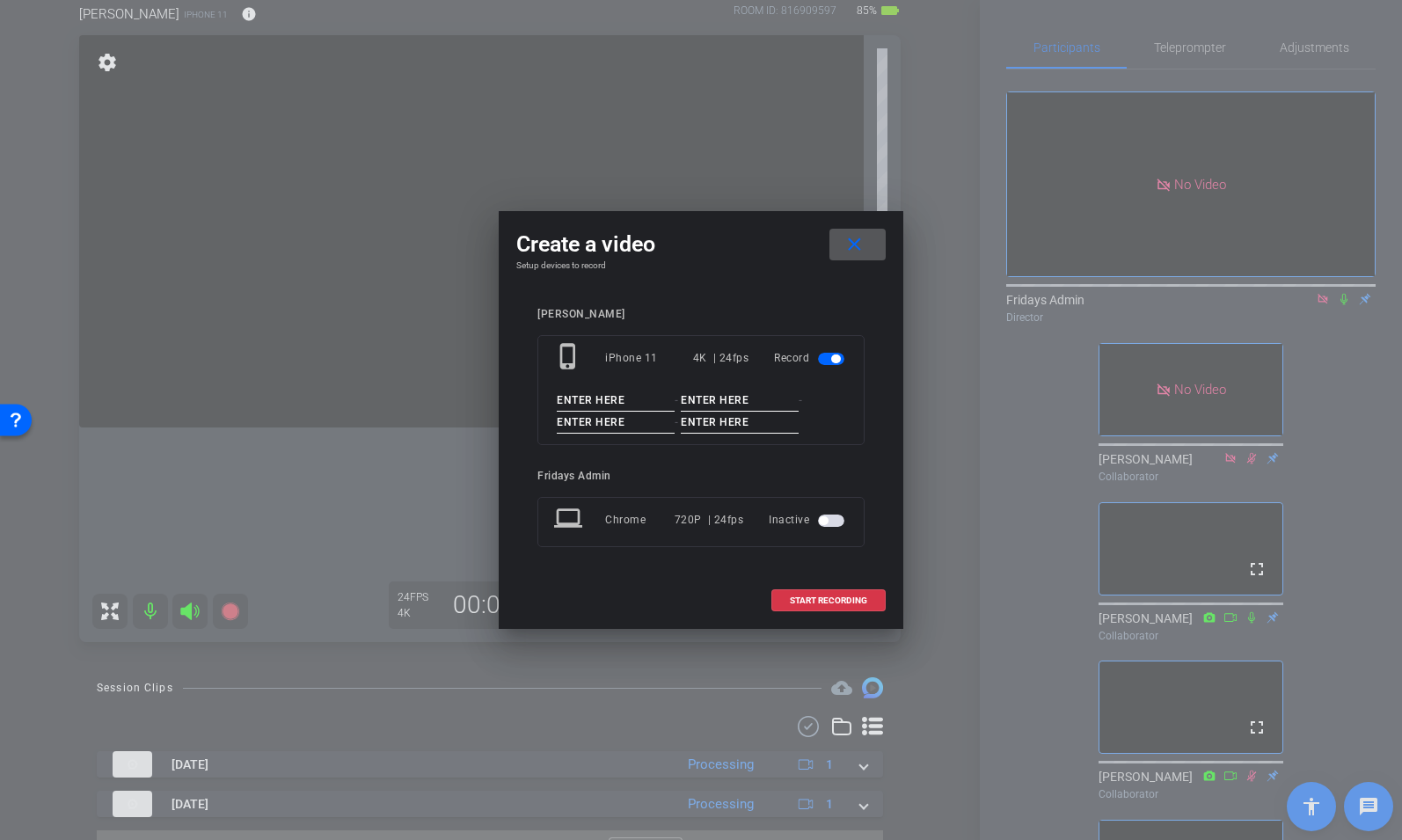
click at [571, 398] on input at bounding box center [616, 400] width 118 height 22
type input "[PERSON_NAME]"
click at [707, 400] on input at bounding box center [739, 400] width 118 height 22
type input "Mercedez"
click at [593, 429] on input at bounding box center [616, 422] width 118 height 22
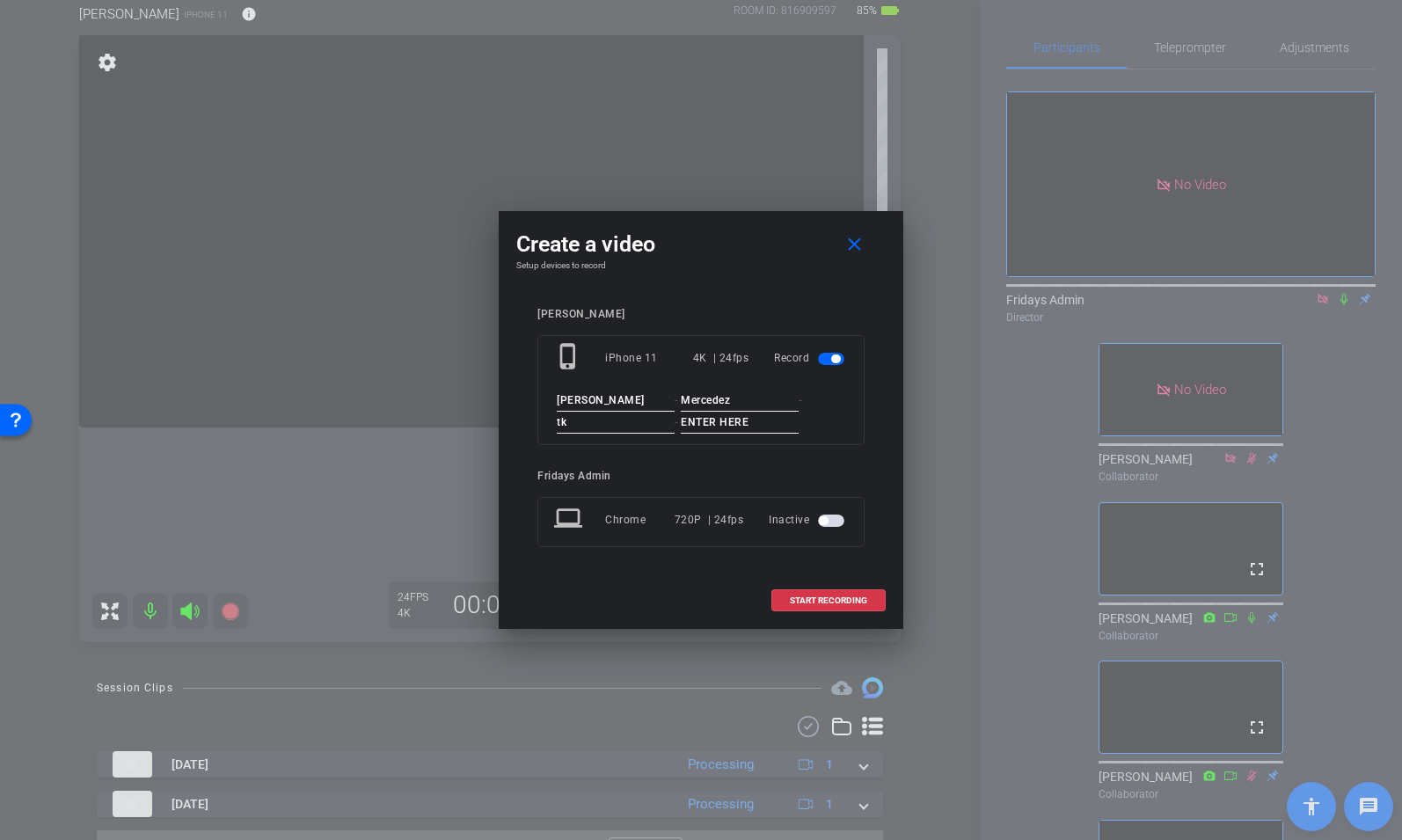
type input "tk"
click at [702, 421] on input at bounding box center [739, 422] width 118 height 22
type input "3"
click at [836, 599] on span "START RECORDING" at bounding box center [829, 600] width 78 height 9
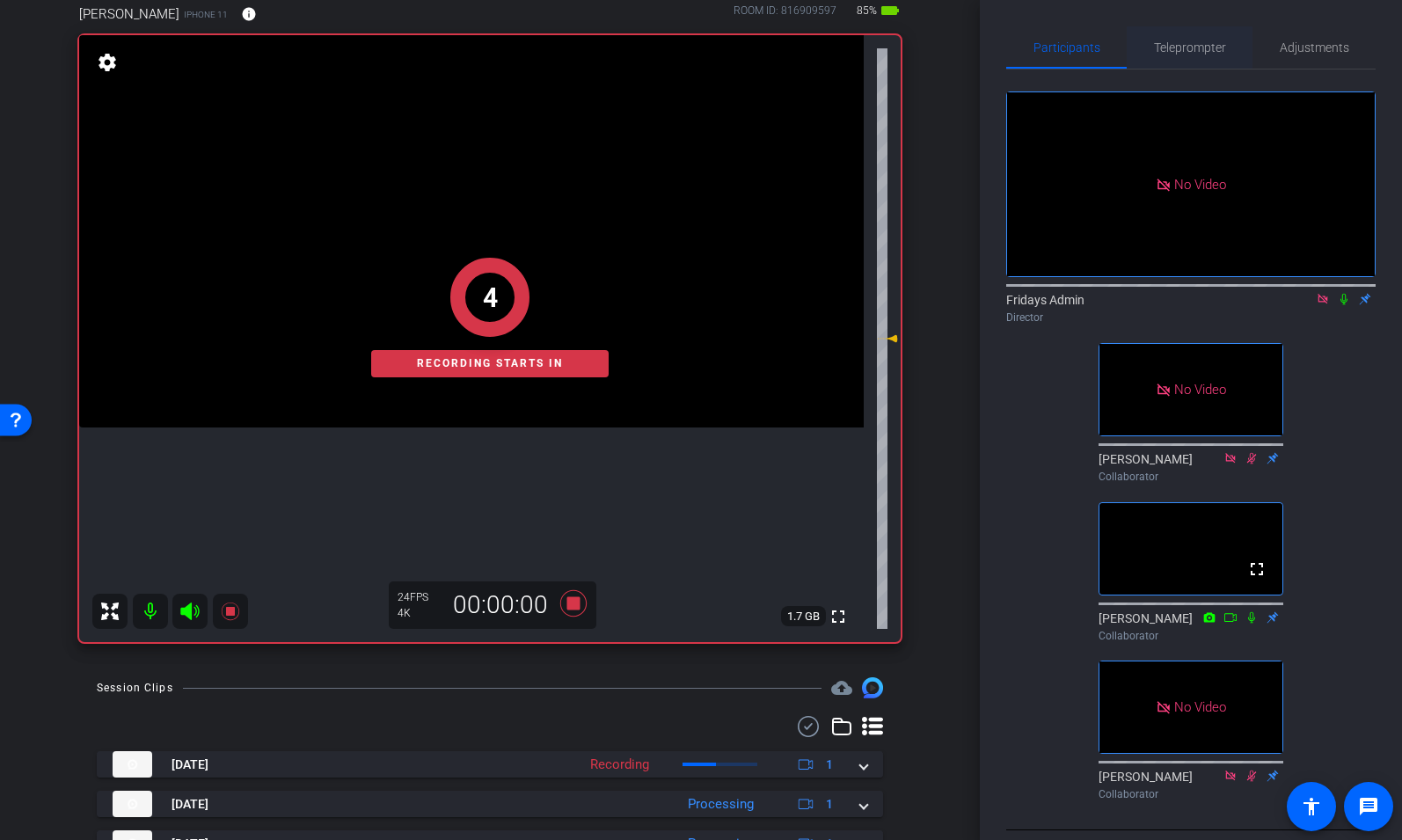
click at [1181, 47] on span "Teleprompter" at bounding box center [1190, 47] width 72 height 12
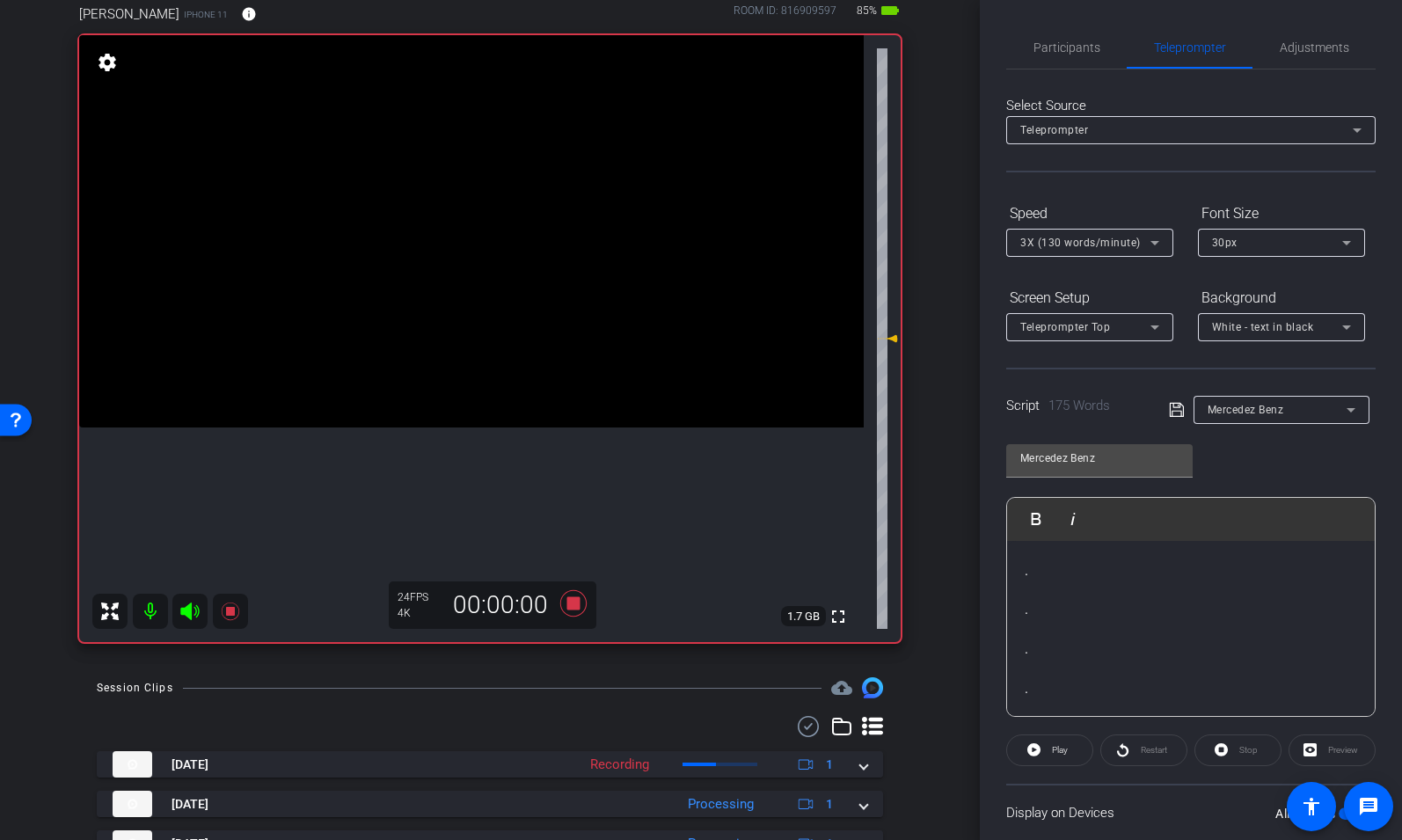
scroll to position [121, 0]
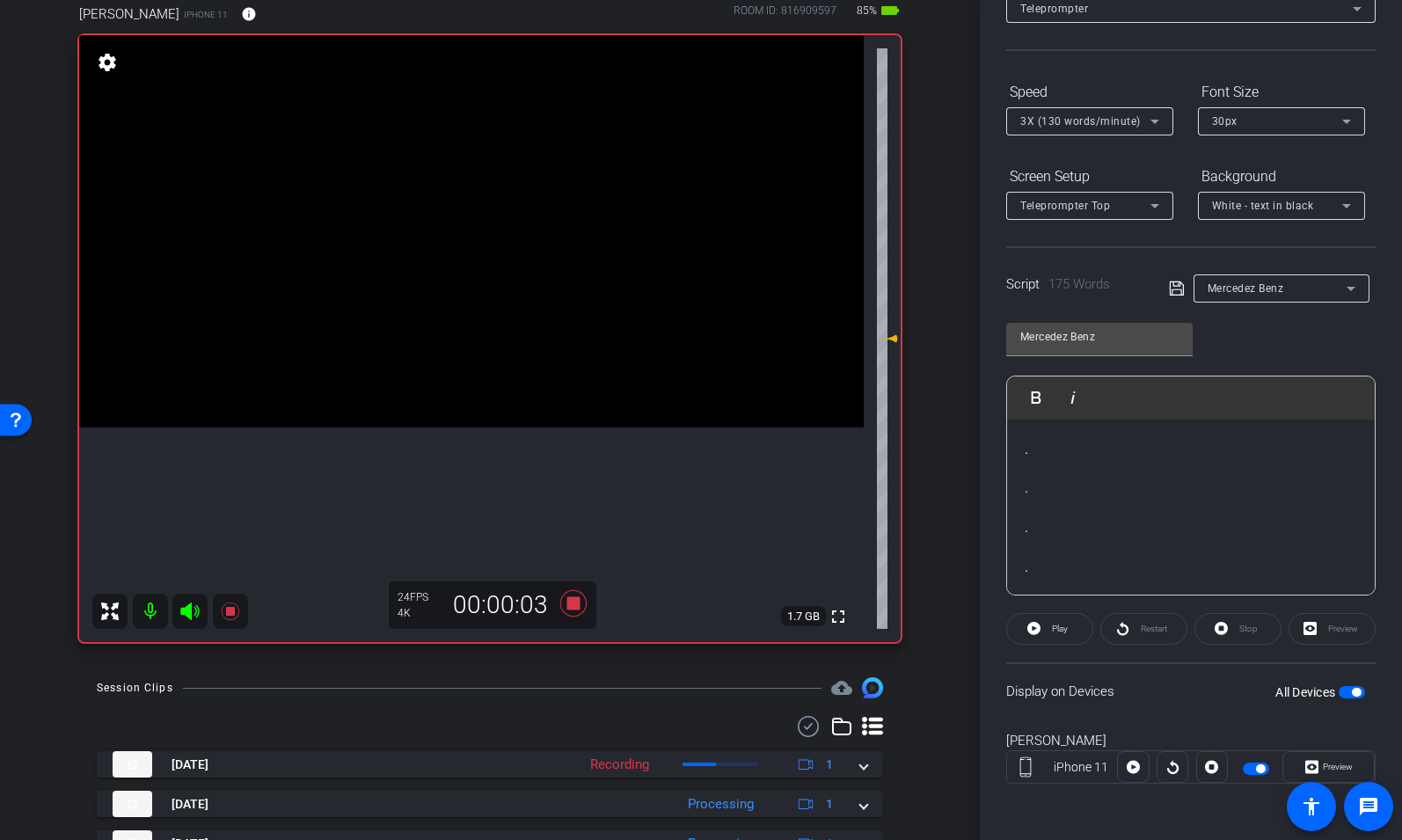
click at [1148, 632] on div "Restart" at bounding box center [1144, 628] width 87 height 31
click at [1053, 634] on span "Play" at bounding box center [1057, 629] width 20 height 25
click at [1310, 764] on icon at bounding box center [1312, 767] width 13 height 27
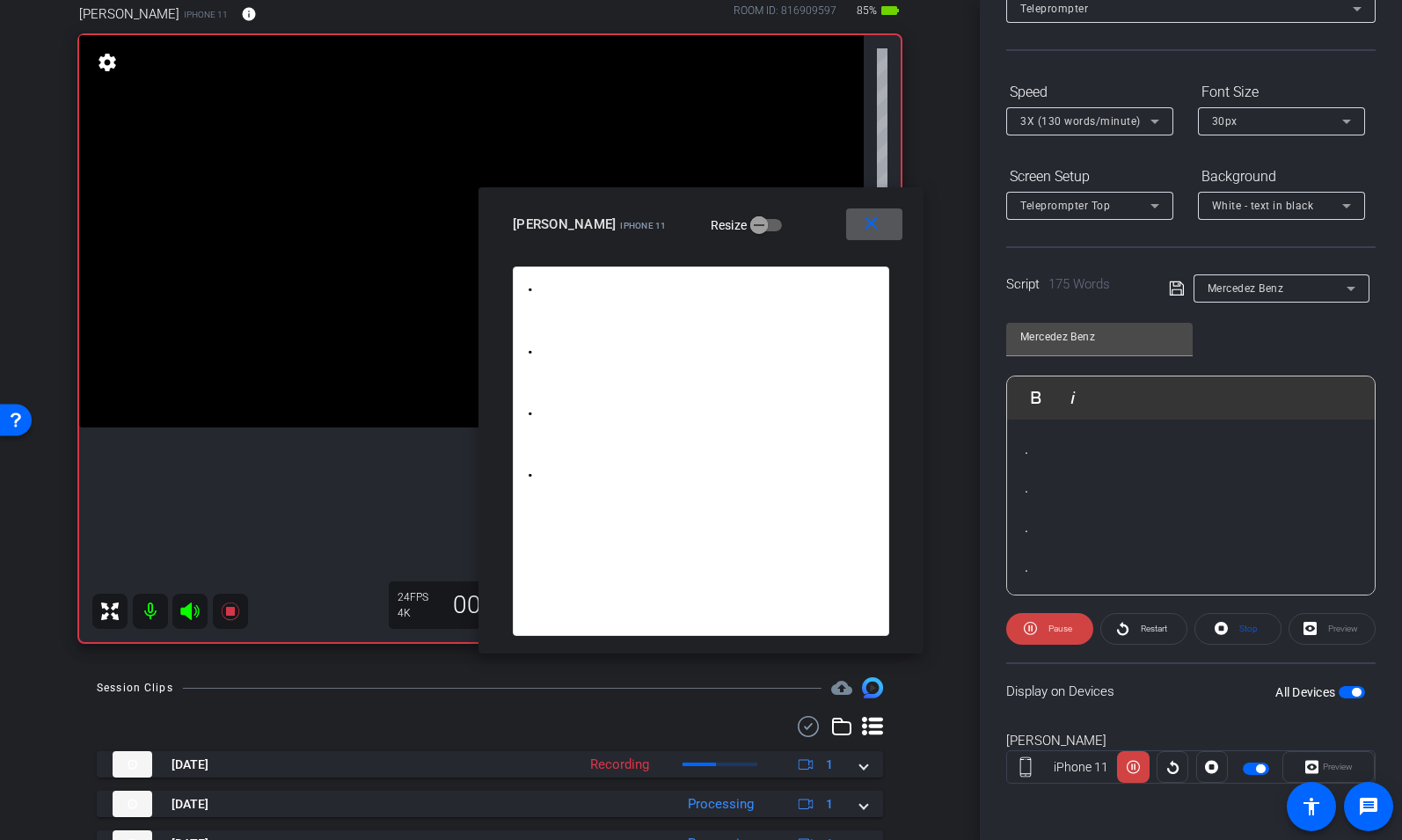
click at [1100, 128] on div "3X (130 words/minute)" at bounding box center [1085, 121] width 130 height 22
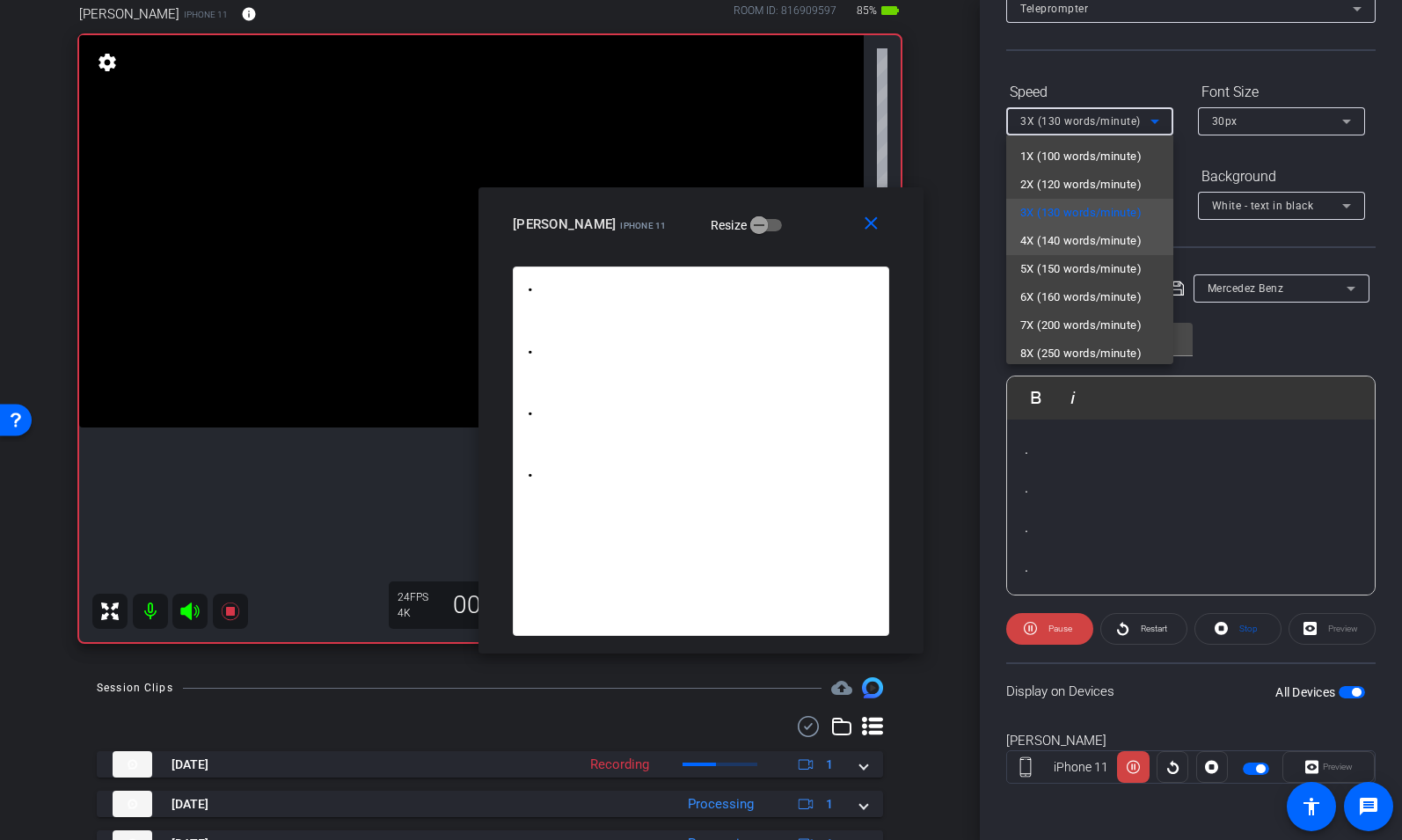
click at [1074, 243] on span "4X (140 words/minute)" at bounding box center [1081, 241] width 122 height 21
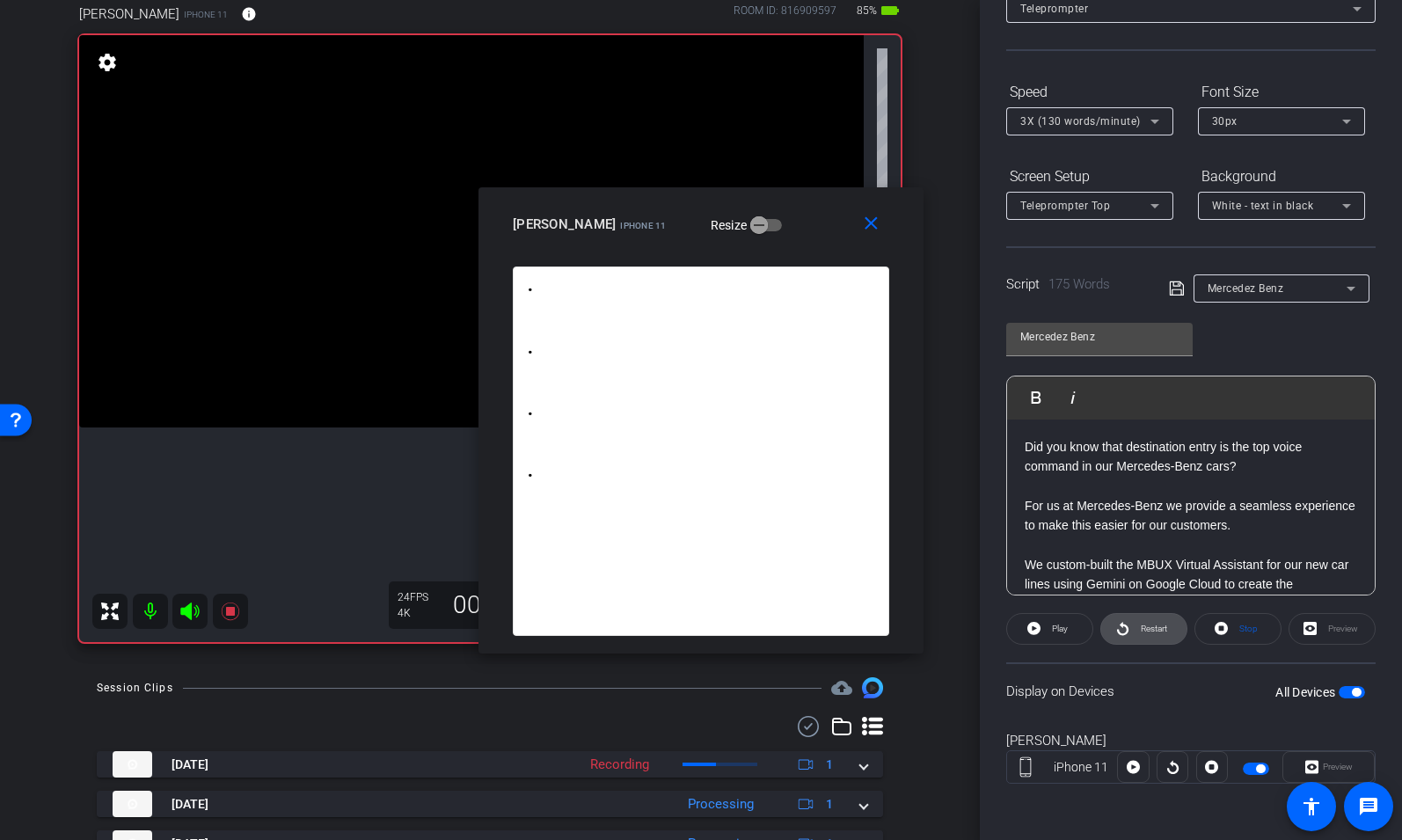
click at [1141, 625] on span "Restart" at bounding box center [1154, 628] width 27 height 9
click at [1064, 626] on span "Play" at bounding box center [1059, 628] width 16 height 9
click at [877, 227] on mat-icon "close" at bounding box center [870, 223] width 22 height 22
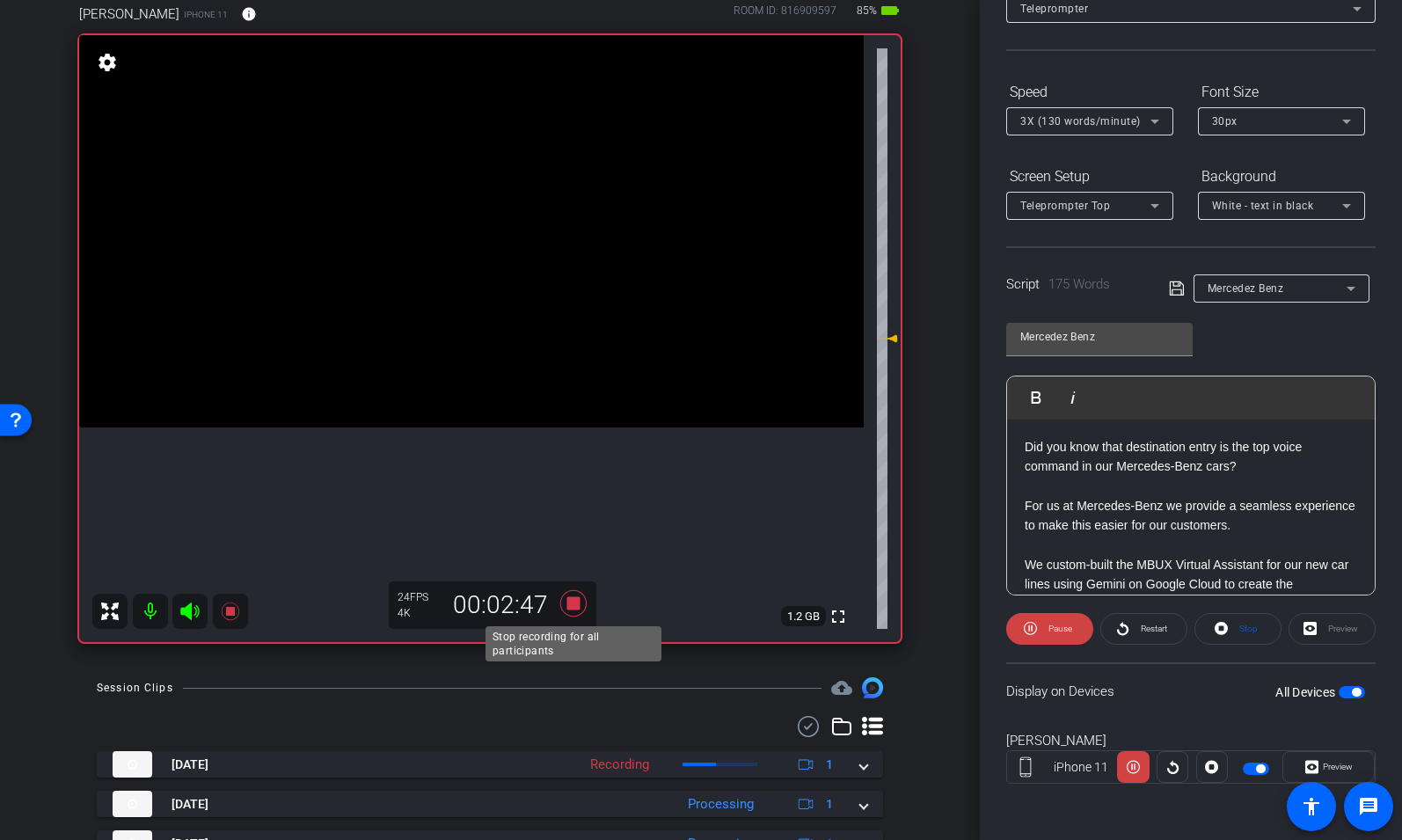
click at [582, 605] on icon at bounding box center [573, 603] width 42 height 31
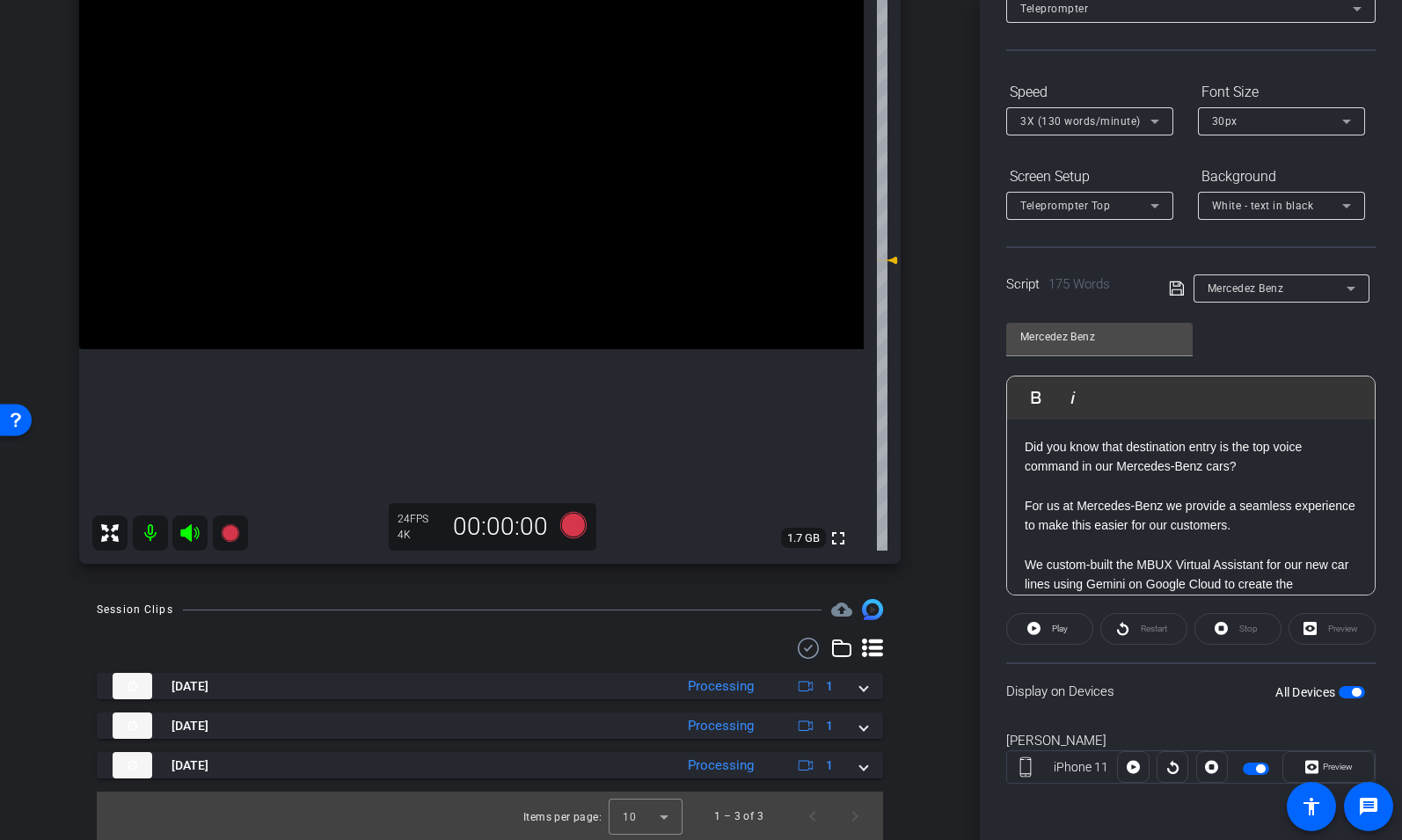
scroll to position [0, 0]
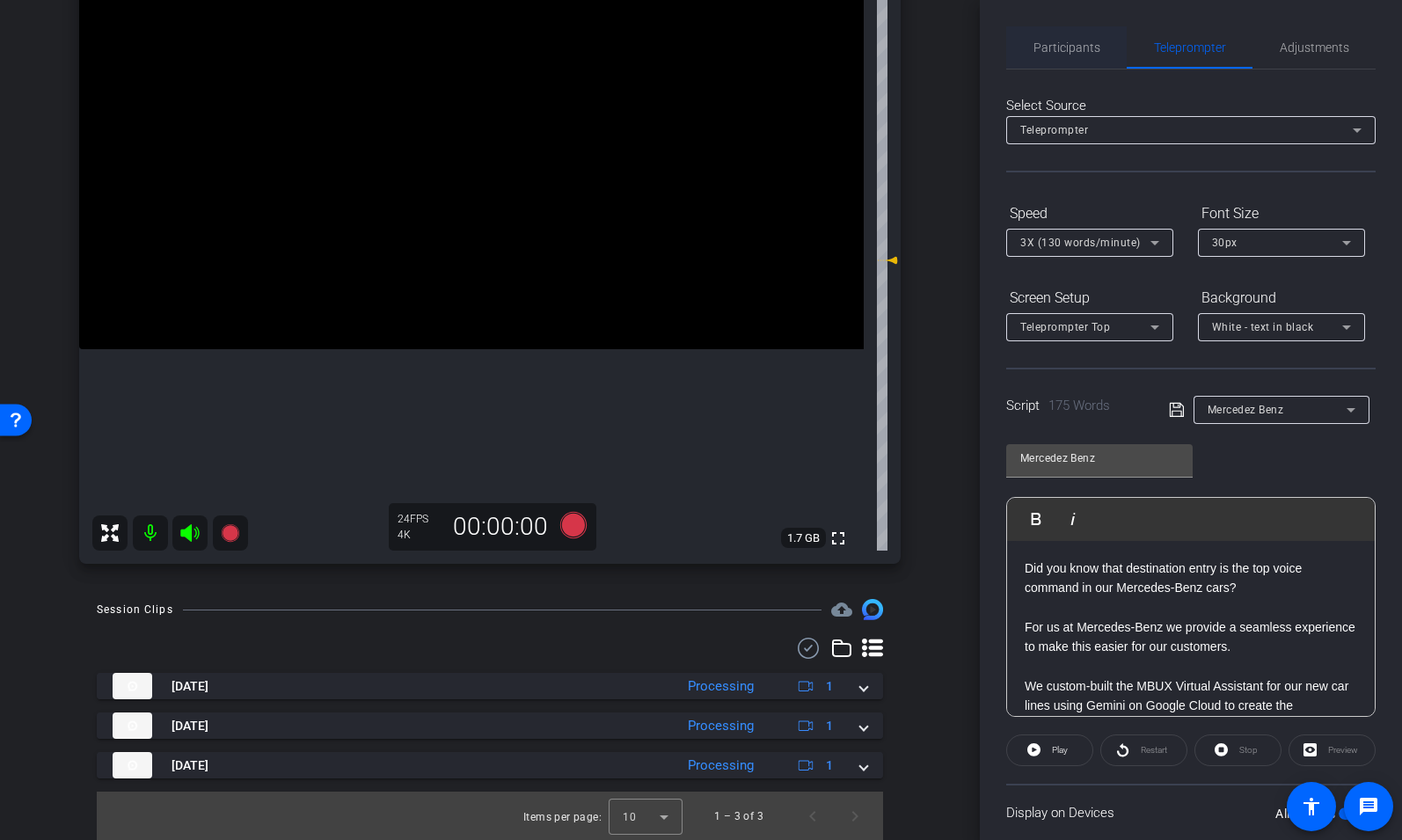
click at [1053, 47] on span "Participants" at bounding box center [1067, 47] width 66 height 12
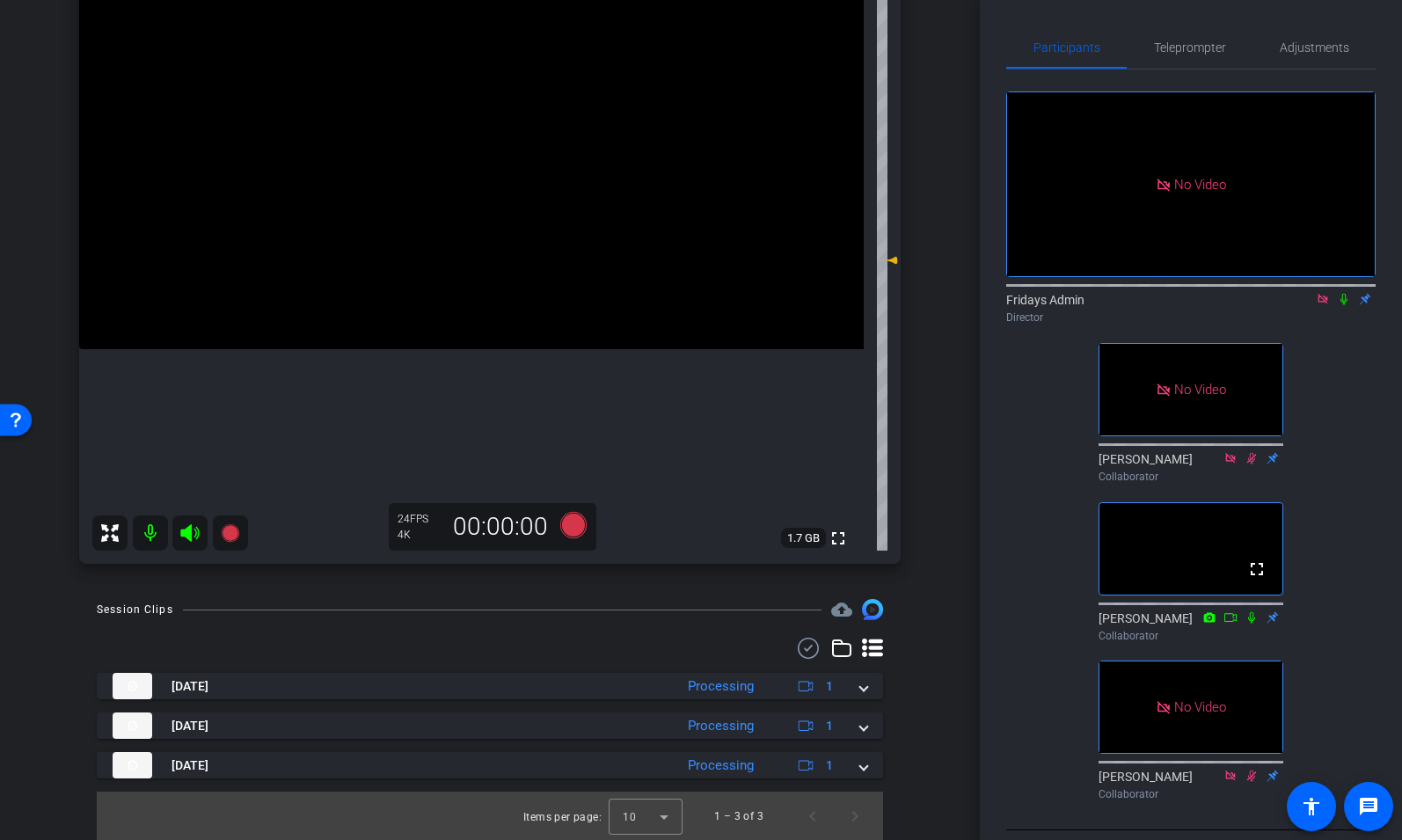
click at [1347, 291] on mat-icon at bounding box center [1344, 299] width 21 height 16
click at [573, 520] on icon at bounding box center [573, 525] width 27 height 27
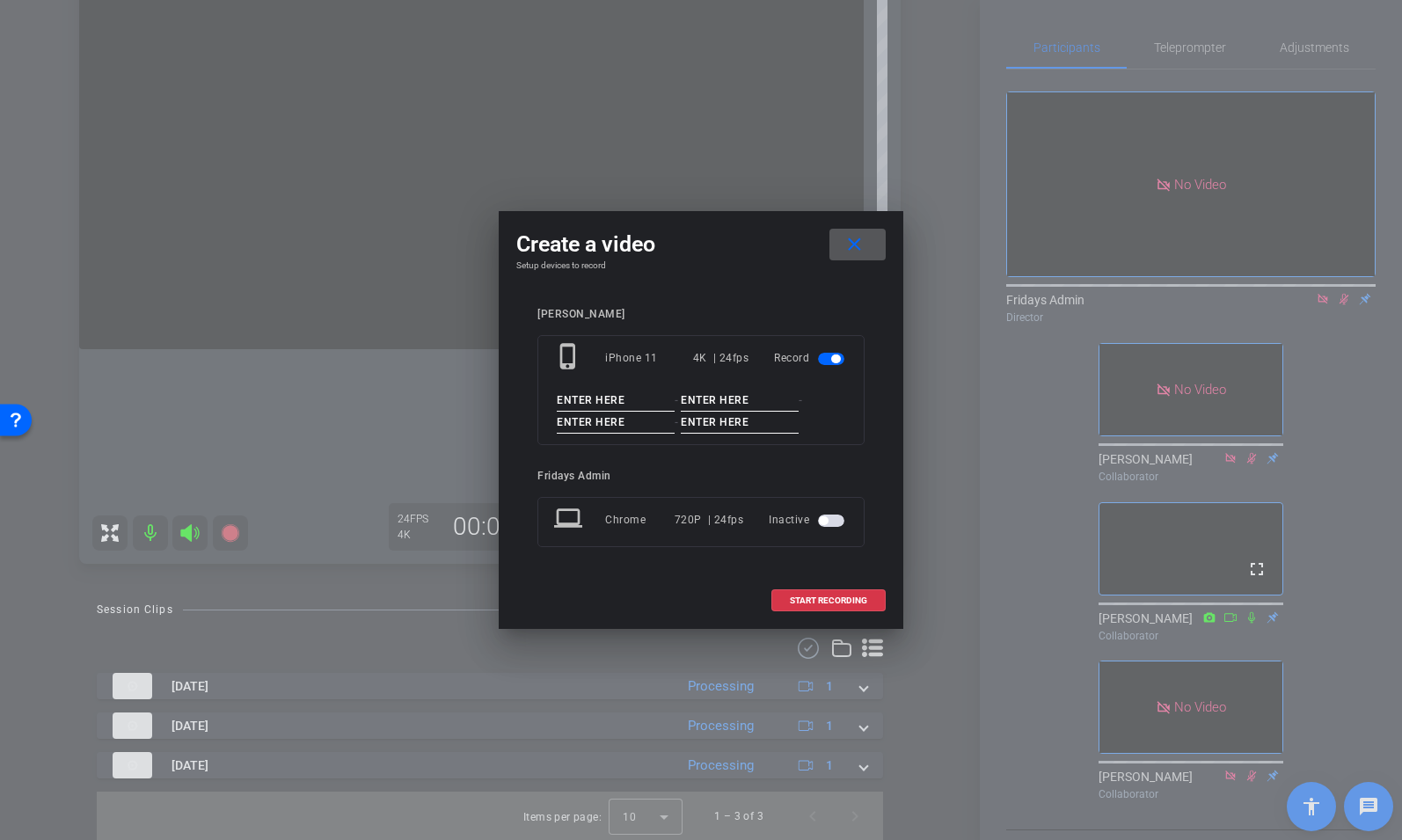
click at [573, 406] on input at bounding box center [616, 400] width 118 height 22
type input "[PERSON_NAME]"
click at [700, 395] on input at bounding box center [739, 400] width 118 height 22
type input "Merced"
click at [591, 428] on input at bounding box center [616, 422] width 118 height 22
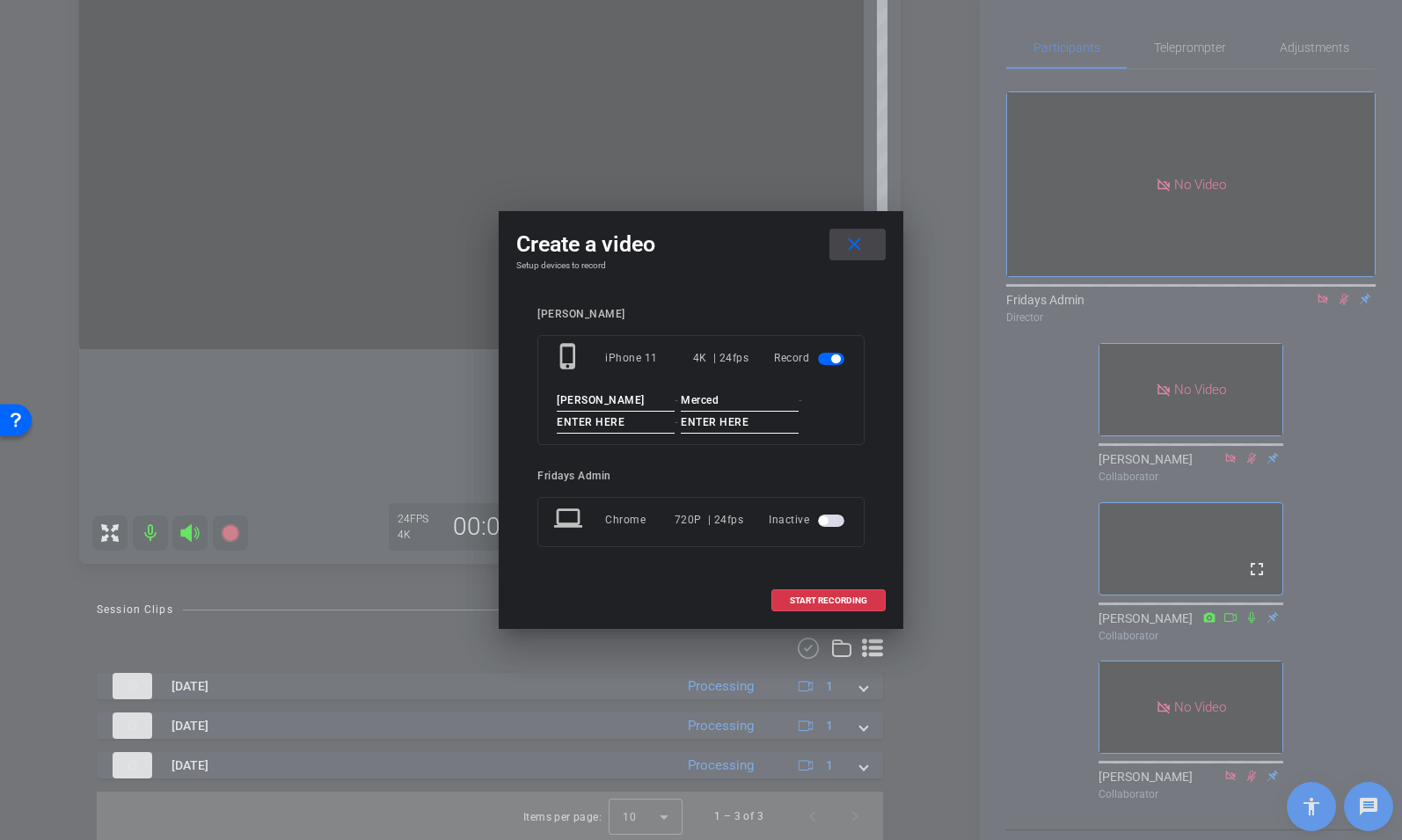
click at [856, 252] on mat-icon "close" at bounding box center [854, 244] width 22 height 22
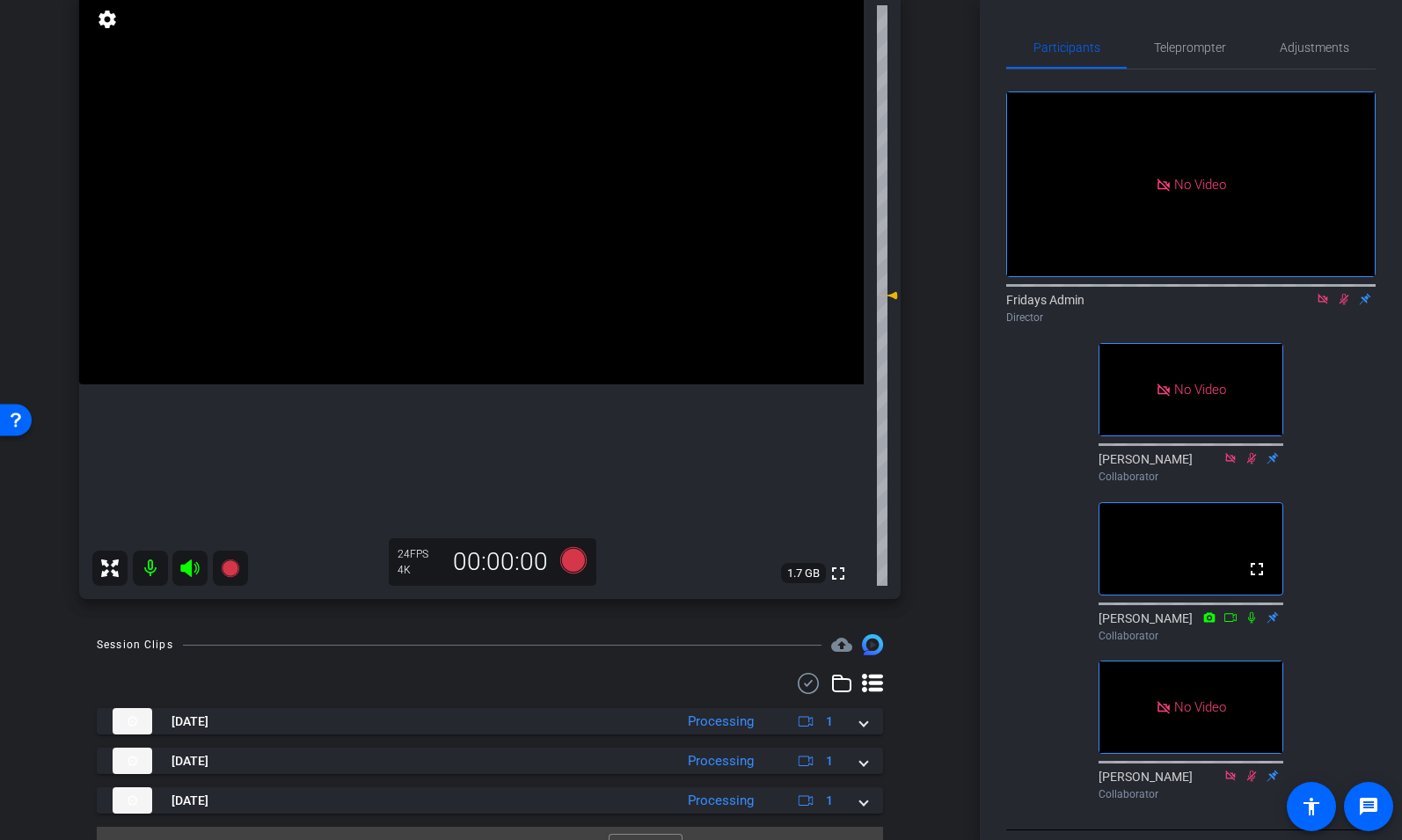
scroll to position [136, 0]
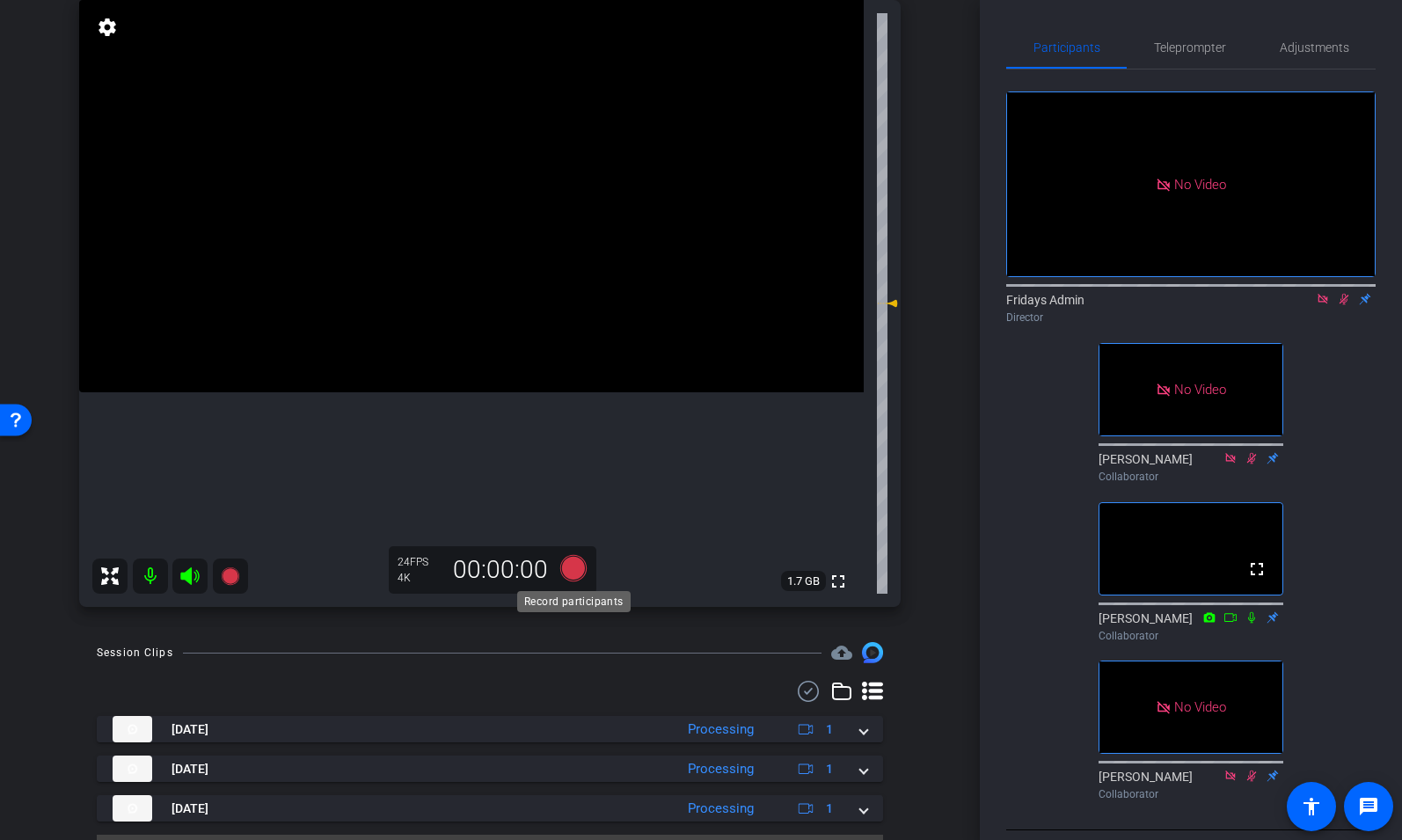
click at [565, 568] on icon at bounding box center [573, 569] width 27 height 27
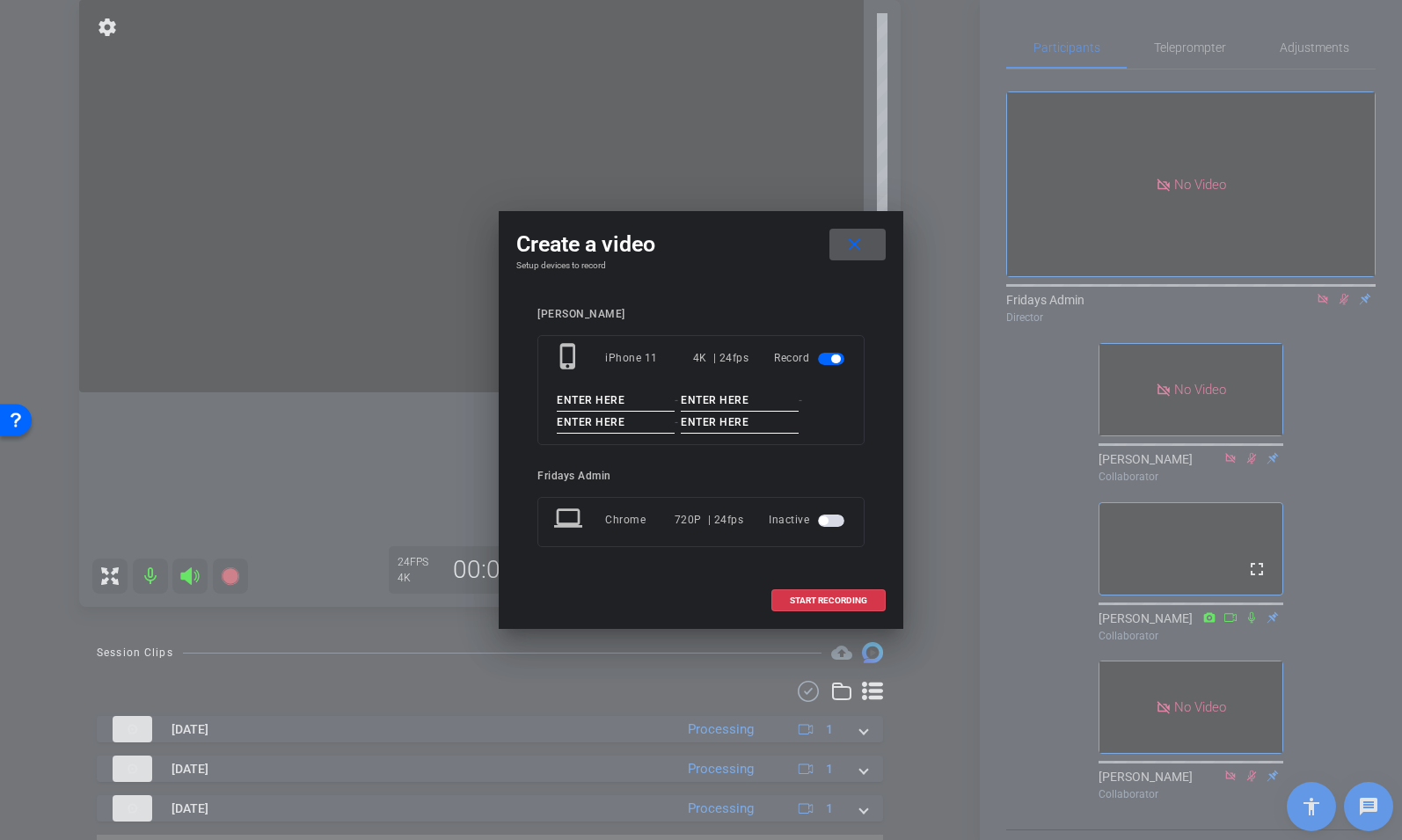
click at [570, 401] on input at bounding box center [616, 400] width 118 height 22
type input "[PERSON_NAME]"
click at [713, 401] on input at bounding box center [739, 400] width 118 height 22
type input "Mercedez"
click at [608, 420] on input at bounding box center [616, 422] width 118 height 22
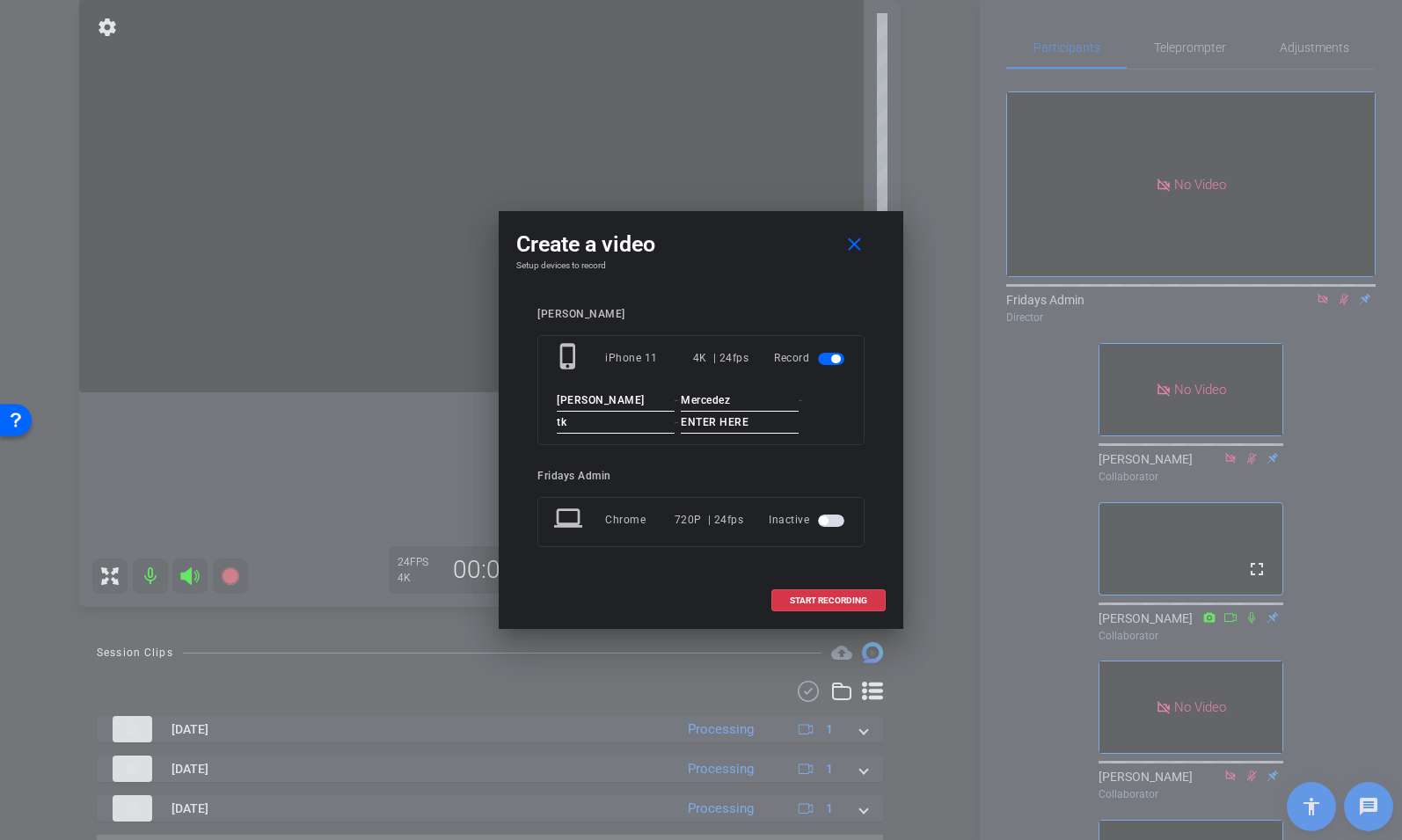
type input "tk"
click at [708, 417] on input at bounding box center [739, 422] width 118 height 22
drag, startPoint x: 693, startPoint y: 420, endPoint x: 679, endPoint y: 420, distance: 14.0
click at [679, 420] on div "[PERSON_NAME] - tk - 5" at bounding box center [701, 411] width 293 height 44
type input "4"
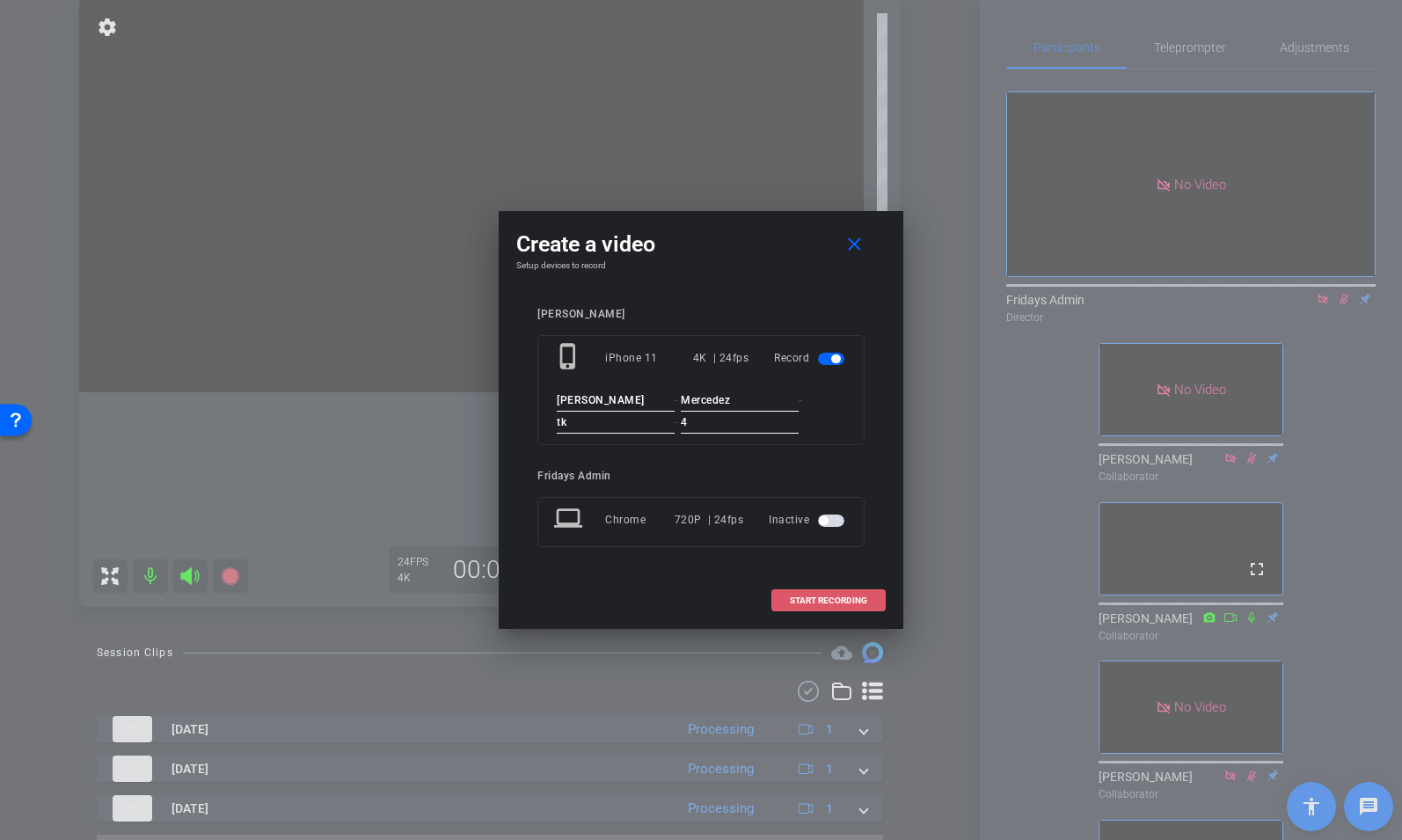
click at [817, 605] on span "START RECORDING" at bounding box center [829, 600] width 78 height 9
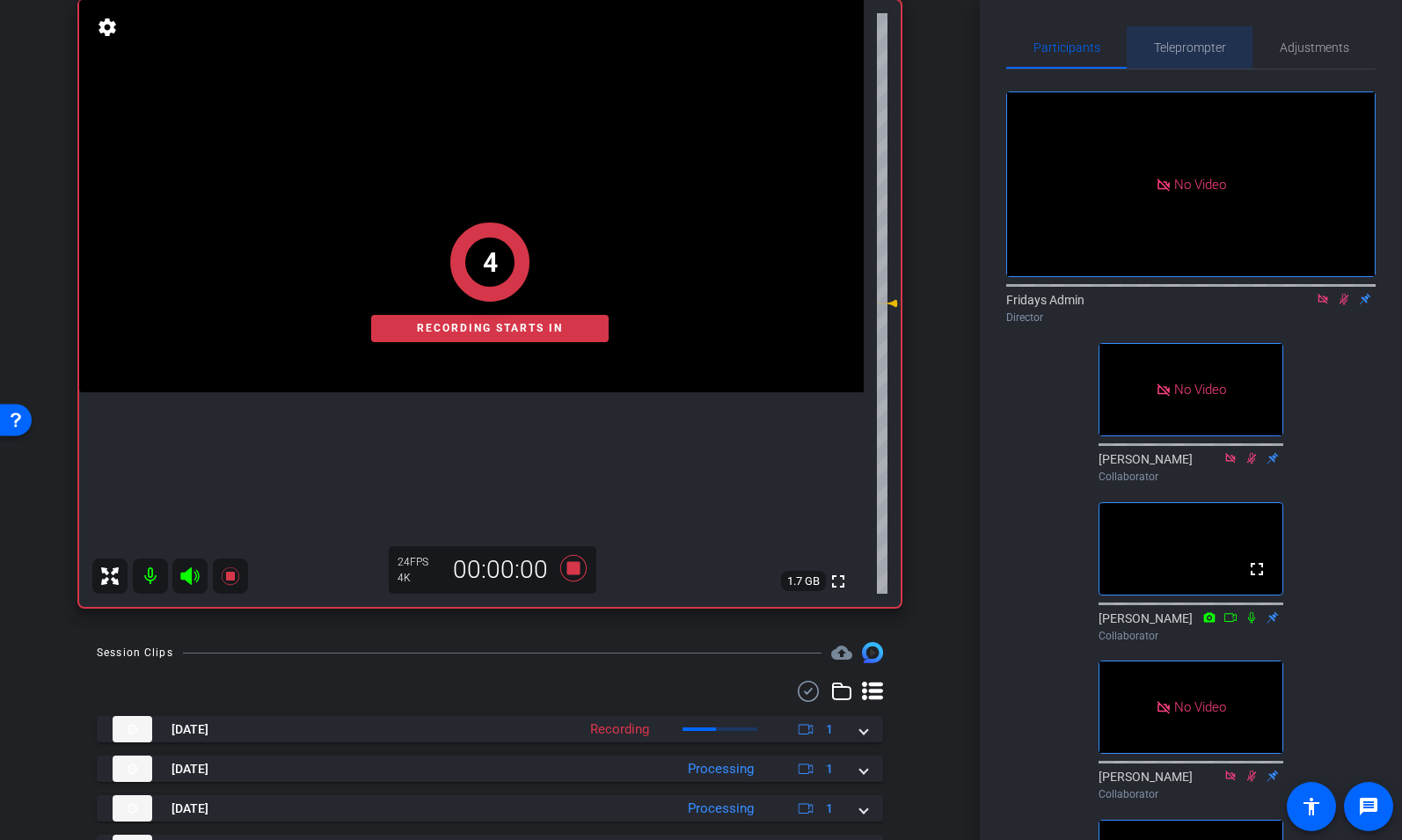
click at [1191, 43] on span "Teleprompter" at bounding box center [1190, 47] width 72 height 12
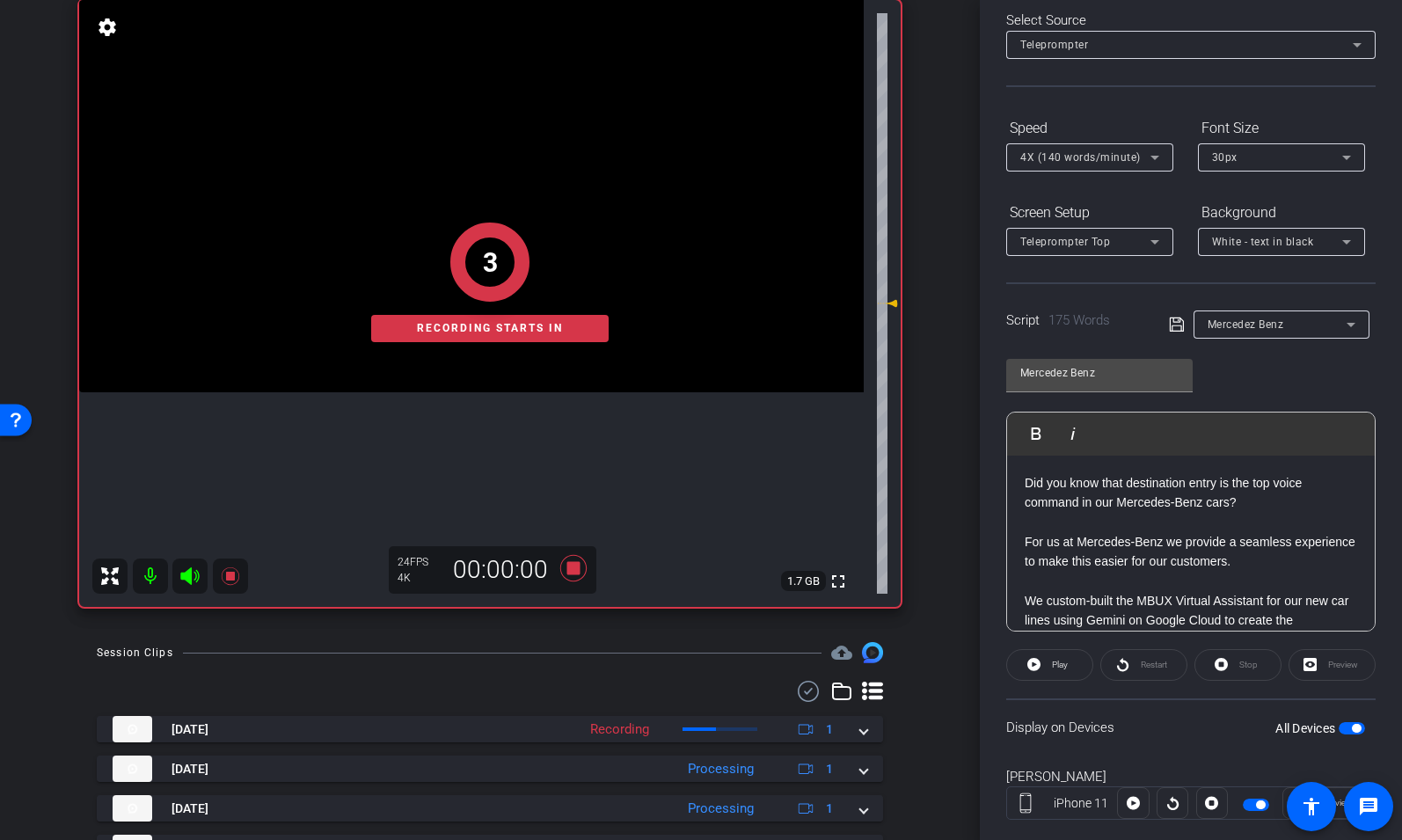
scroll to position [121, 0]
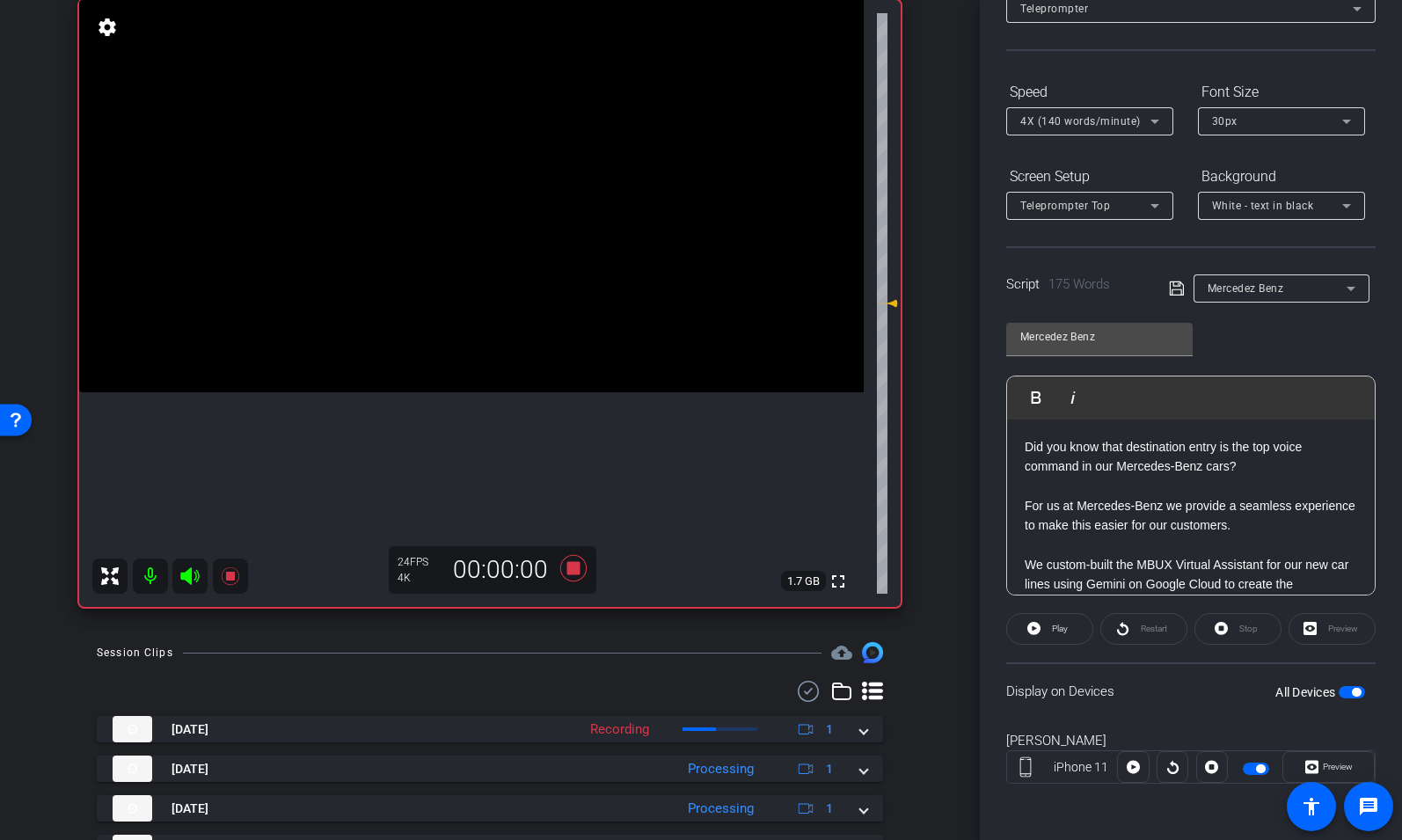
click at [1251, 764] on span "button" at bounding box center [1256, 768] width 27 height 12
click at [1251, 764] on span "button" at bounding box center [1247, 768] width 9 height 9
click at [1062, 630] on span "Play" at bounding box center [1059, 628] width 16 height 9
click at [1315, 769] on icon at bounding box center [1312, 767] width 13 height 13
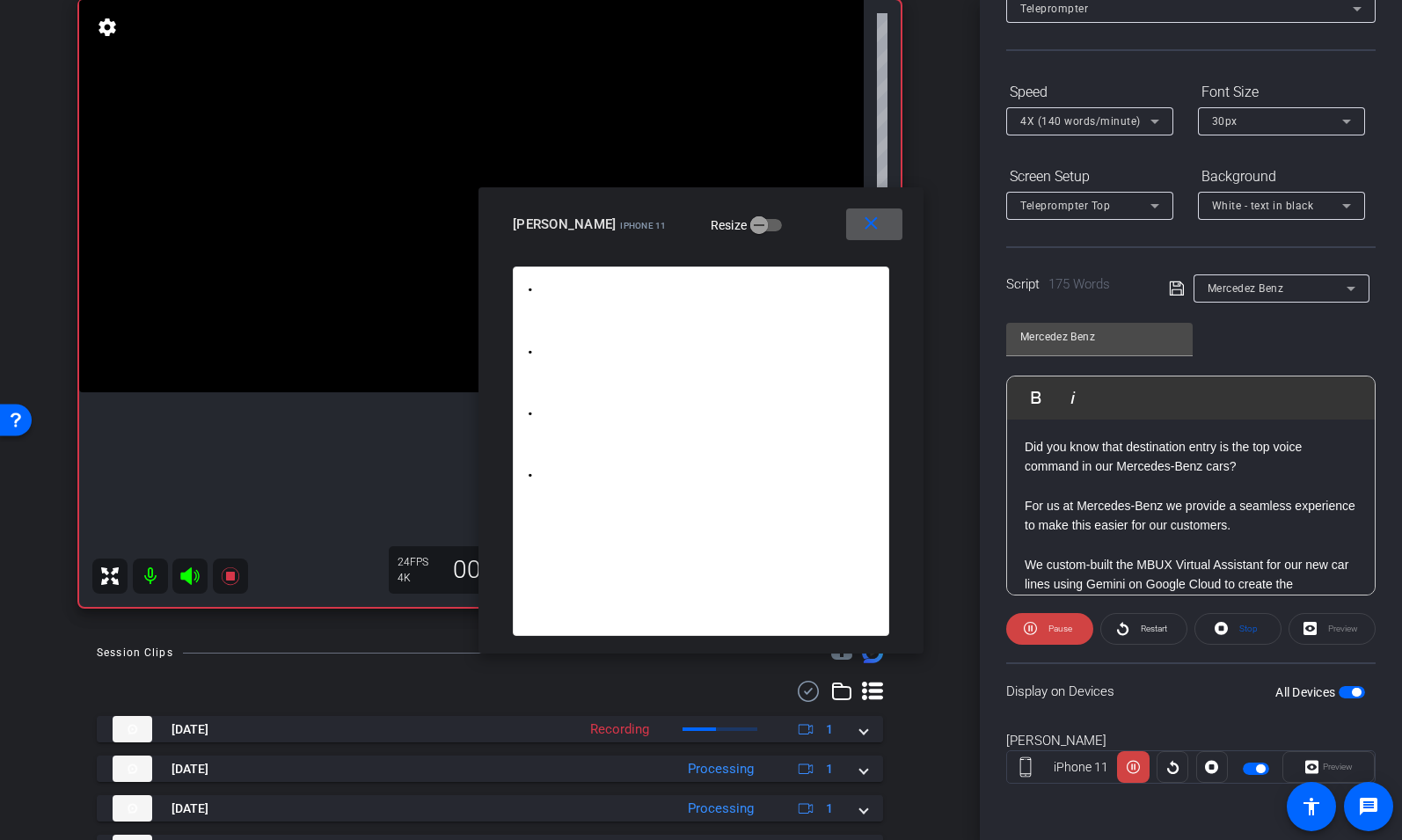
click at [1104, 117] on span "4X (140 words/minute)" at bounding box center [1080, 121] width 121 height 12
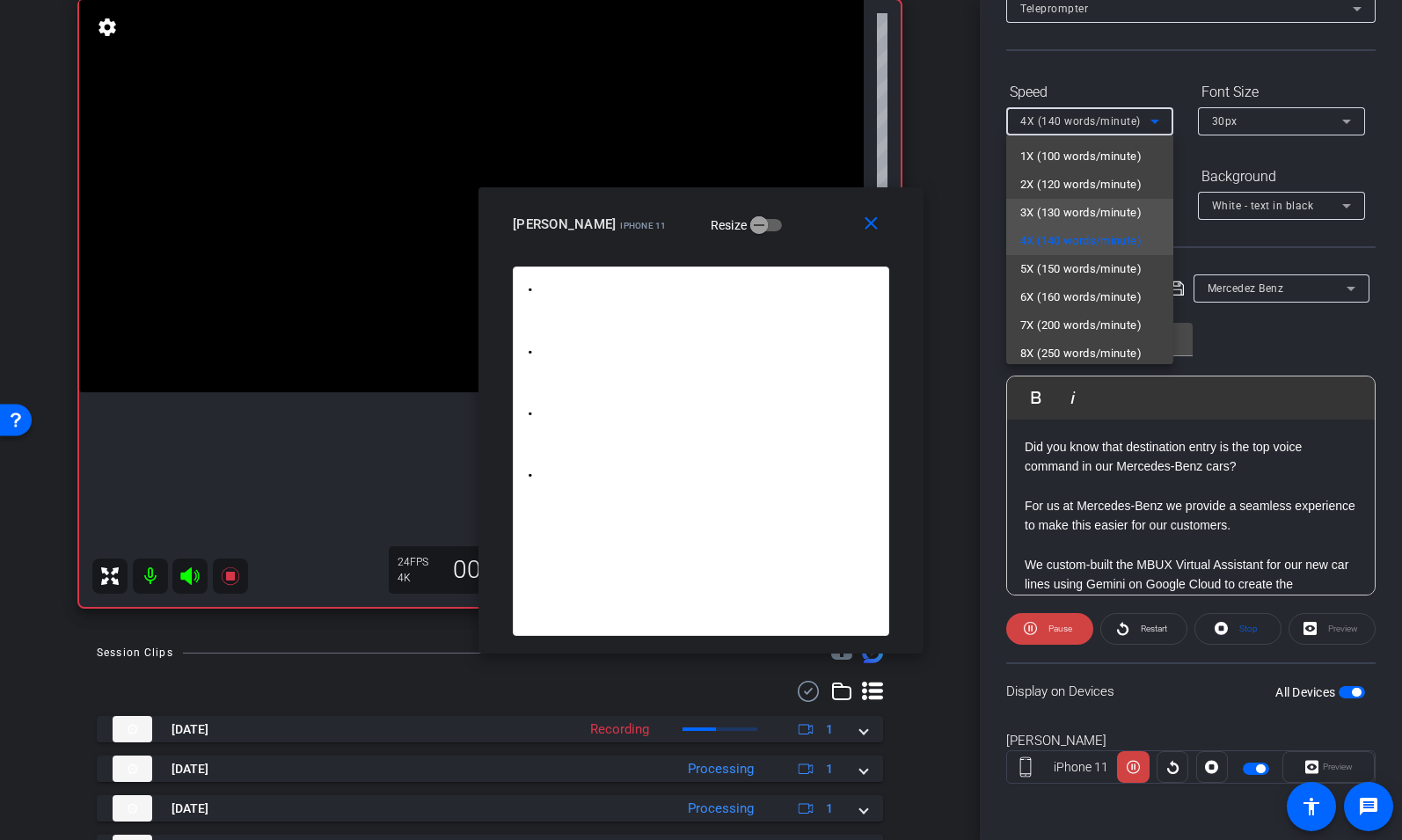
click at [1083, 204] on span "3X (130 words/minute)" at bounding box center [1081, 213] width 122 height 21
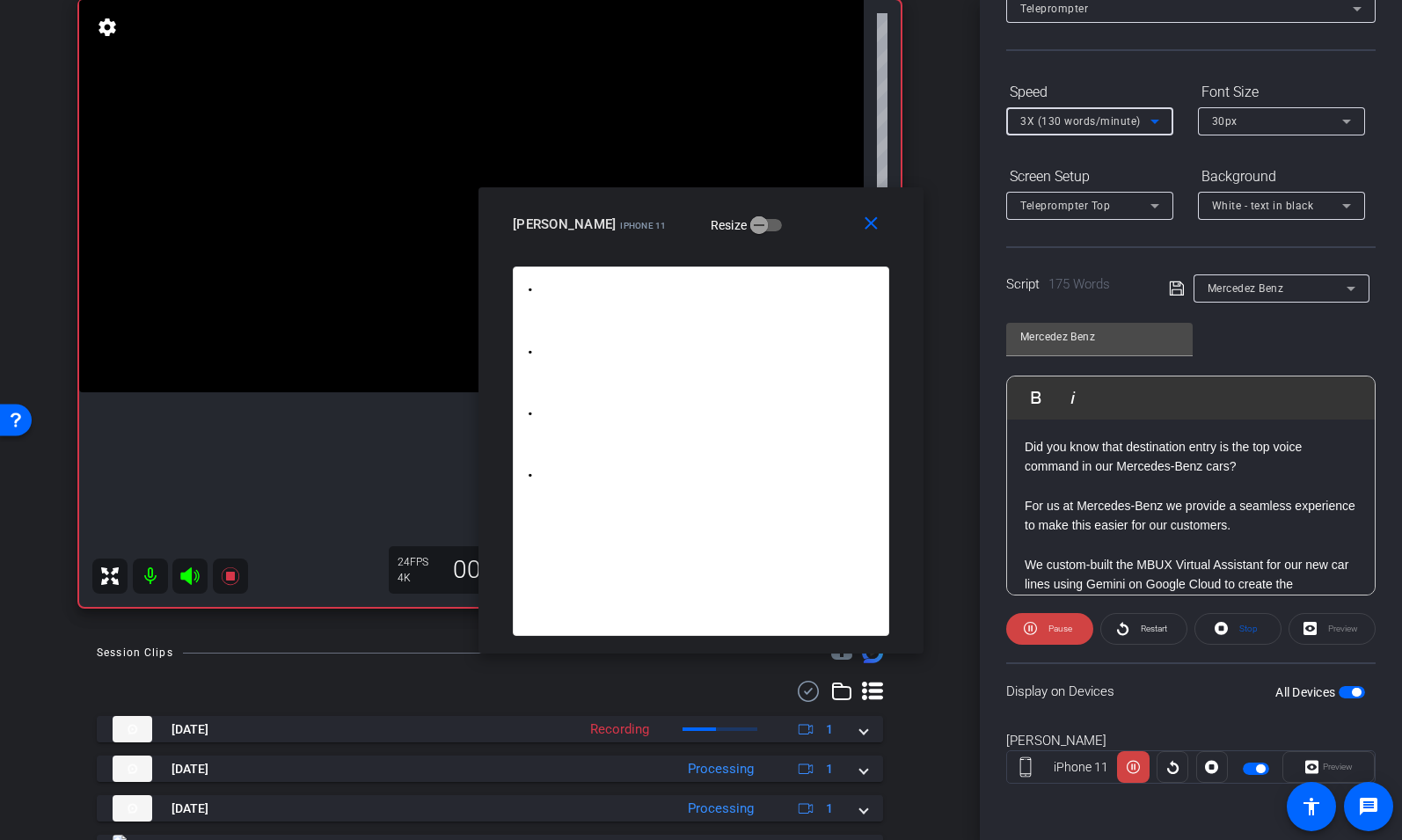
click at [1111, 119] on span "3X (130 words/minute)" at bounding box center [1080, 121] width 121 height 12
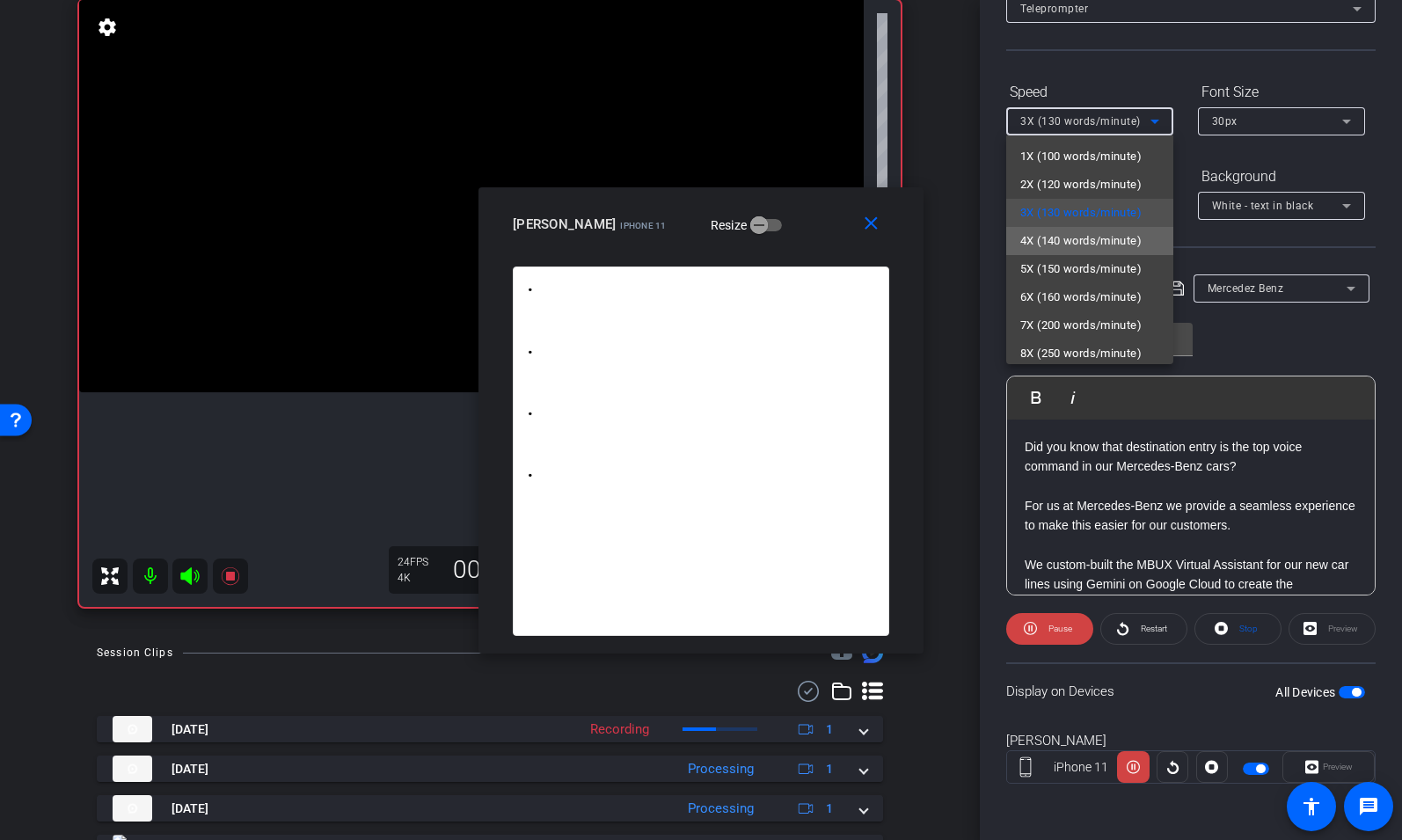
click at [1082, 229] on mat-option "4X (140 words/minute)" at bounding box center [1090, 241] width 167 height 28
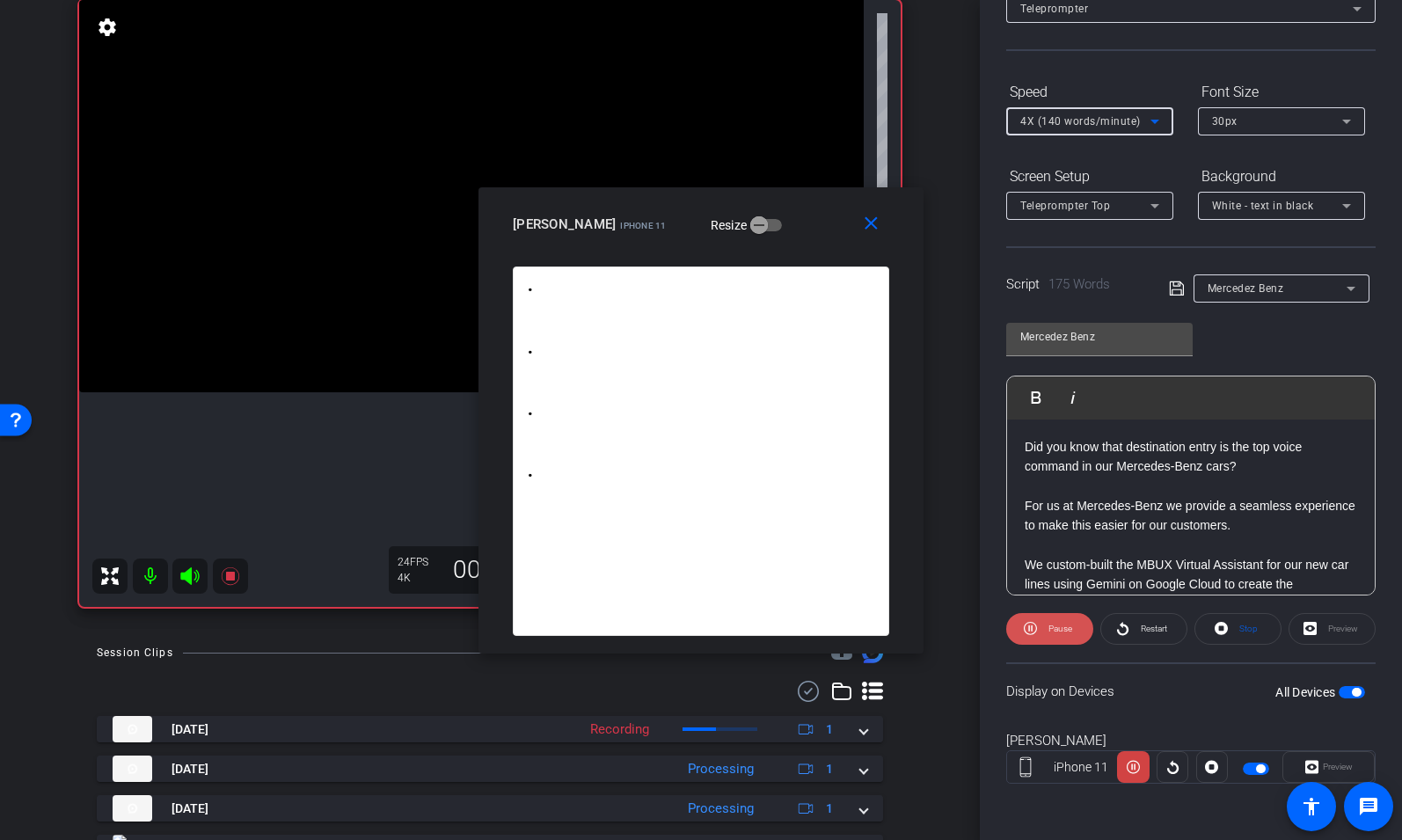
click at [1054, 633] on span "Pause" at bounding box center [1059, 628] width 24 height 9
click at [871, 215] on mat-icon "close" at bounding box center [870, 223] width 22 height 22
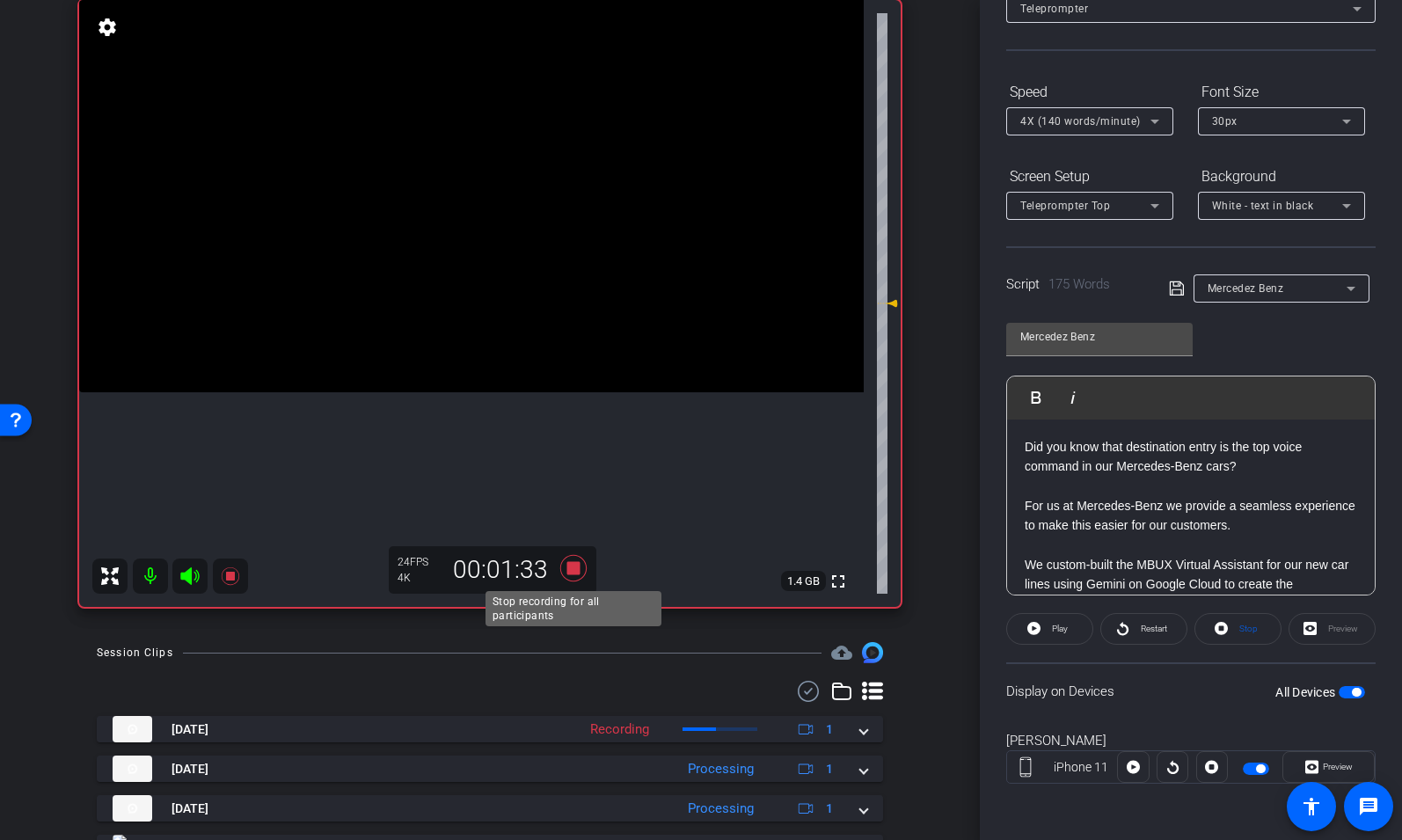
click at [575, 569] on icon at bounding box center [573, 569] width 27 height 27
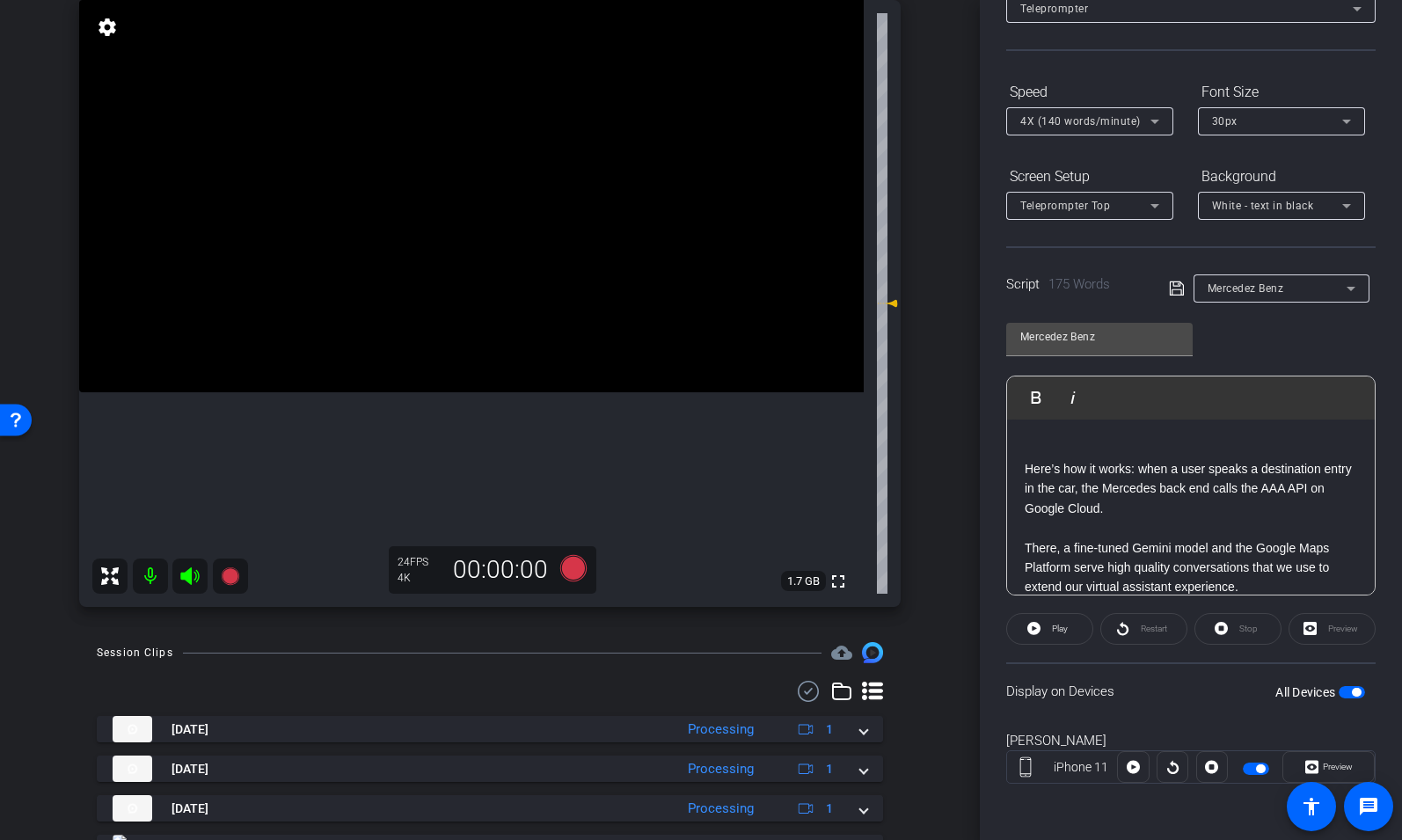
scroll to position [251, 0]
click at [1023, 473] on div "Did you know that destination entry is the top voice command in our Mercedes-Be…" at bounding box center [1190, 561] width 367 height 784
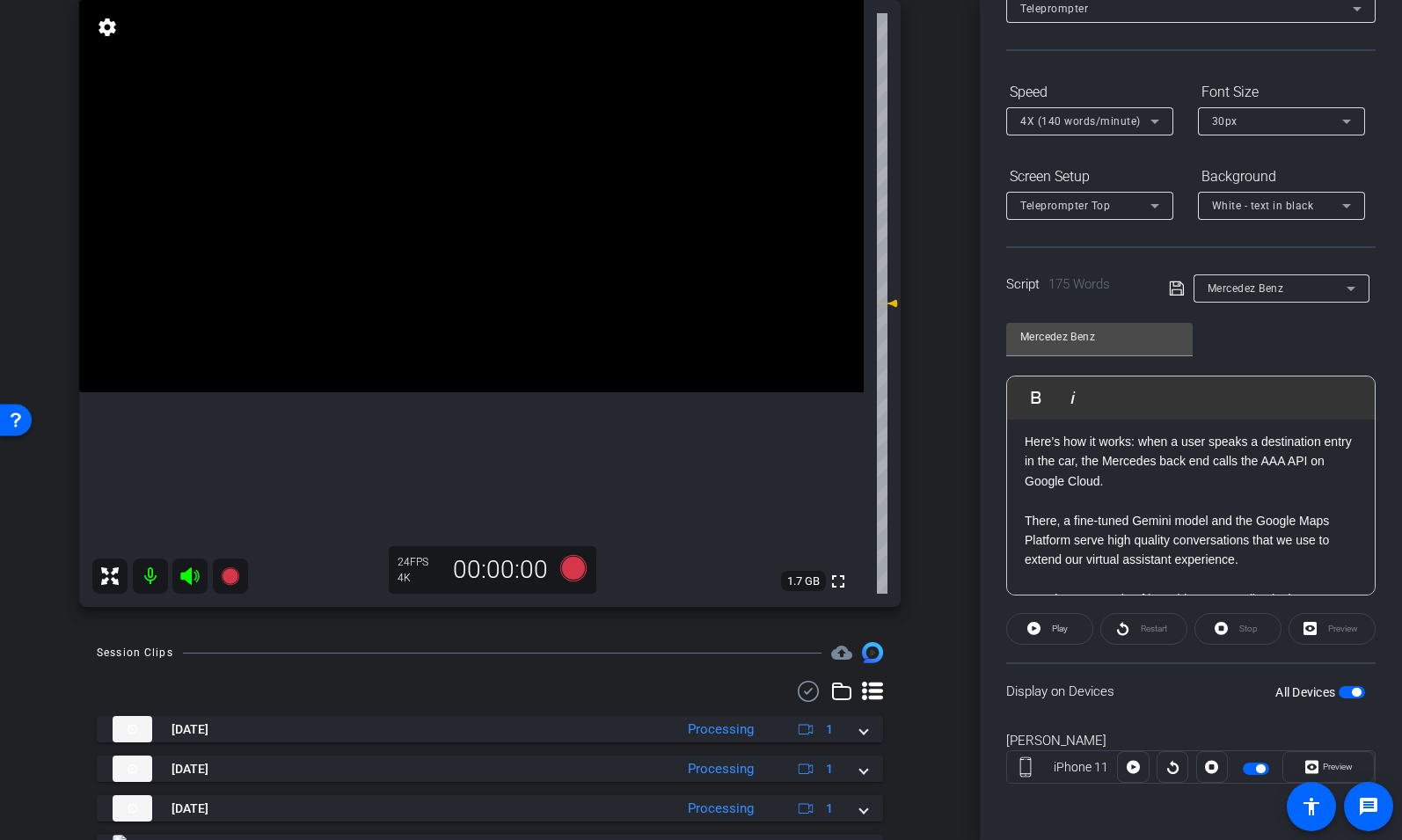
scroll to position [282, 0]
click at [1345, 692] on span "button" at bounding box center [1352, 692] width 27 height 12
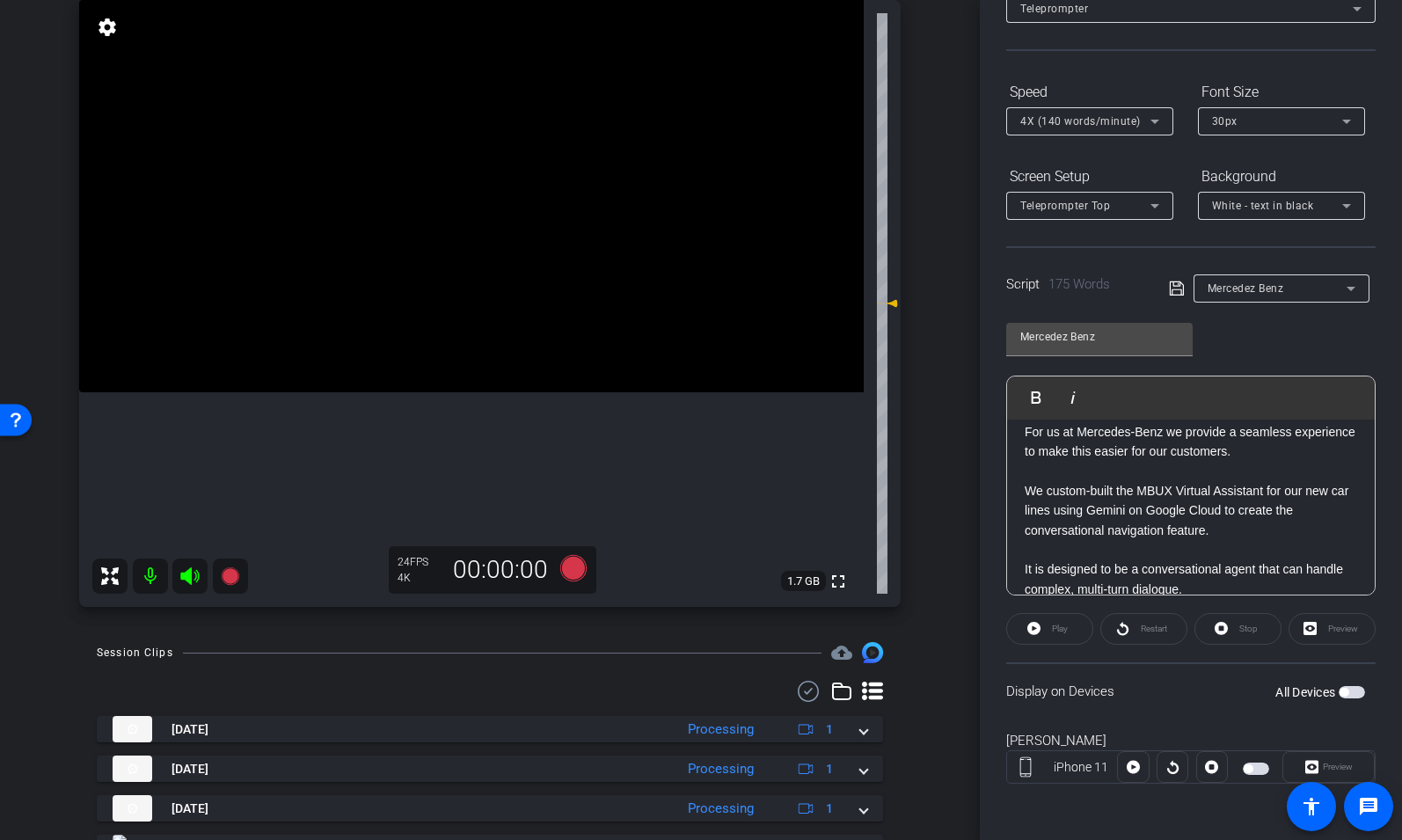
scroll to position [0, 0]
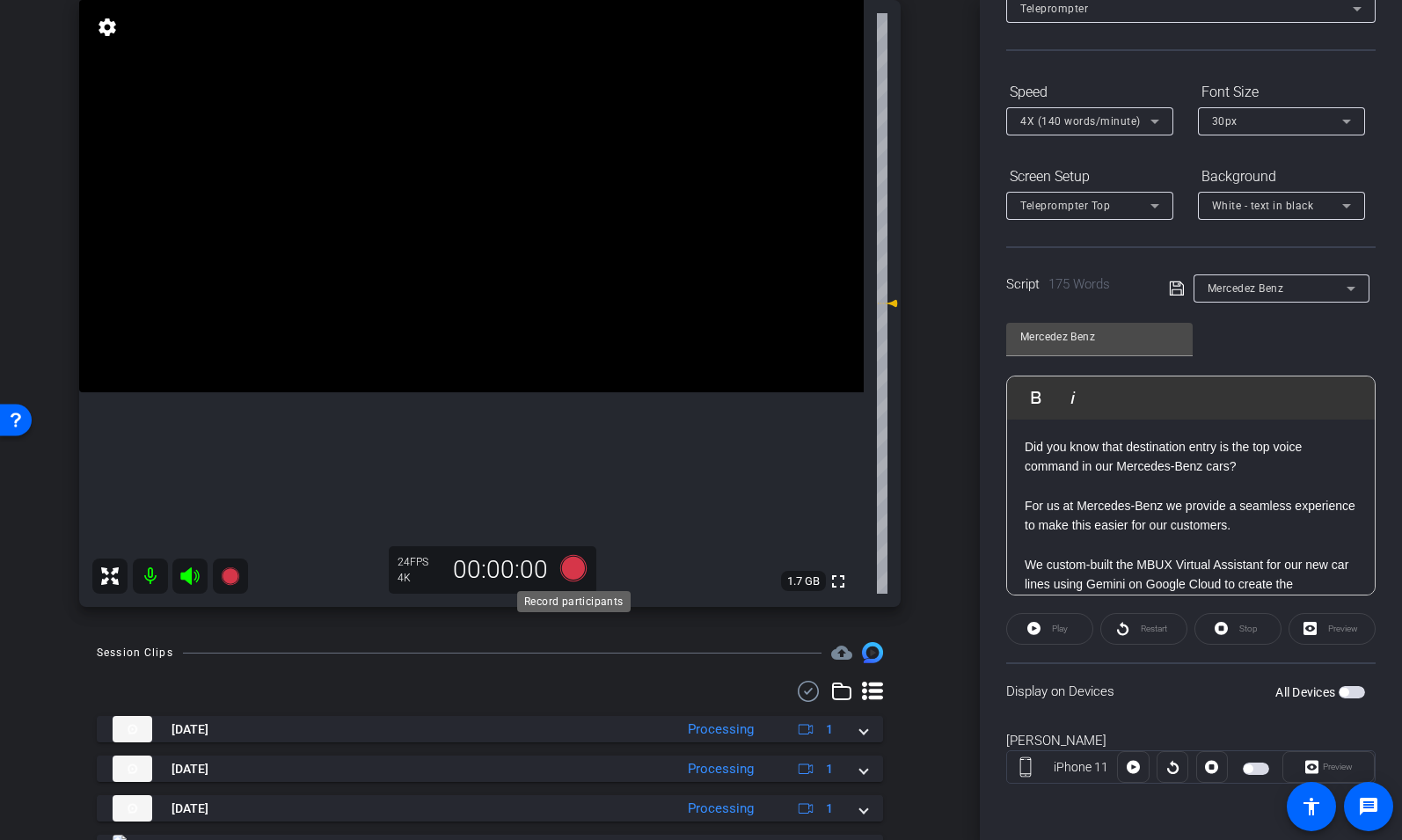
click at [575, 563] on icon at bounding box center [573, 569] width 27 height 27
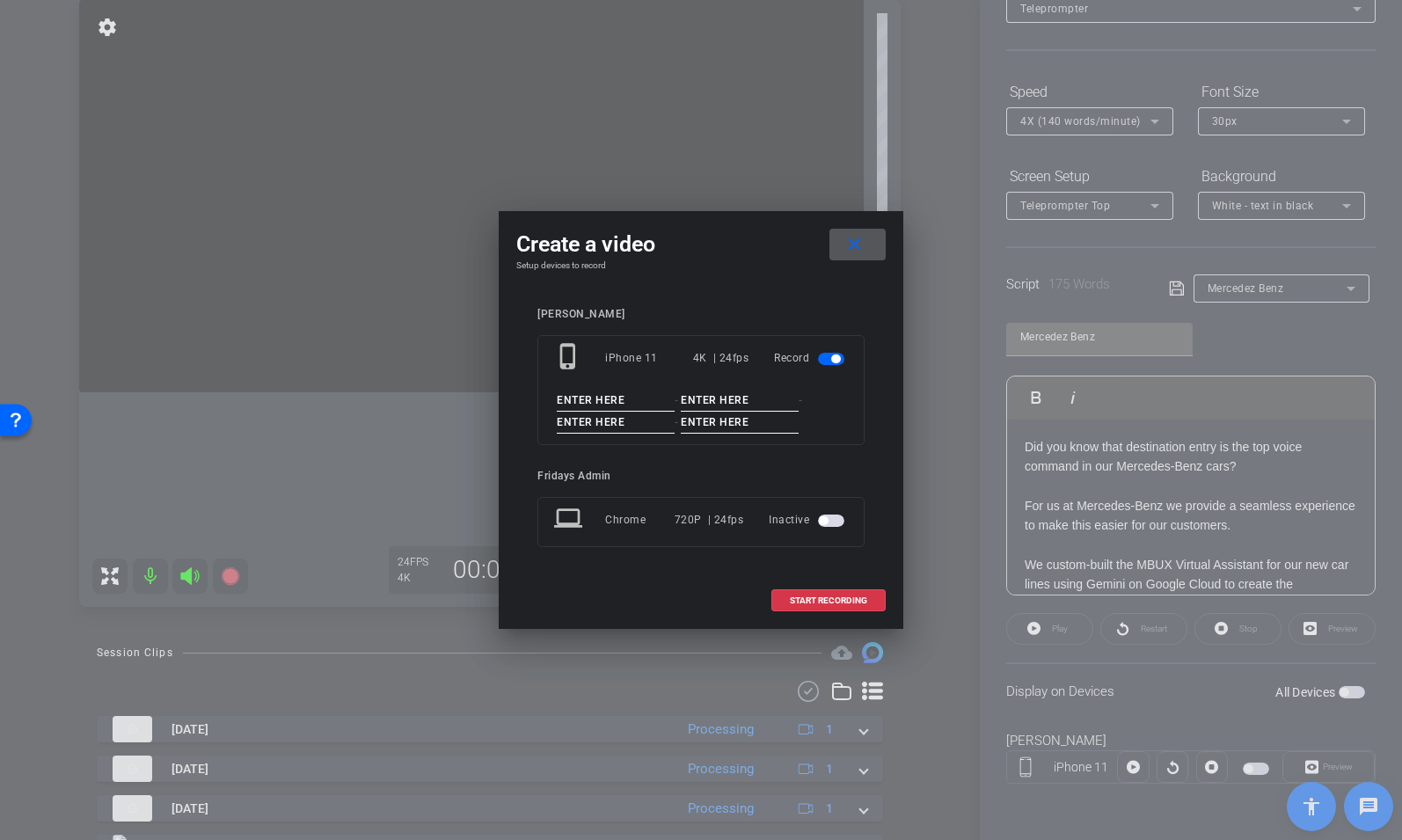
click at [569, 401] on input at bounding box center [616, 400] width 118 height 22
type input "[PERSON_NAME]"
click at [706, 399] on input at bounding box center [739, 400] width 118 height 22
type input "Mercedez"
click at [592, 418] on input at bounding box center [616, 422] width 118 height 22
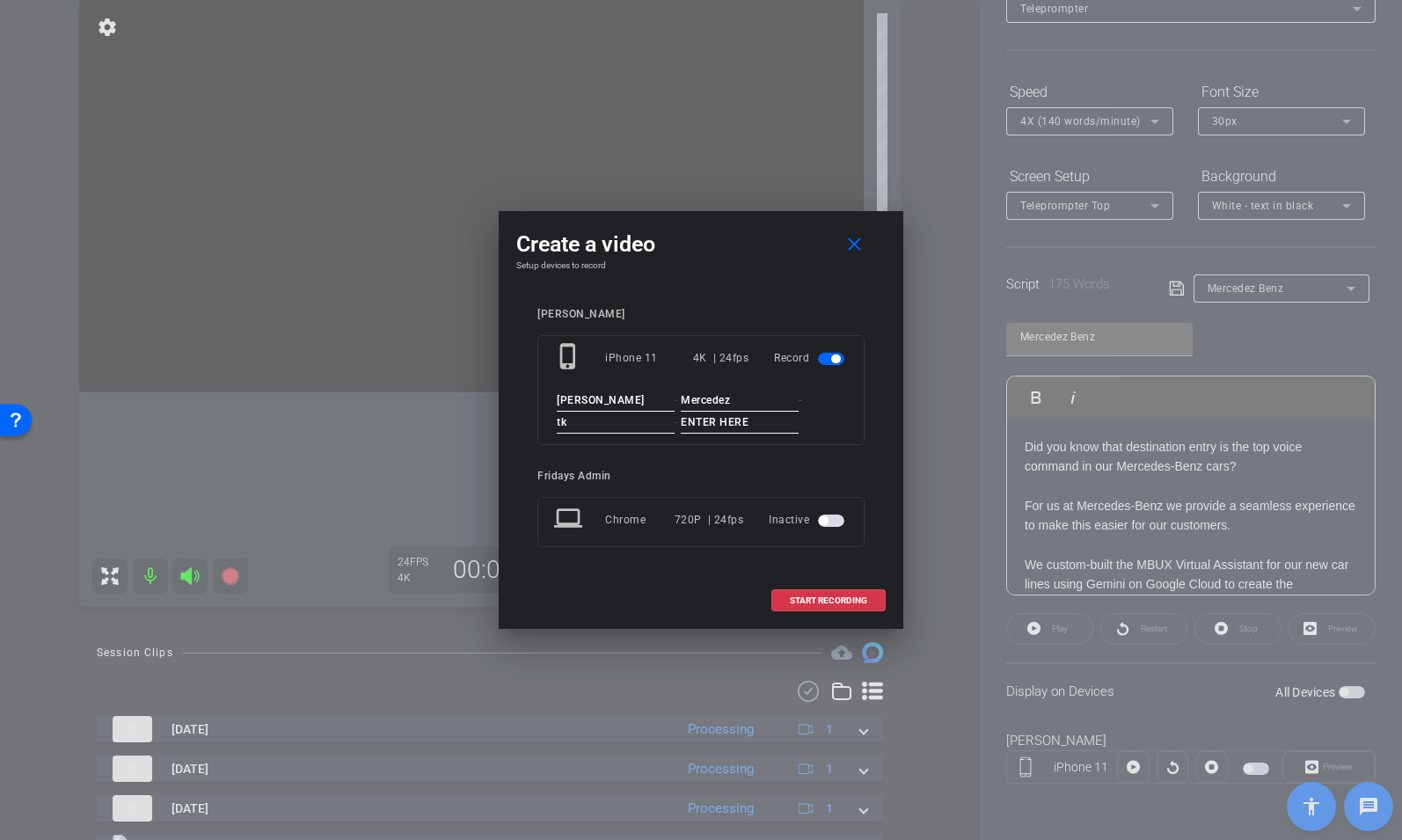
type input "tk"
click at [689, 425] on input at bounding box center [739, 422] width 118 height 22
type input "5"
click at [851, 247] on mat-icon "close" at bounding box center [854, 244] width 22 height 22
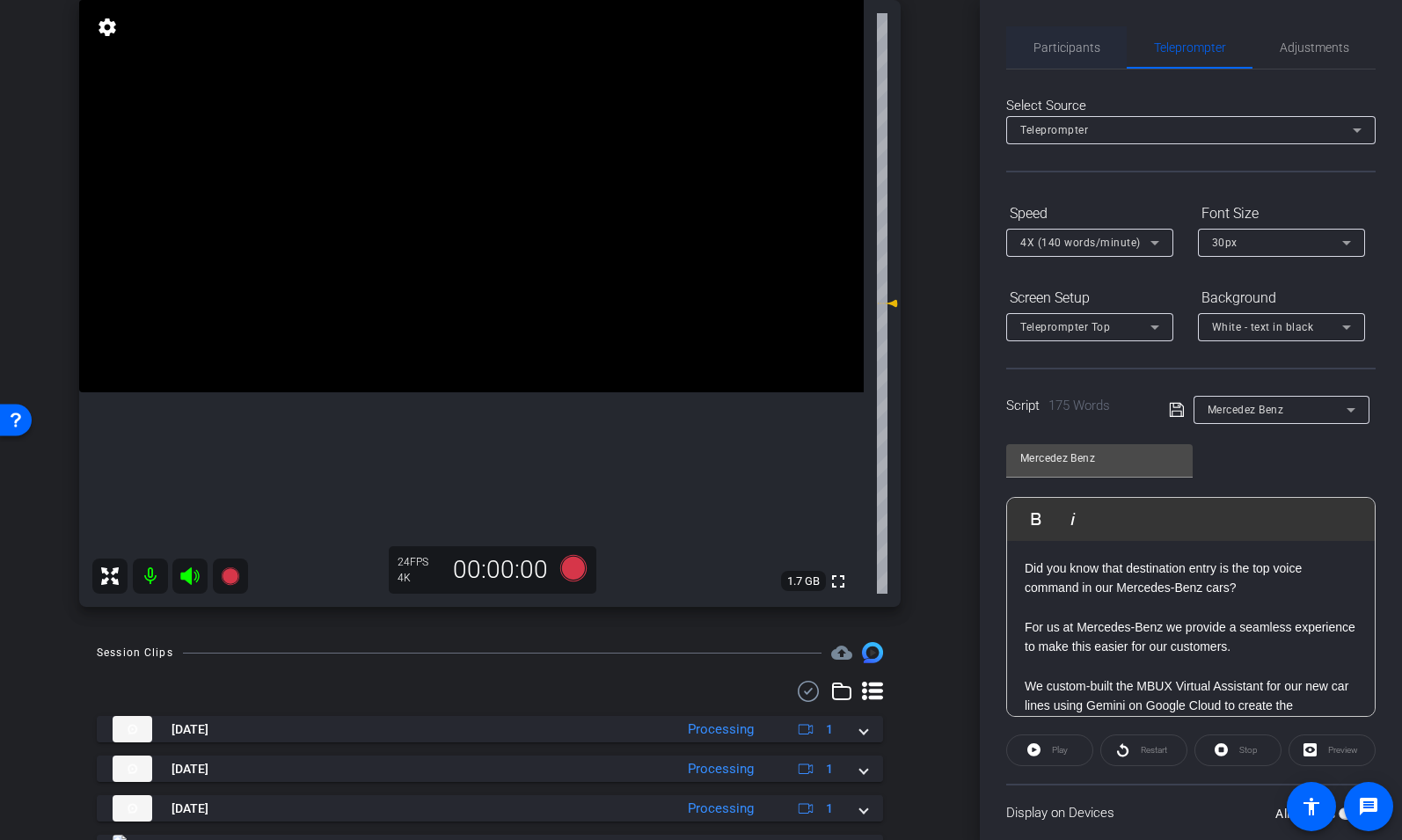
click at [1056, 44] on span "Participants" at bounding box center [1067, 47] width 66 height 12
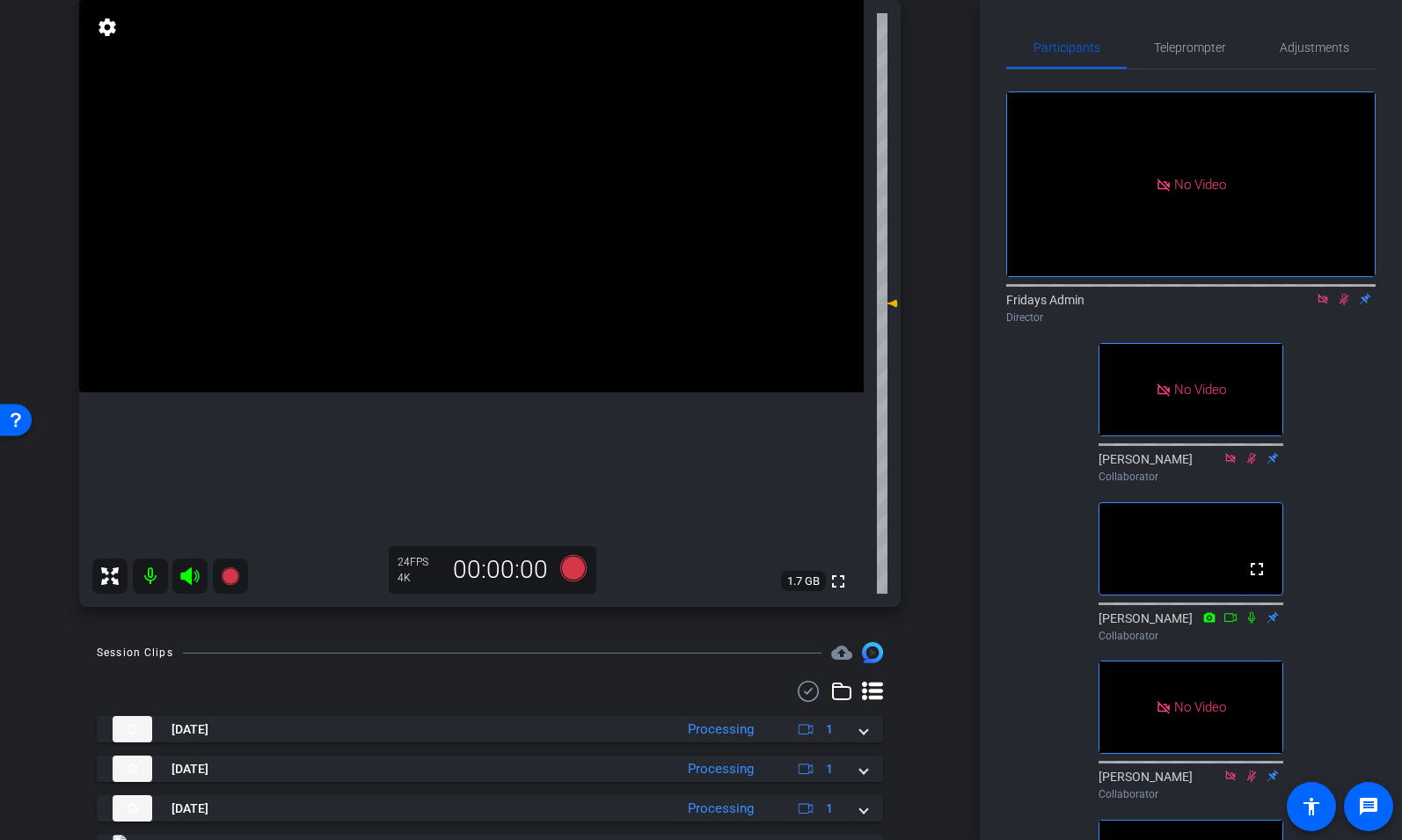
click at [1345, 293] on icon at bounding box center [1344, 299] width 9 height 11
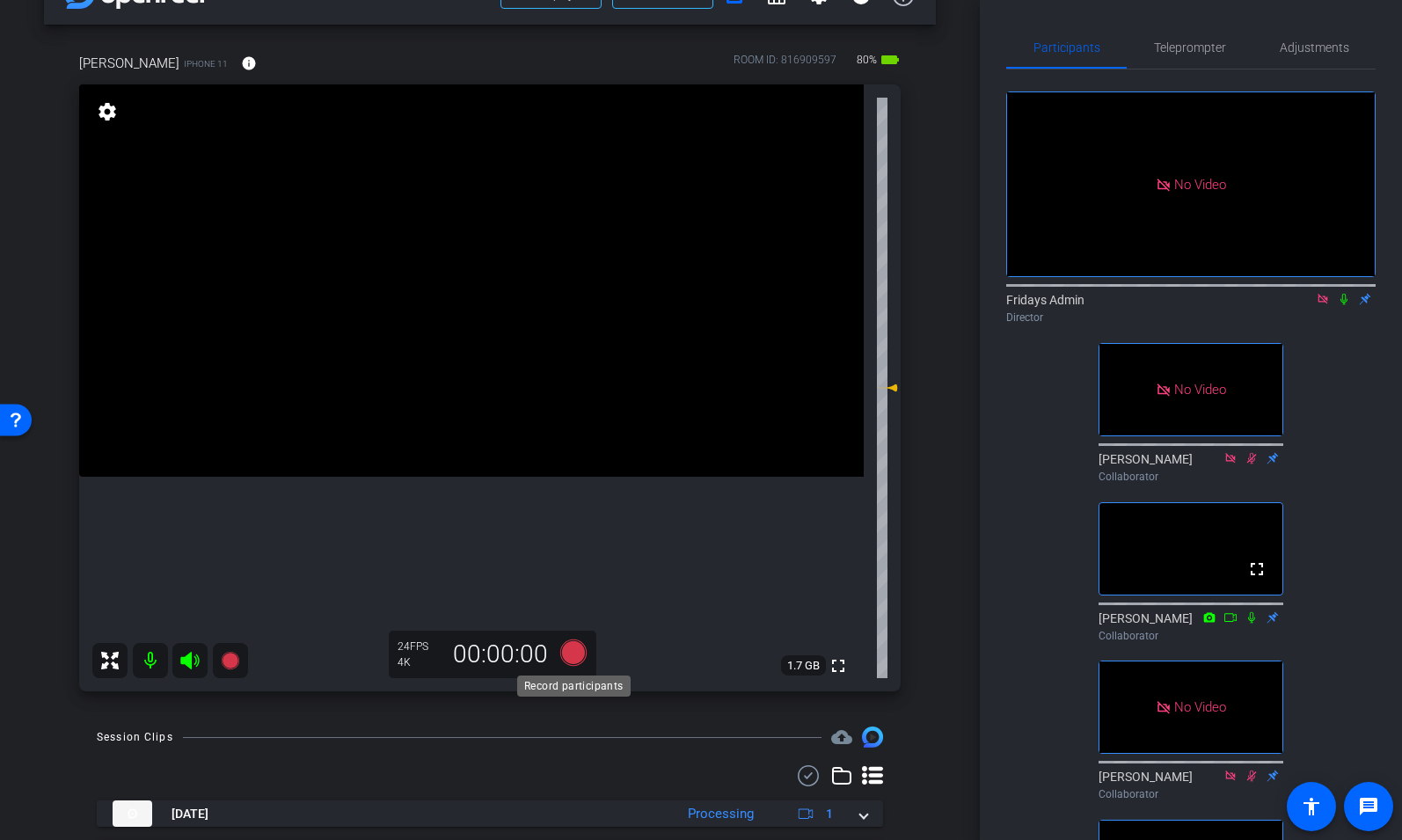
click at [573, 643] on icon at bounding box center [573, 653] width 27 height 27
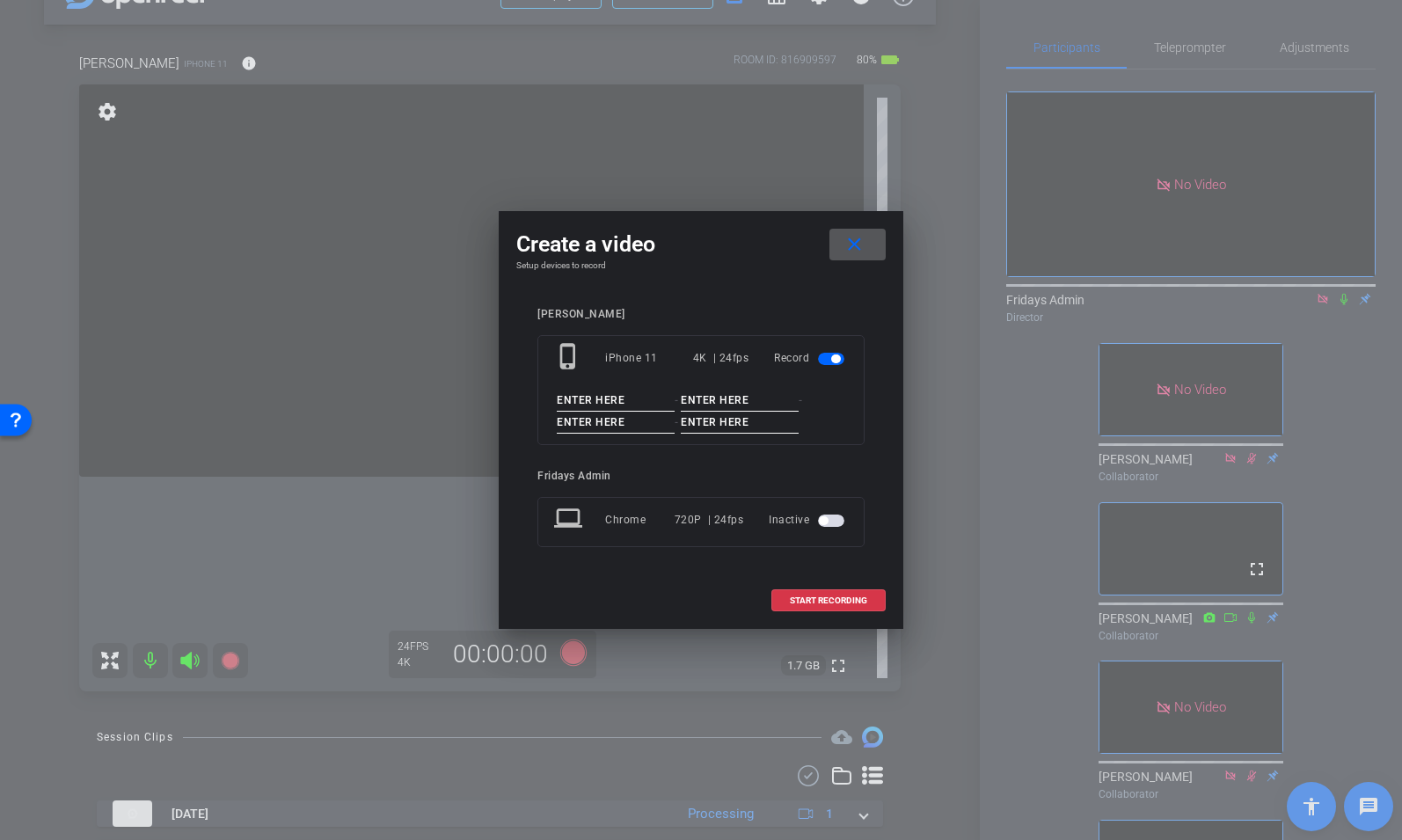
click at [576, 400] on input at bounding box center [616, 400] width 118 height 22
type input "[PERSON_NAME]"
click at [705, 398] on input at bounding box center [739, 400] width 118 height 22
type input "Mercedez"
click at [592, 423] on input at bounding box center [616, 422] width 118 height 22
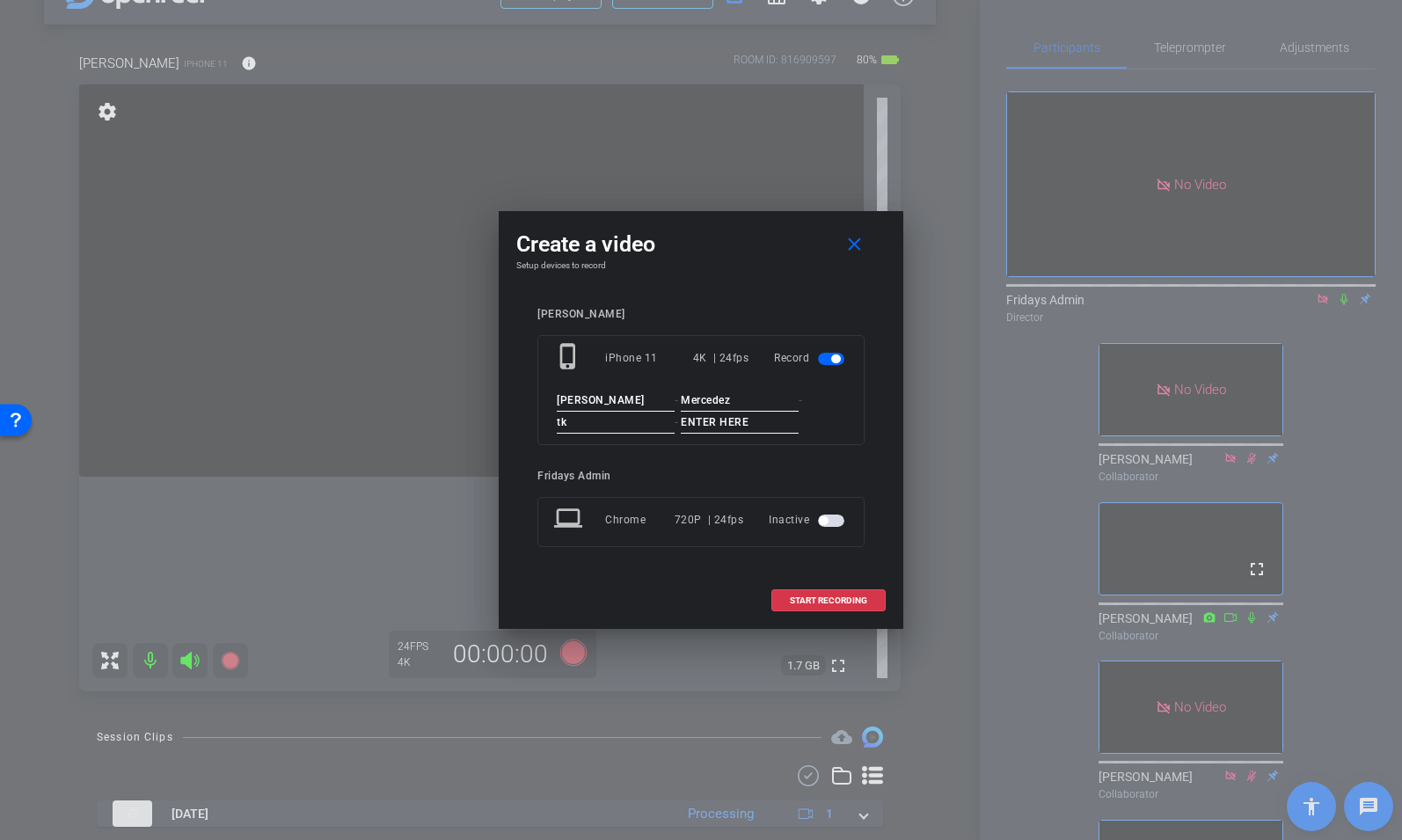
type input "tk"
click at [725, 426] on input at bounding box center [739, 422] width 118 height 22
type input "5"
click at [824, 596] on span "START RECORDING" at bounding box center [829, 600] width 78 height 9
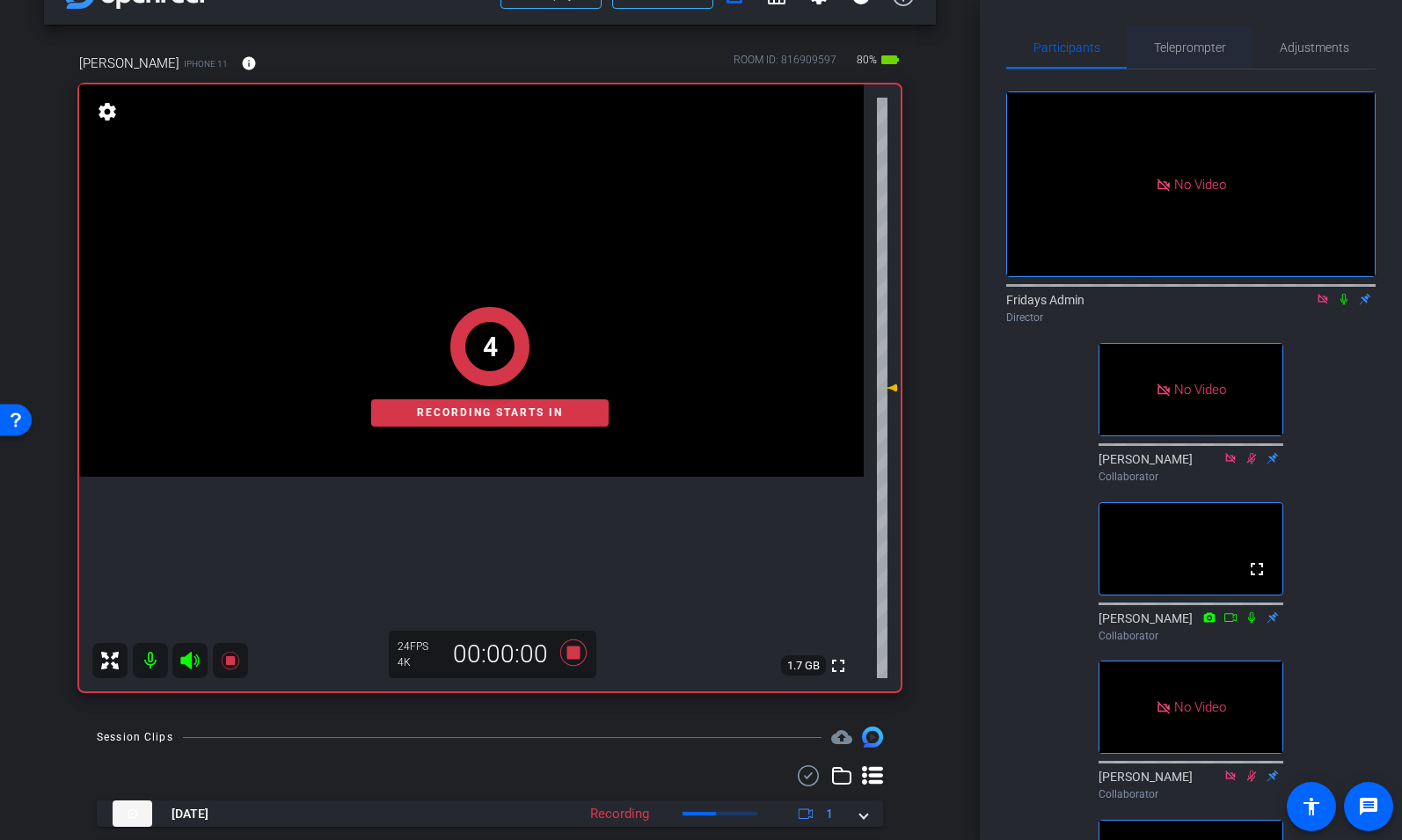
click at [1200, 48] on span "Teleprompter" at bounding box center [1190, 47] width 72 height 12
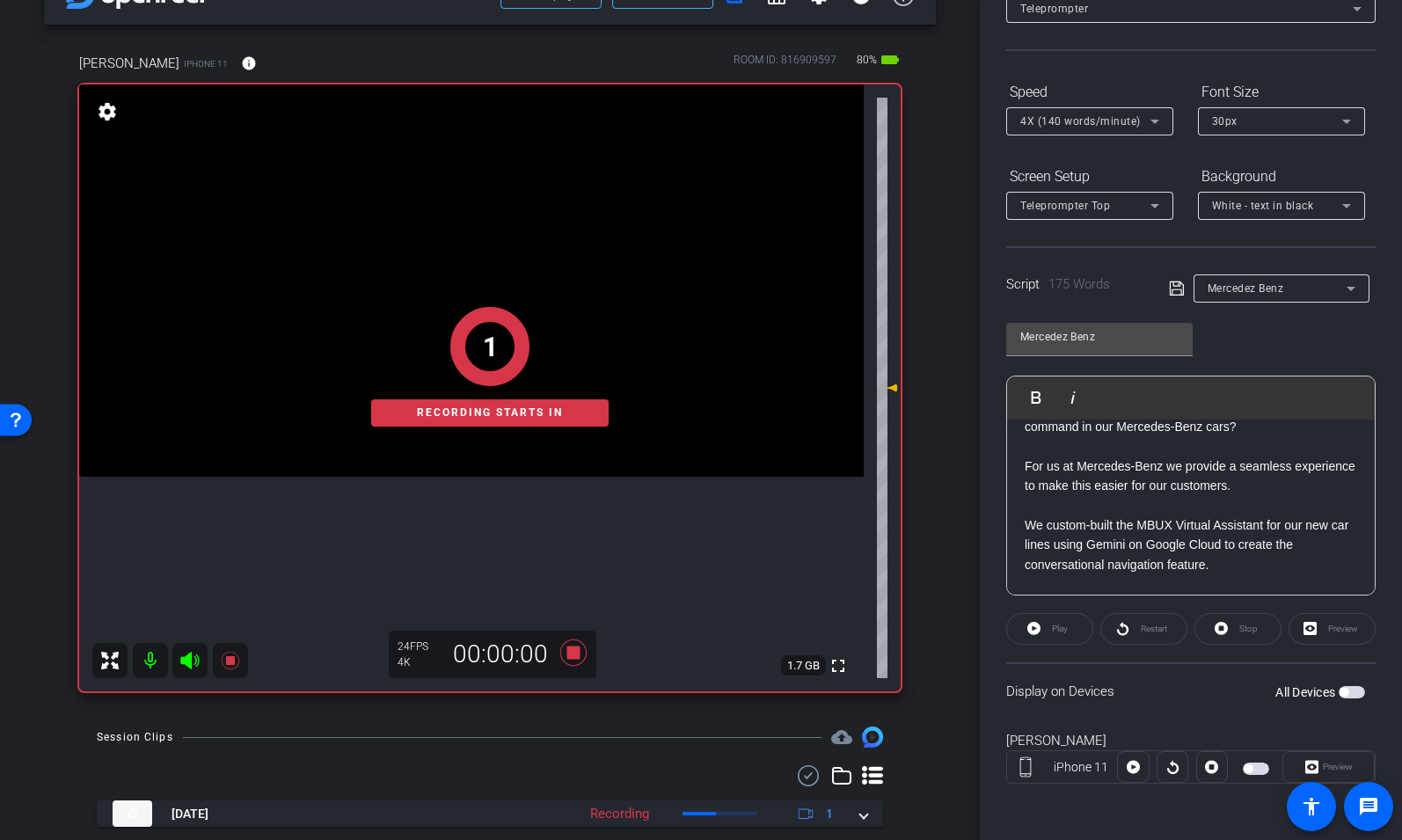
scroll to position [0, 0]
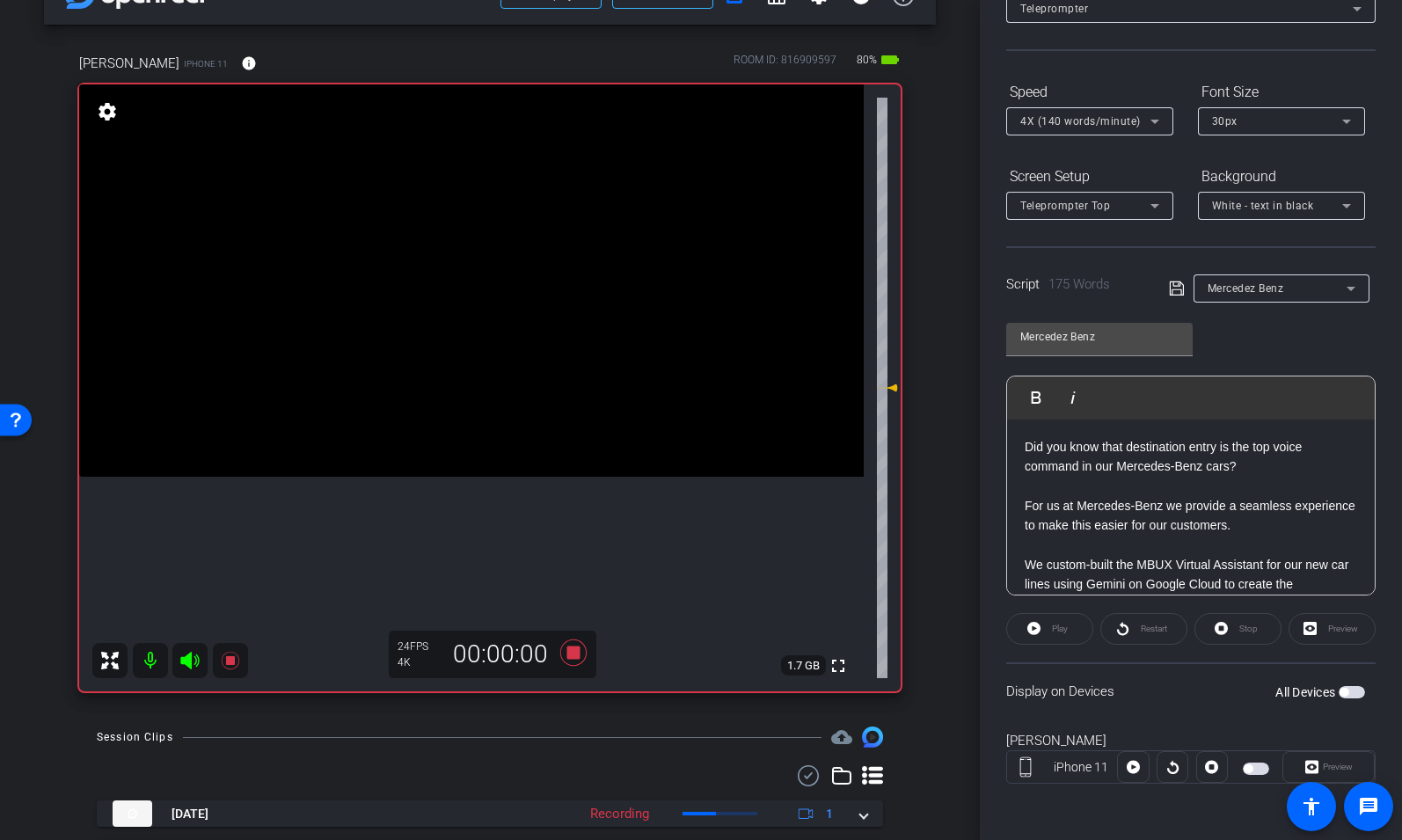
click at [1260, 773] on span "button" at bounding box center [1256, 768] width 27 height 12
click at [1057, 637] on span "Play" at bounding box center [1057, 629] width 20 height 25
click at [1311, 771] on icon at bounding box center [1312, 767] width 13 height 13
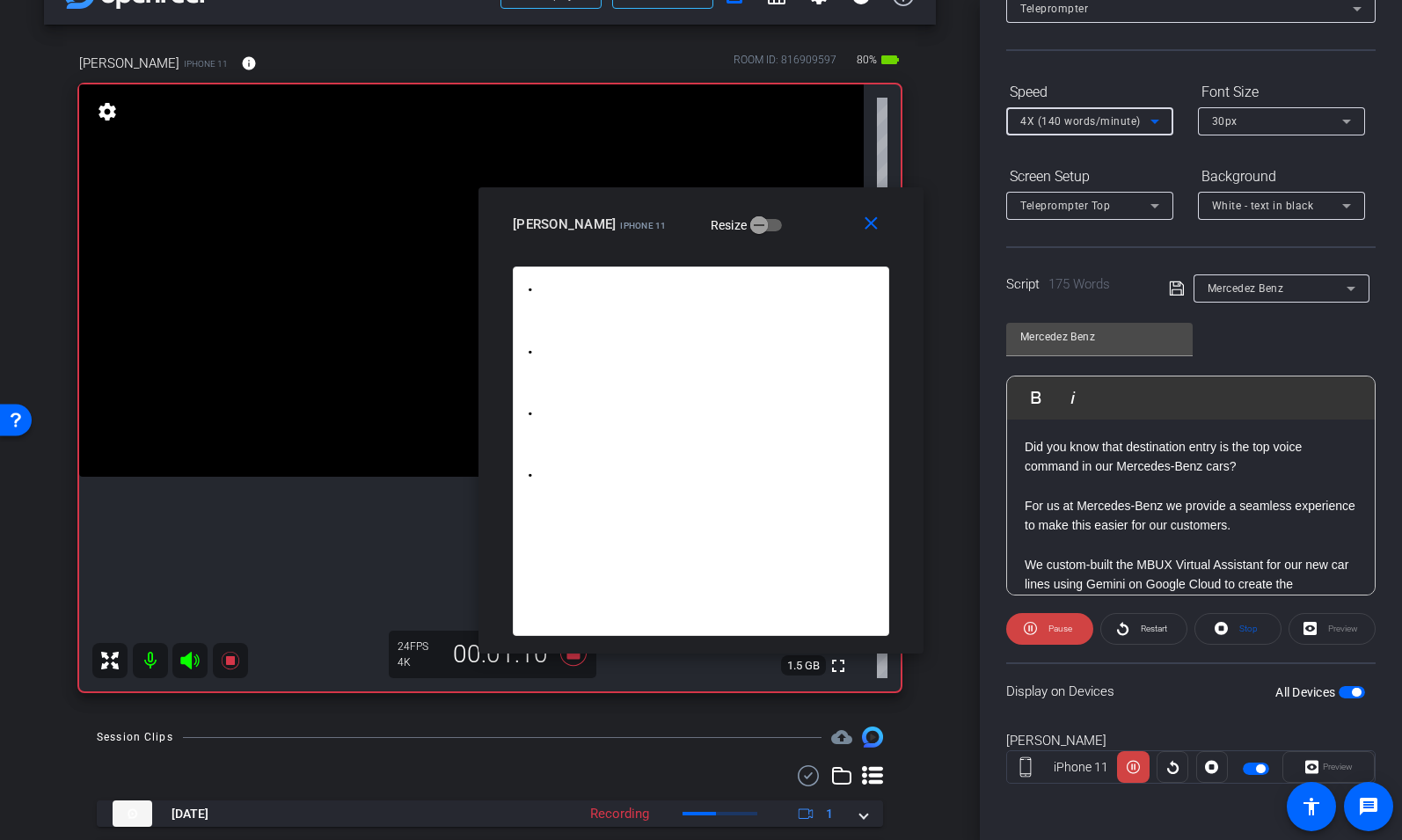
click at [1095, 117] on span "4X (140 words/minute)" at bounding box center [1080, 121] width 121 height 12
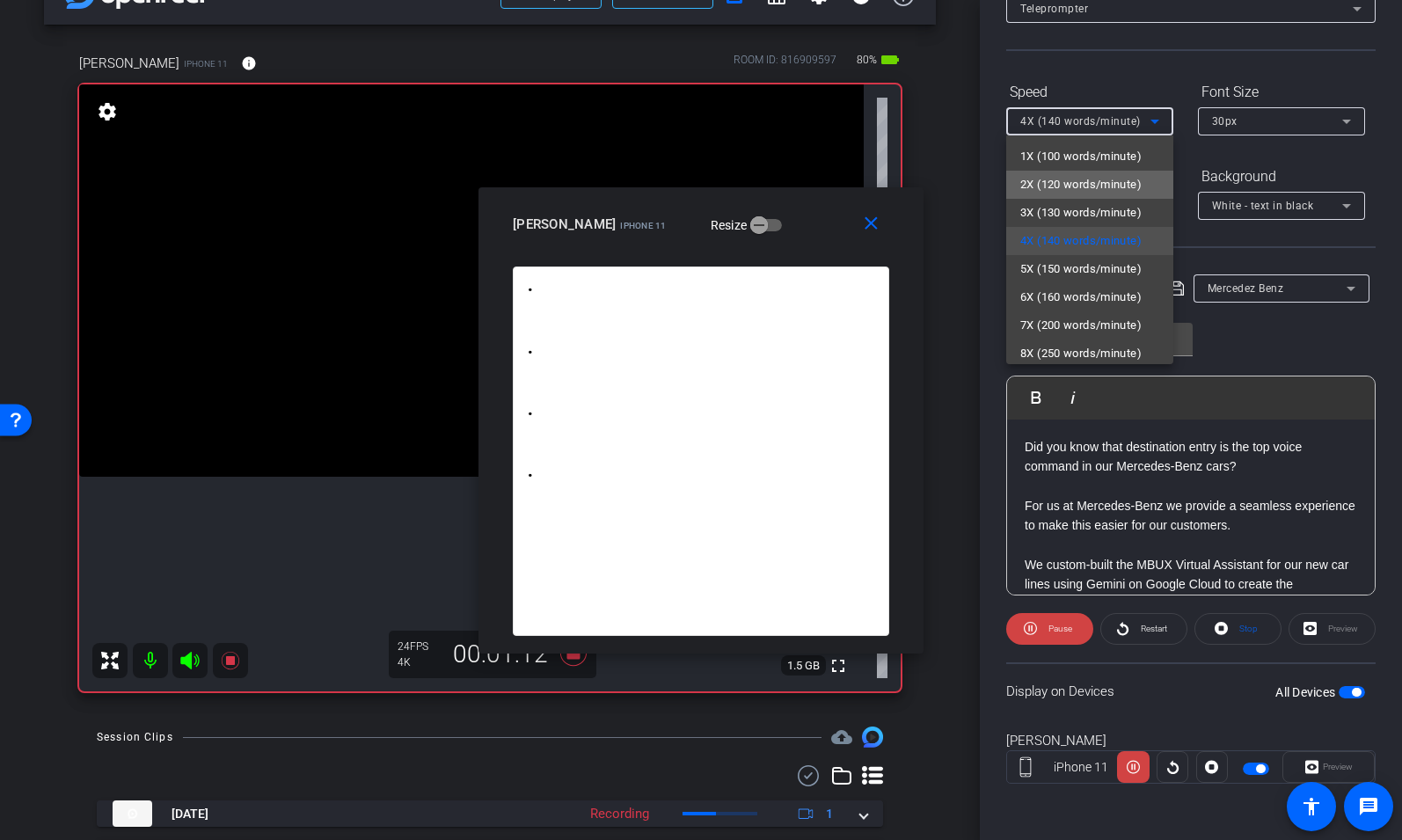
click at [1075, 176] on span "2X (120 words/minute)" at bounding box center [1081, 184] width 122 height 21
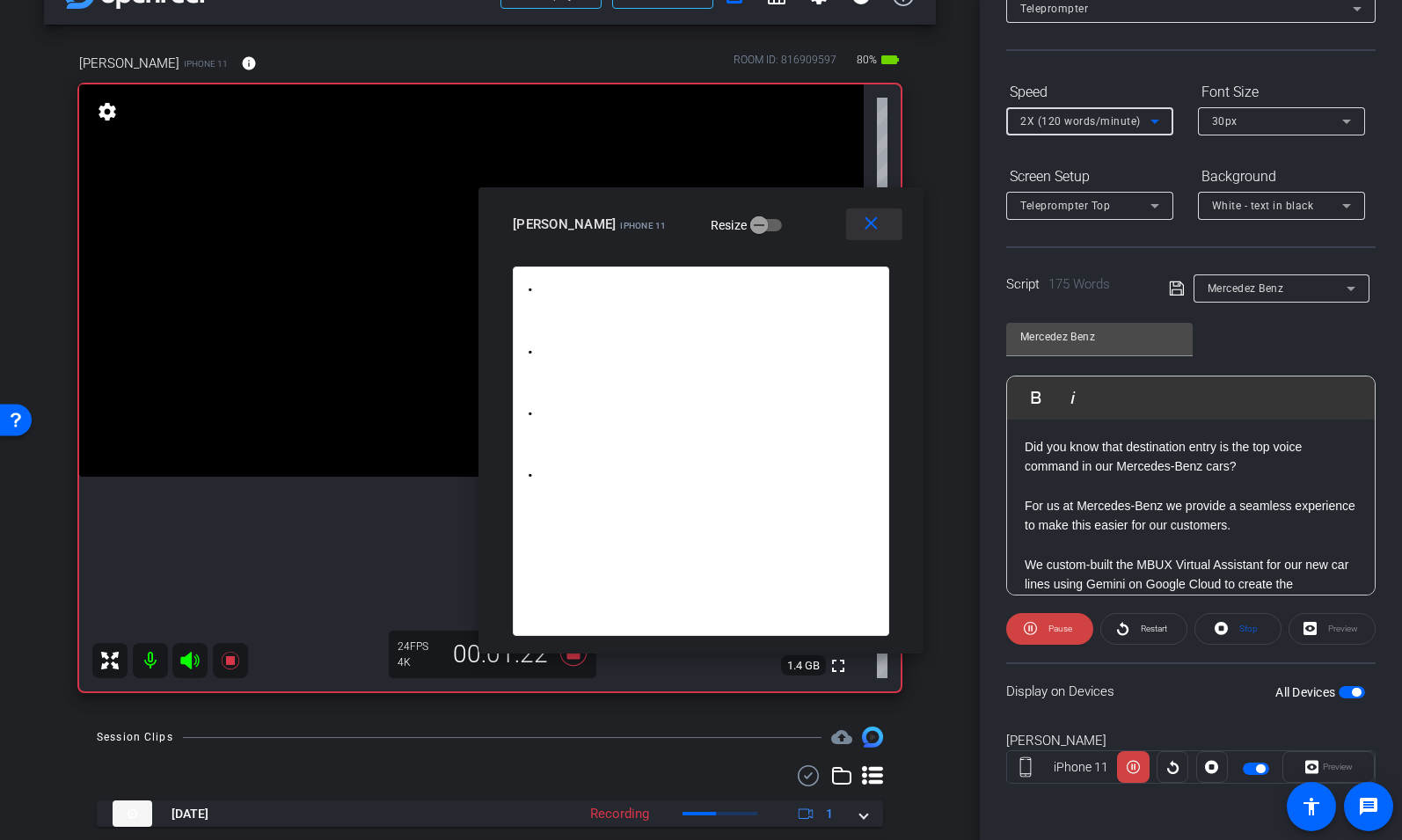
click at [873, 231] on mat-icon "close" at bounding box center [870, 223] width 22 height 22
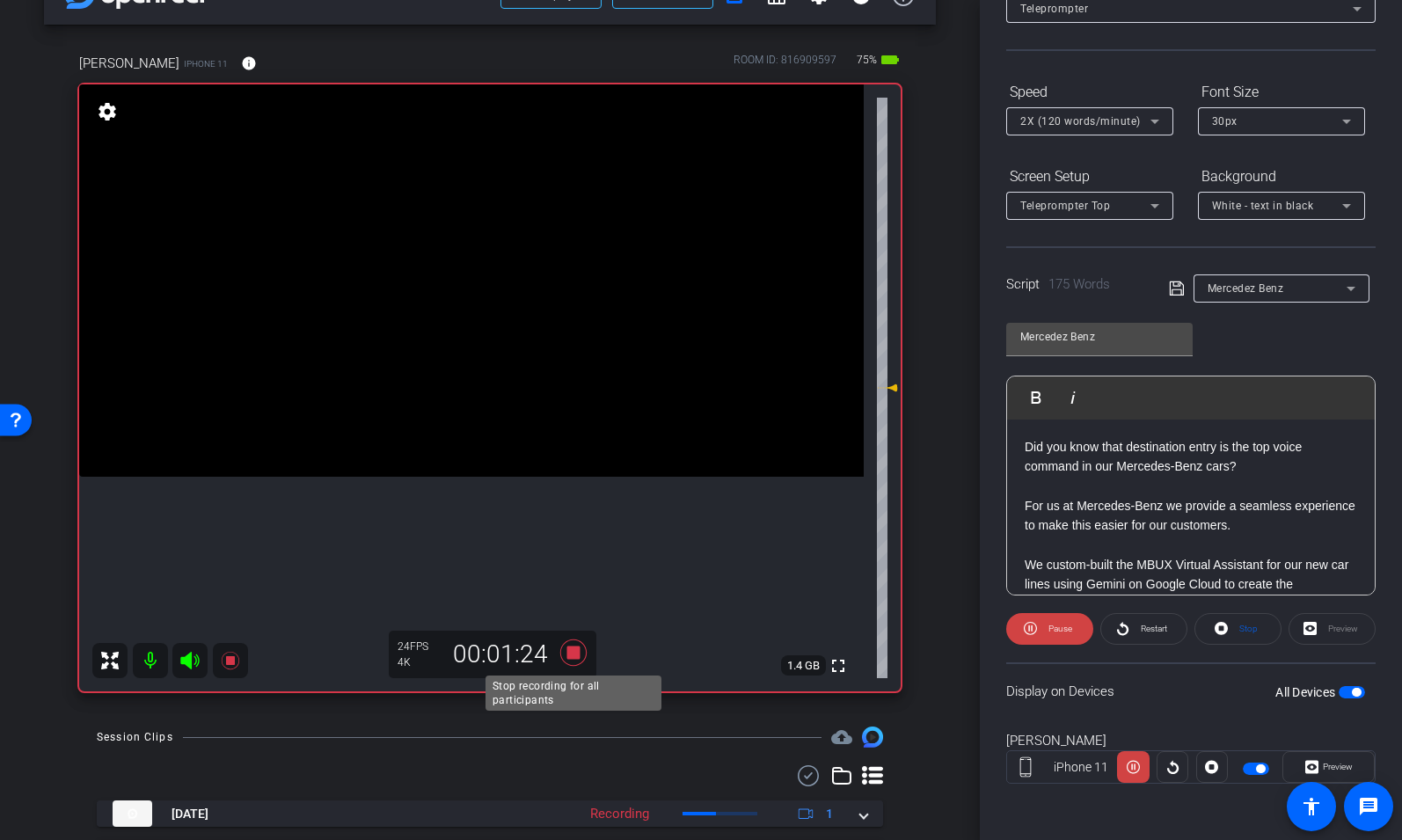
click at [571, 654] on icon at bounding box center [573, 653] width 27 height 27
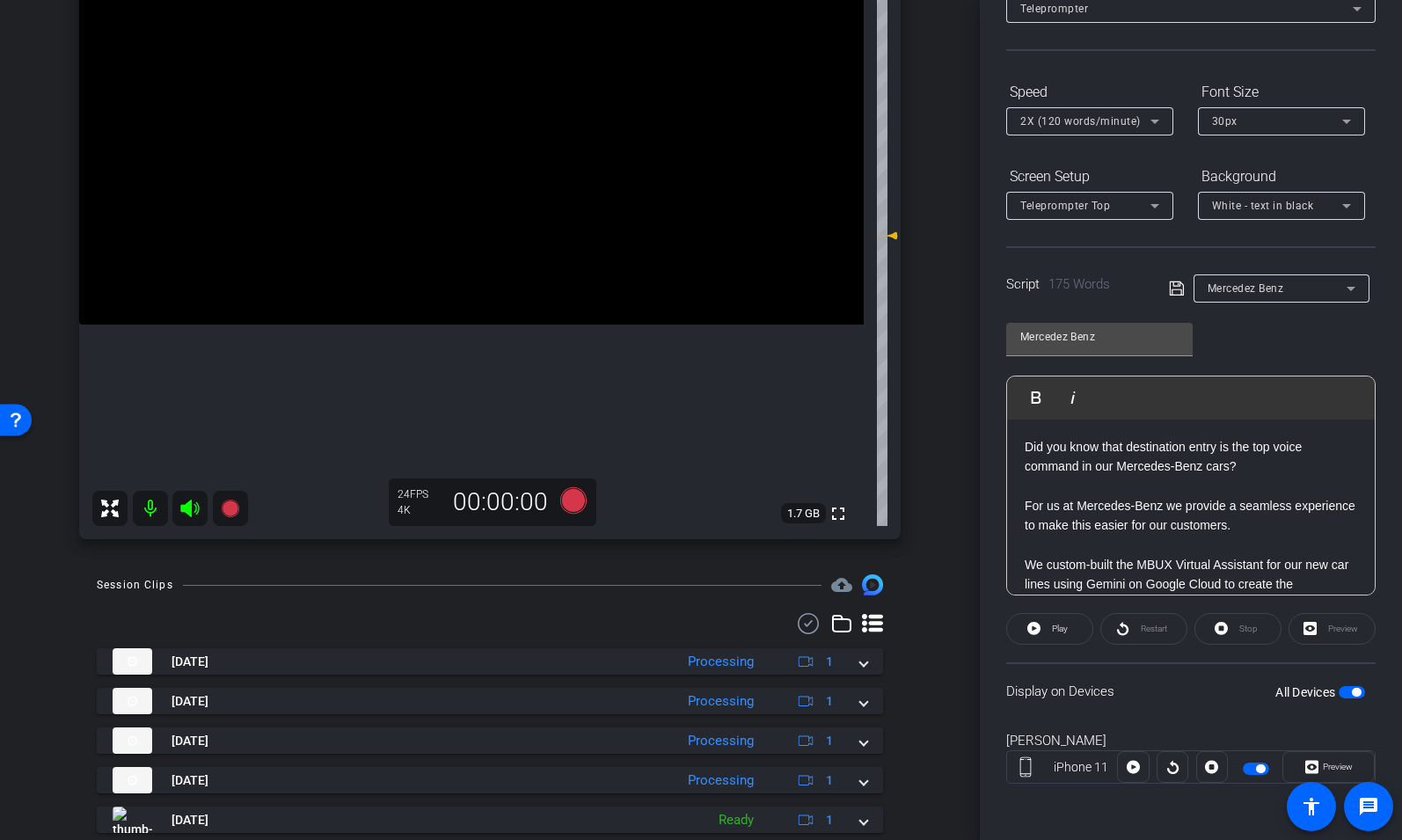
scroll to position [258, 0]
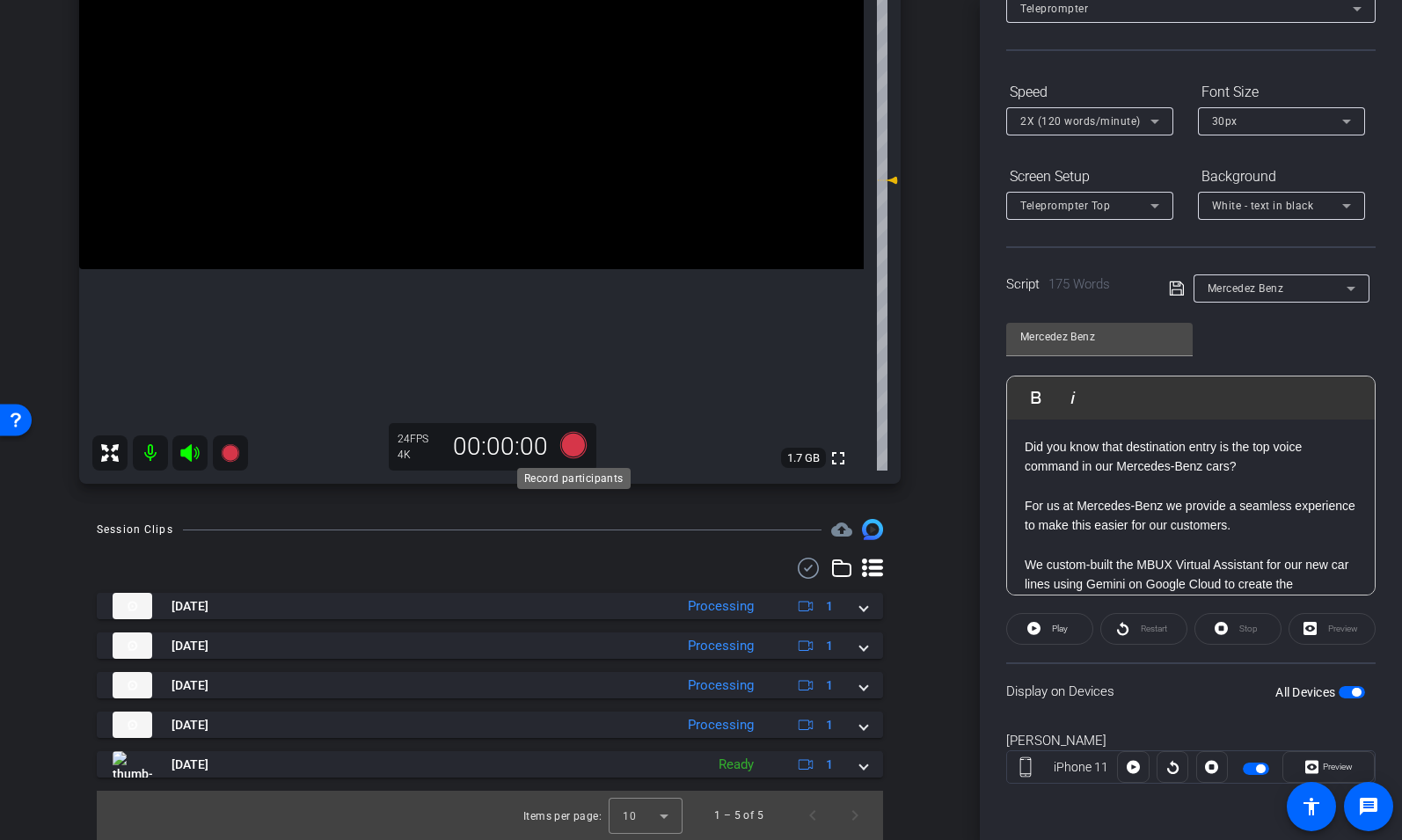
click at [575, 446] on icon at bounding box center [573, 445] width 27 height 27
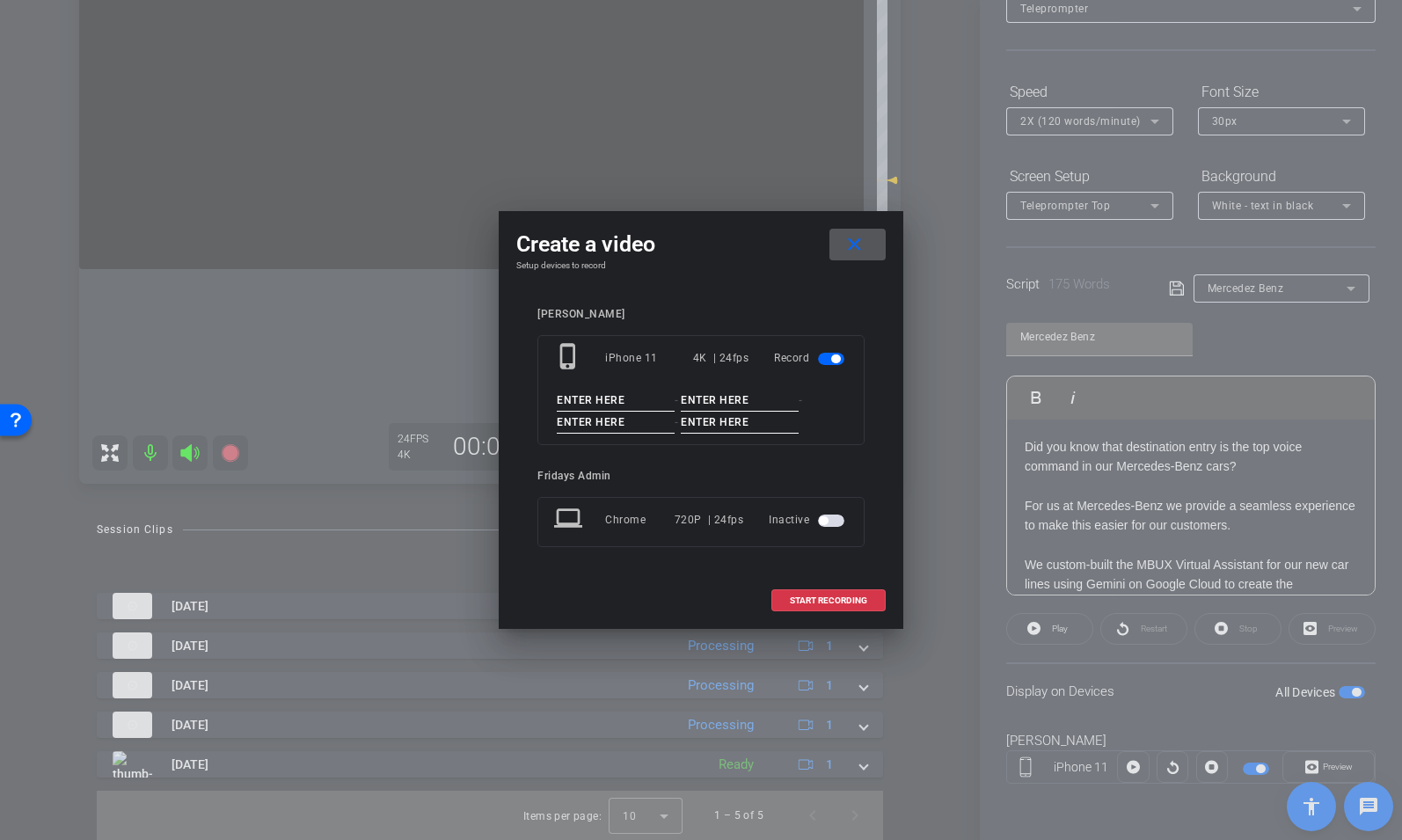
click at [573, 400] on input at bounding box center [616, 400] width 118 height 22
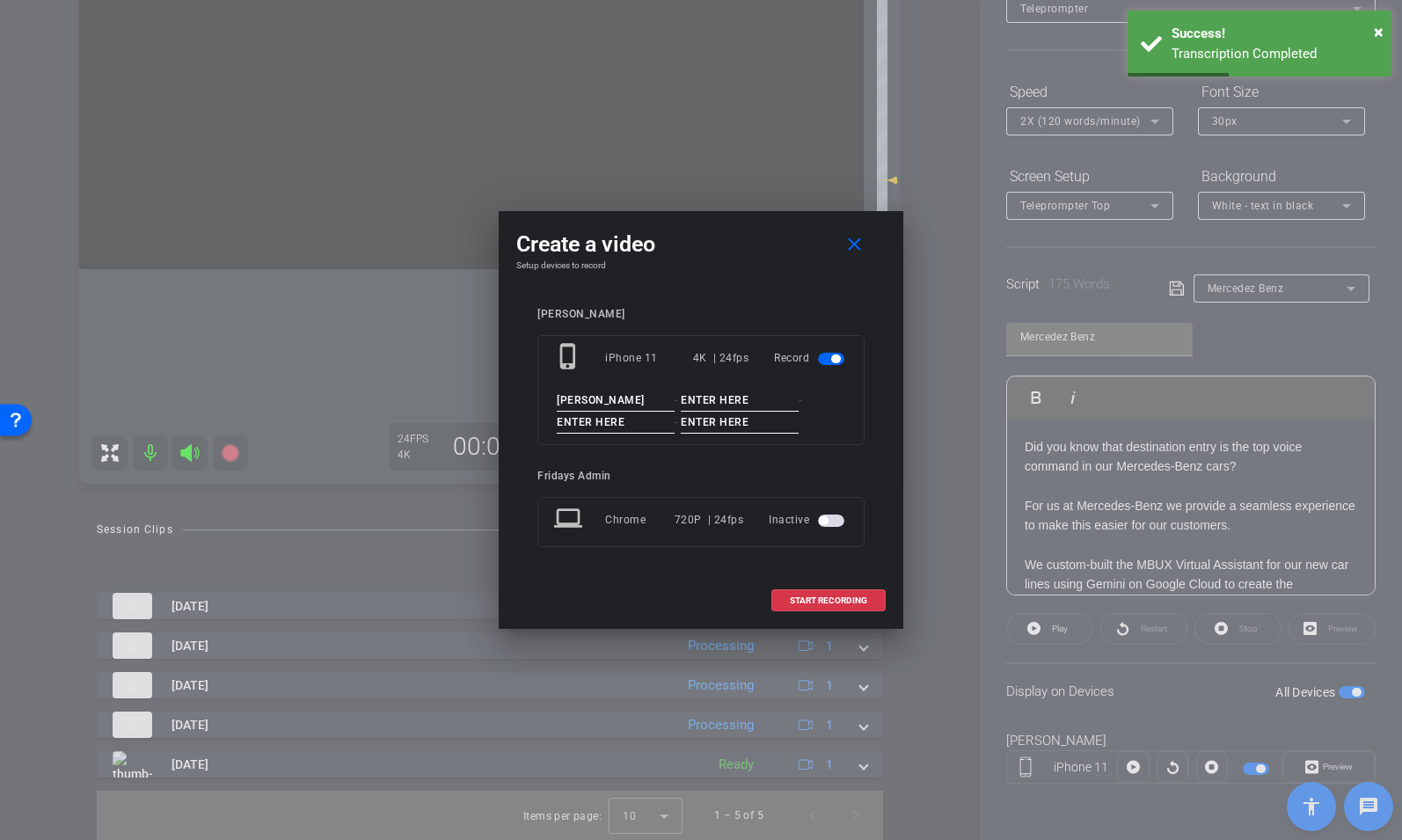
type input "[PERSON_NAME]"
click at [698, 403] on input at bounding box center [739, 400] width 118 height 22
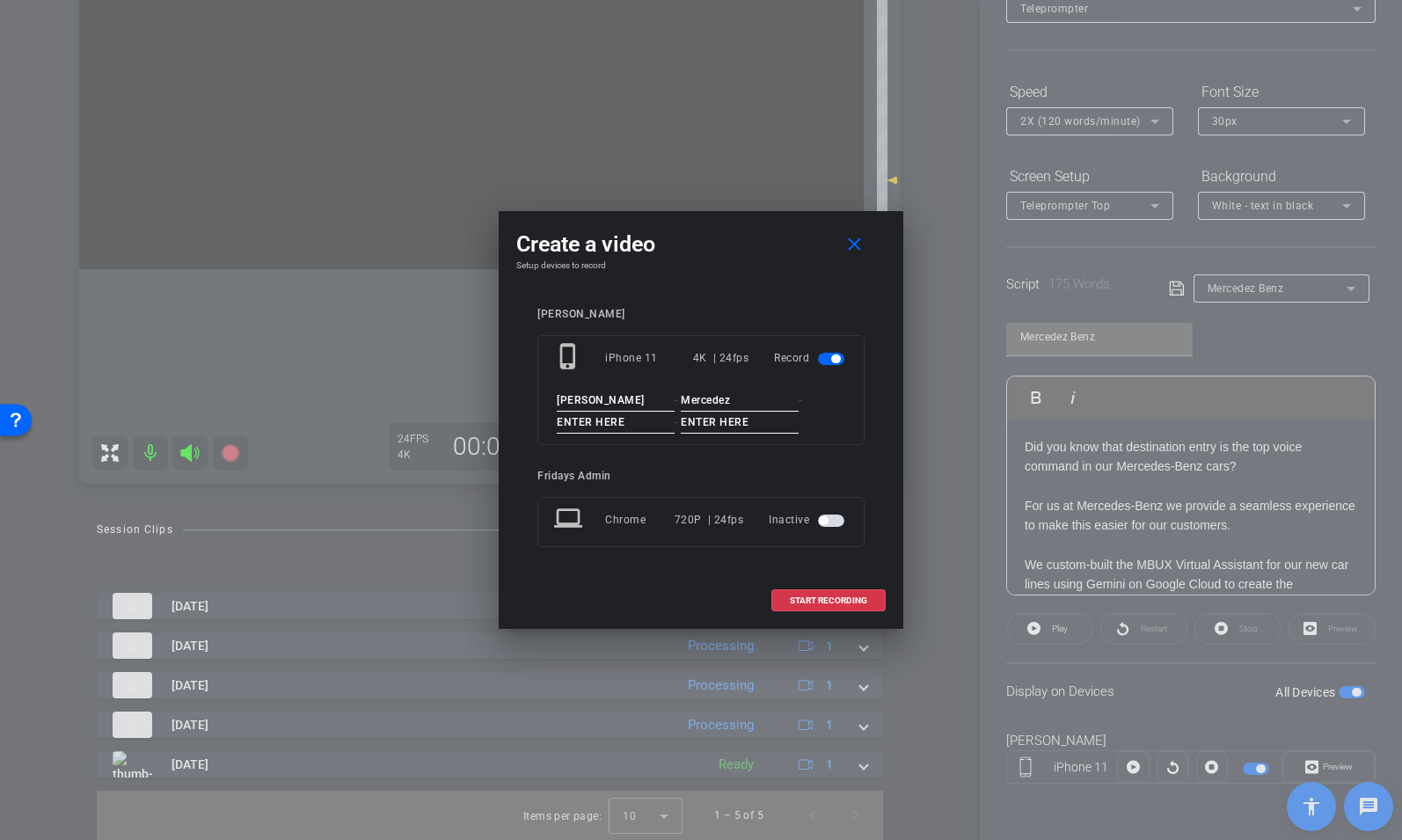
type input "Mercedez"
click at [606, 420] on input at bounding box center [616, 422] width 118 height 22
type input "tk"
click at [696, 420] on input at bounding box center [739, 422] width 118 height 22
type input "6"
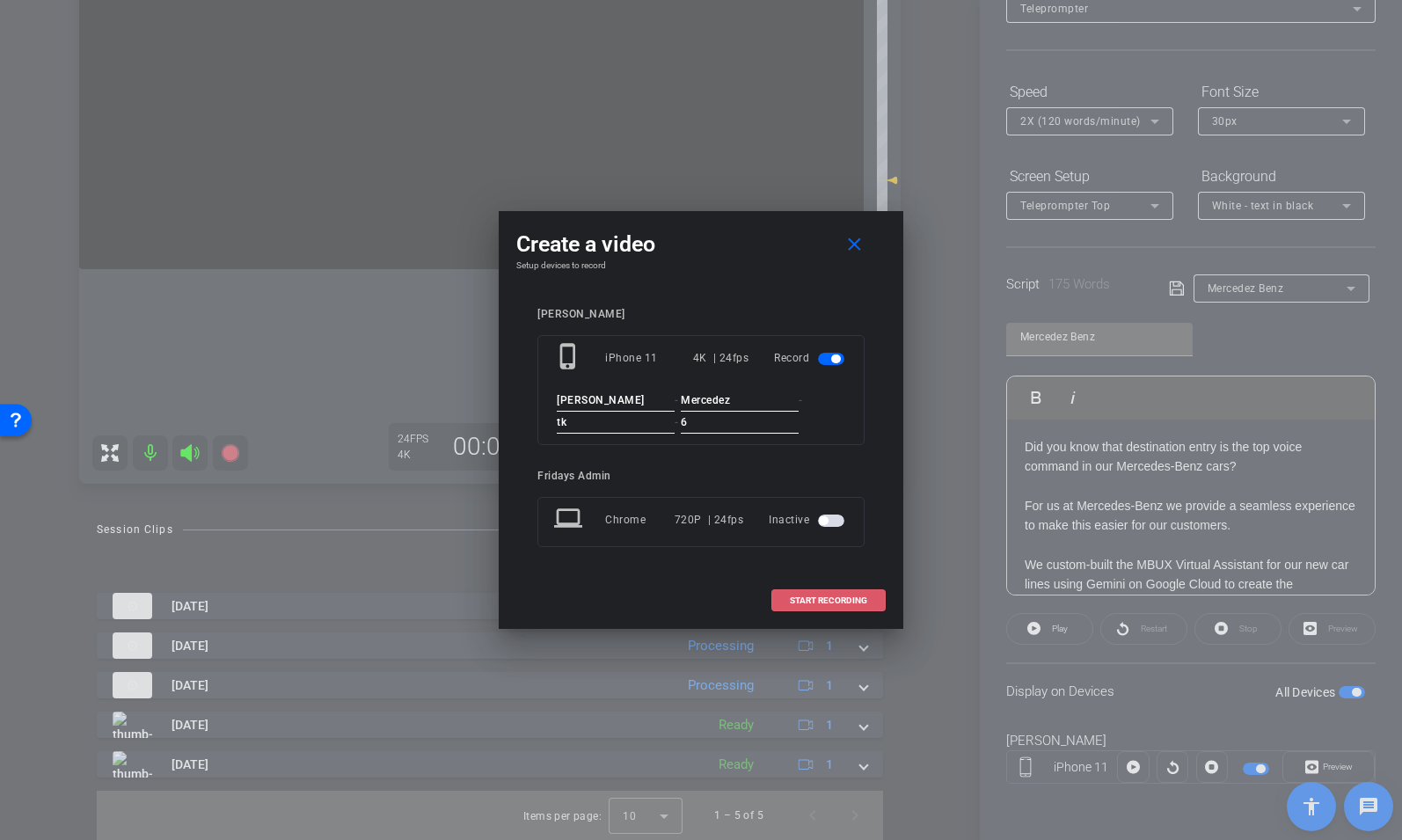
click at [842, 598] on span "START RECORDING" at bounding box center [829, 600] width 78 height 9
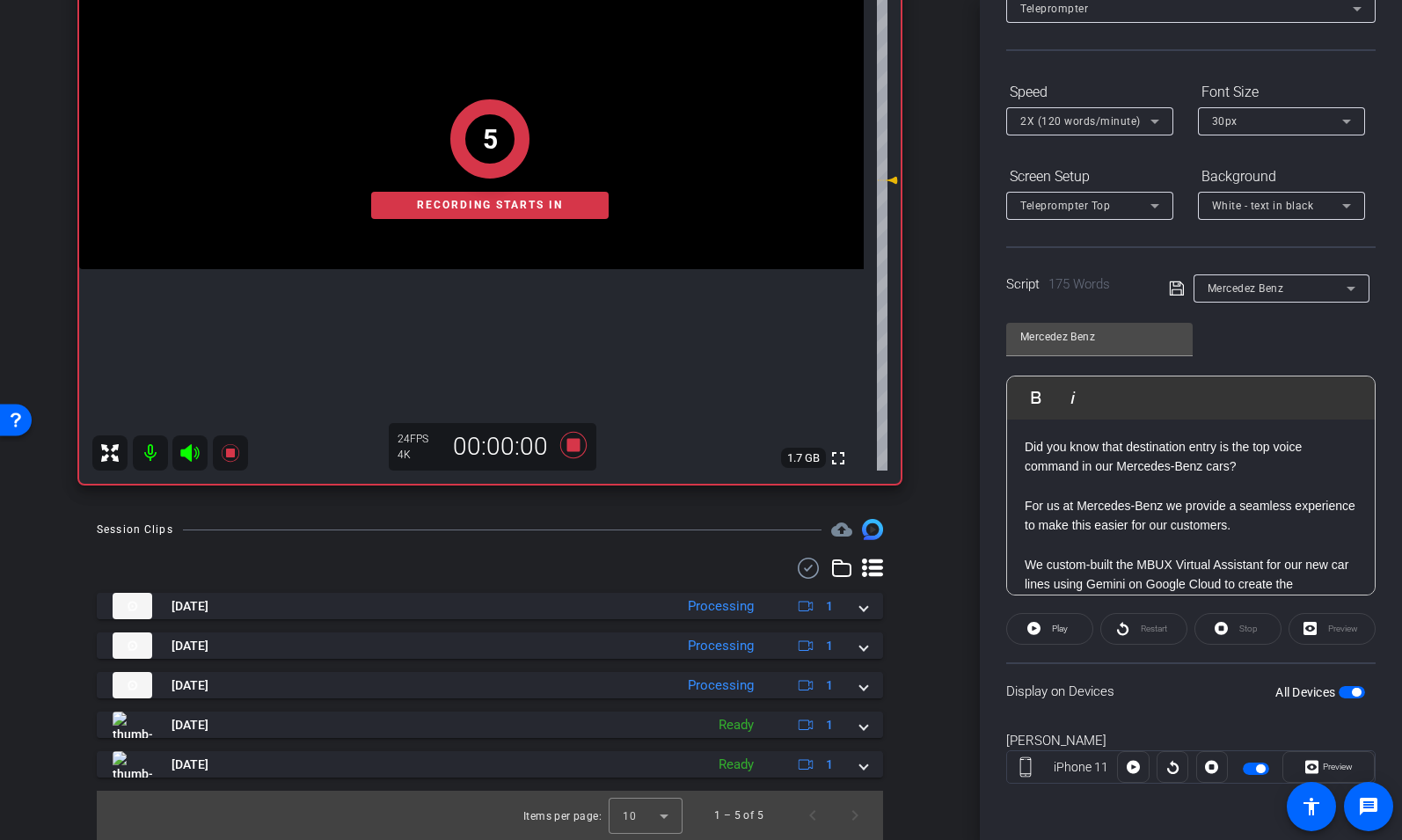
click at [1123, 128] on div "2X (120 words/minute)" at bounding box center [1085, 121] width 130 height 22
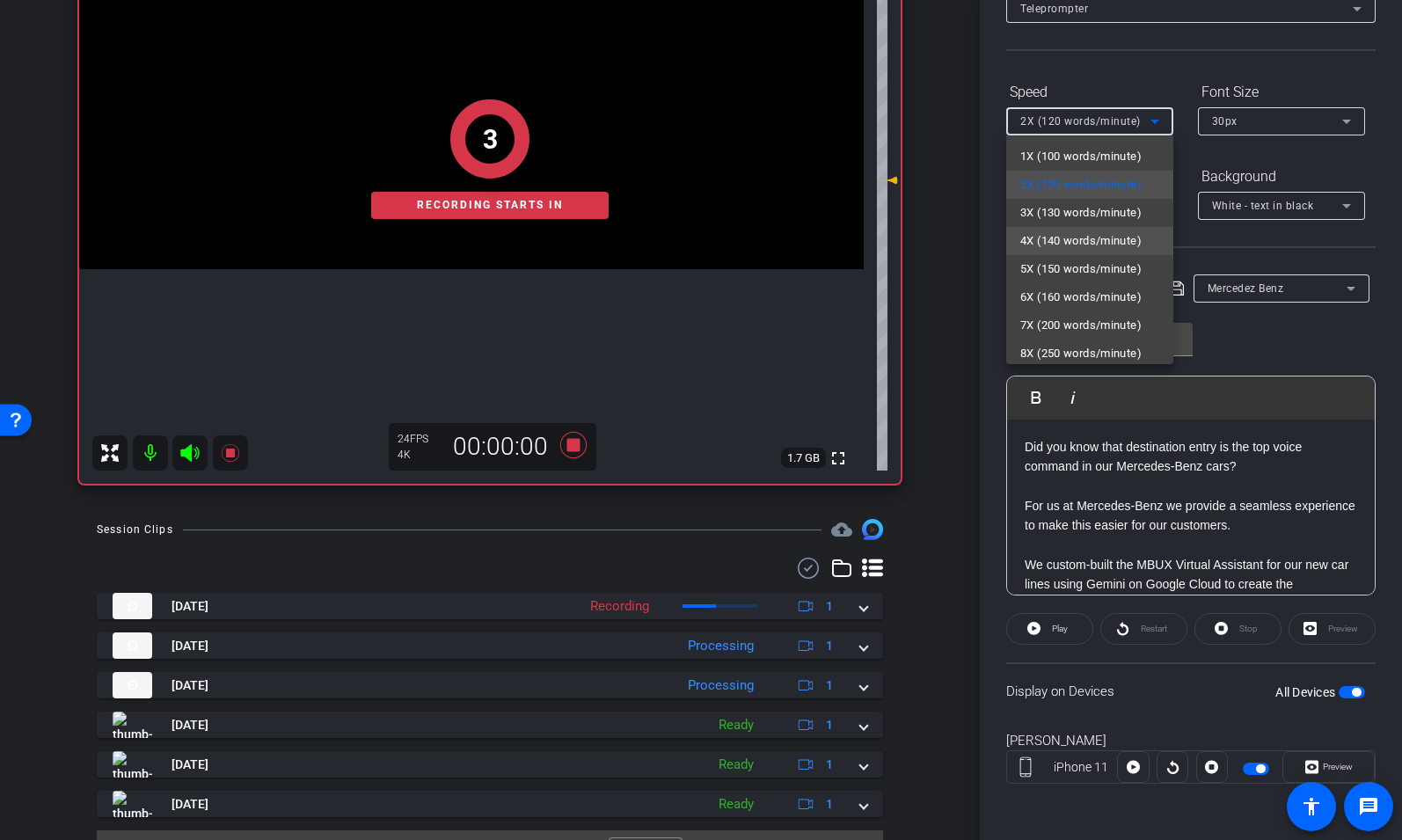
click at [1090, 236] on span "4X (140 words/minute)" at bounding box center [1081, 241] width 122 height 21
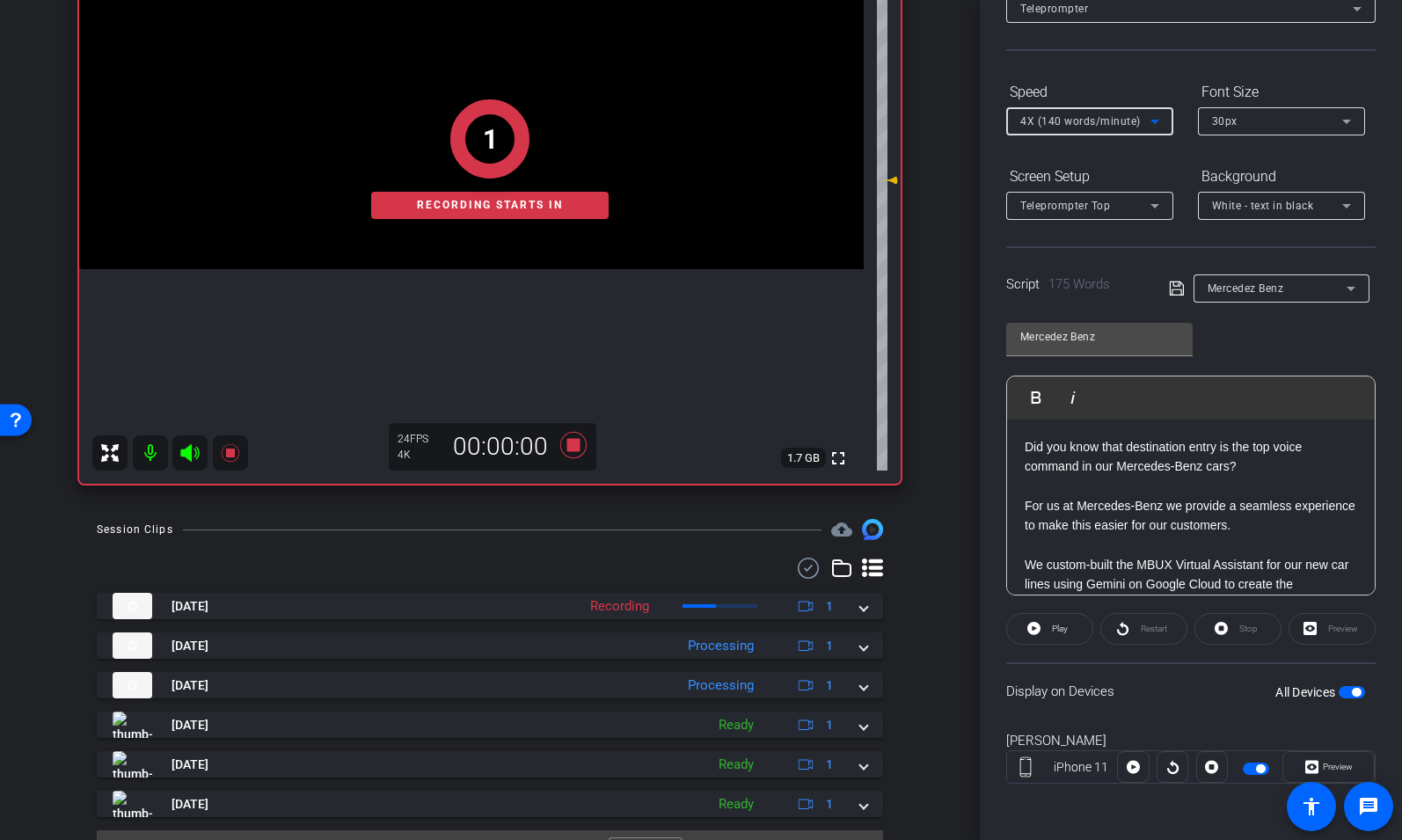
click at [1251, 774] on mat-slide-toggle at bounding box center [1258, 767] width 30 height 21
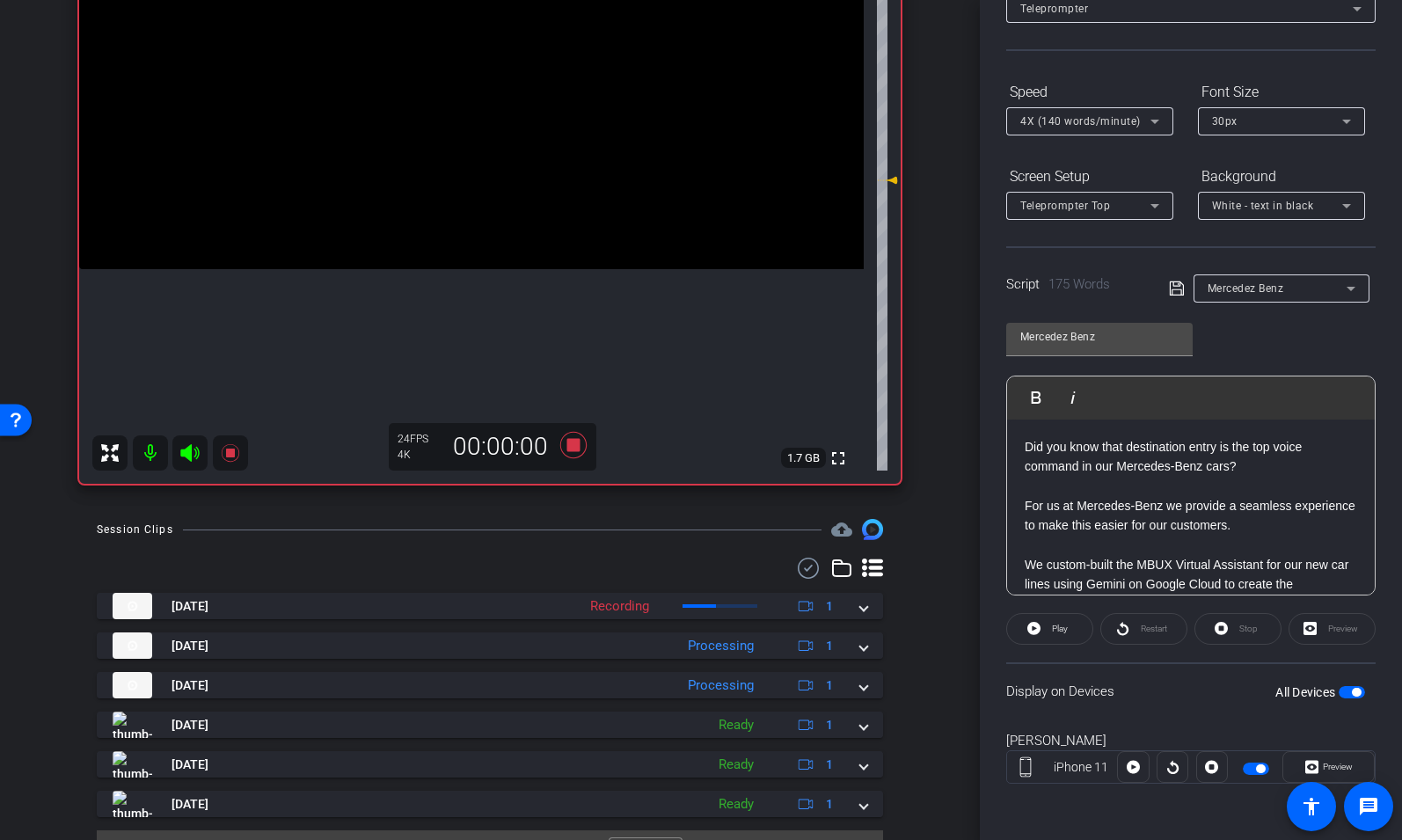
click at [1251, 772] on span "button" at bounding box center [1256, 768] width 27 height 12
click at [1262, 768] on span "button" at bounding box center [1256, 768] width 27 height 12
click at [1056, 630] on span "Play" at bounding box center [1059, 628] width 16 height 9
click at [1313, 765] on icon at bounding box center [1312, 767] width 13 height 27
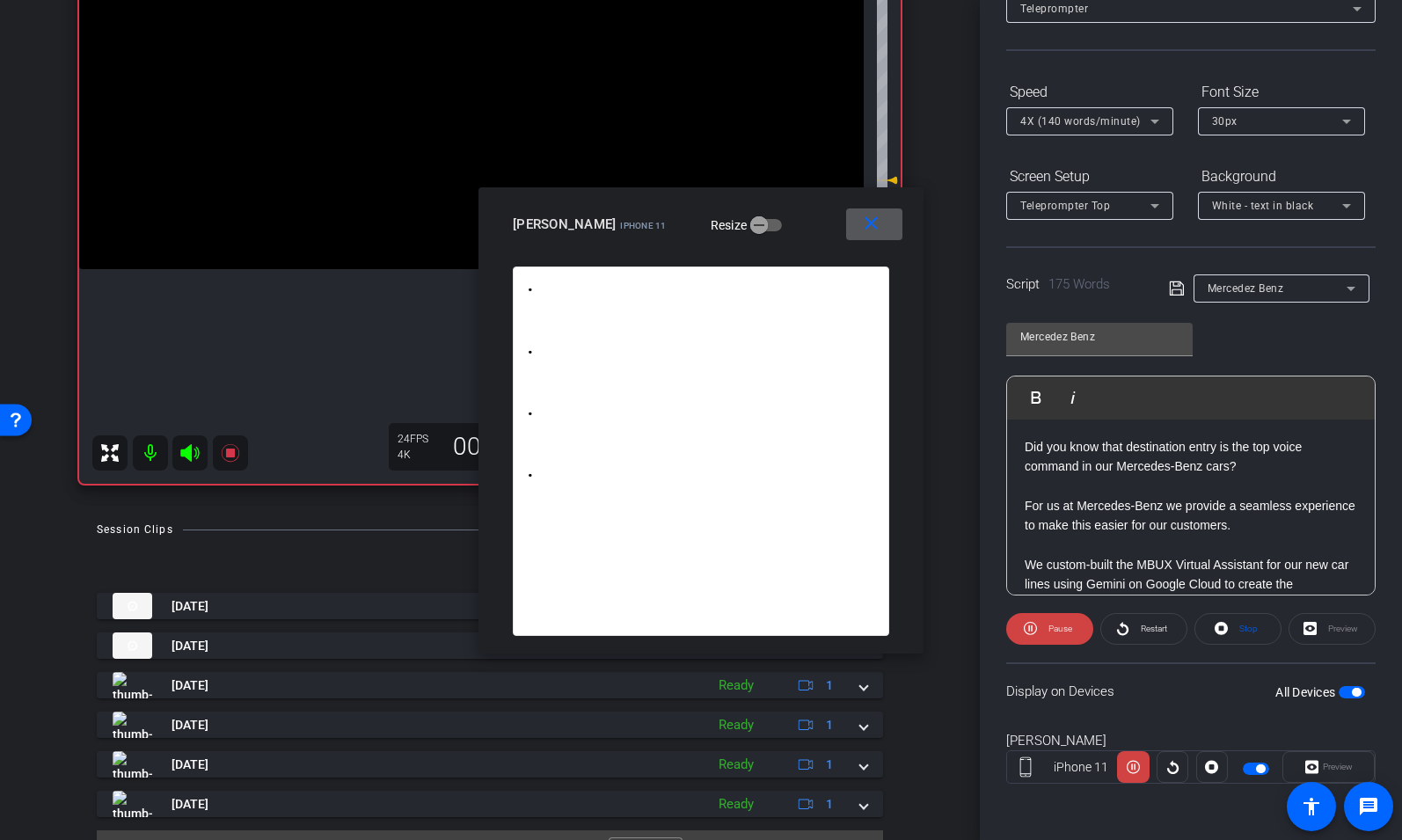
click at [1067, 131] on div "4X (140 words/minute)" at bounding box center [1085, 121] width 130 height 22
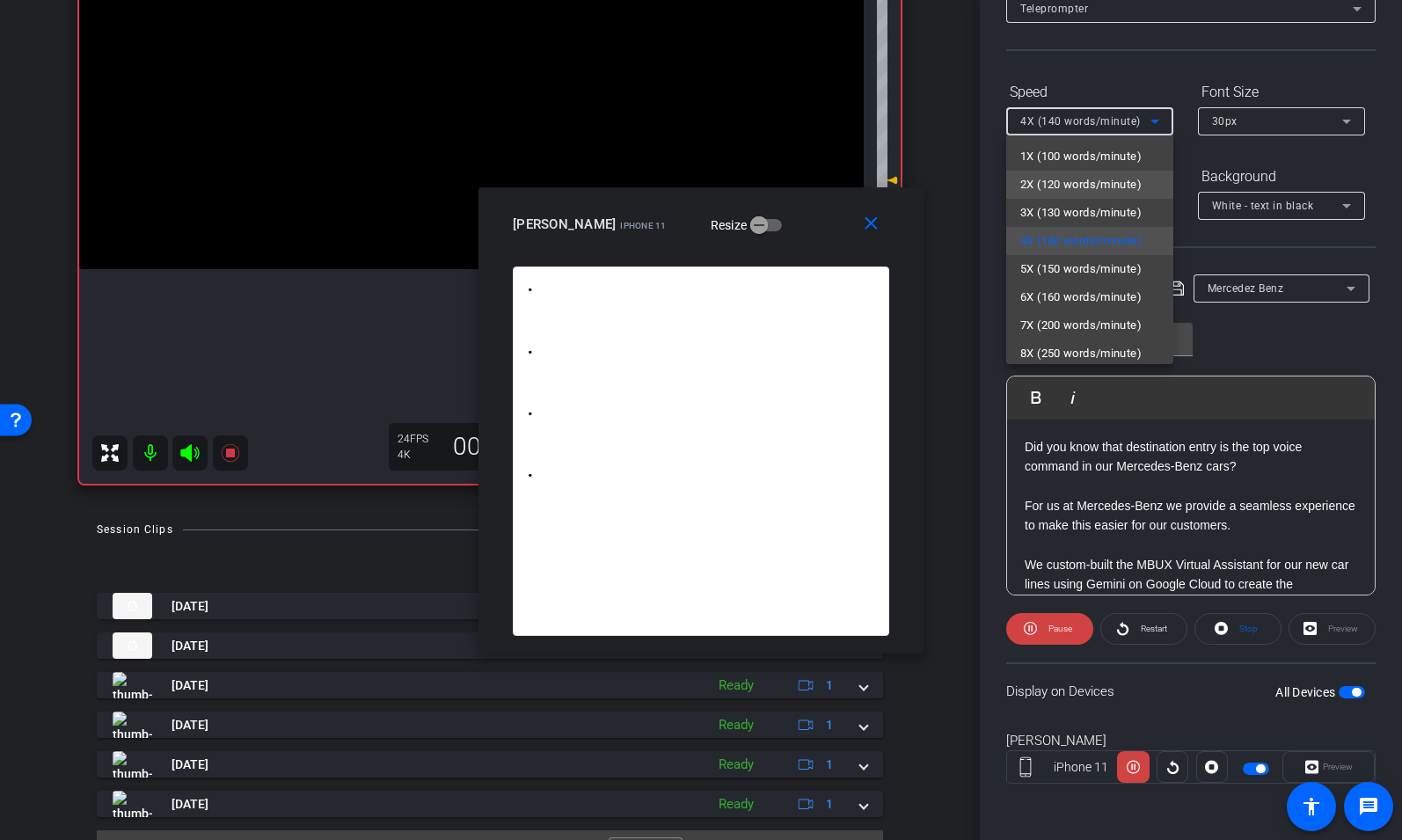
click at [1063, 177] on span "2X (120 words/minute)" at bounding box center [1081, 184] width 122 height 21
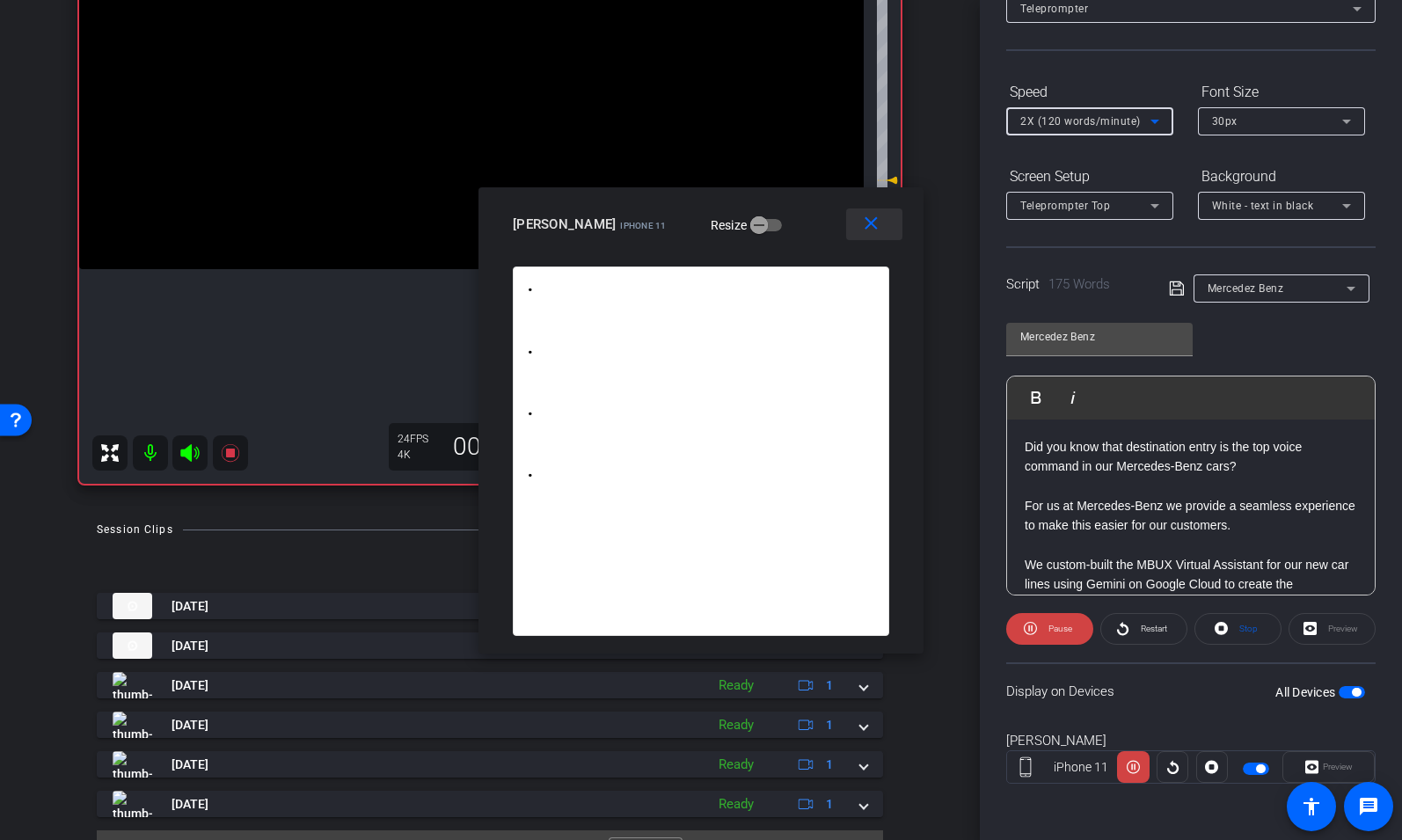
click at [873, 227] on mat-icon "close" at bounding box center [870, 223] width 22 height 22
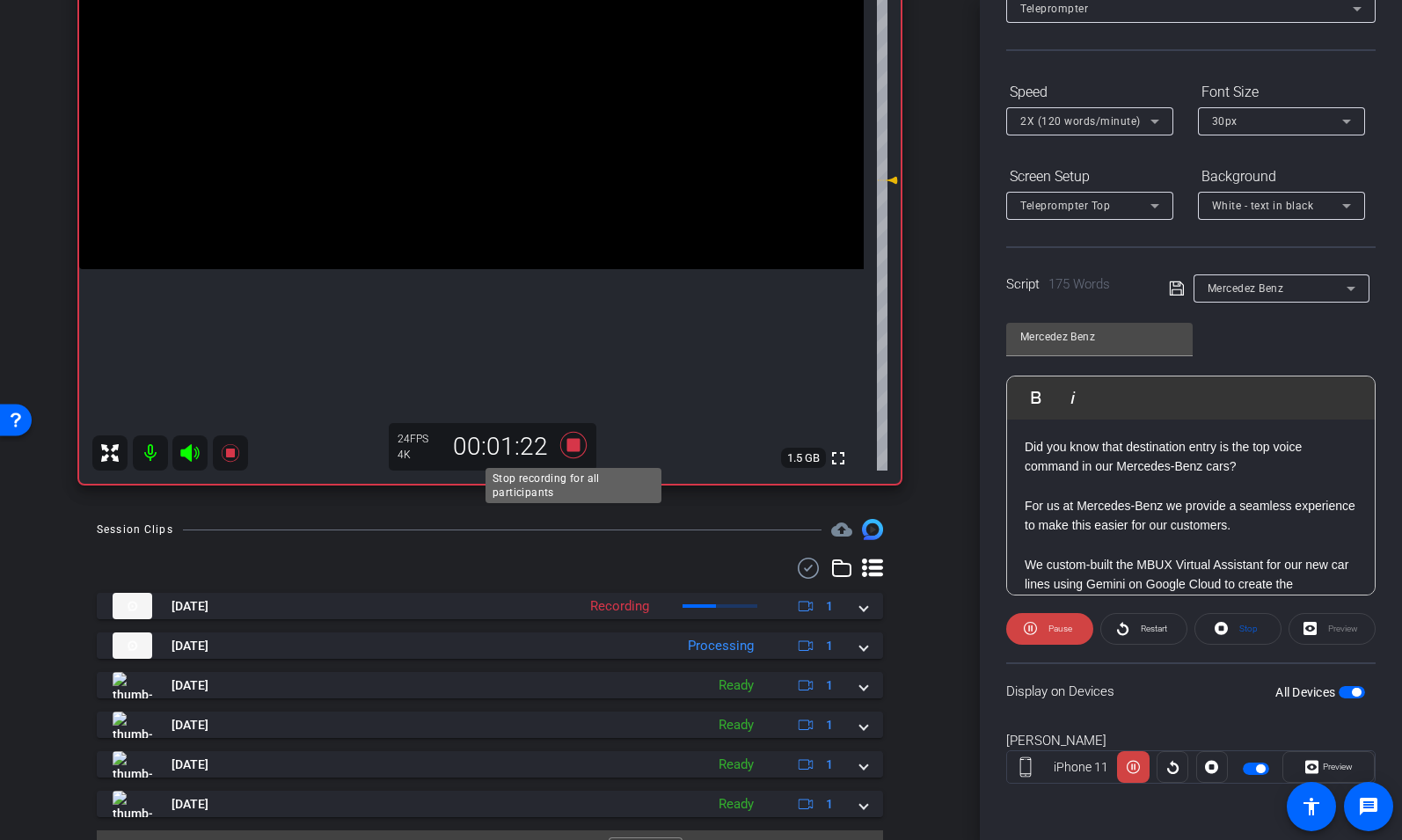
click at [577, 445] on icon at bounding box center [573, 445] width 27 height 27
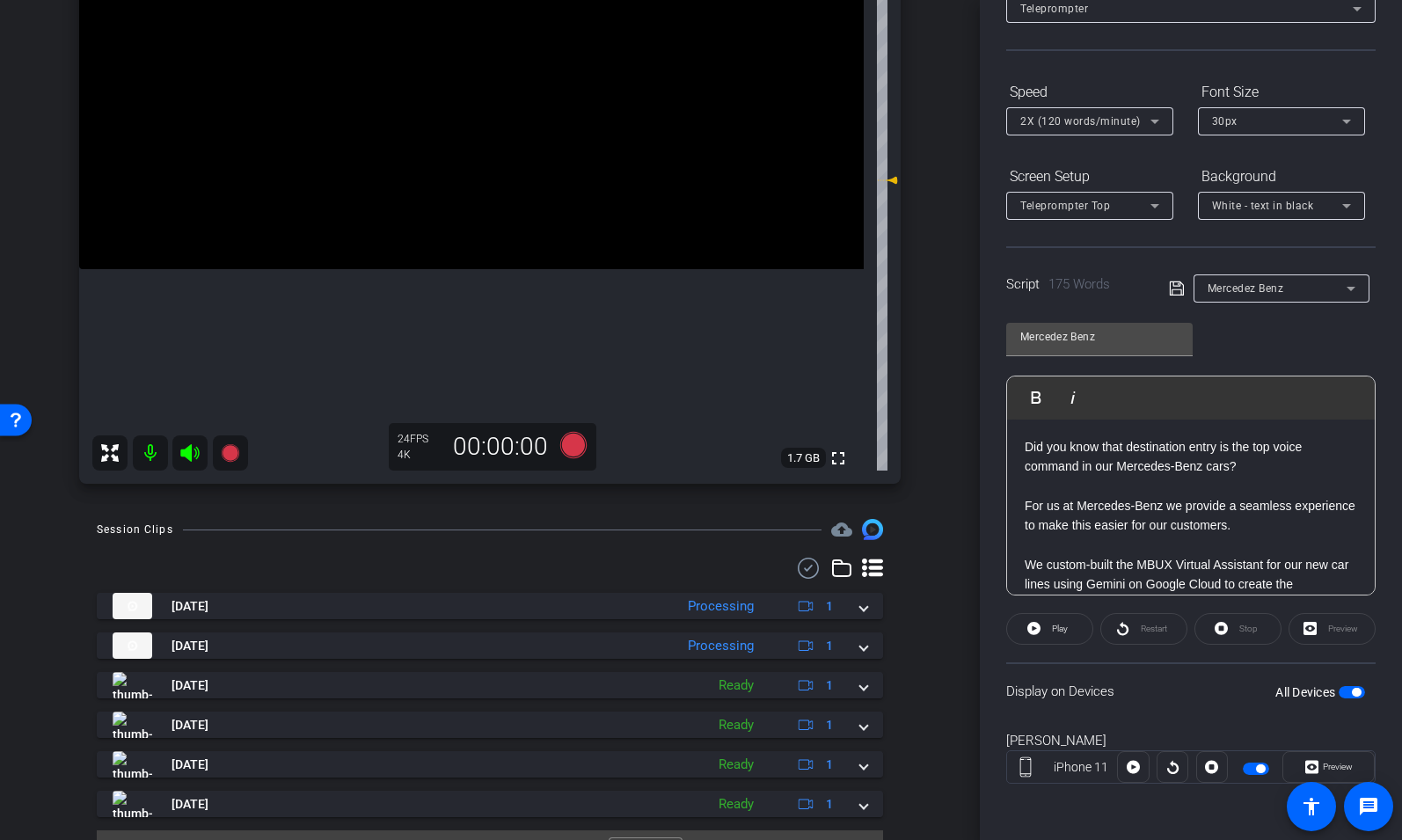
scroll to position [0, 0]
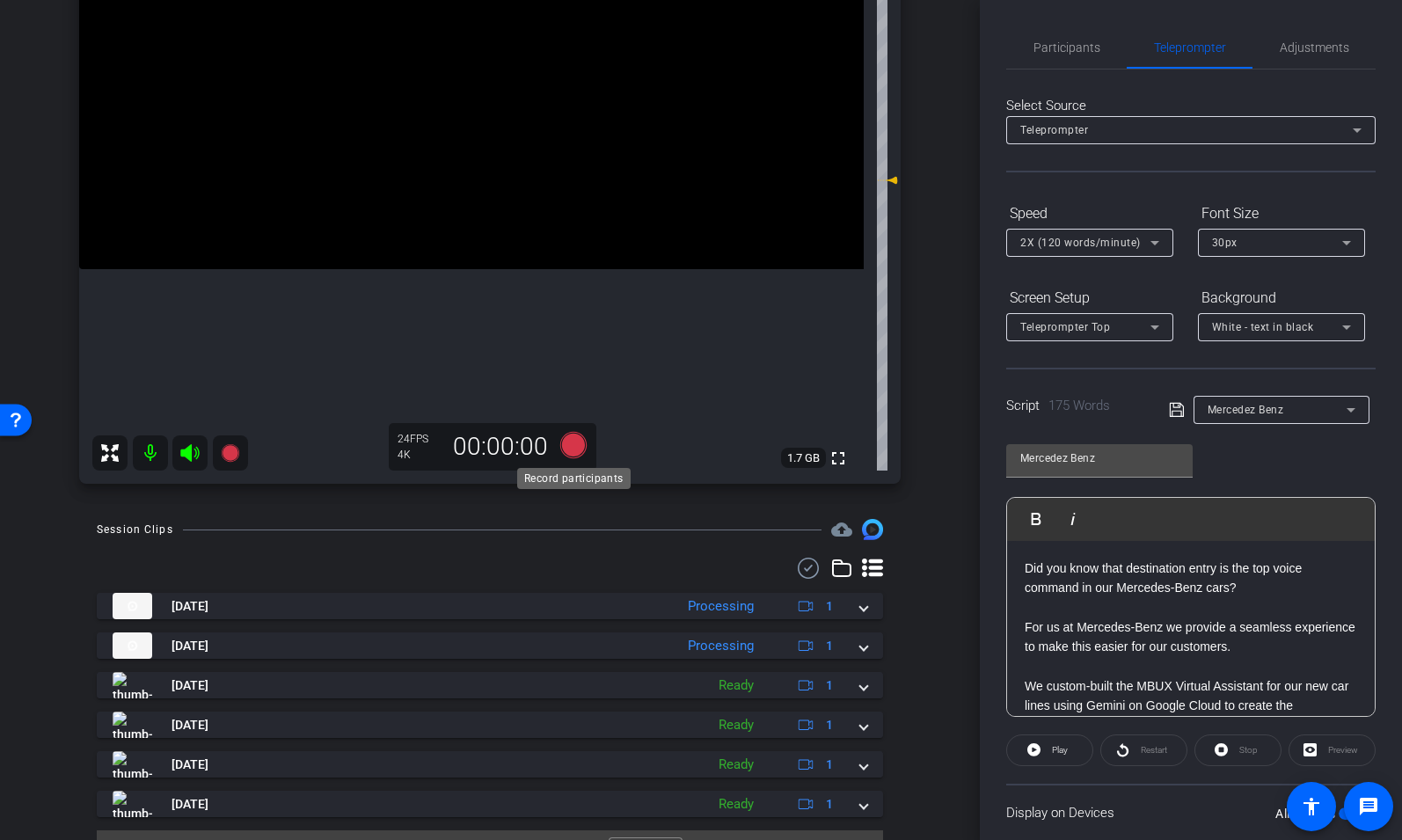
click at [575, 439] on icon at bounding box center [573, 445] width 27 height 27
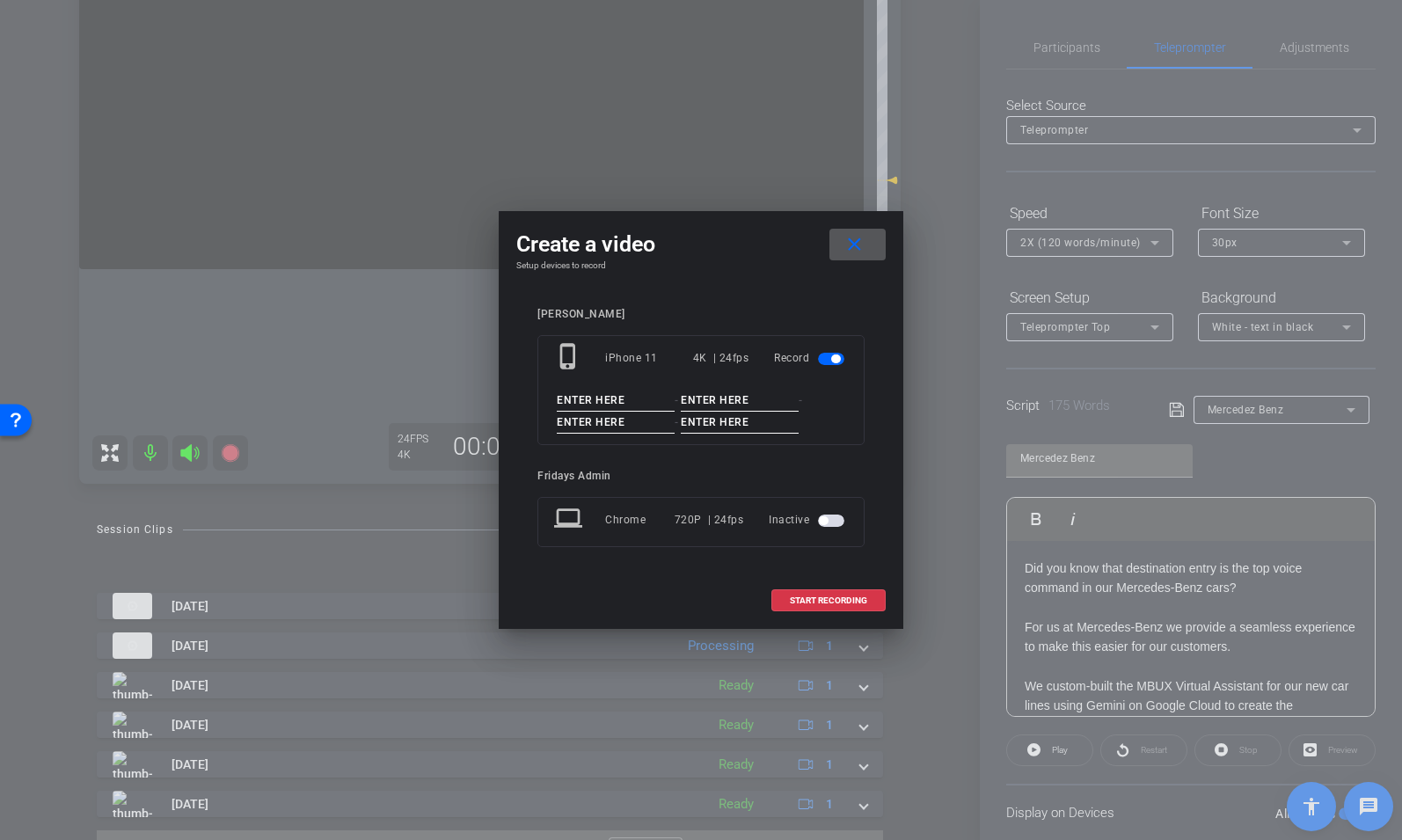
click at [571, 398] on input at bounding box center [616, 400] width 118 height 22
type input "[PERSON_NAME]"
click at [691, 398] on input at bounding box center [739, 400] width 118 height 22
type input "Mercedez"
click at [604, 426] on input at bounding box center [616, 422] width 118 height 22
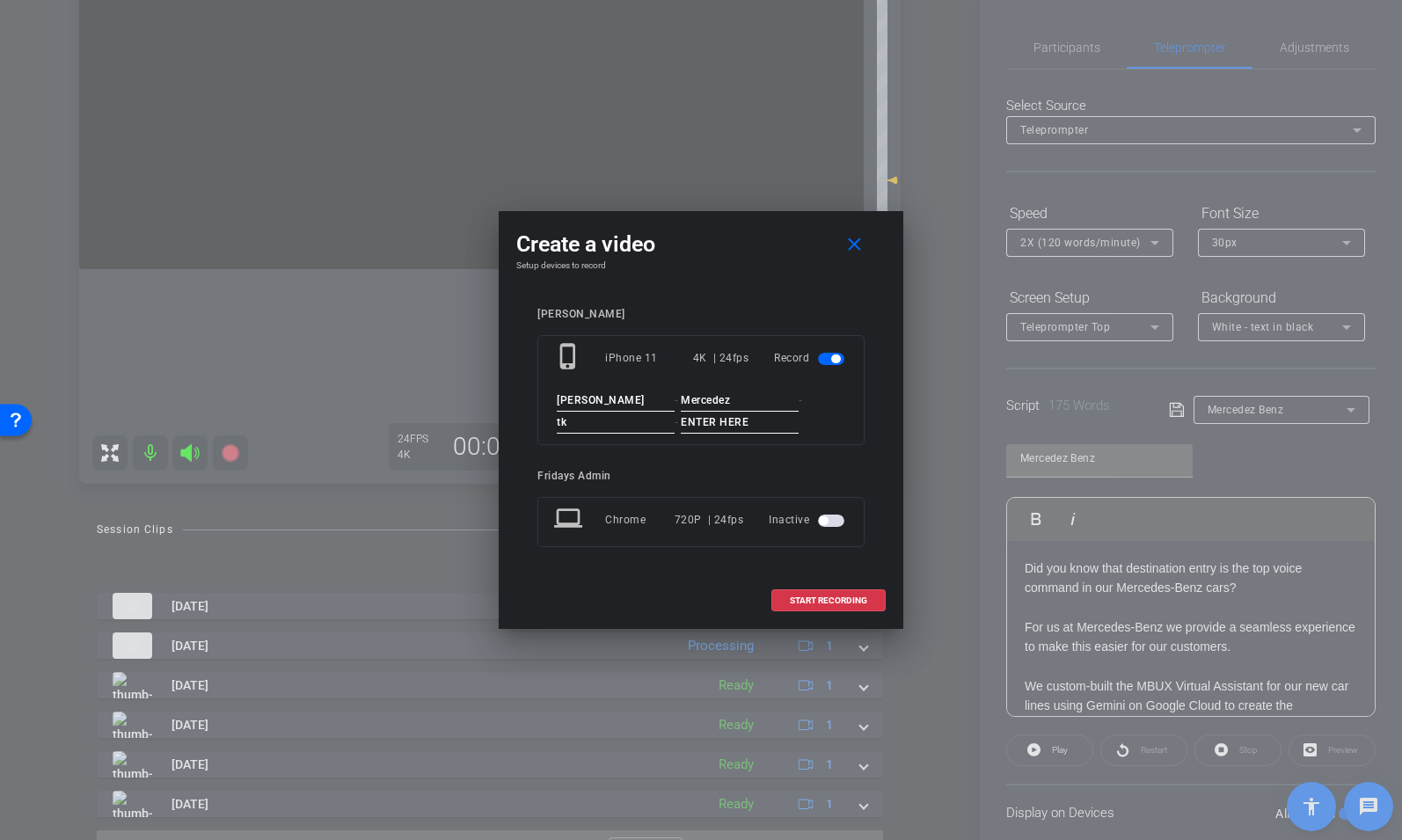
type input "tk"
click at [700, 425] on input at bounding box center [739, 422] width 118 height 22
type input "7"
click at [848, 603] on span "START RECORDING" at bounding box center [829, 600] width 78 height 9
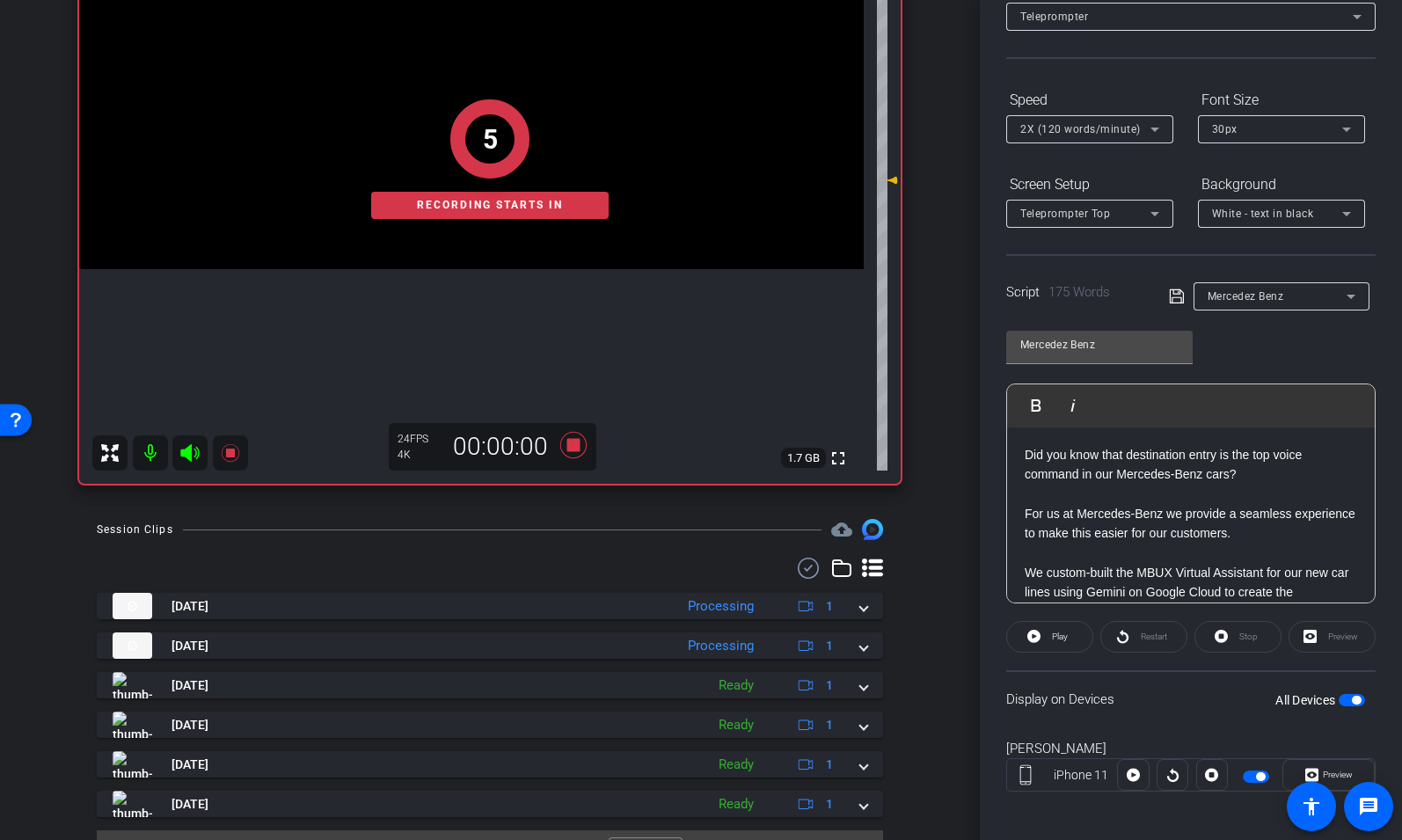
scroll to position [121, 0]
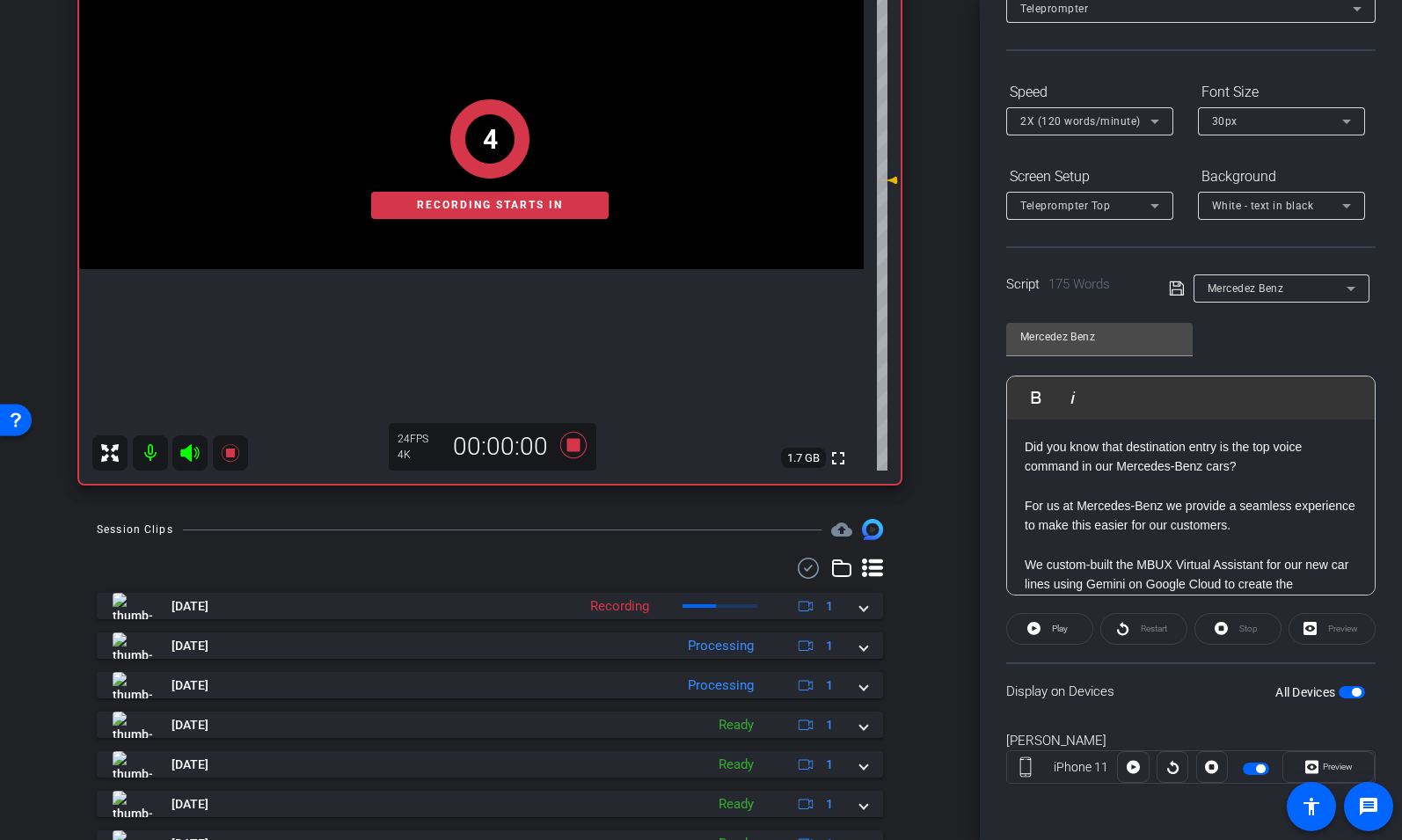
click at [1241, 769] on div at bounding box center [1255, 767] width 55 height 21
click at [1248, 771] on span "button" at bounding box center [1256, 768] width 27 height 12
click at [1266, 765] on span "button" at bounding box center [1256, 768] width 27 height 12
click at [1036, 625] on icon at bounding box center [1034, 628] width 13 height 13
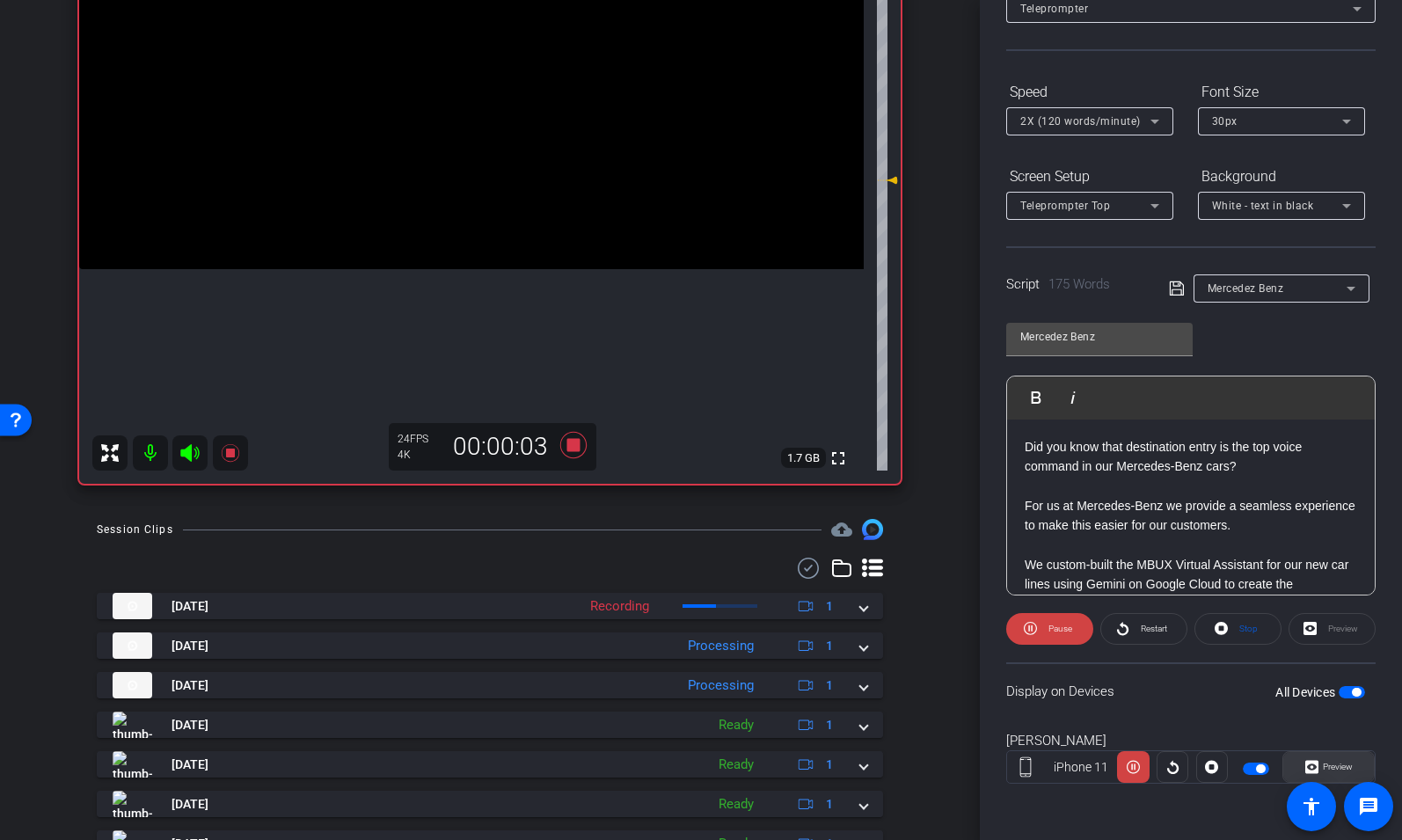
click at [1307, 766] on icon at bounding box center [1312, 767] width 13 height 27
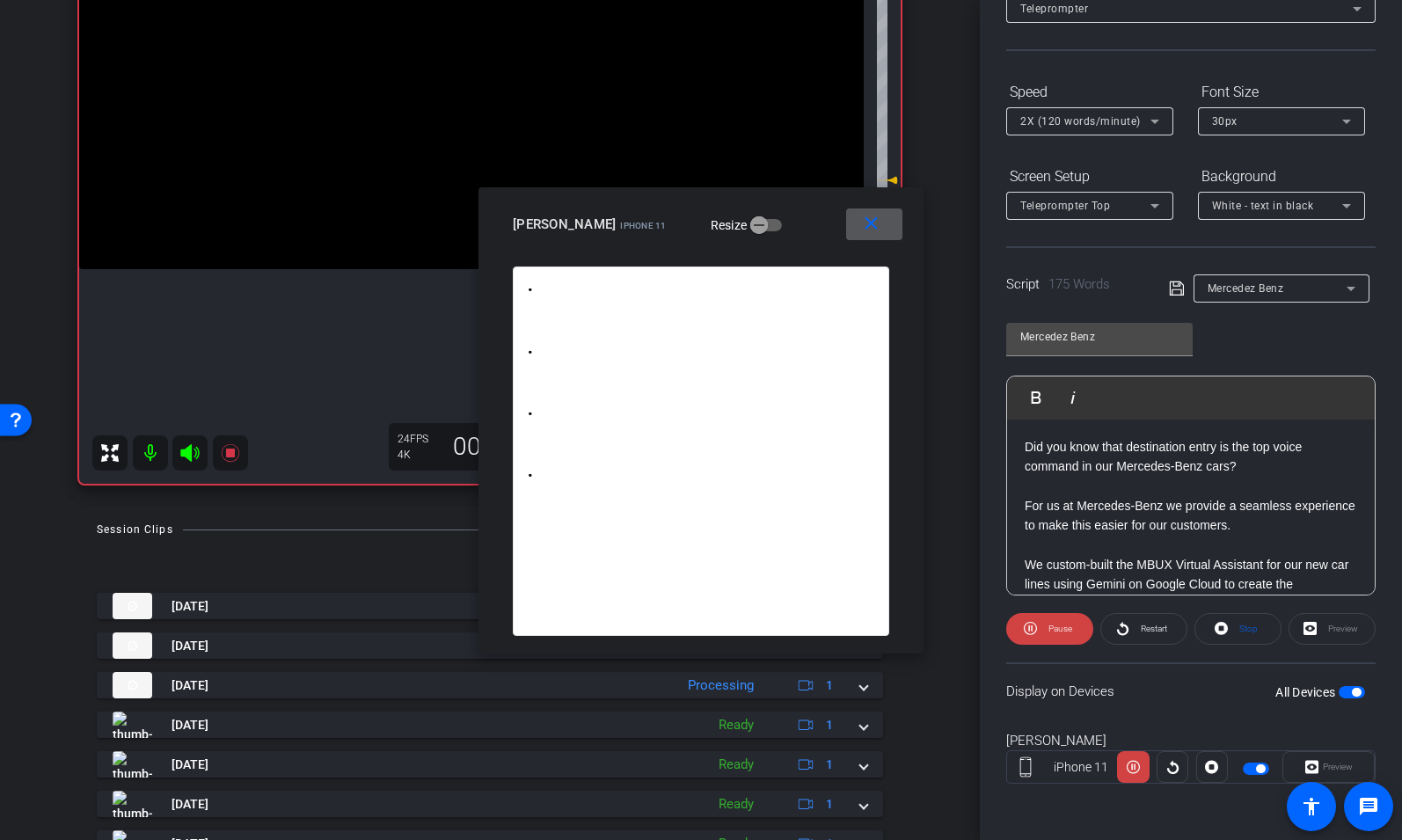
click at [1092, 122] on span "2X (120 words/minute)" at bounding box center [1080, 121] width 121 height 12
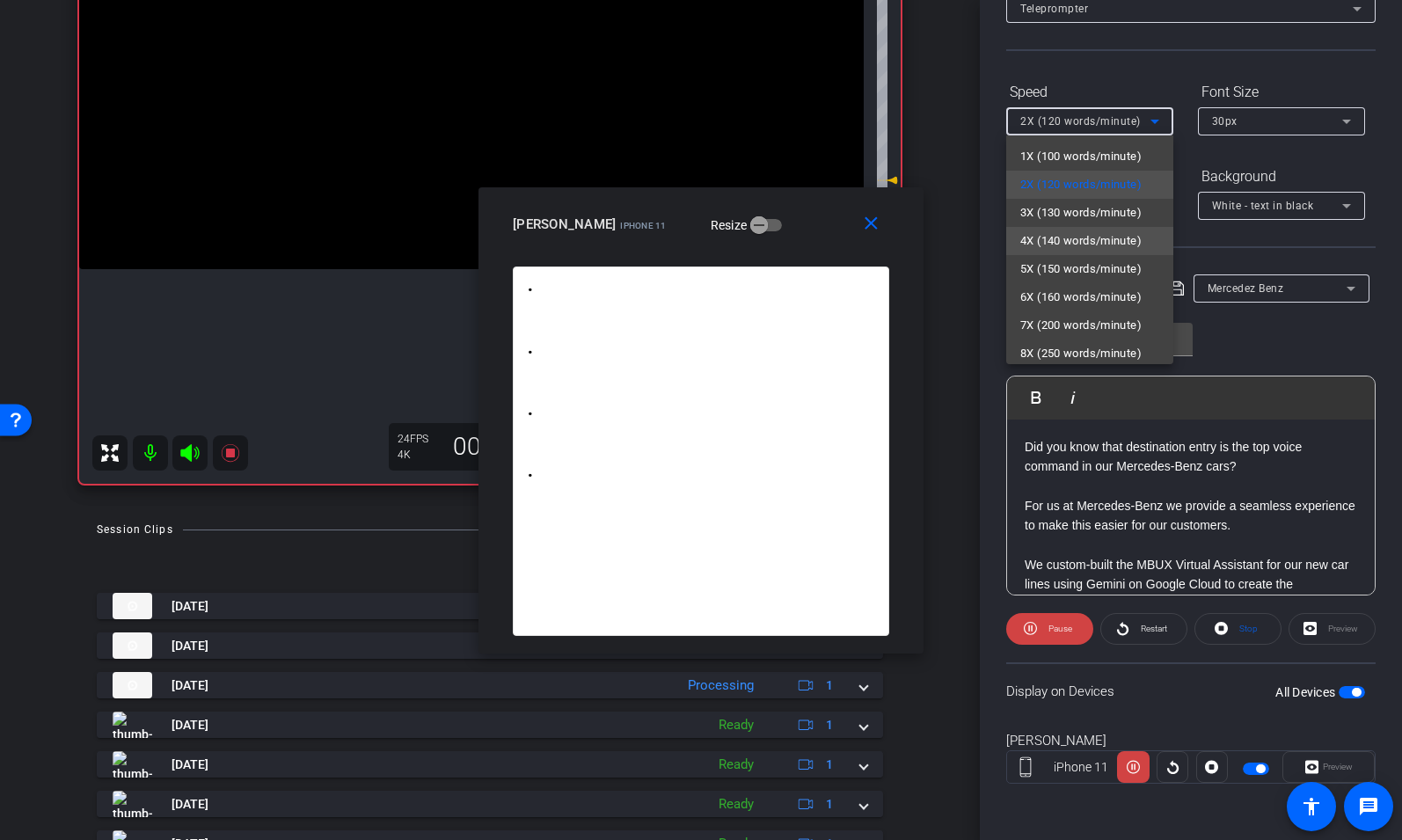
click at [1072, 237] on span "4X (140 words/minute)" at bounding box center [1081, 241] width 122 height 21
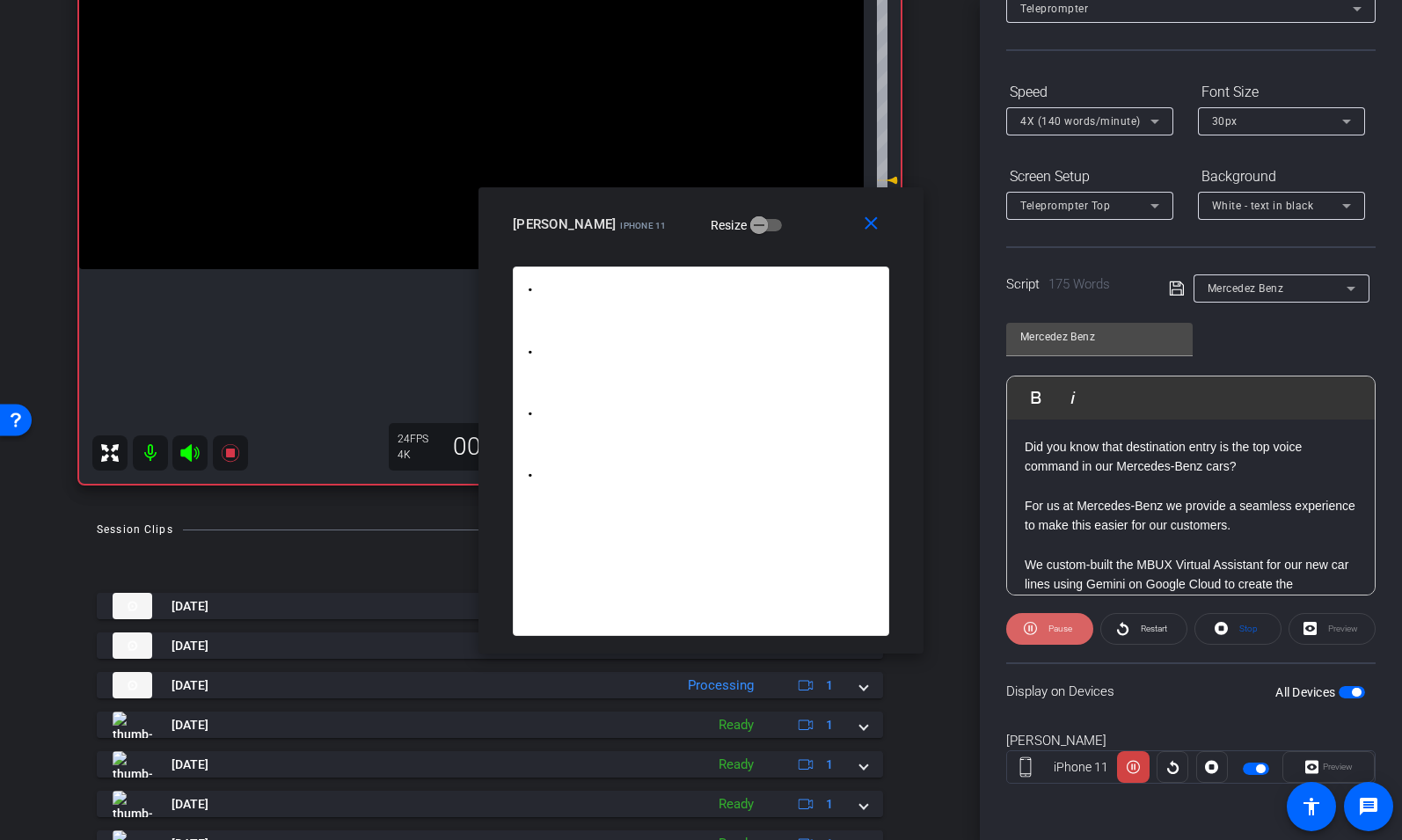
click at [1066, 635] on span "Pause" at bounding box center [1058, 629] width 28 height 25
click at [1024, 449] on p "Did you know that destination entry is the top voice command in our Mercedes-Be…" at bounding box center [1190, 457] width 332 height 40
click at [869, 221] on mat-icon "close" at bounding box center [870, 223] width 22 height 22
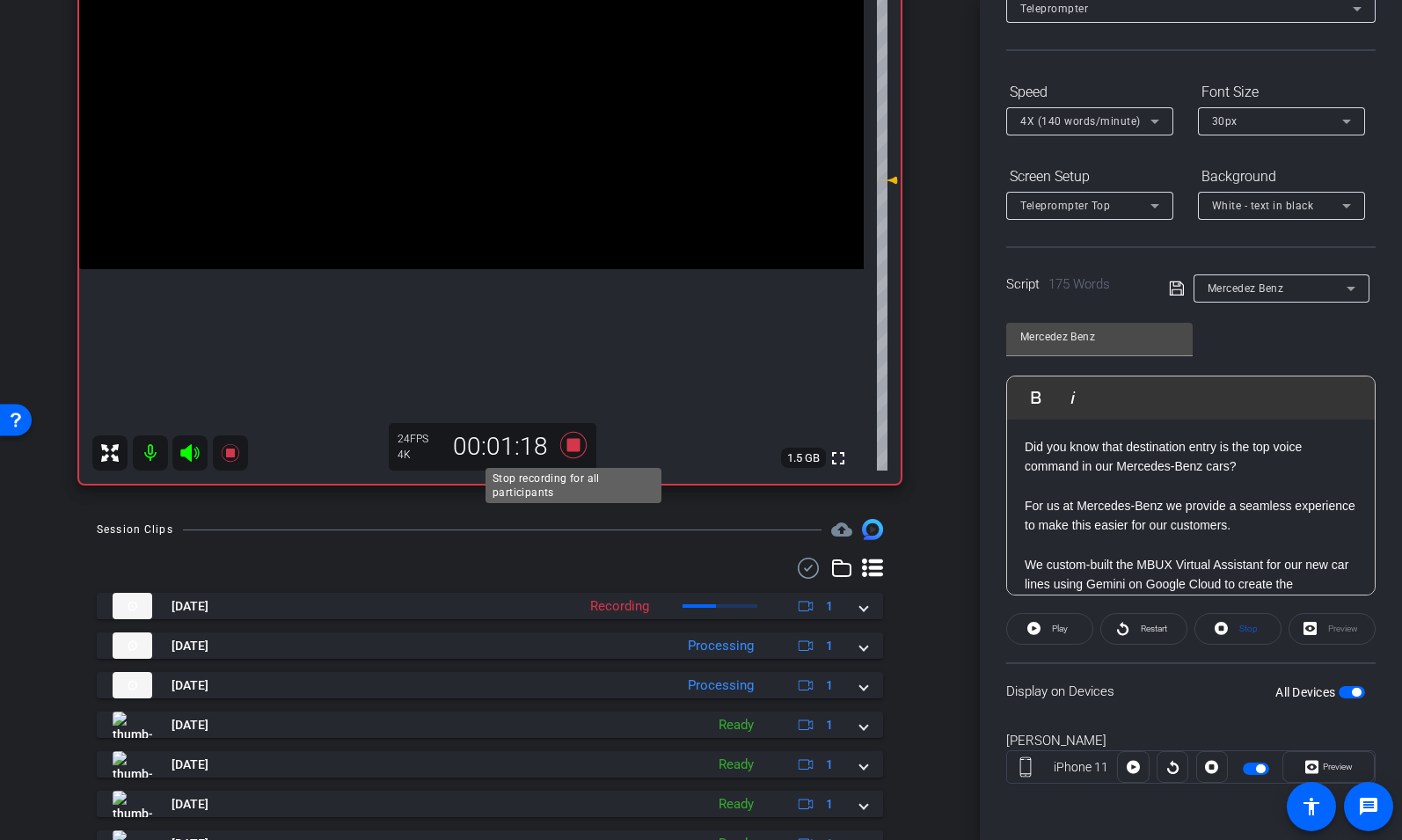
click at [570, 437] on icon at bounding box center [573, 444] width 42 height 31
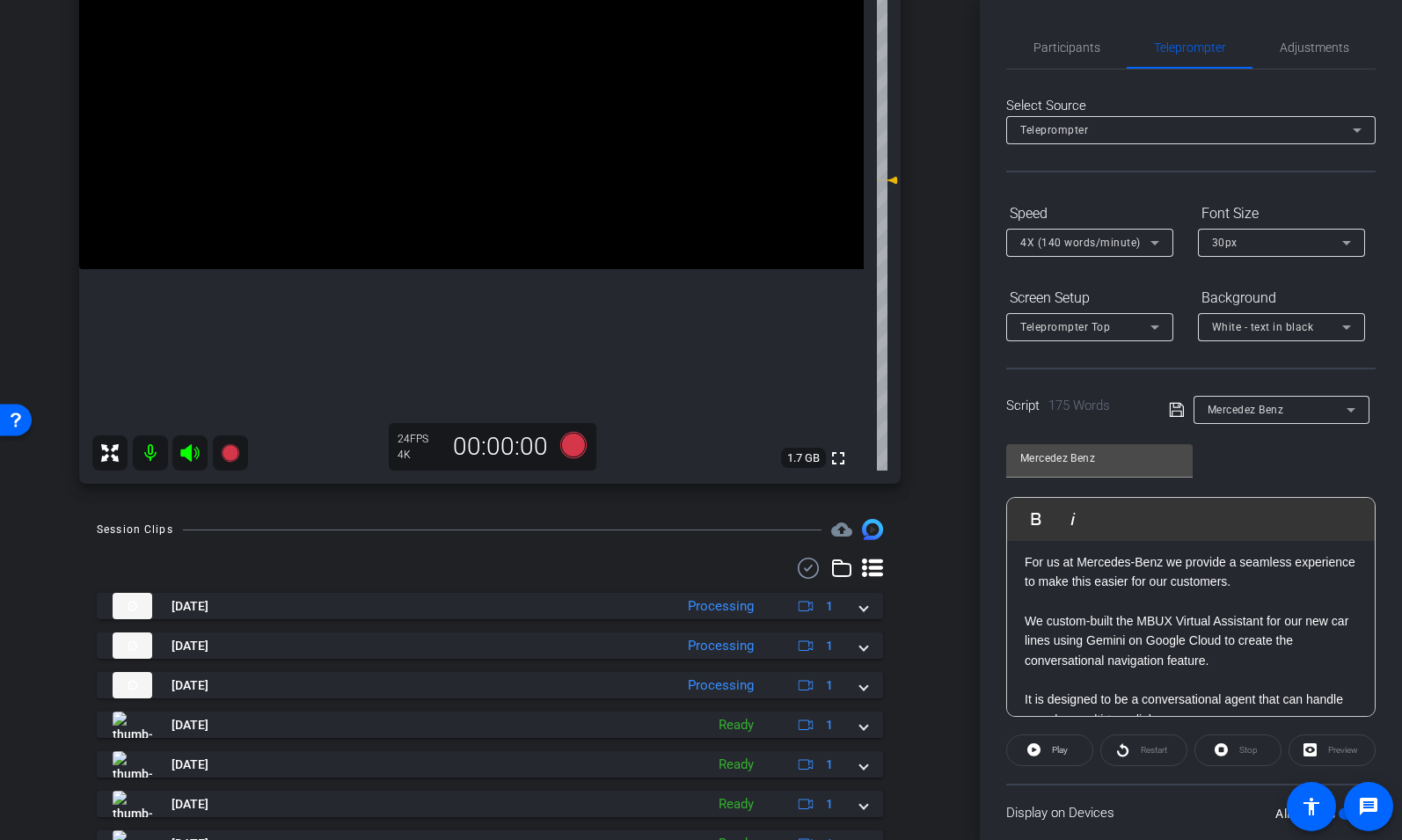
scroll to position [100, 0]
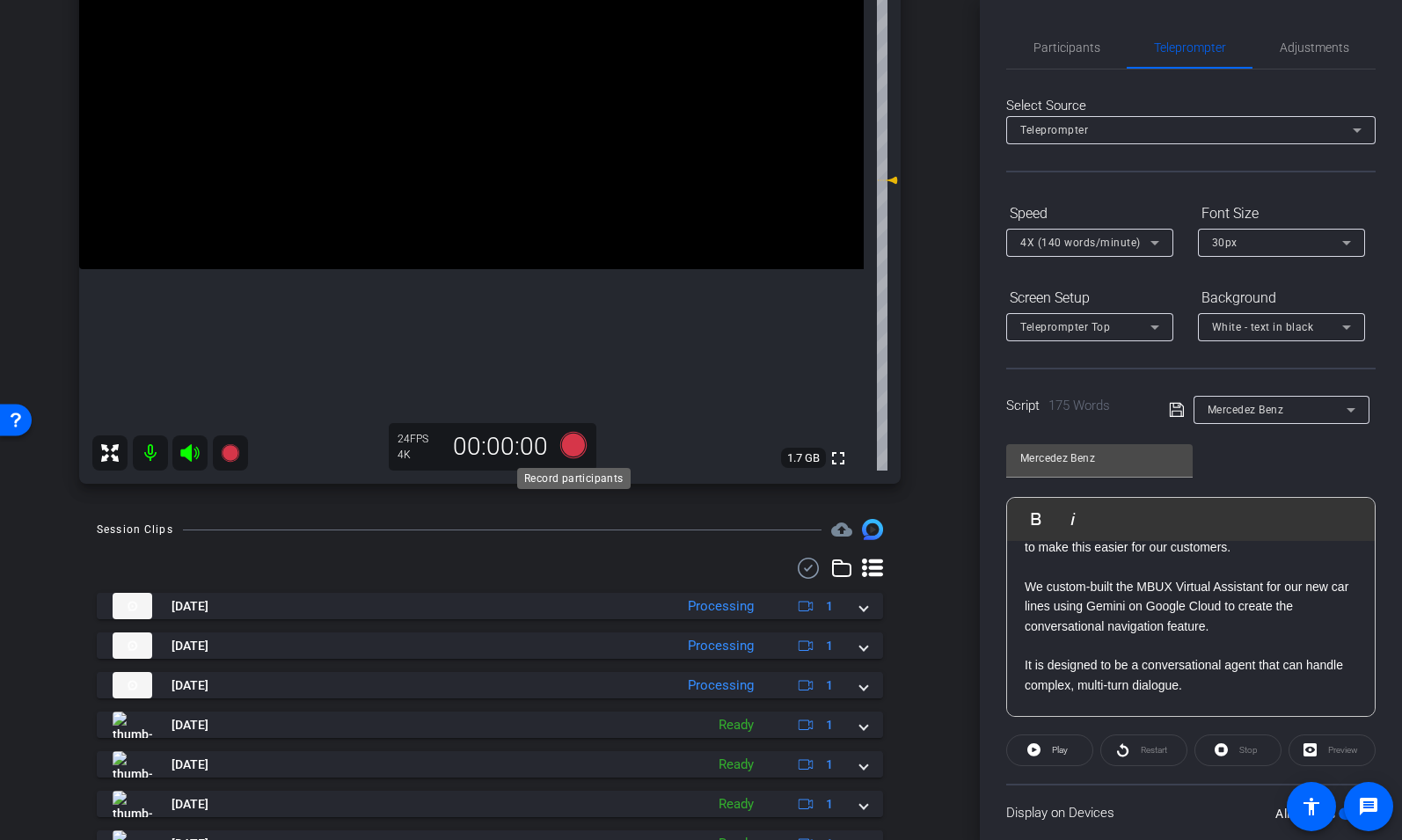
click at [571, 439] on icon at bounding box center [573, 445] width 27 height 27
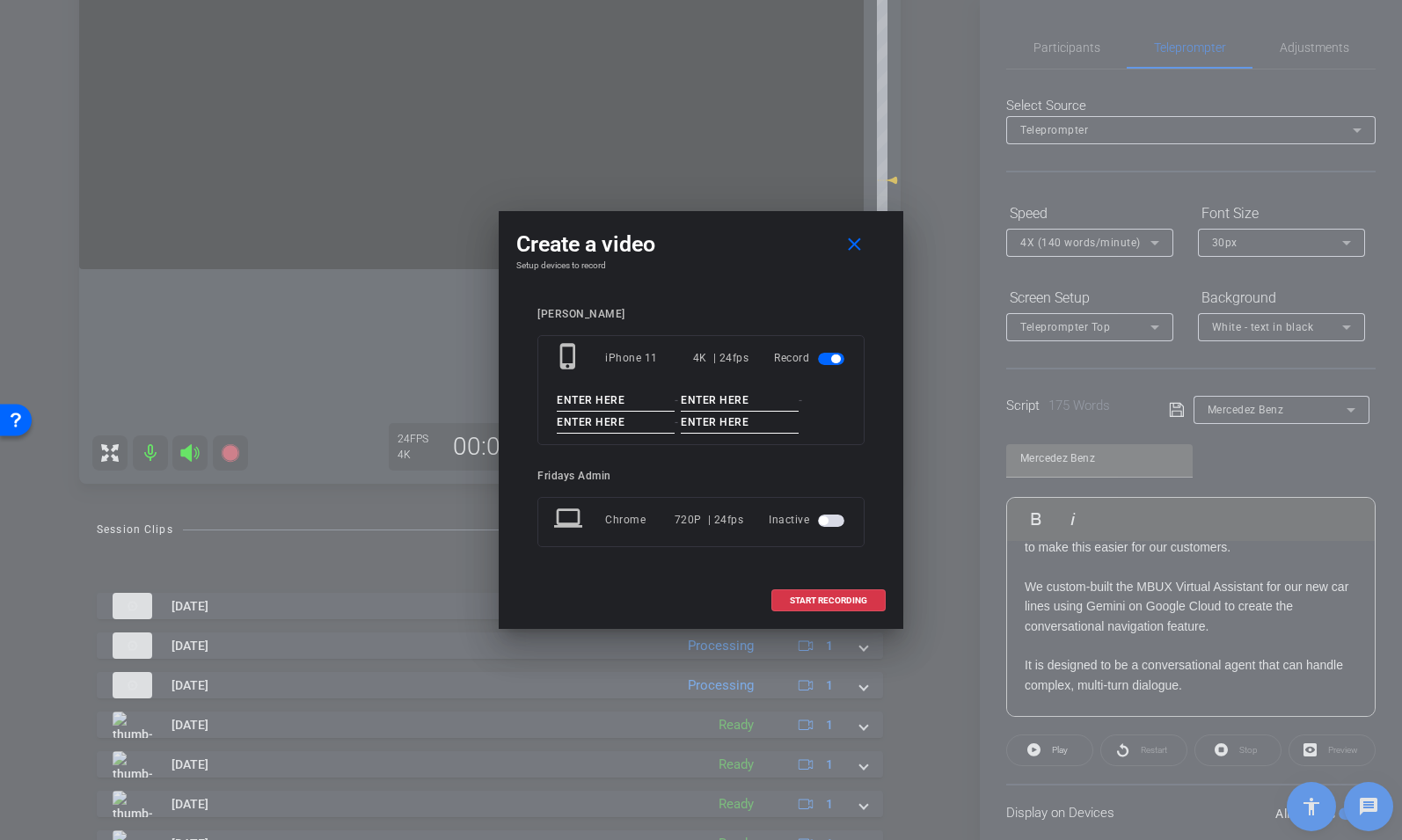
click at [578, 397] on input at bounding box center [616, 400] width 118 height 22
type input "[PERSON_NAME]"
click at [721, 399] on input at bounding box center [739, 400] width 118 height 22
type input "Mercedez"
click at [593, 425] on input at bounding box center [616, 422] width 118 height 22
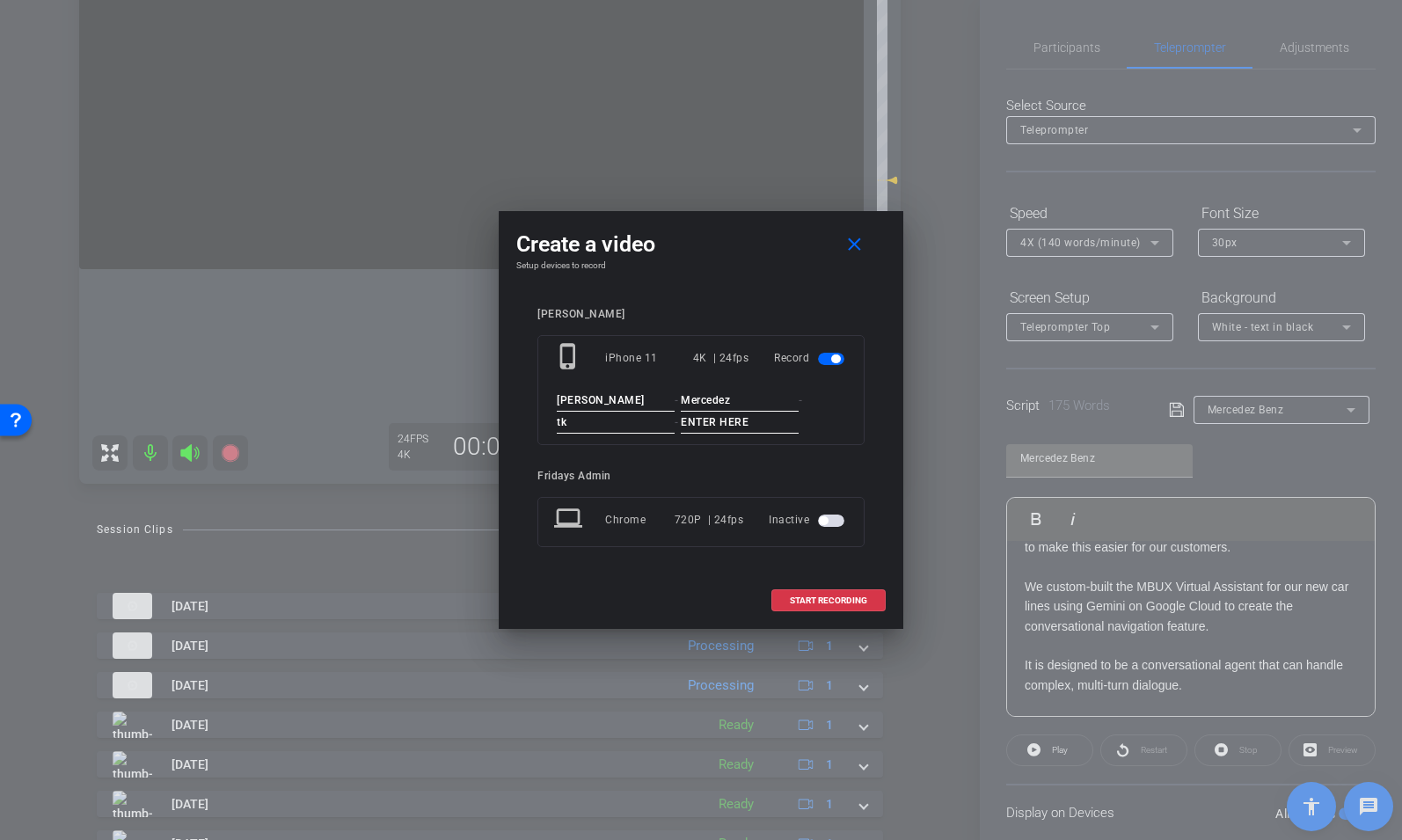
type input "tk"
click at [703, 420] on input at bounding box center [739, 422] width 118 height 22
type input "8"
click at [822, 597] on span "START RECORDING" at bounding box center [829, 600] width 78 height 9
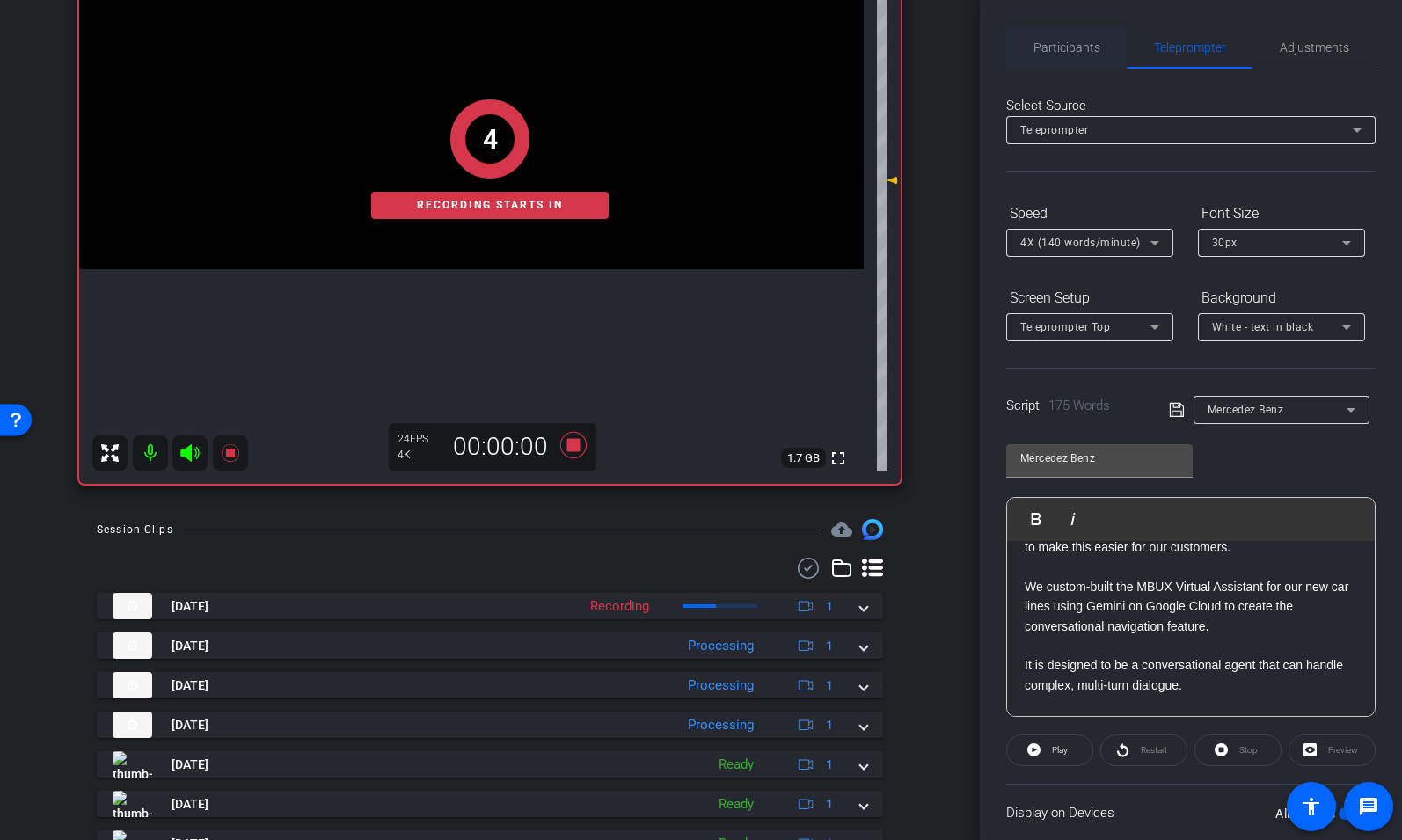
click at [1067, 56] on span "Participants" at bounding box center [1067, 47] width 66 height 42
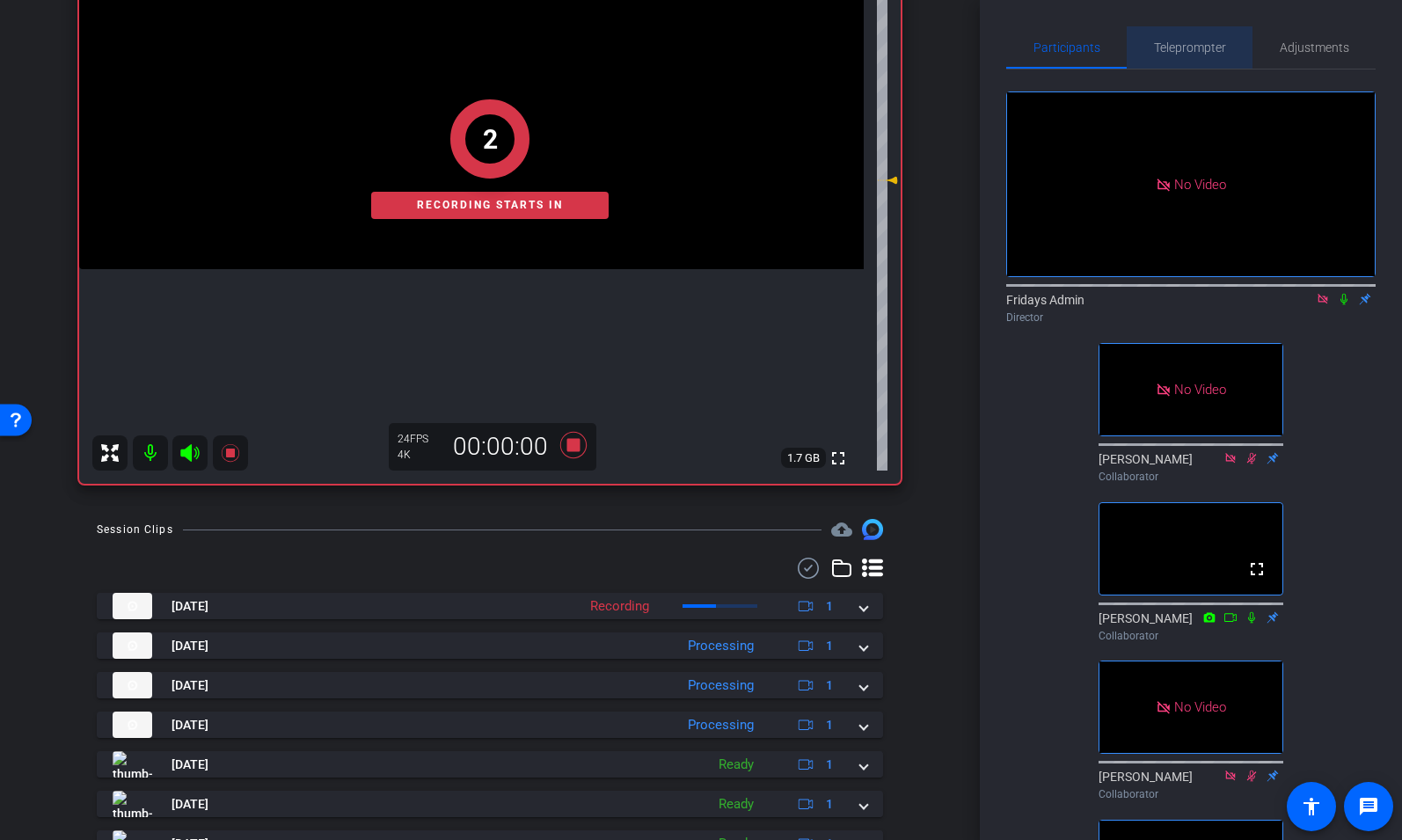
click at [1186, 42] on span "Teleprompter" at bounding box center [1190, 47] width 72 height 12
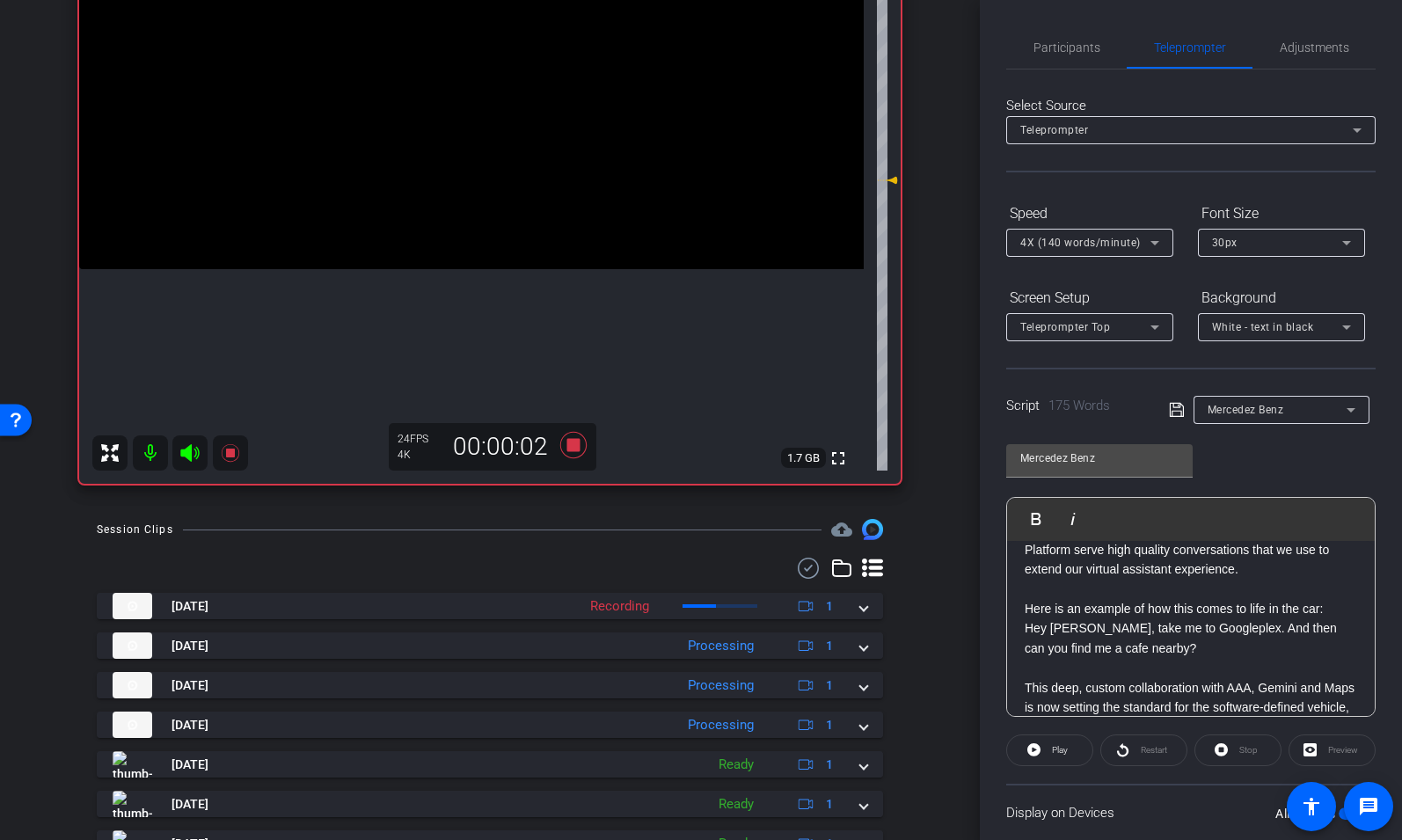
scroll to position [121, 0]
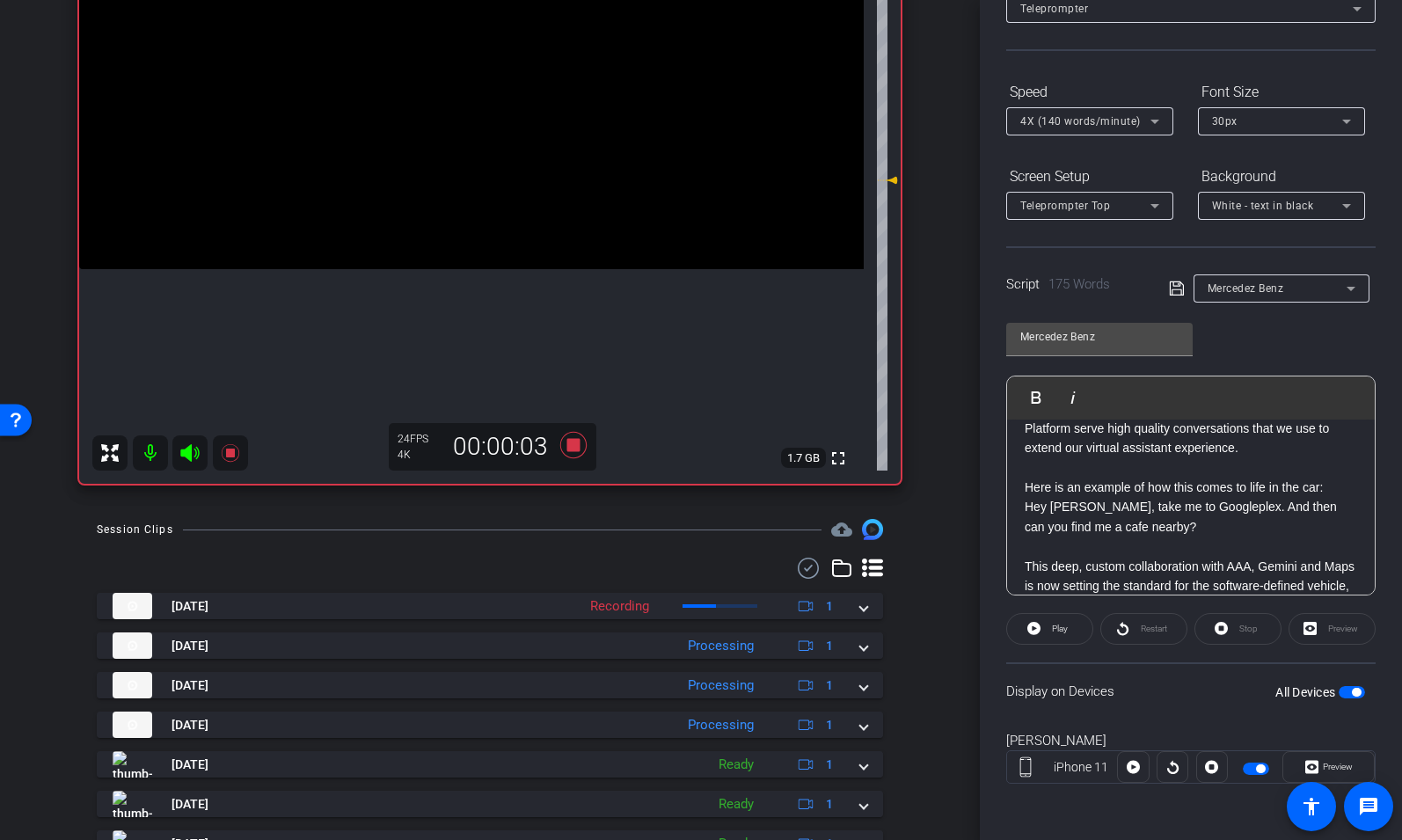
click at [1256, 768] on span "button" at bounding box center [1260, 768] width 9 height 9
click at [1260, 768] on span "button" at bounding box center [1256, 768] width 27 height 12
click at [1059, 628] on span "Play" at bounding box center [1059, 628] width 16 height 9
click at [1327, 766] on span "Preview" at bounding box center [1338, 766] width 30 height 9
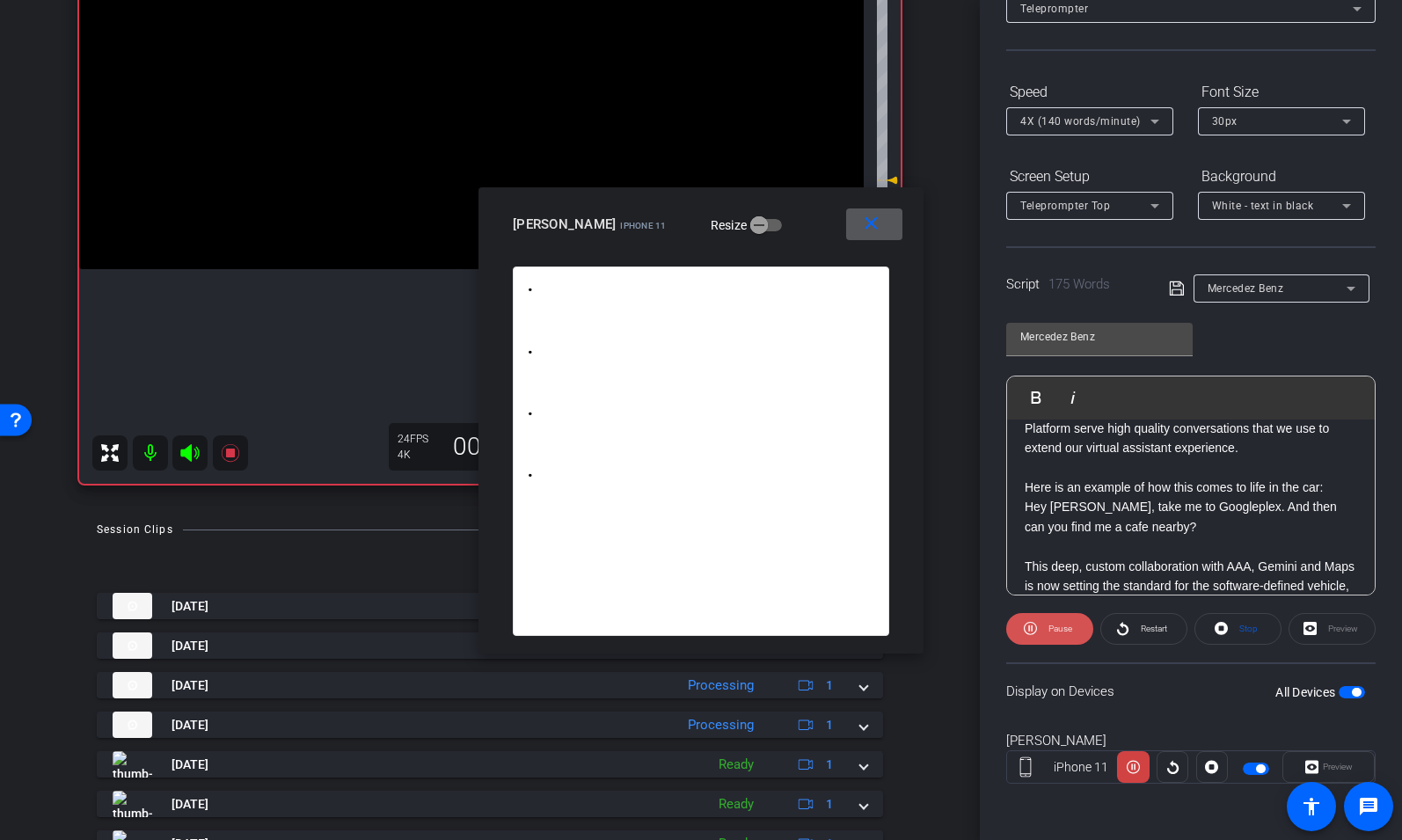
click at [1050, 631] on span "Pause" at bounding box center [1059, 628] width 24 height 9
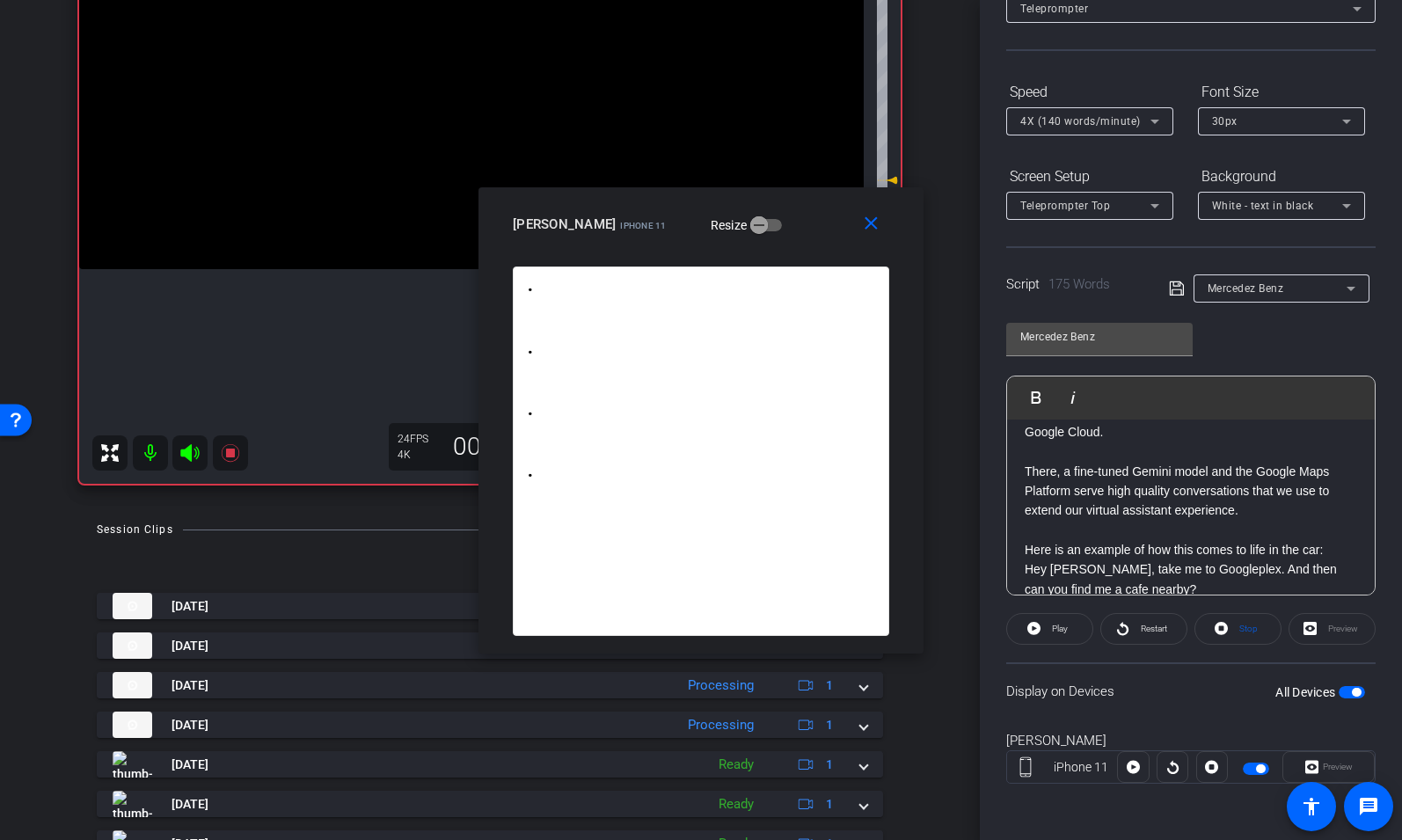
scroll to position [328, 0]
click at [1023, 475] on div "Did you know that destination entry is the top voice command in our Mercedes-Be…" at bounding box center [1190, 483] width 367 height 784
click at [1027, 393] on img "button" at bounding box center [1026, 396] width 10 height 10
click at [1022, 472] on div "Did you know that destination entry is the top voice command in our Mercedes-Be…" at bounding box center [1190, 483] width 367 height 784
click at [1031, 397] on img "button" at bounding box center [1026, 396] width 10 height 10
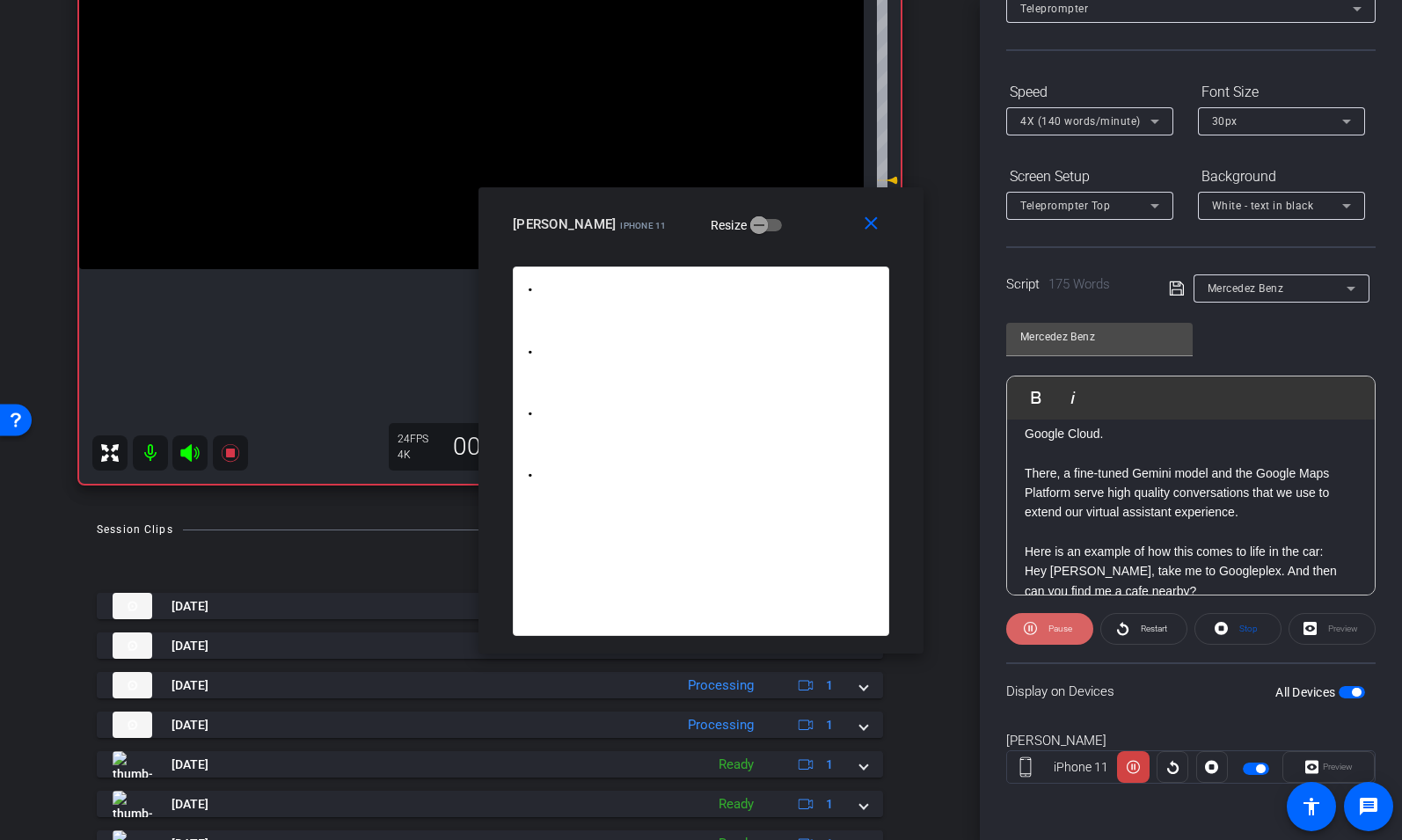
click at [1036, 626] on icon at bounding box center [1031, 628] width 13 height 13
click at [1036, 628] on icon at bounding box center [1034, 627] width 13 height 22
click at [1040, 628] on span at bounding box center [1050, 628] width 87 height 42
click at [869, 221] on mat-icon "close" at bounding box center [870, 223] width 22 height 22
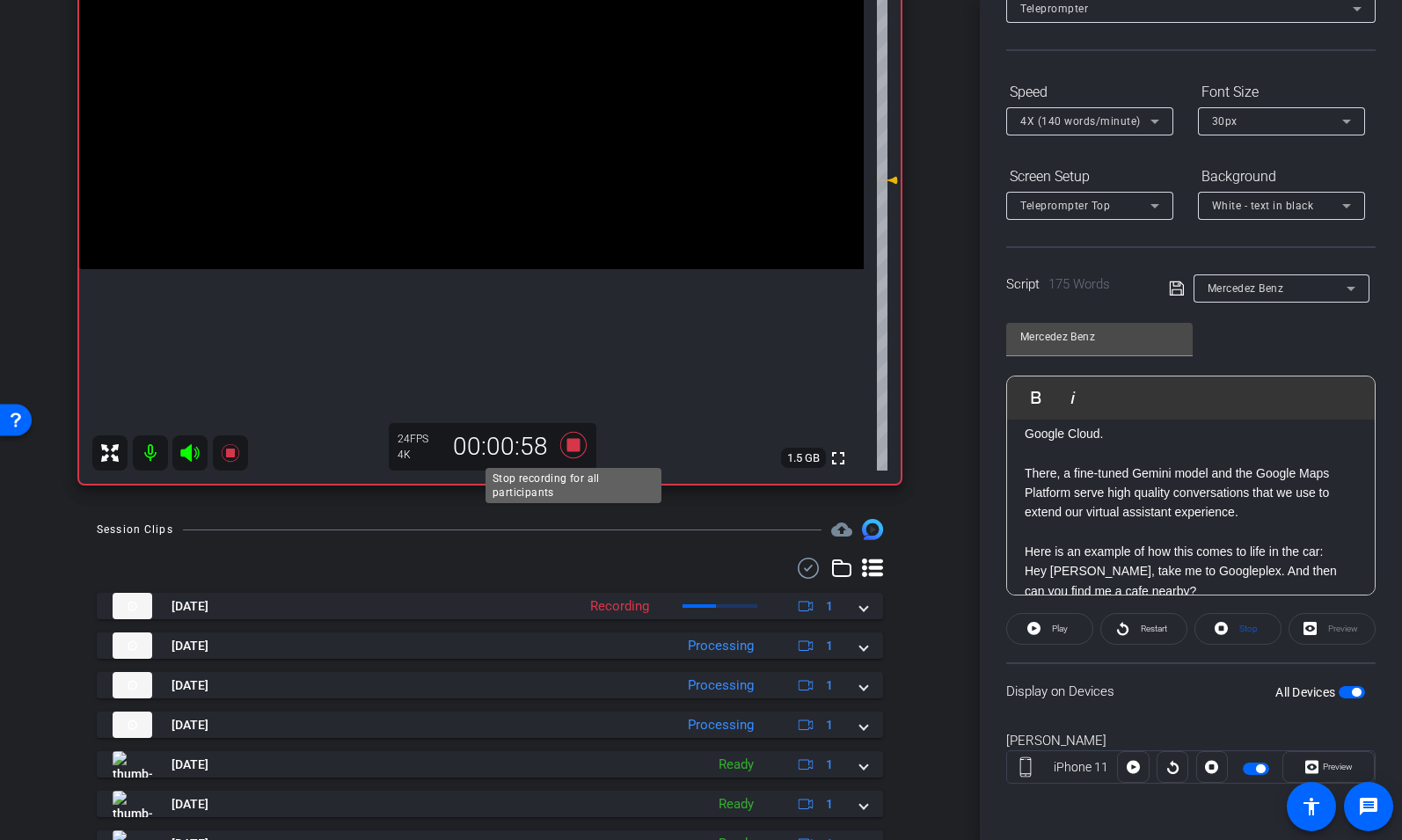
click at [572, 443] on icon at bounding box center [573, 445] width 27 height 27
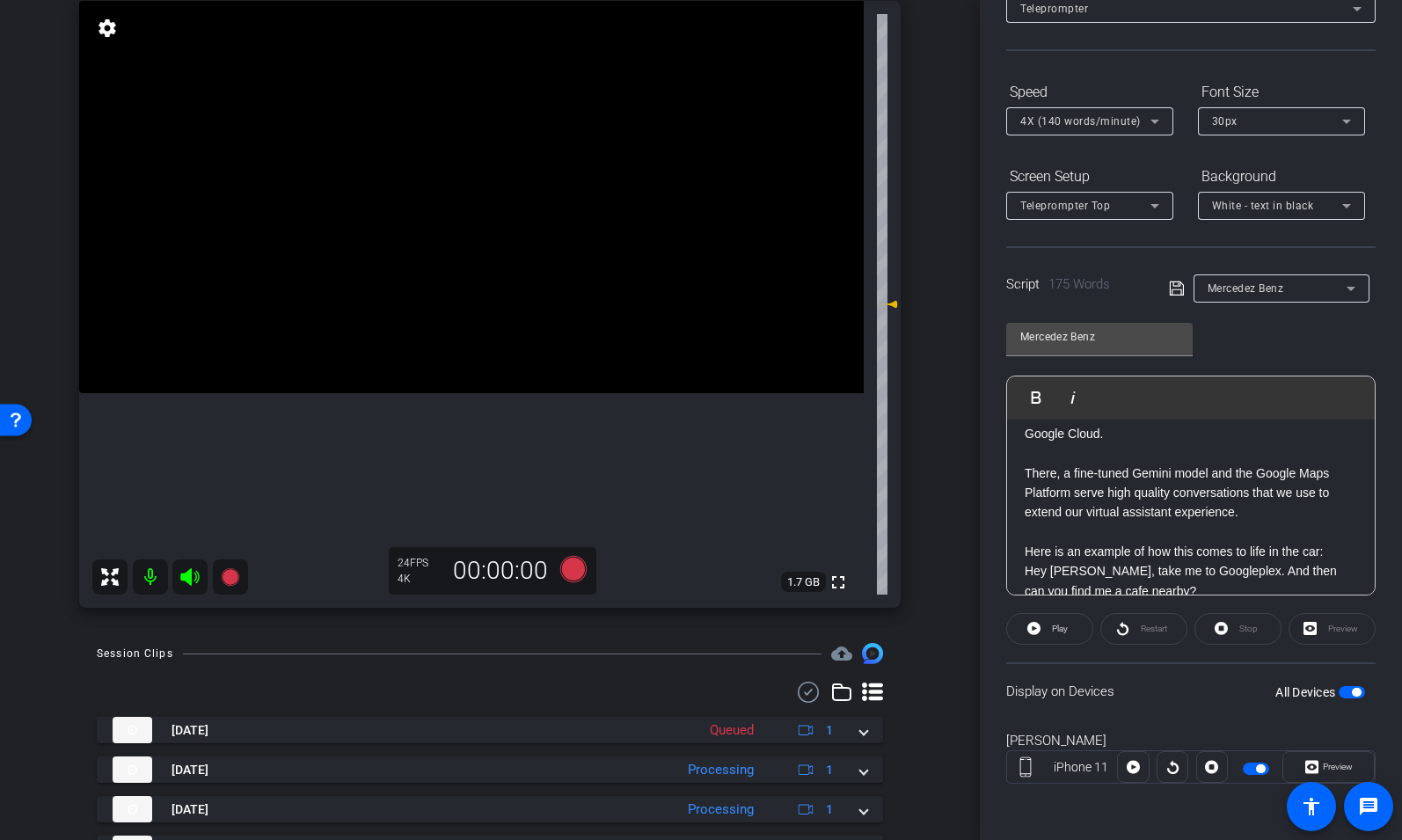
scroll to position [0, 0]
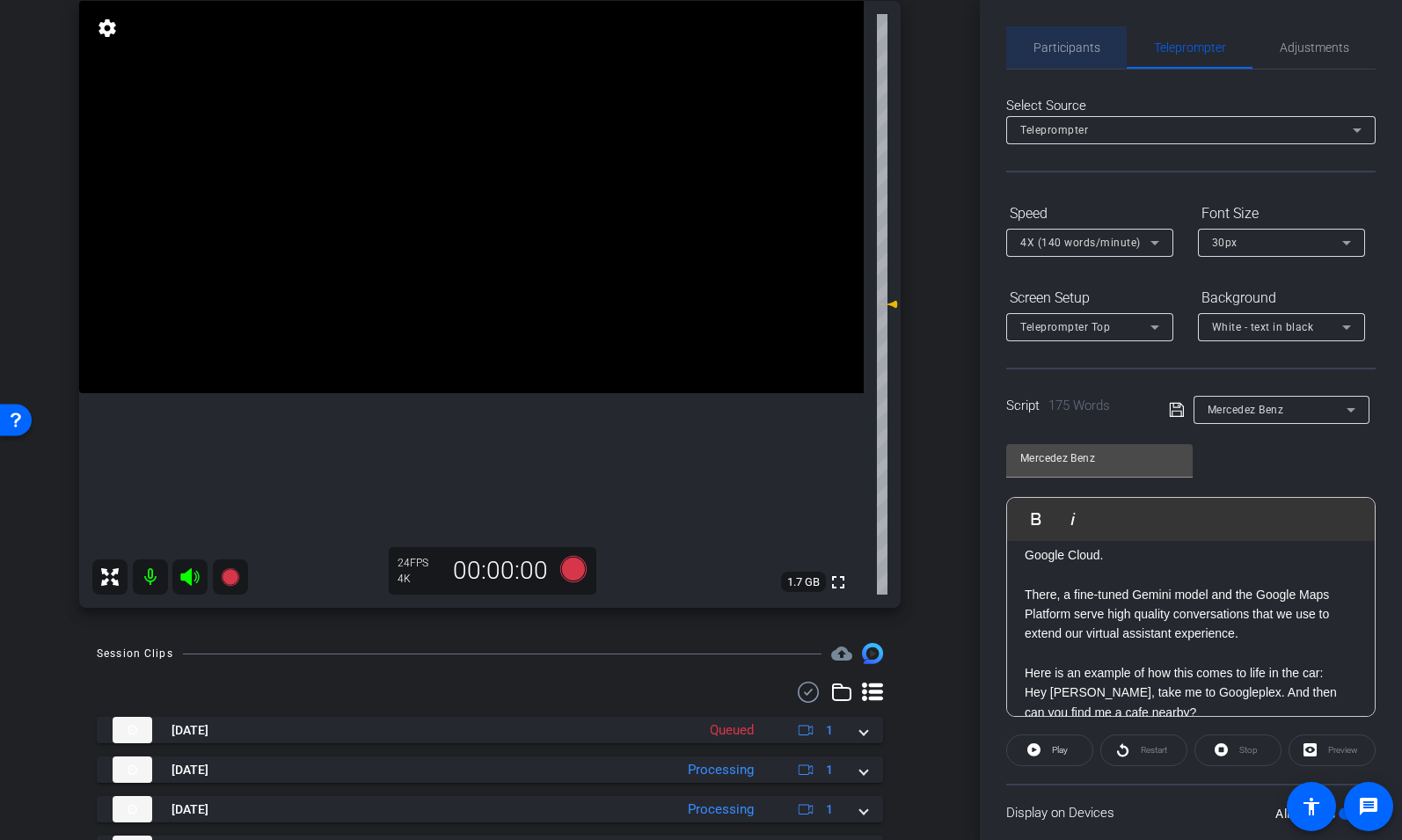
click at [1057, 42] on span "Participants" at bounding box center [1067, 47] width 66 height 12
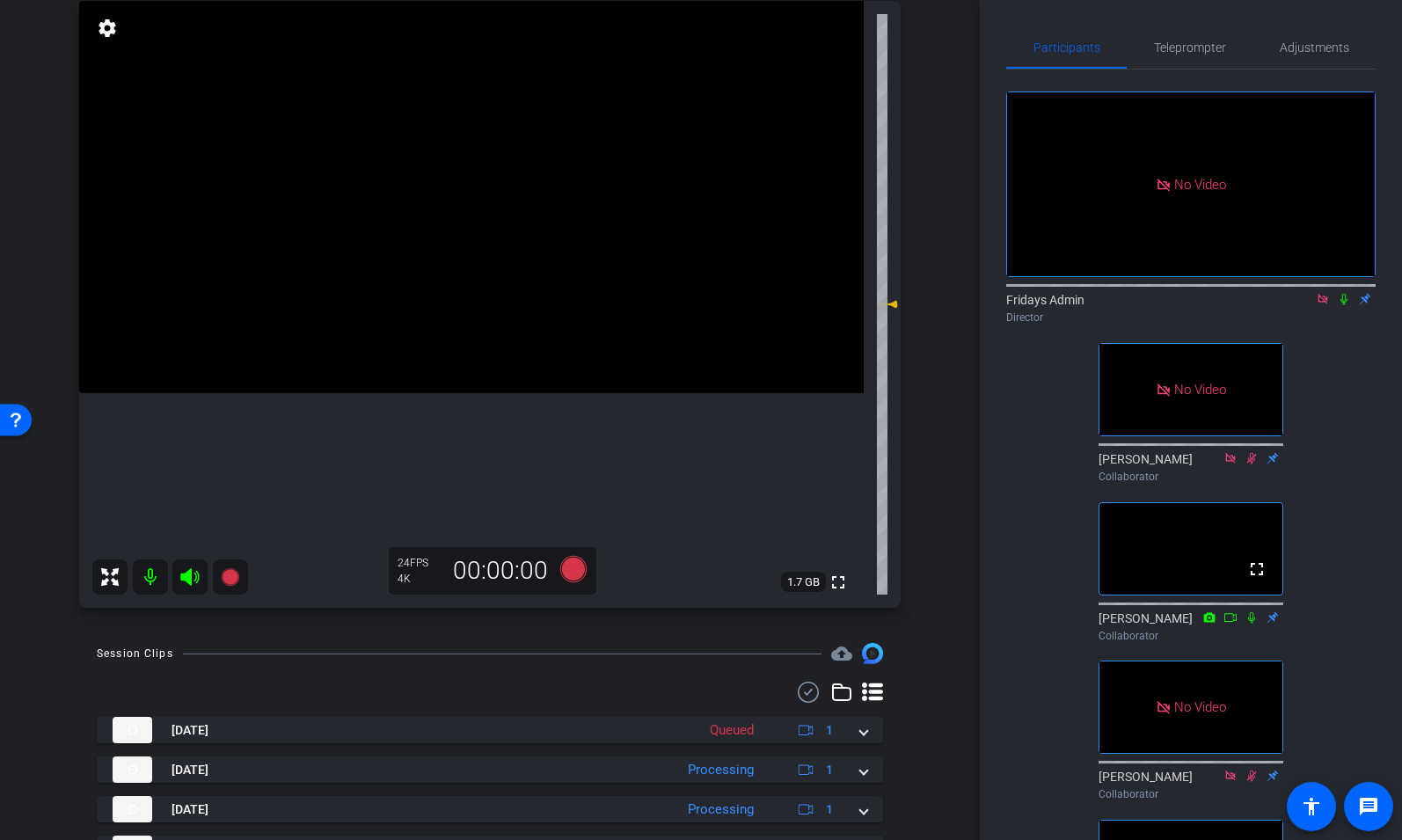
click at [1343, 293] on icon at bounding box center [1343, 299] width 14 height 12
click at [1346, 293] on icon at bounding box center [1344, 299] width 9 height 11
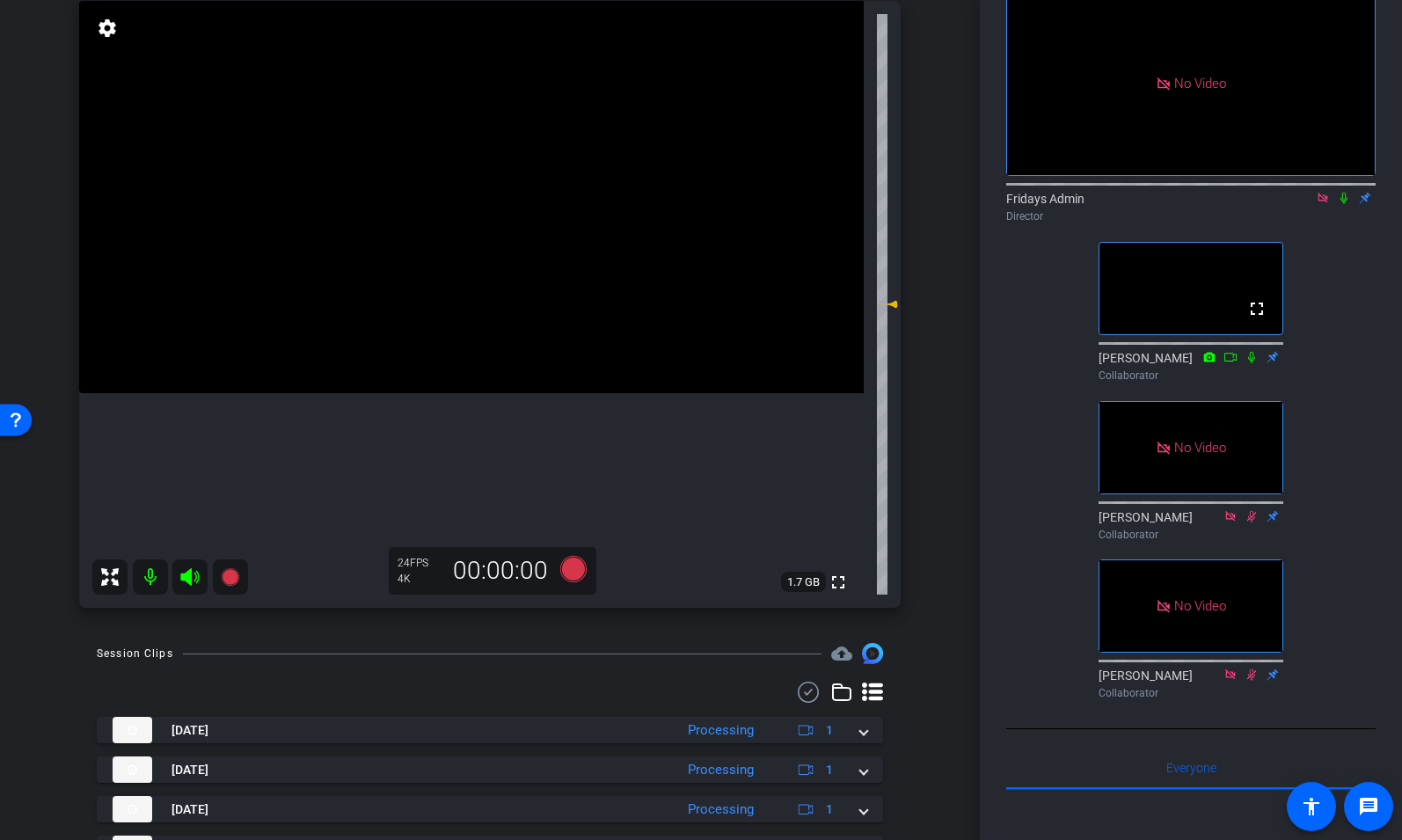
scroll to position [101, 0]
click at [1343, 194] on icon at bounding box center [1343, 199] width 7 height 11
click at [1340, 191] on mat-icon at bounding box center [1344, 198] width 21 height 16
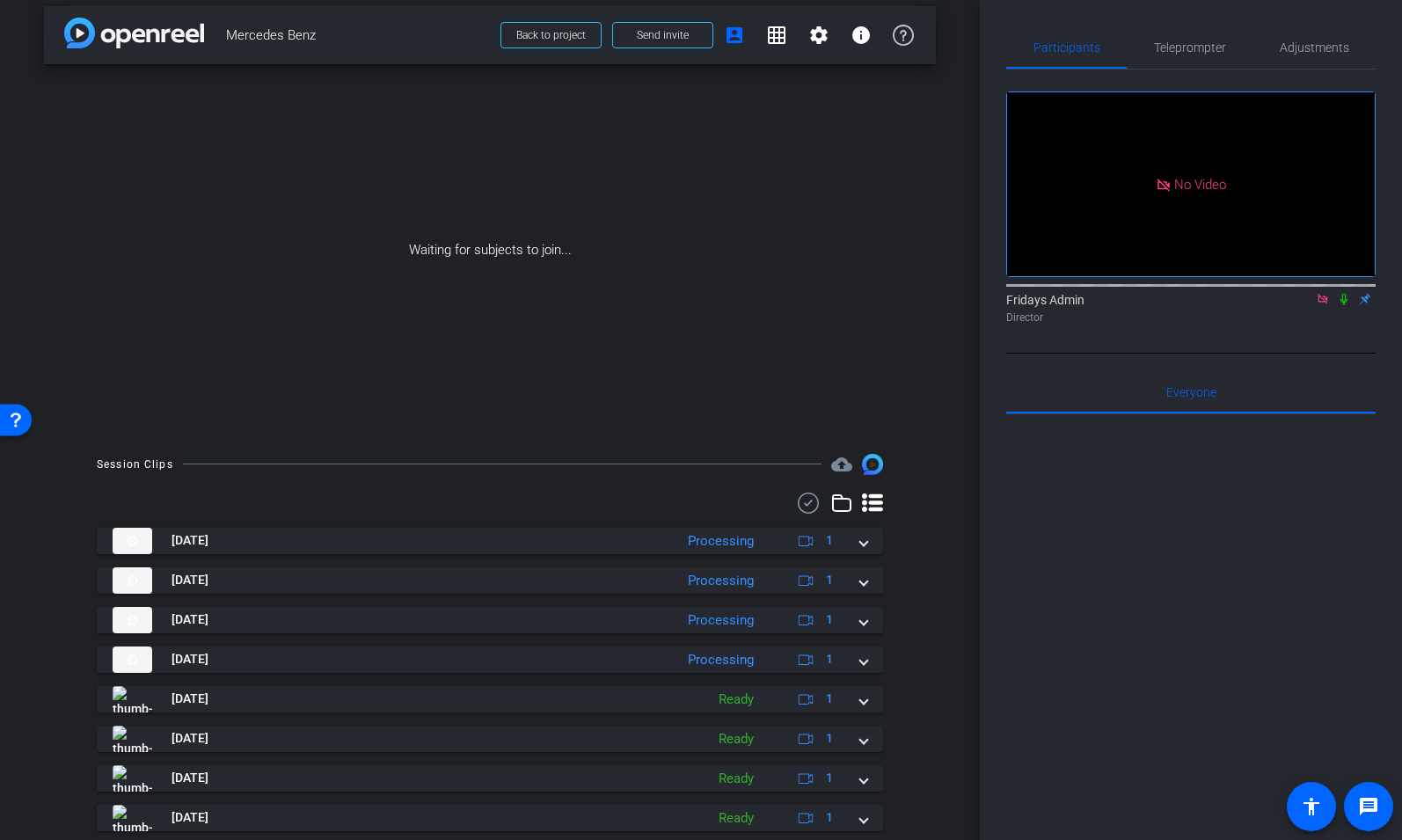
scroll to position [0, 0]
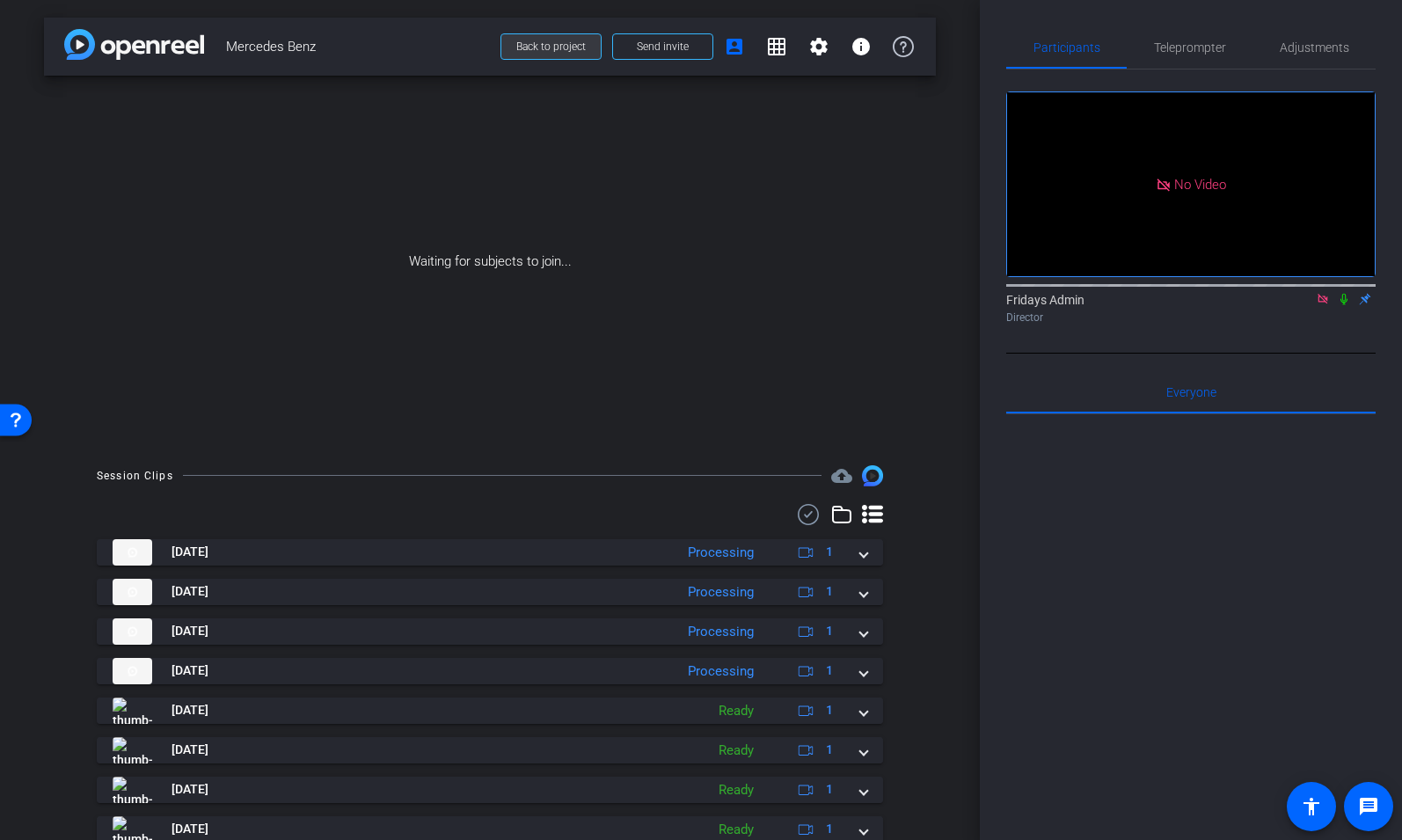
click at [565, 54] on span at bounding box center [551, 47] width 100 height 42
